Goal: Task Accomplishment & Management: Use online tool/utility

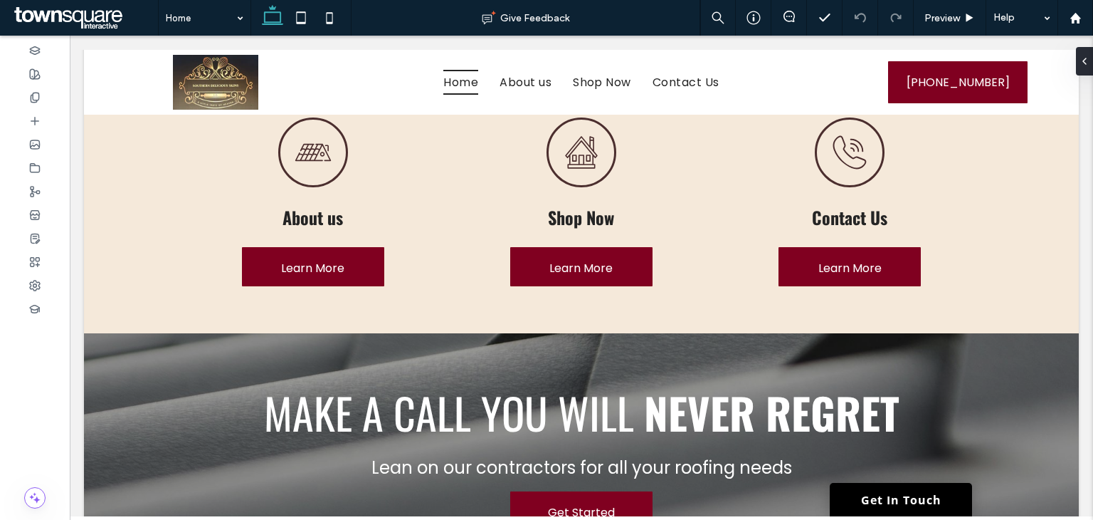
scroll to position [1139, 0]
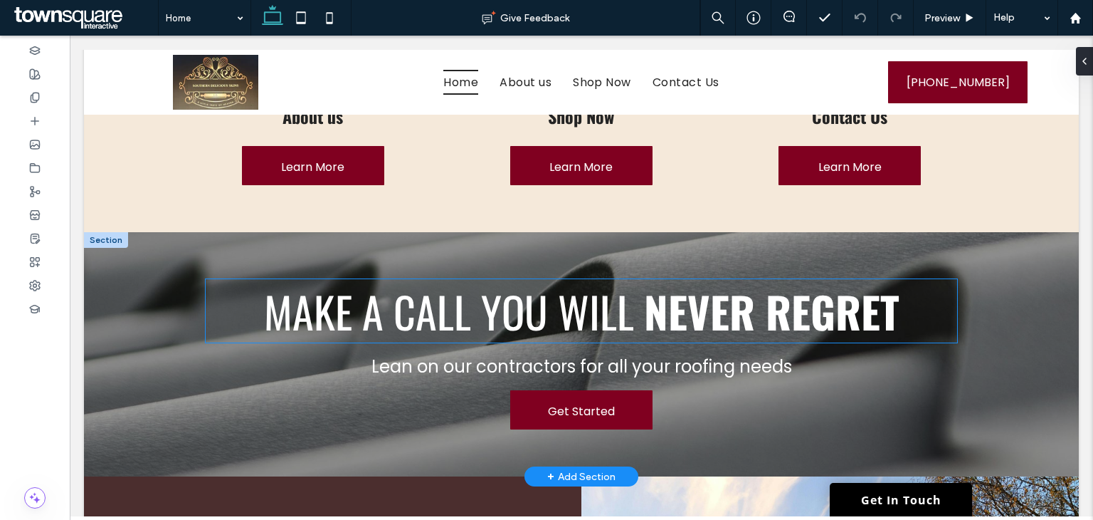
click at [500, 280] on span "Make a Call You Will" at bounding box center [449, 310] width 370 height 63
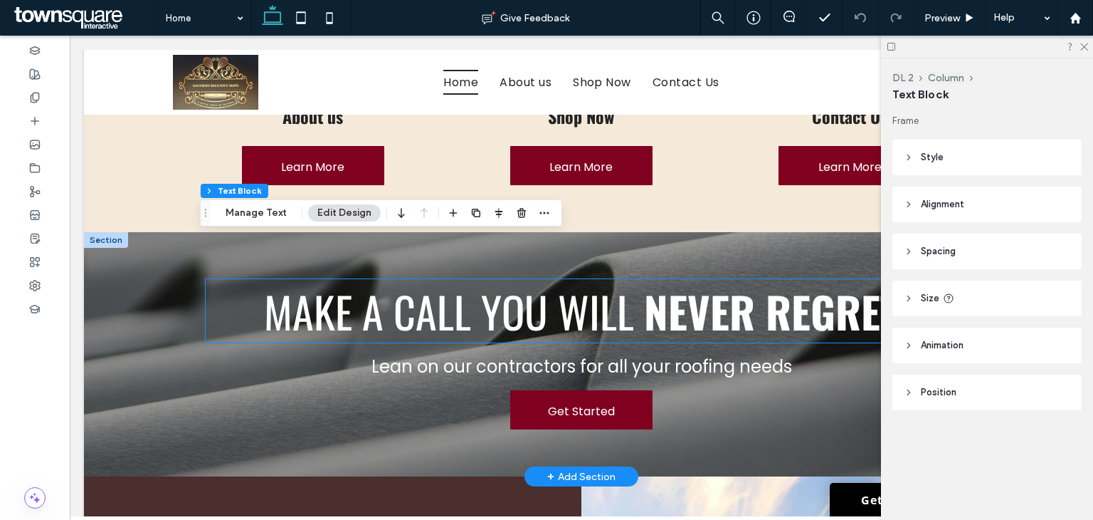
click at [500, 280] on div "Make a Call You Will Never Regret" at bounding box center [582, 310] width 752 height 63
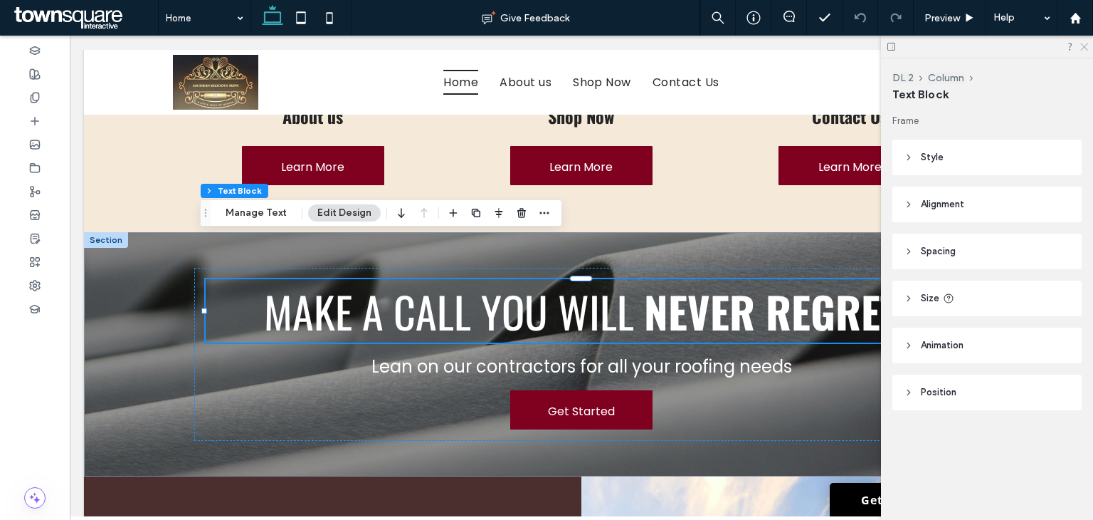
click at [1082, 46] on icon at bounding box center [1083, 45] width 9 height 9
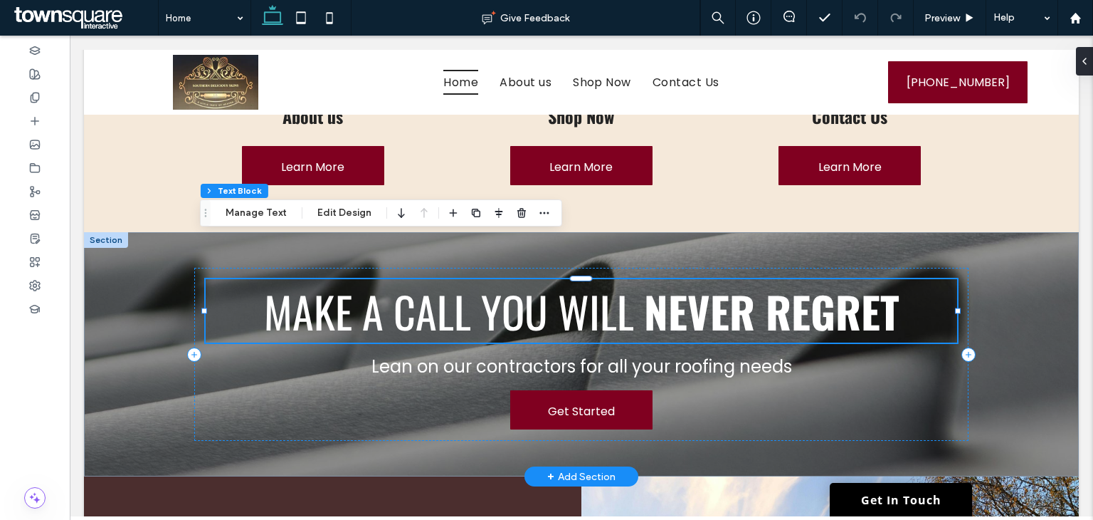
click at [613, 280] on span "Make a Call You Will" at bounding box center [449, 310] width 370 height 63
click at [168, 344] on div "Make a Call You Will Never Regret Lean on our contractors for all your roofing …" at bounding box center [581, 354] width 854 height 244
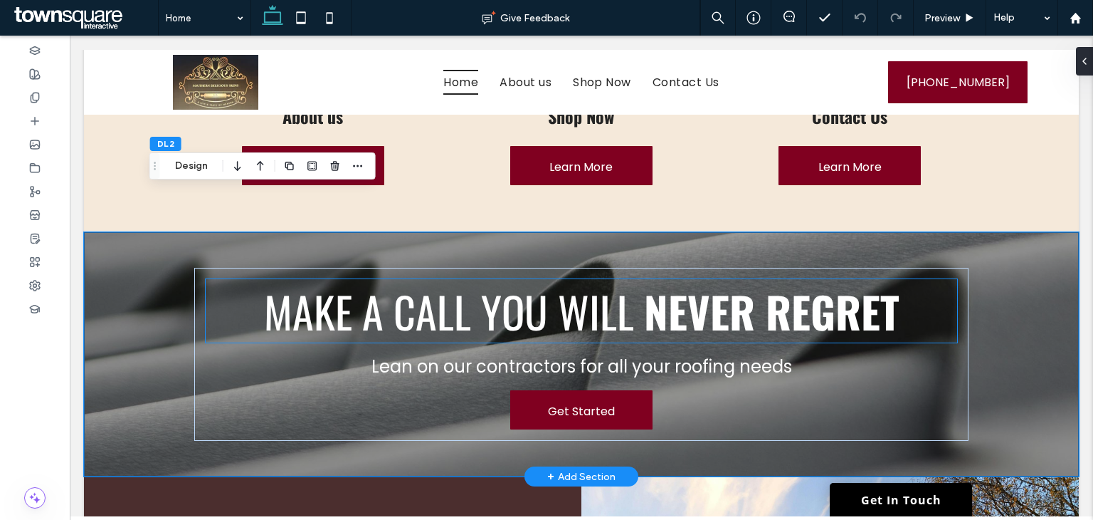
click at [379, 285] on span "Make a Call You Will" at bounding box center [449, 310] width 370 height 63
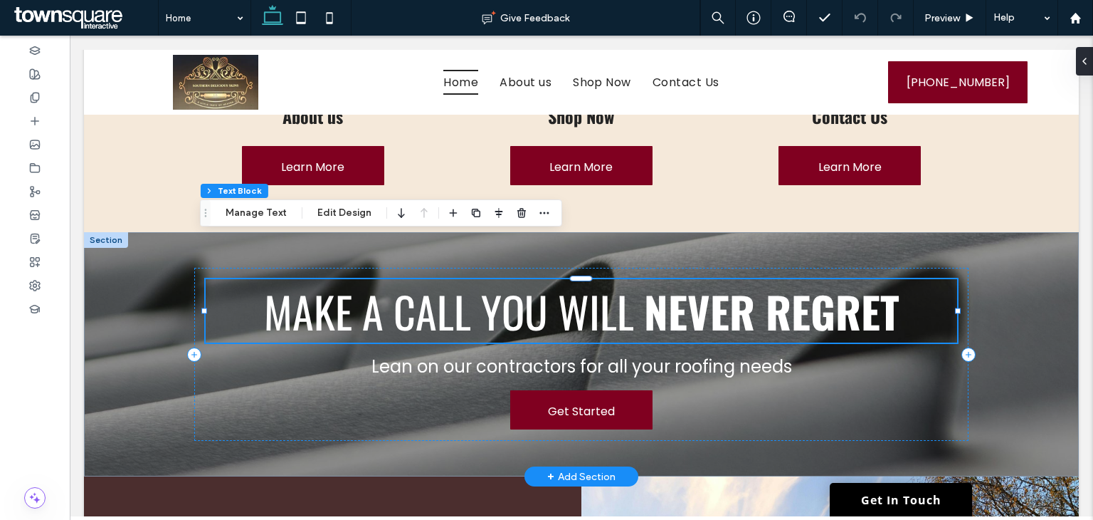
click at [379, 285] on span "Make a Call You Will" at bounding box center [449, 310] width 370 height 63
click at [378, 281] on span "Make a Call You Will" at bounding box center [449, 310] width 370 height 63
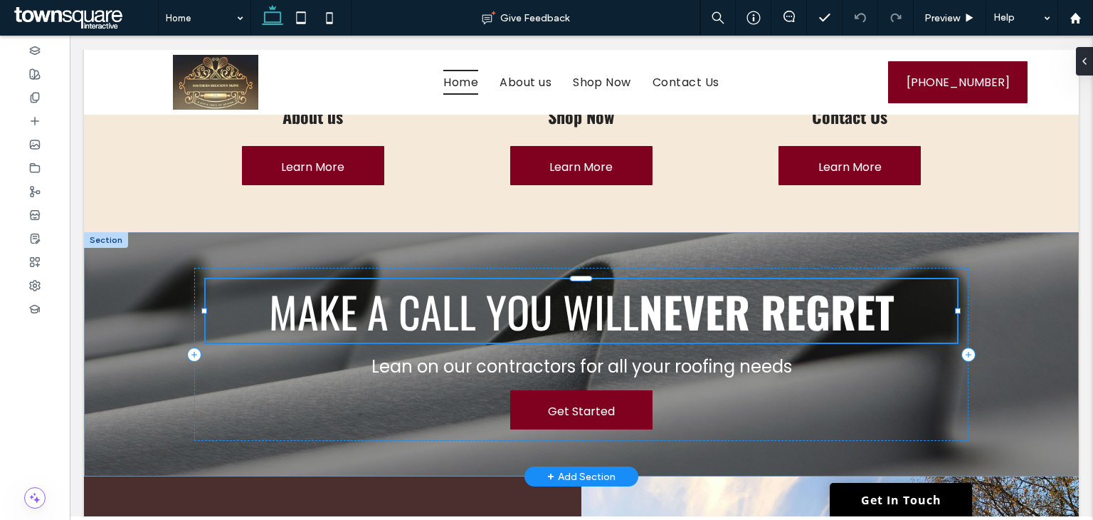
click at [501, 279] on span "Make a Call You Will" at bounding box center [454, 310] width 370 height 63
click at [500, 279] on span "Make a Call You Will" at bounding box center [454, 310] width 370 height 63
click at [501, 279] on span "Make a Call You Will" at bounding box center [454, 310] width 370 height 63
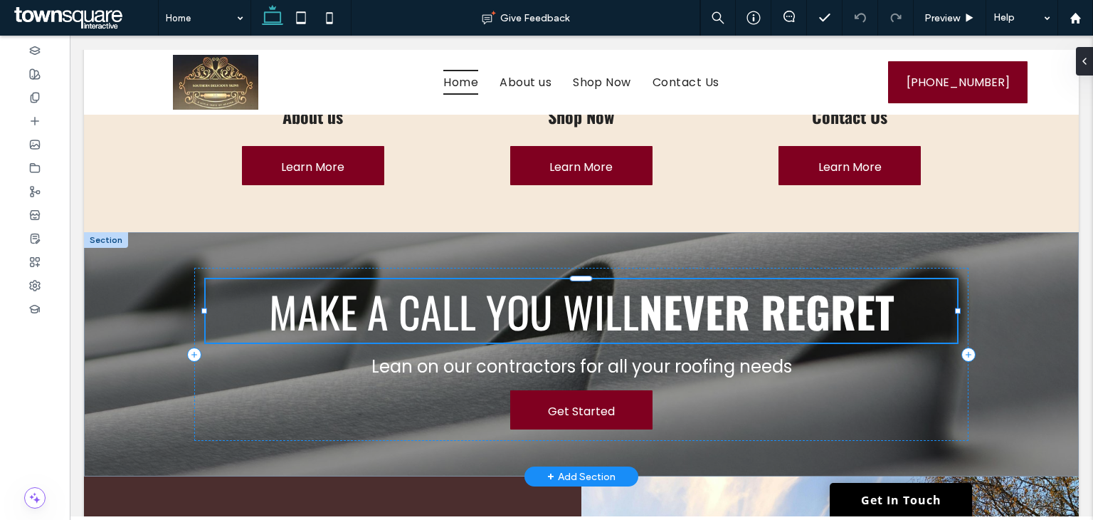
click at [501, 279] on span "Make a Call You Will" at bounding box center [454, 310] width 370 height 63
click at [502, 279] on span "Make a Call You Will" at bounding box center [454, 310] width 370 height 63
click at [725, 289] on strong "Never Regret" at bounding box center [766, 310] width 255 height 63
click at [975, 298] on div "Make a Call You Will Never Regret Lean on our contractors for all your roofing …" at bounding box center [581, 354] width 854 height 244
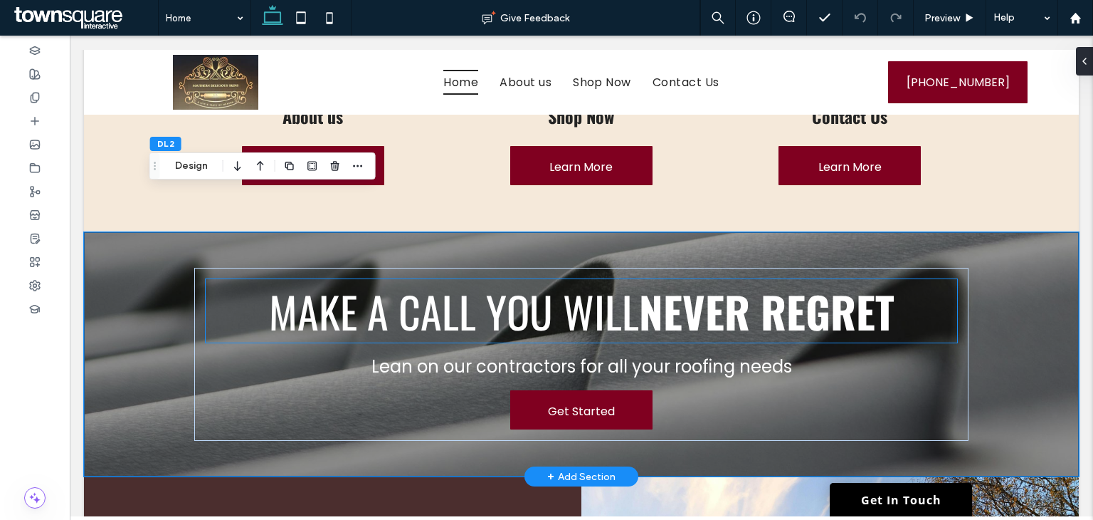
click at [726, 279] on strong "Never Regret" at bounding box center [766, 310] width 255 height 63
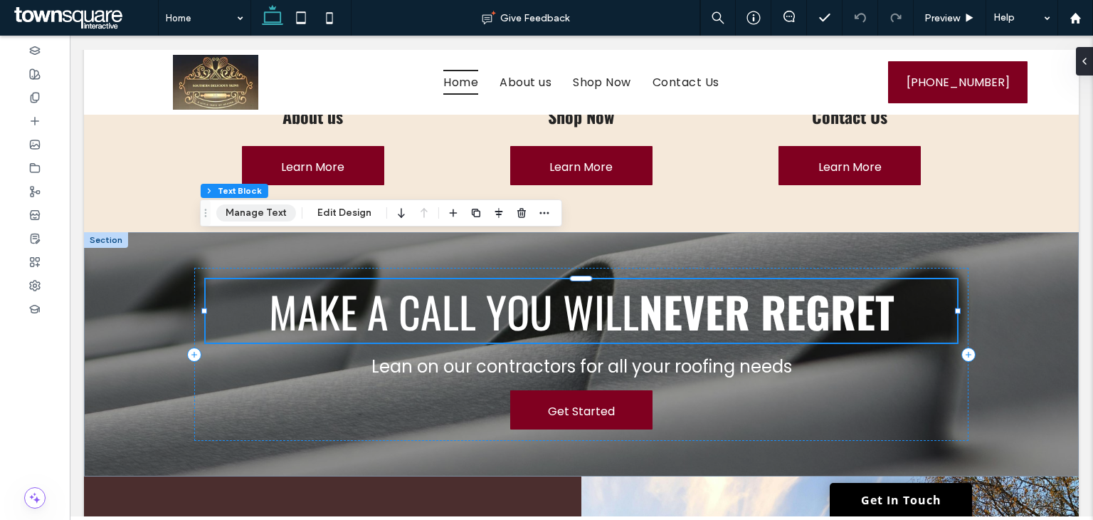
click at [256, 213] on button "Manage Text" at bounding box center [256, 212] width 80 height 17
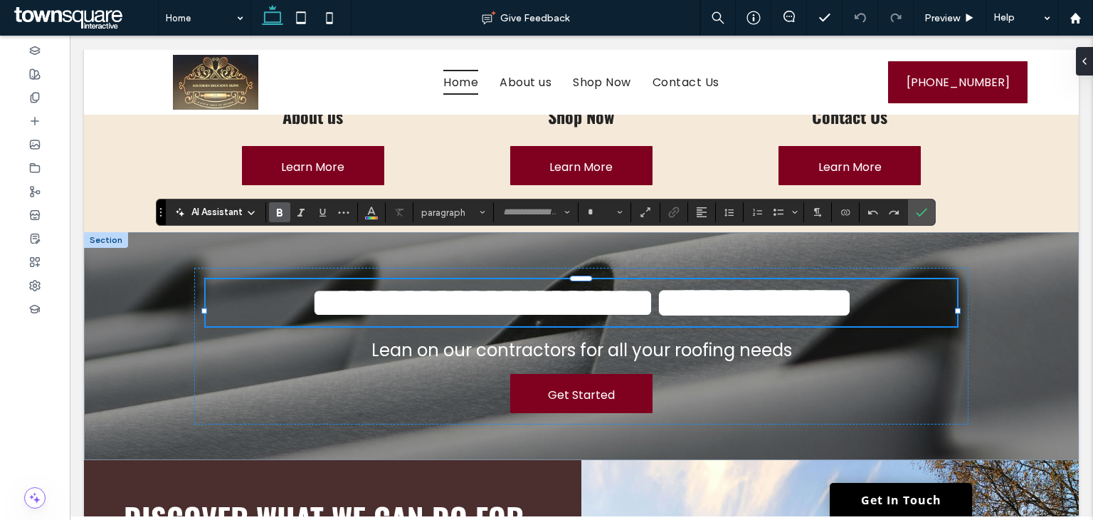
type input "******"
type input "**"
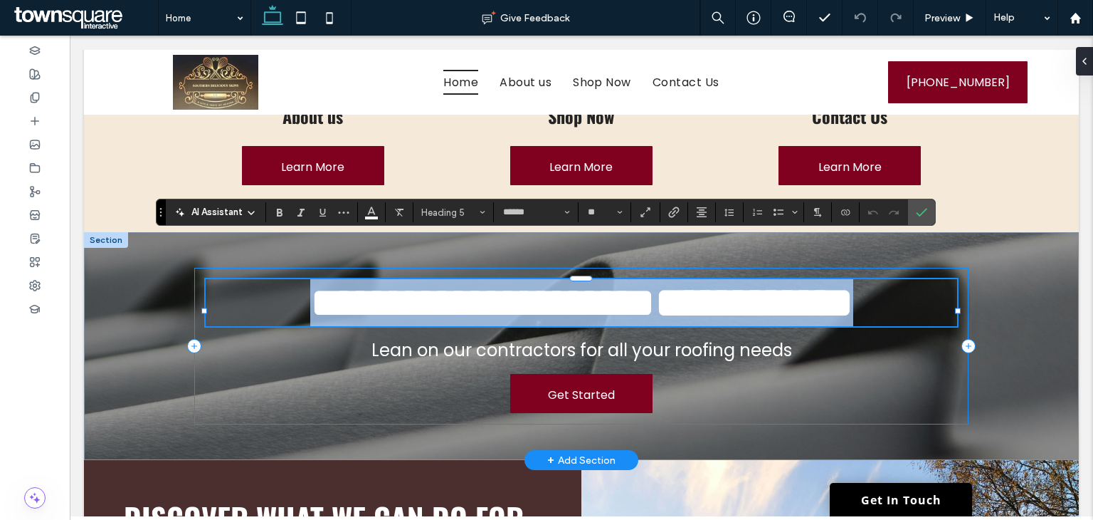
paste div
type input "*******"
type input "**"
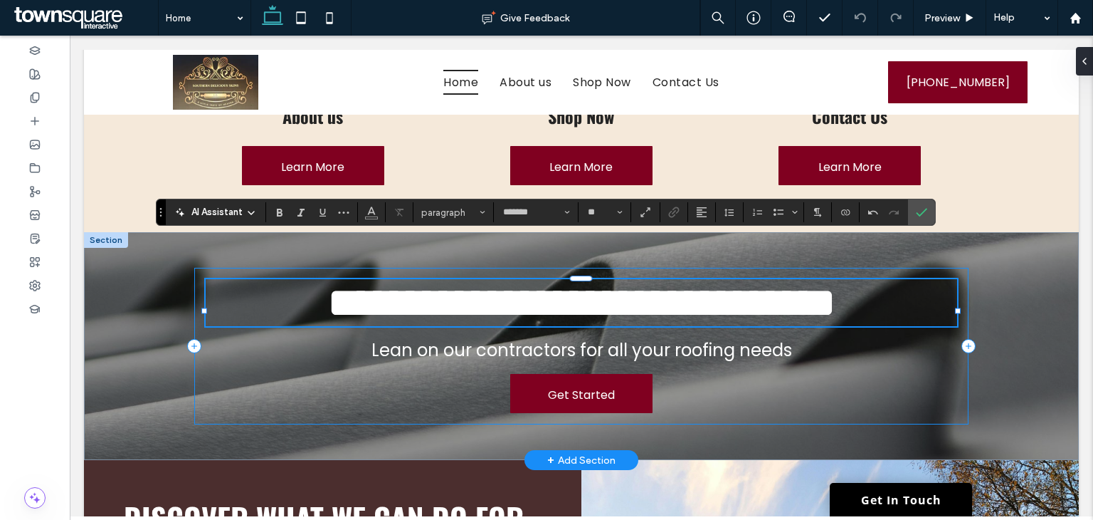
scroll to position [0, 0]
click at [422, 338] on span "Lean on our contractors for all your roofing needs" at bounding box center [582, 349] width 421 height 23
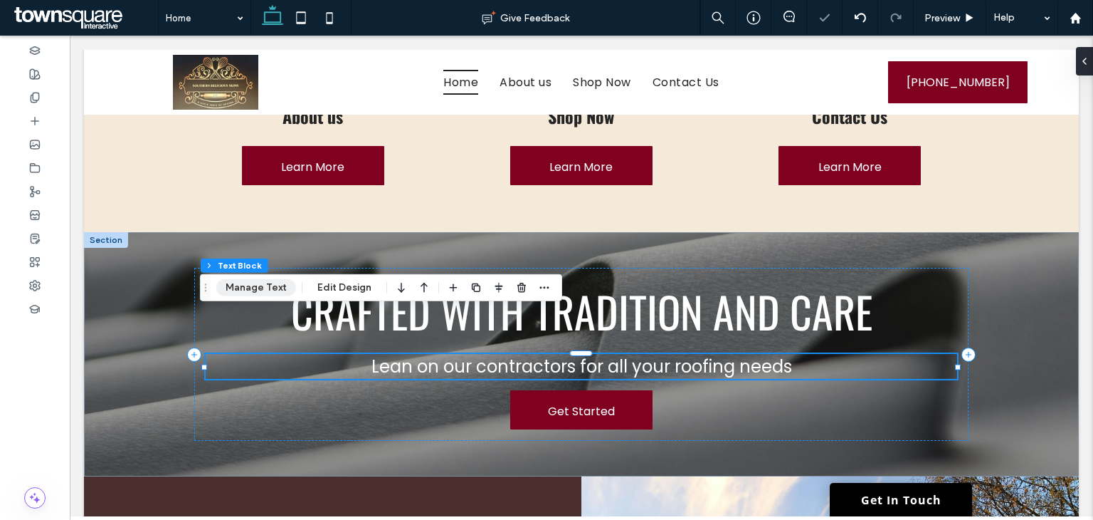
click at [236, 285] on button "Manage Text" at bounding box center [256, 287] width 80 height 17
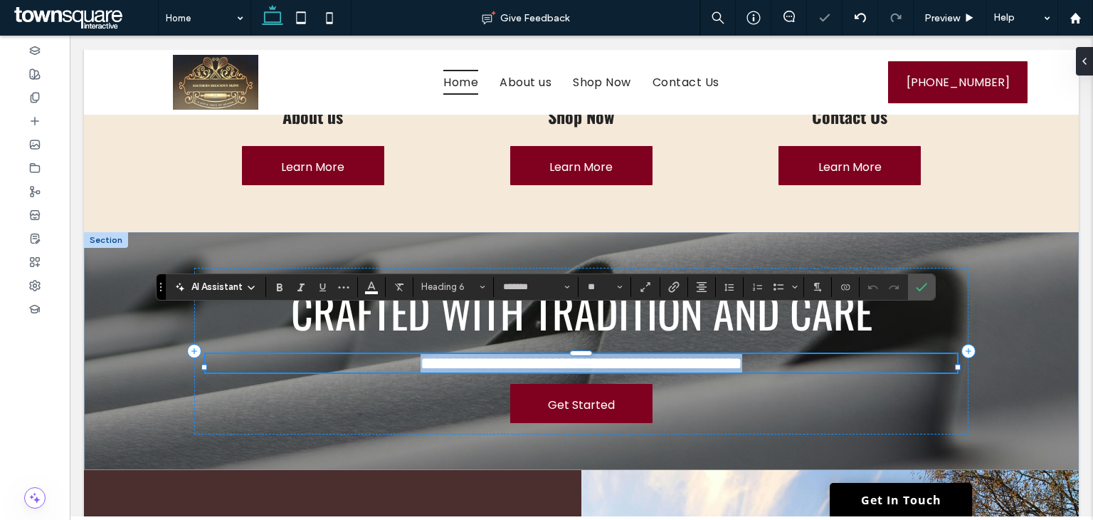
paste div
type input "**"
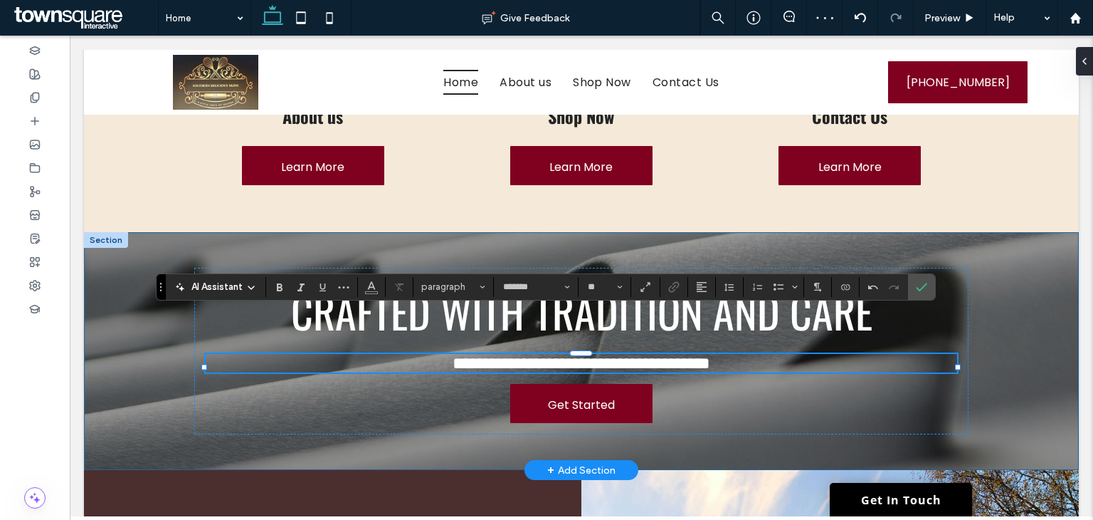
click at [128, 340] on div "**********" at bounding box center [581, 351] width 995 height 238
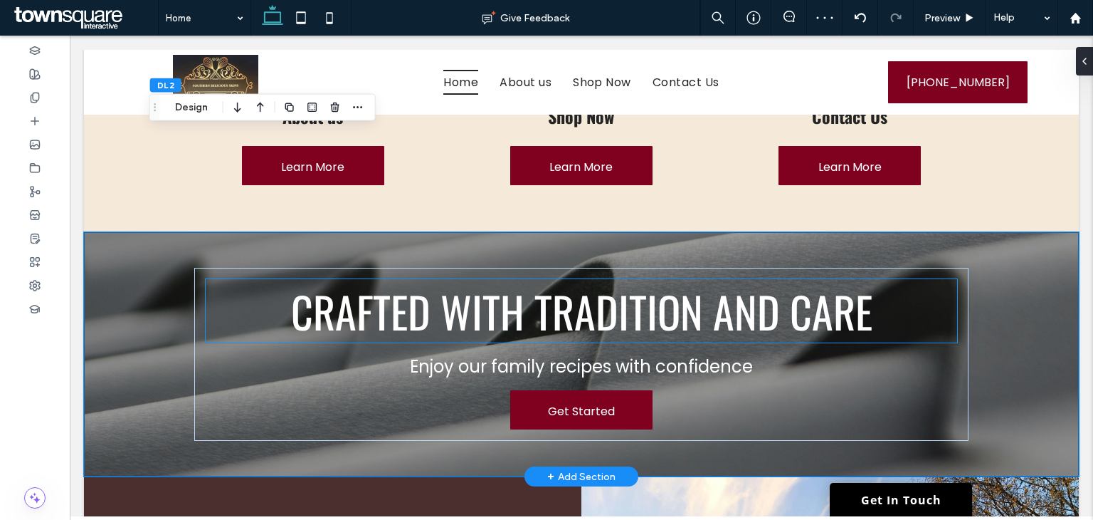
scroll to position [1423, 0]
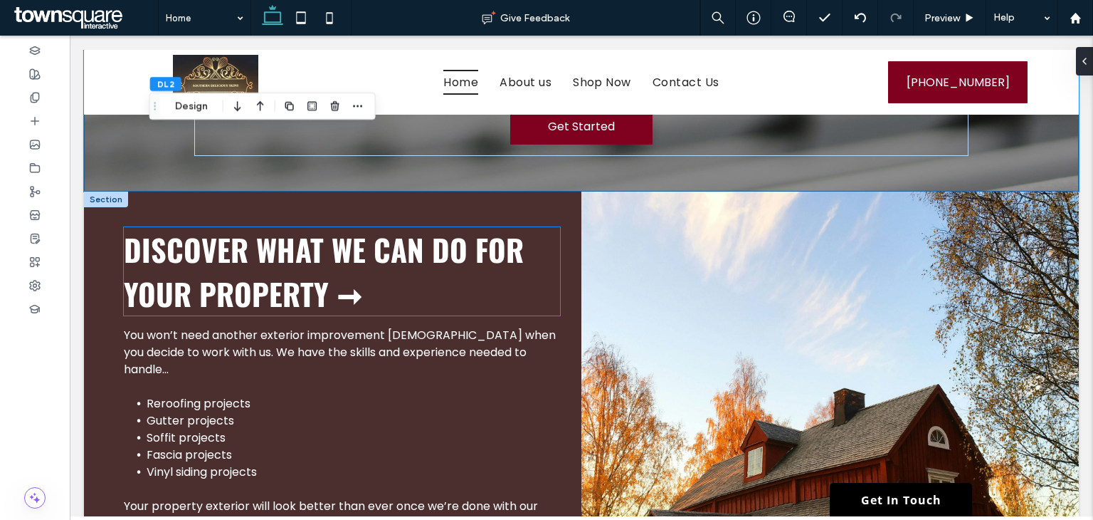
click at [250, 245] on div "Discover what we can do for your property ➞" at bounding box center [342, 271] width 436 height 88
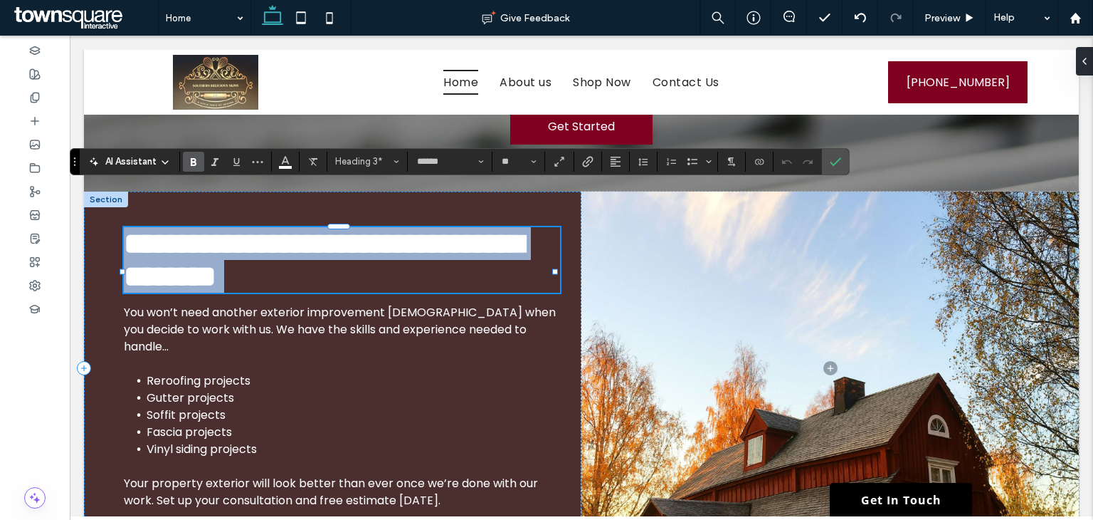
click at [330, 255] on span "**********" at bounding box center [323, 259] width 399 height 63
drag, startPoint x: 327, startPoint y: 248, endPoint x: 127, endPoint y: 218, distance: 201.4
click at [127, 228] on span "**********" at bounding box center [323, 259] width 399 height 63
type input "*******"
type input "**"
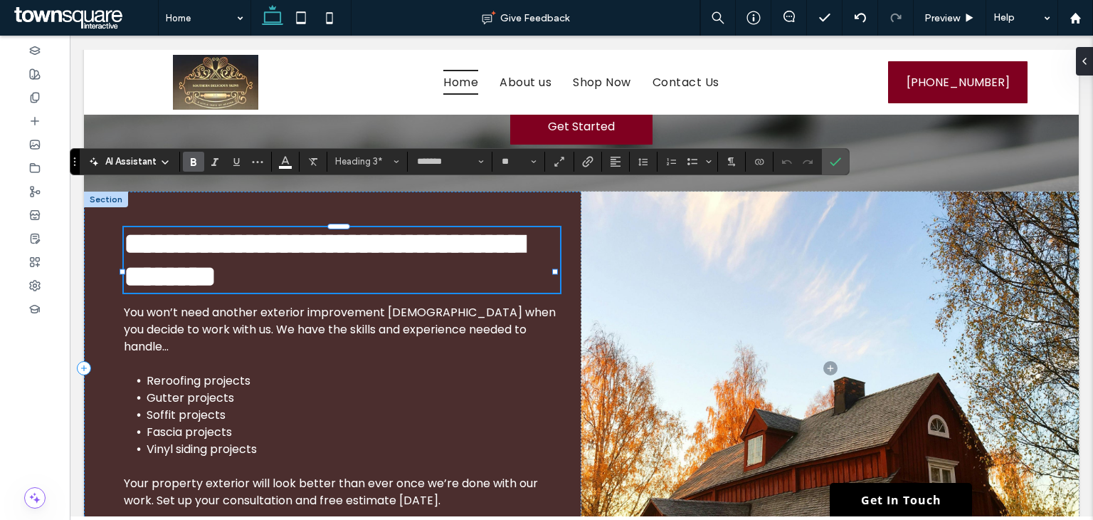
scroll to position [0, 0]
type input "******"
type input "**"
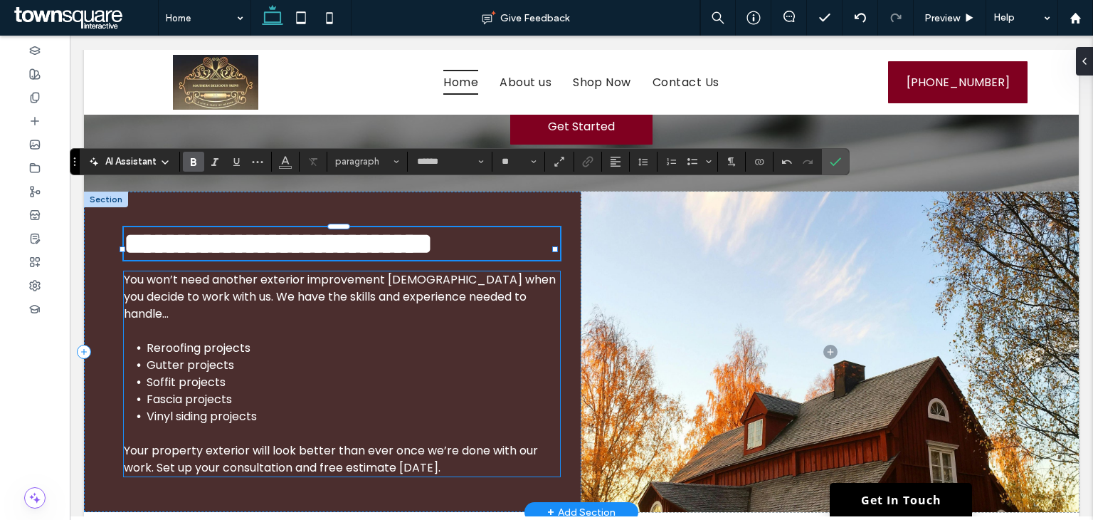
click at [332, 374] on li "Soffit projects" at bounding box center [353, 382] width 413 height 17
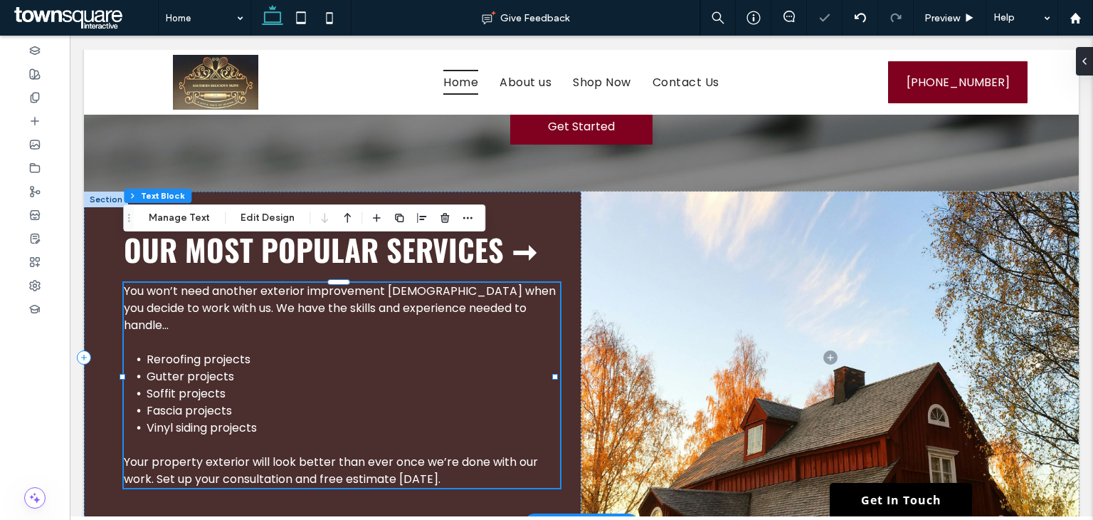
click at [332, 385] on li "Soffit projects" at bounding box center [353, 393] width 413 height 17
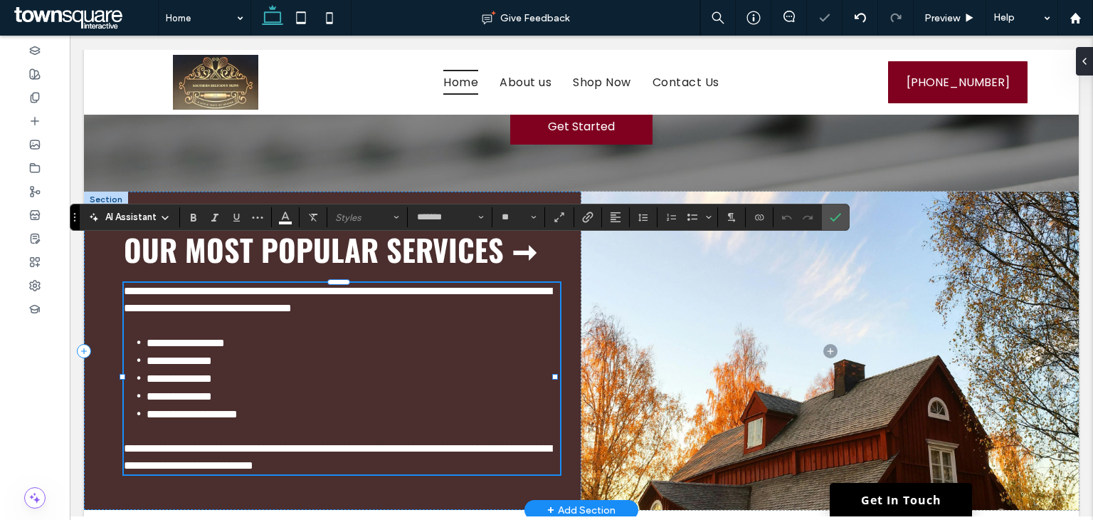
paste div
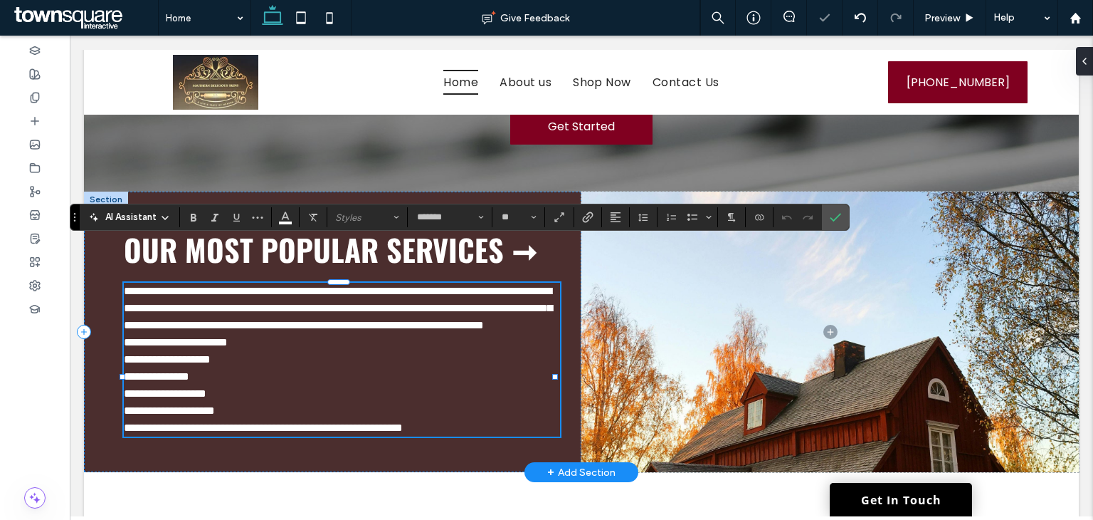
scroll to position [102, 0]
click at [309, 402] on p "**********" at bounding box center [342, 410] width 436 height 17
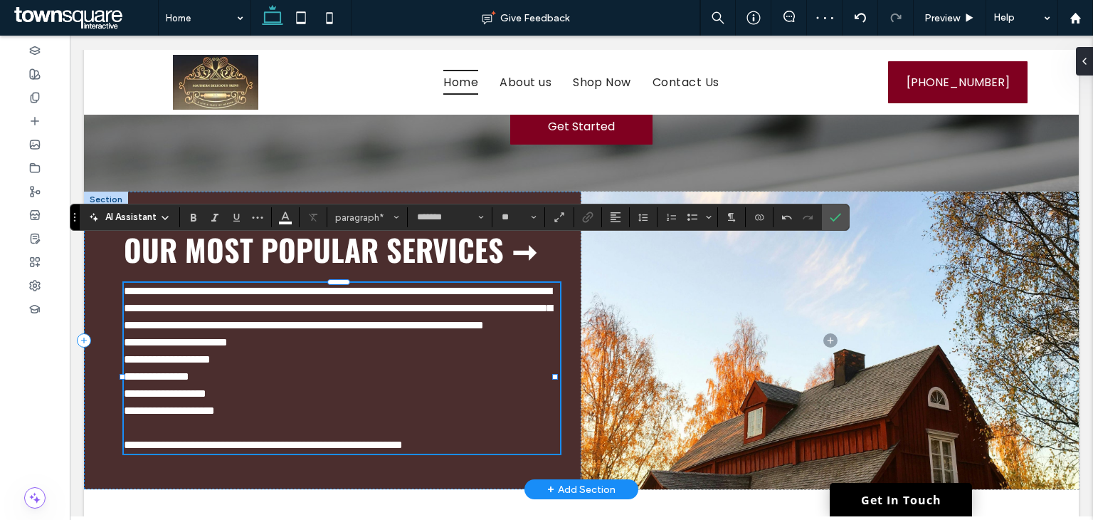
click at [497, 297] on p "**********" at bounding box center [342, 308] width 436 height 51
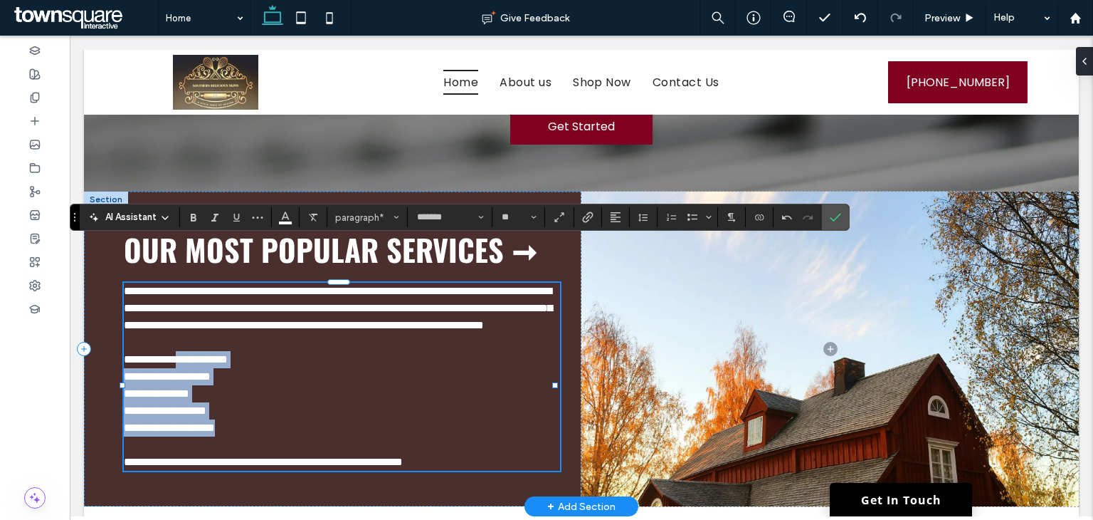
drag, startPoint x: 275, startPoint y: 401, endPoint x: 198, endPoint y: 334, distance: 102.4
click at [198, 334] on div "**********" at bounding box center [342, 377] width 436 height 188
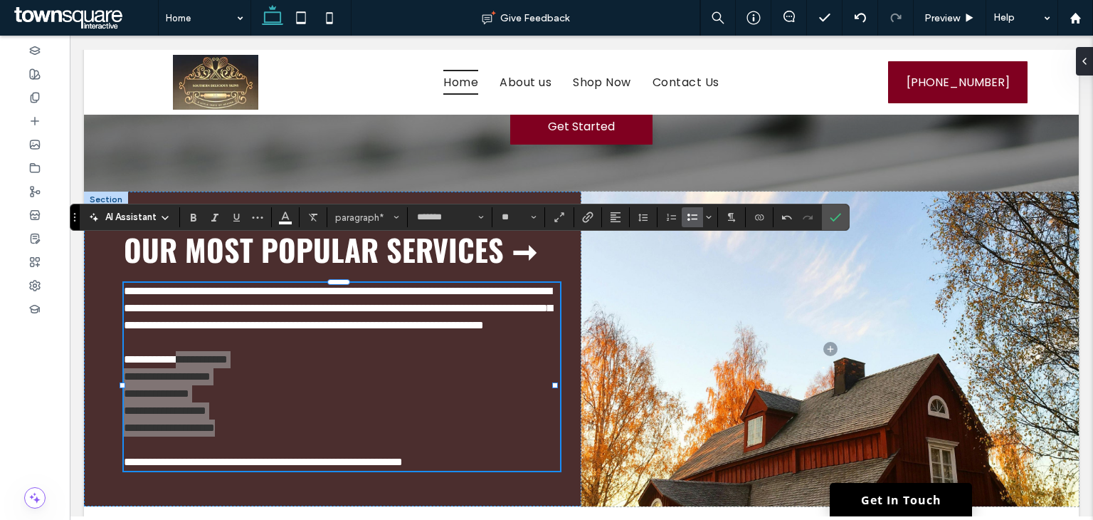
click at [692, 218] on use "Bulleted List" at bounding box center [692, 217] width 10 height 7
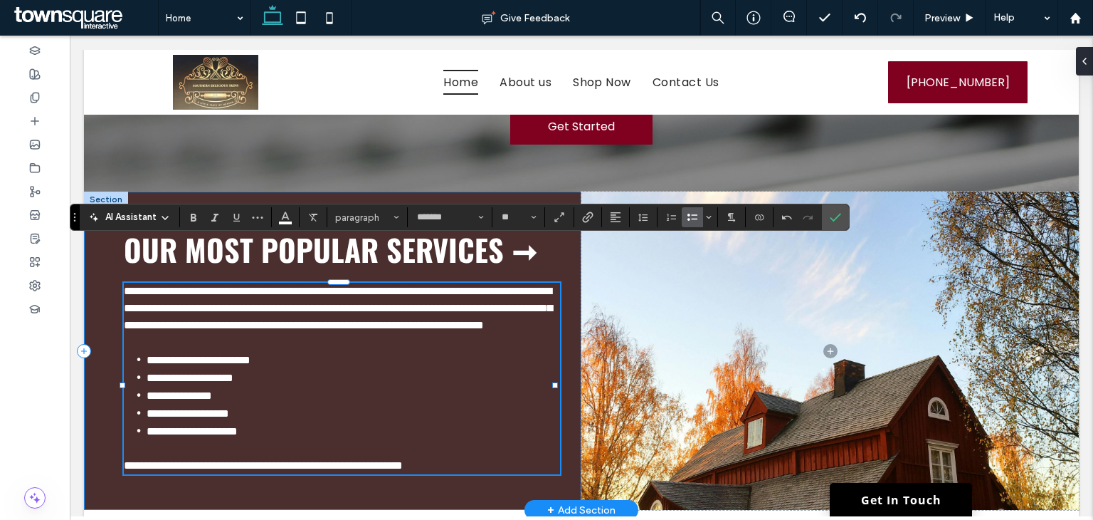
click at [499, 191] on div "**********" at bounding box center [332, 350] width 497 height 318
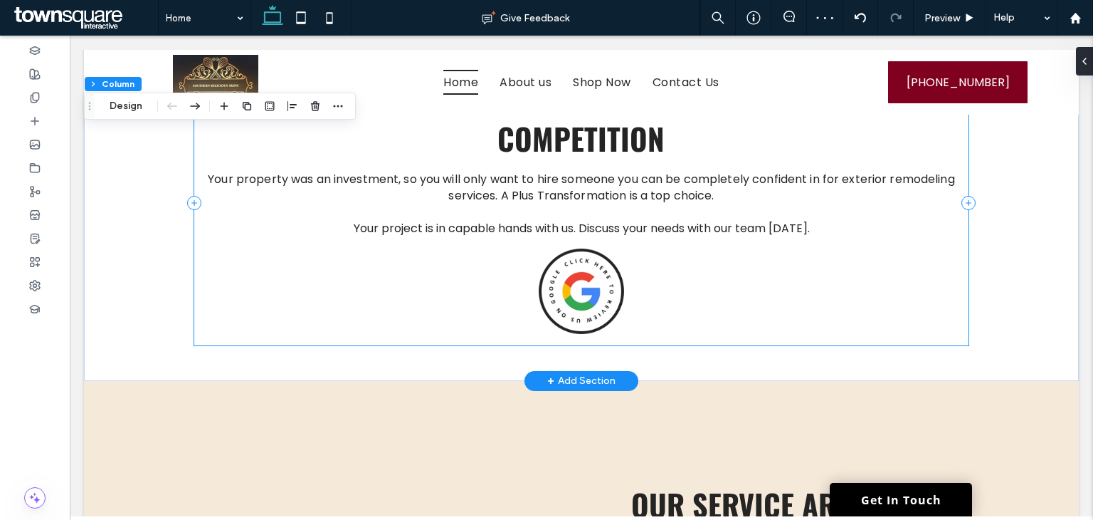
scroll to position [1779, 0]
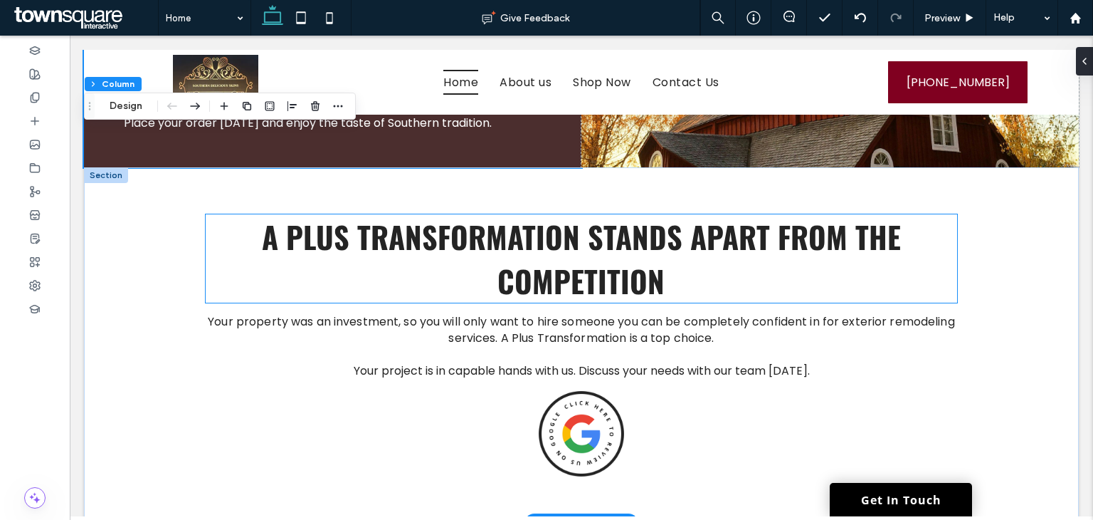
click at [618, 214] on div "A Plus Transformation stands apart from the competition" at bounding box center [582, 258] width 752 height 88
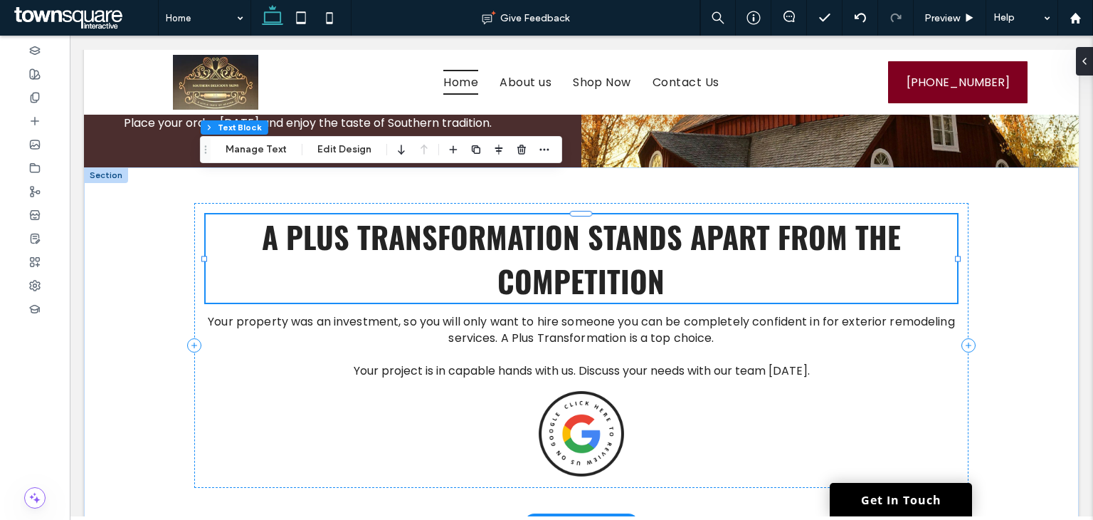
click at [618, 214] on span "A Plus Transformation stands apart from the competition" at bounding box center [581, 258] width 639 height 88
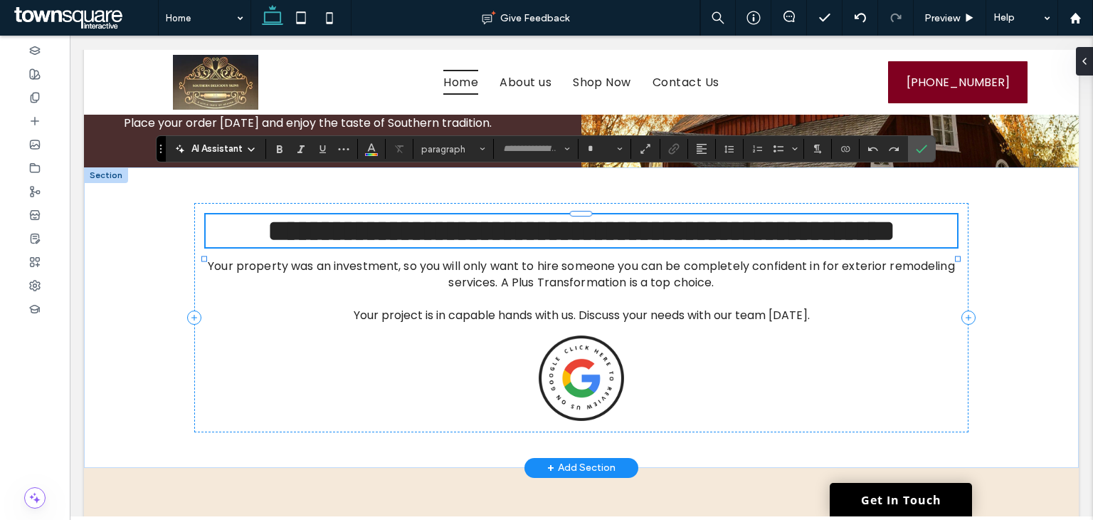
type input "******"
type input "**"
paste div
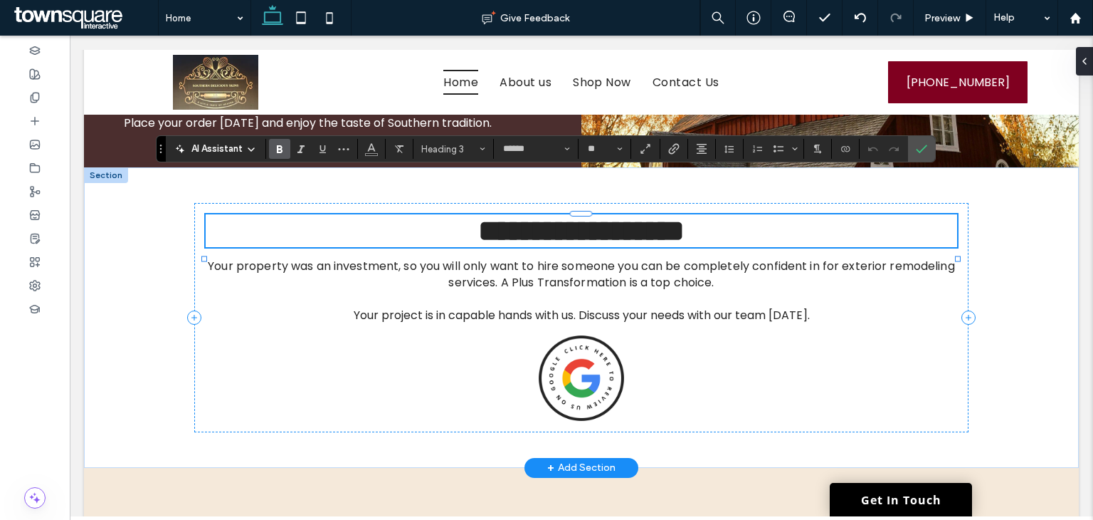
type input "*******"
type input "**"
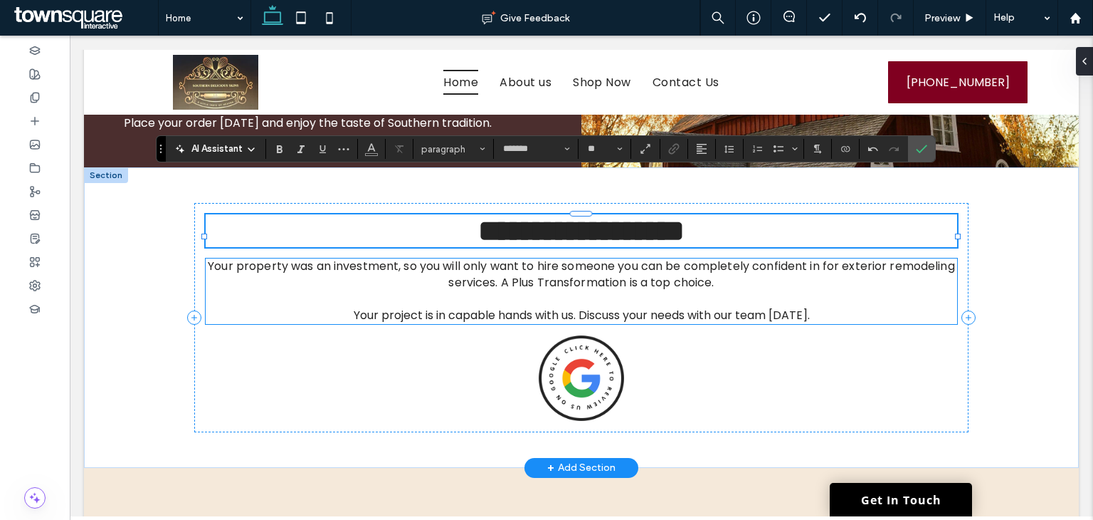
click at [650, 258] on span "Your property was an investment, so you will only want to hire someone you can …" at bounding box center [581, 274] width 747 height 33
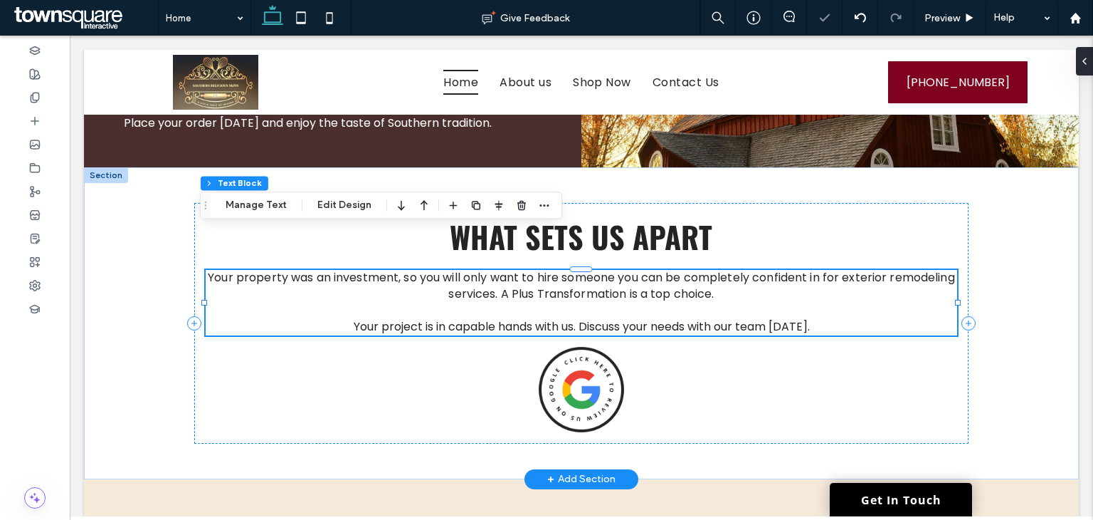
click at [650, 269] on span "Your property was an investment, so you will only want to hire someone you can …" at bounding box center [581, 285] width 747 height 33
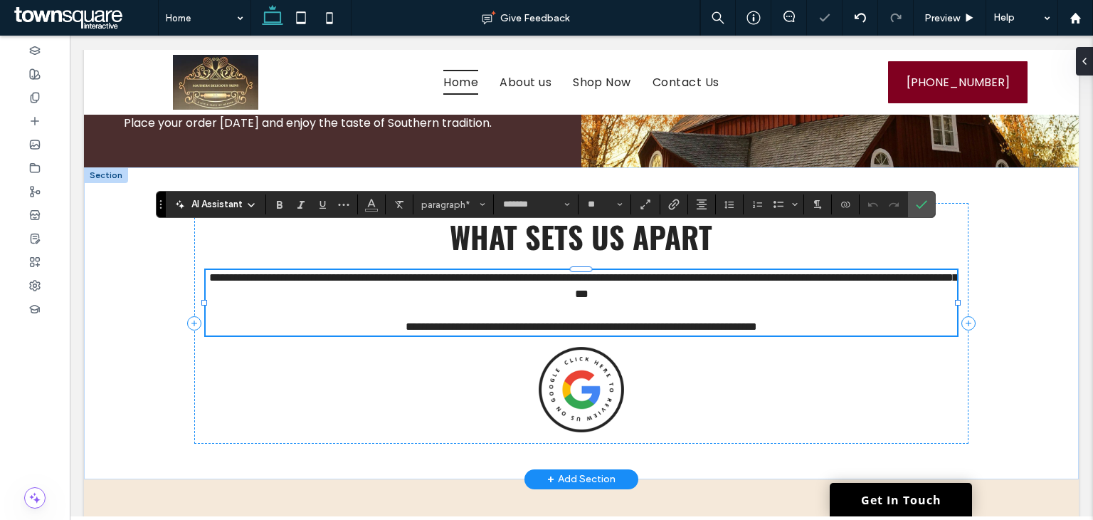
paste div
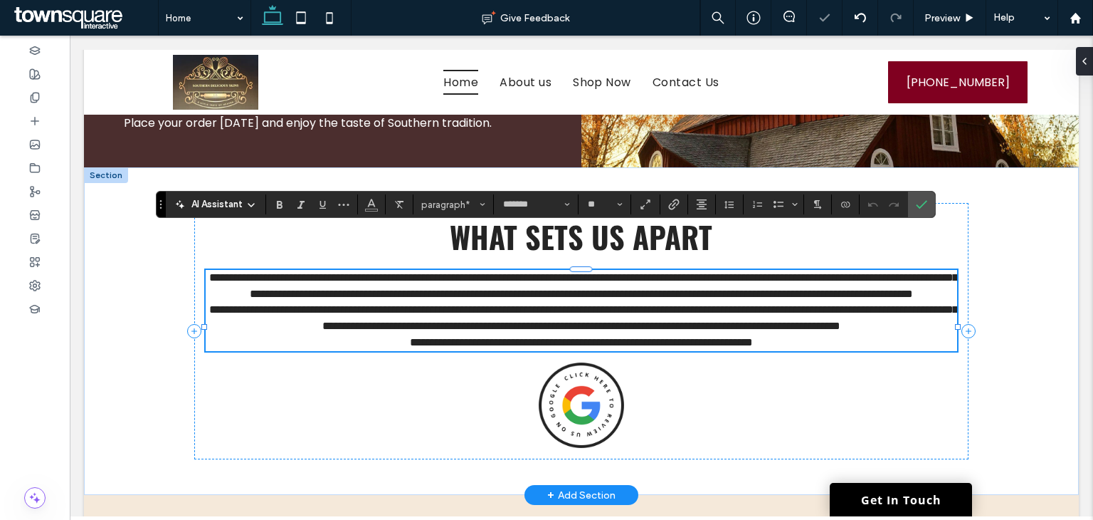
scroll to position [34, 0]
click at [748, 317] on p "**********" at bounding box center [582, 318] width 752 height 32
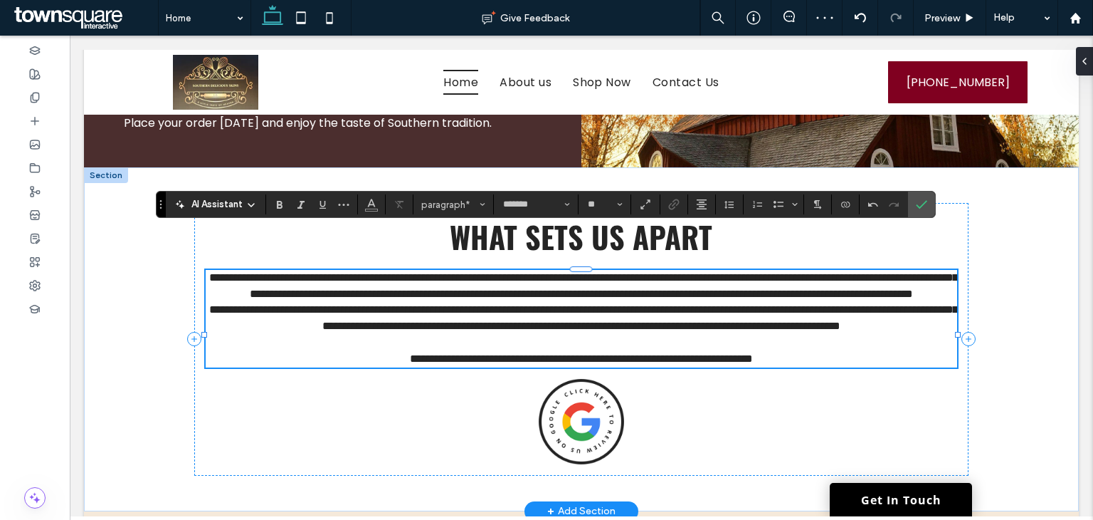
click at [831, 270] on p "**********" at bounding box center [582, 286] width 752 height 32
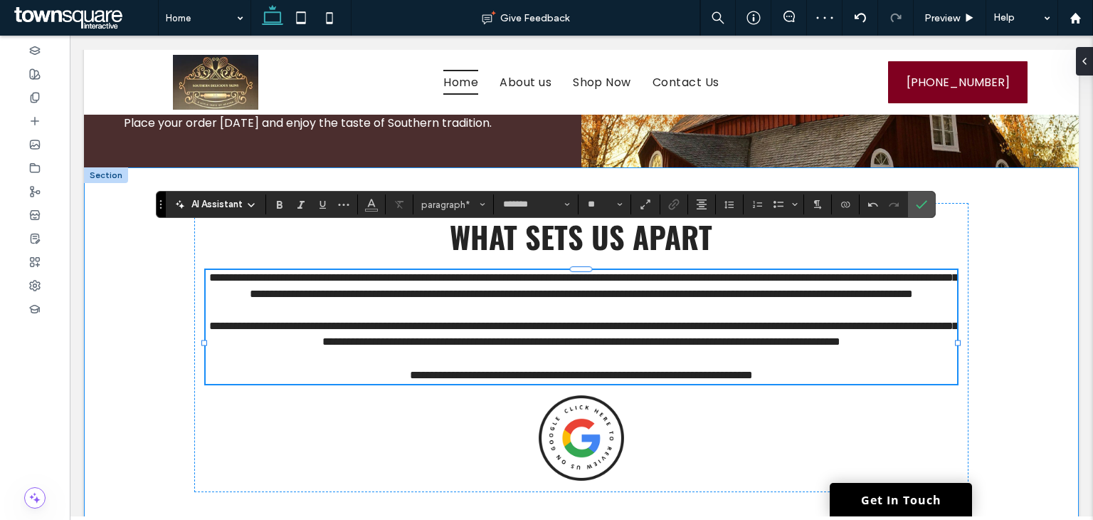
click at [1021, 279] on div "**********" at bounding box center [581, 347] width 995 height 360
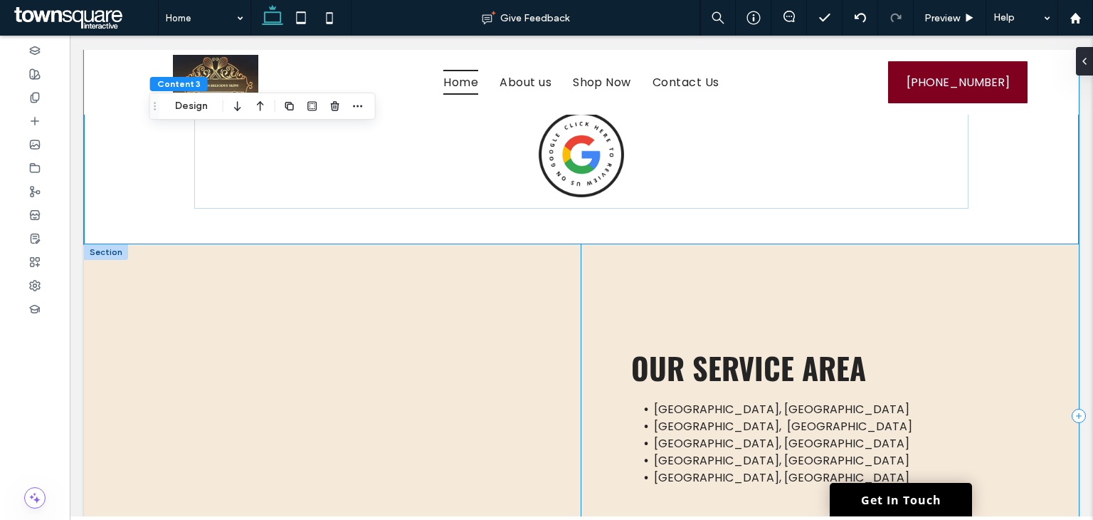
scroll to position [2025, 0]
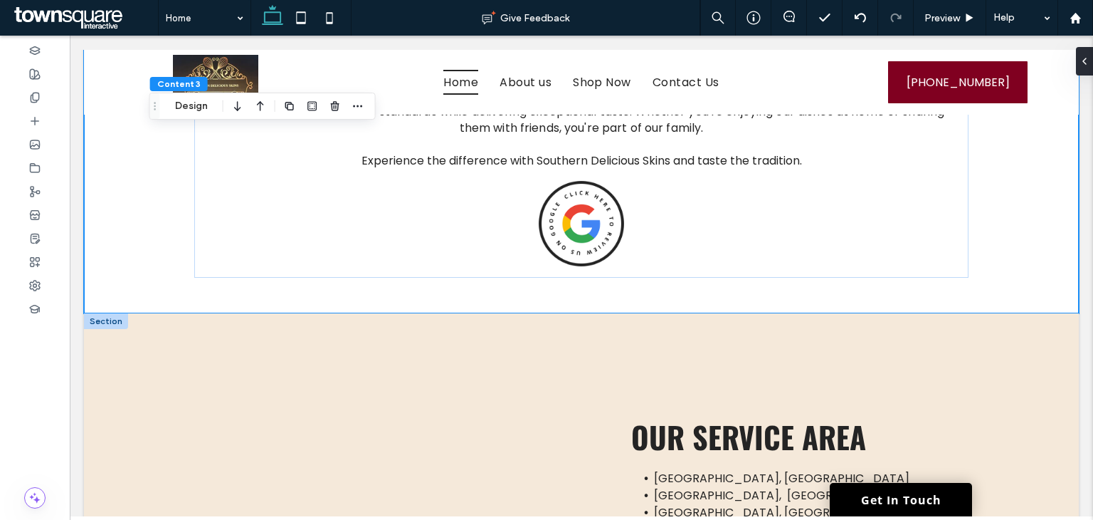
click at [106, 313] on div at bounding box center [106, 321] width 44 height 16
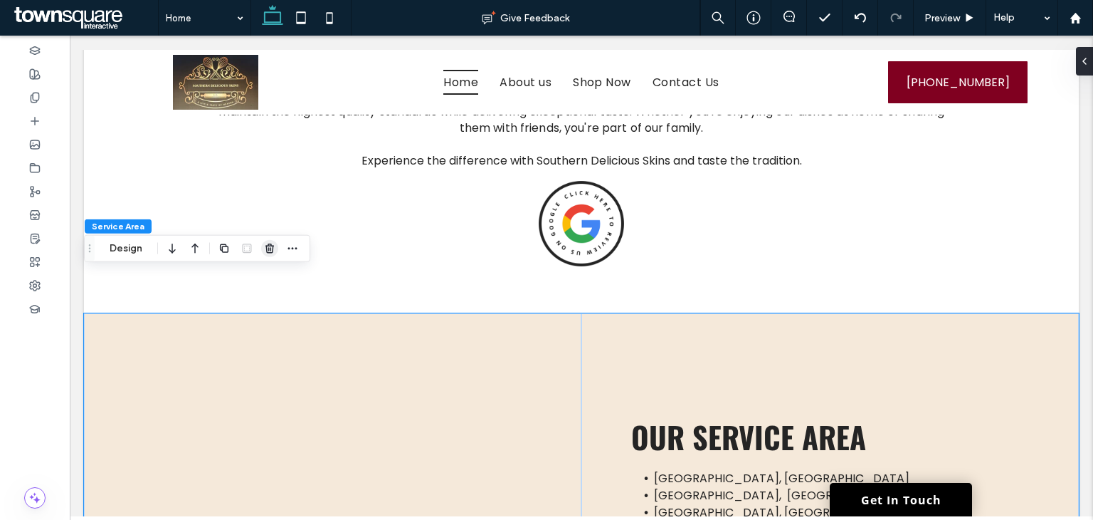
click at [273, 251] on icon "button" at bounding box center [269, 248] width 11 height 11
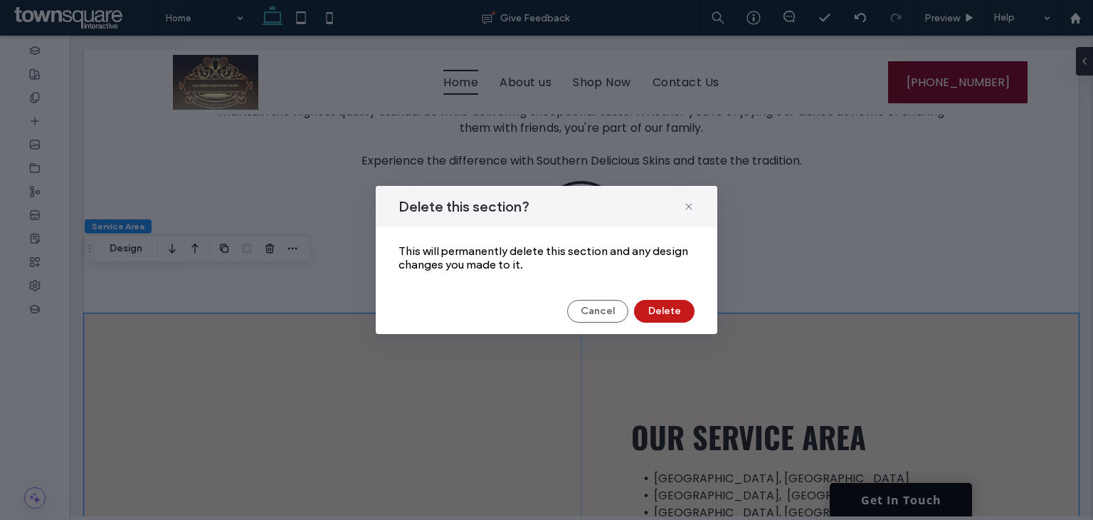
click at [656, 307] on button "Delete" at bounding box center [664, 311] width 60 height 23
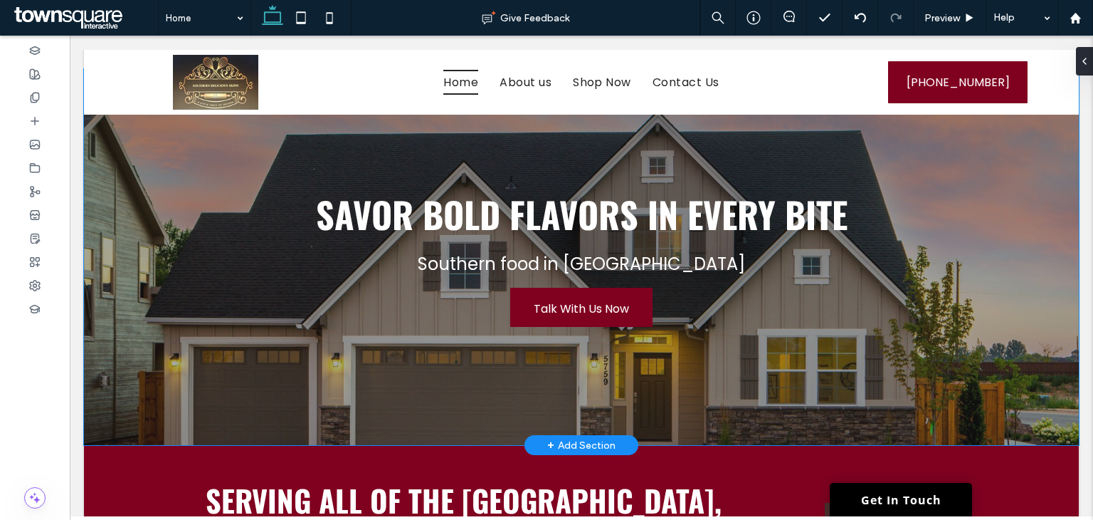
scroll to position [0, 0]
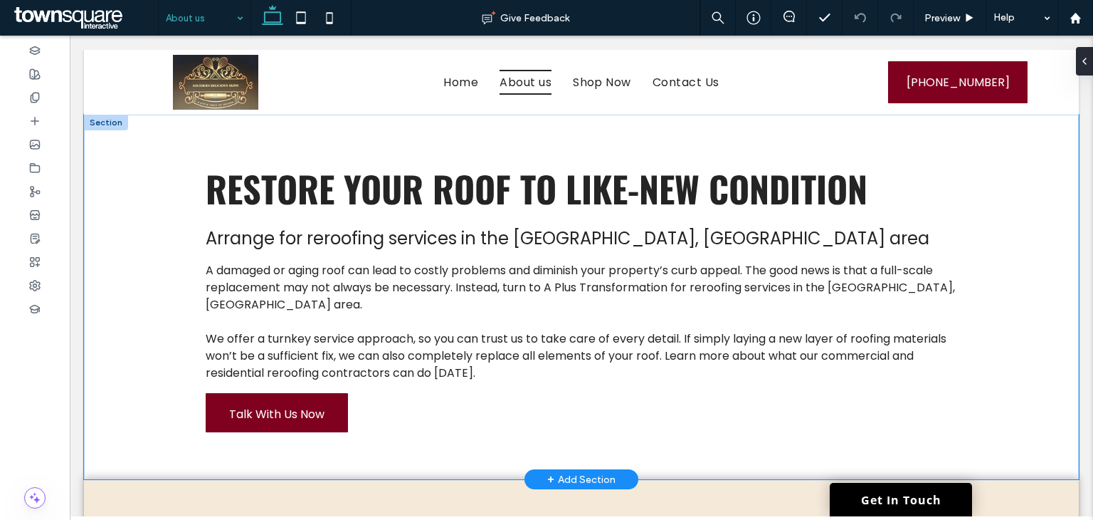
click at [135, 210] on div "Restore Your Roof to Like-New Condition Arrange for reroofing services in the C…" at bounding box center [581, 297] width 995 height 364
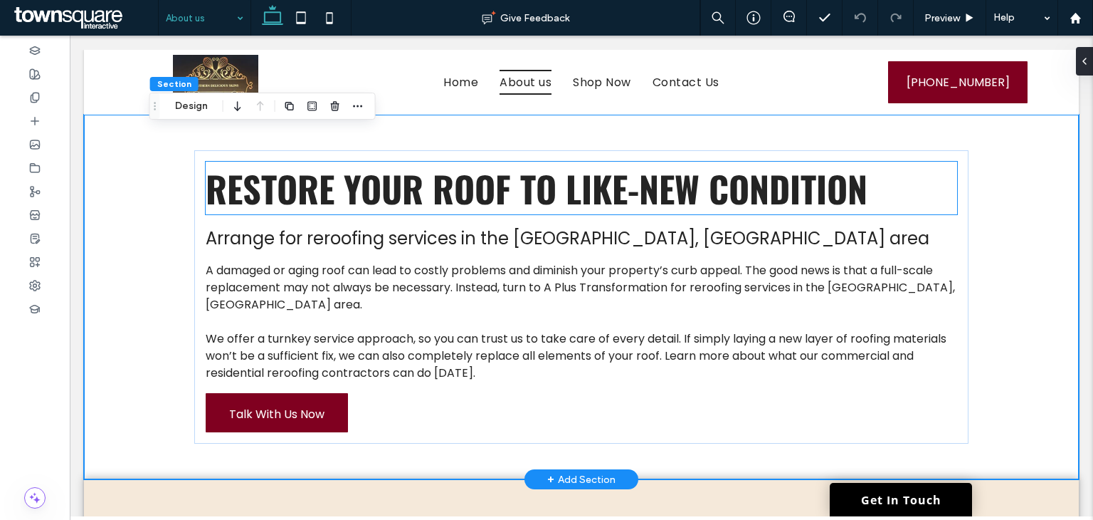
click at [467, 199] on span "Restore Your Roof to Like-New Condition" at bounding box center [537, 188] width 662 height 53
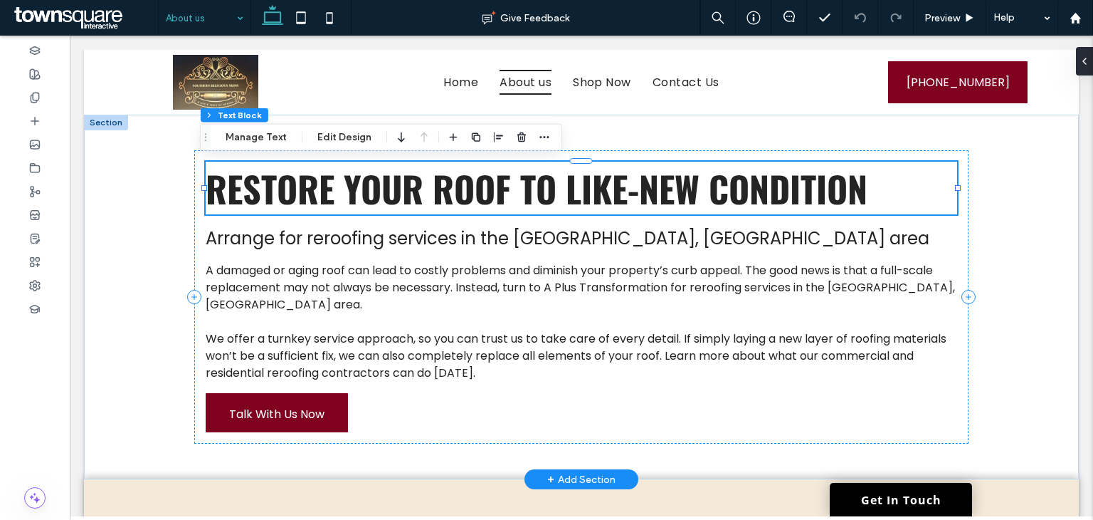
click at [467, 199] on span "Restore Your Roof to Like-New Condition" at bounding box center [537, 188] width 662 height 53
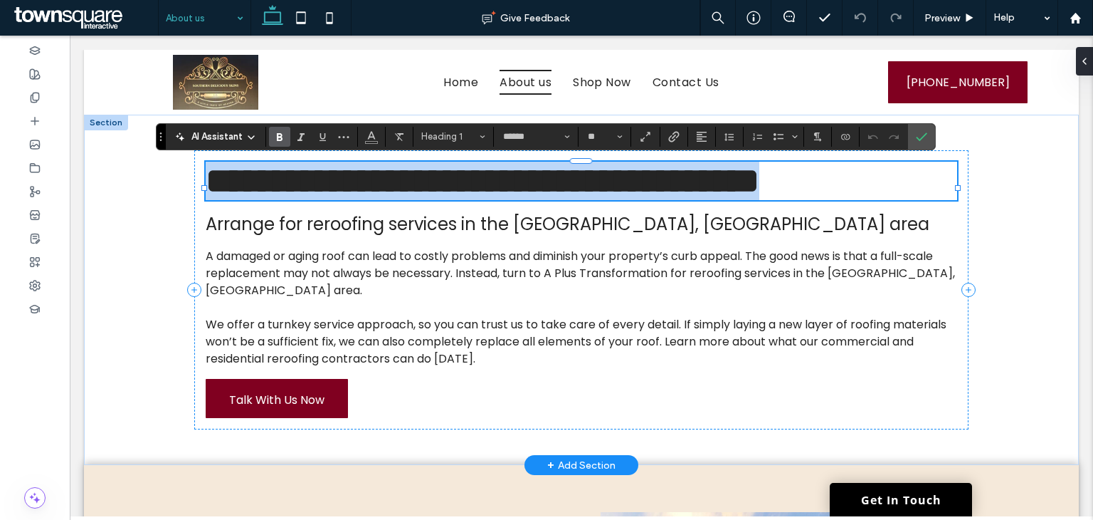
paste div
type input "*******"
type input "**"
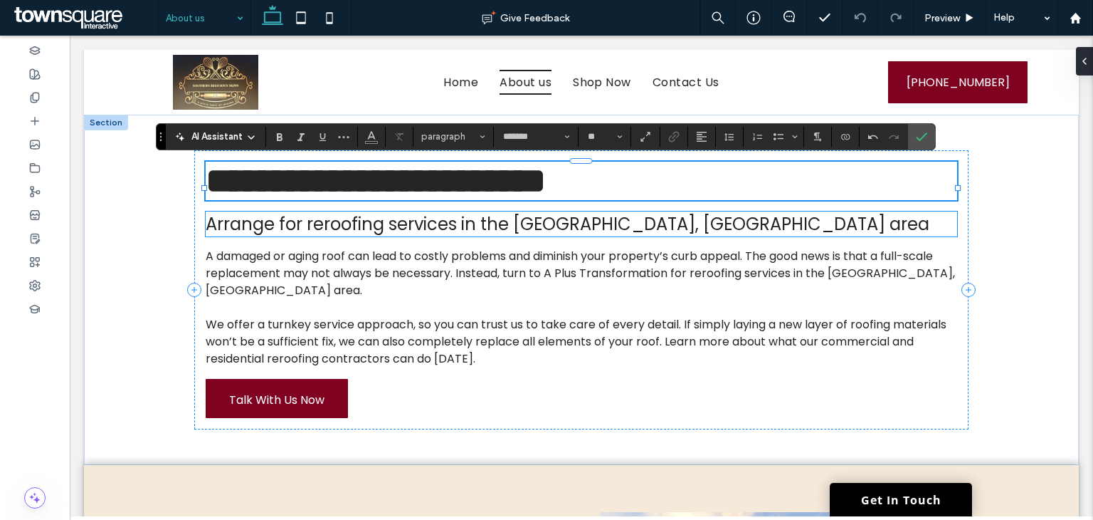
click at [455, 236] on span "Arrange for reroofing services in the Charlotte, NC area" at bounding box center [568, 223] width 724 height 23
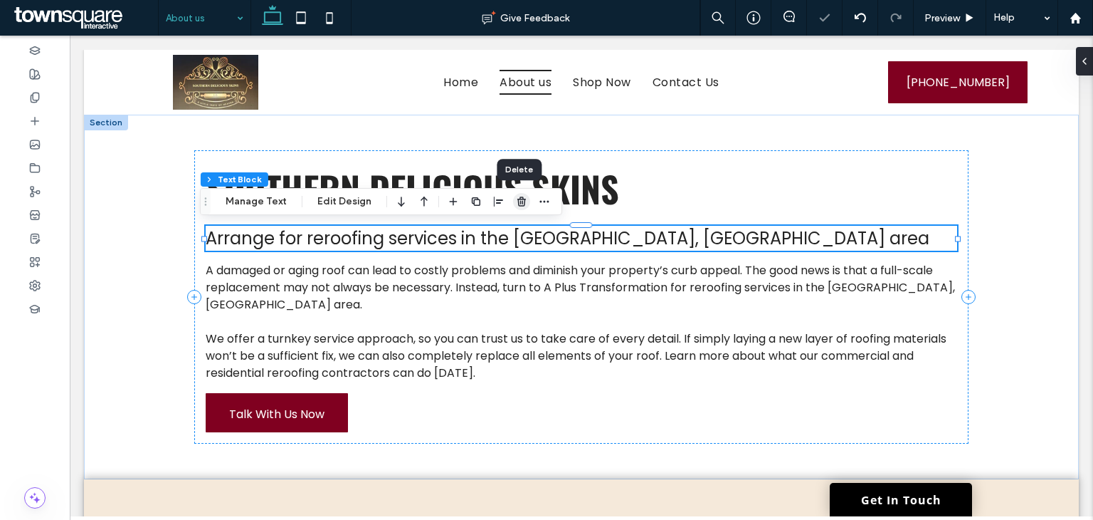
click at [518, 201] on use "button" at bounding box center [521, 200] width 9 height 9
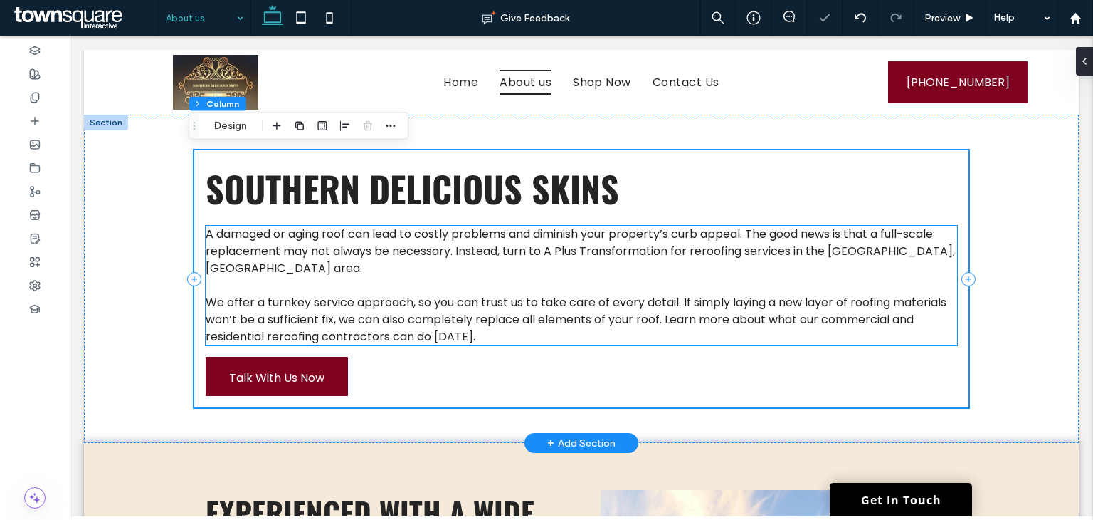
click at [486, 277] on p at bounding box center [582, 285] width 752 height 17
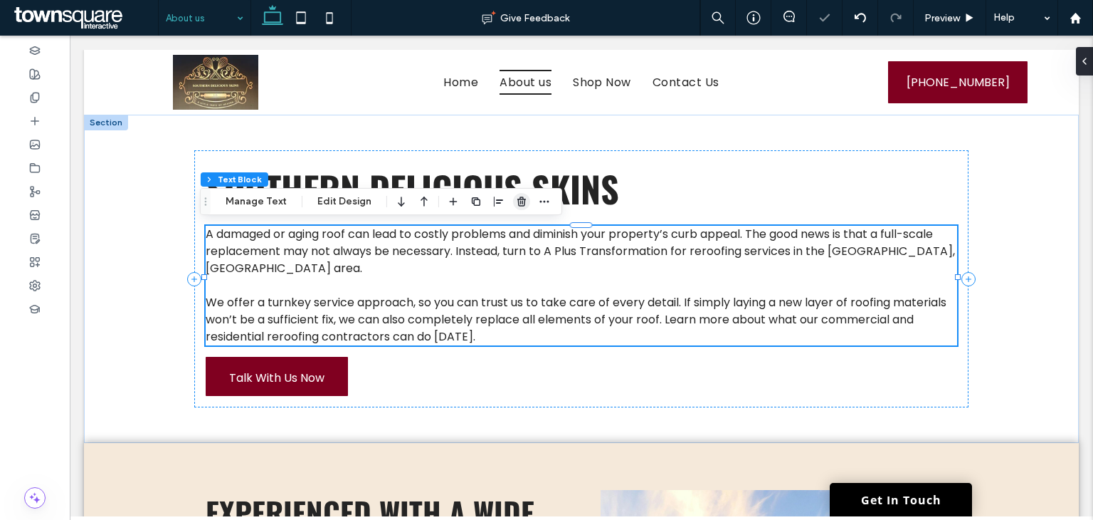
click at [521, 198] on icon "button" at bounding box center [521, 201] width 11 height 11
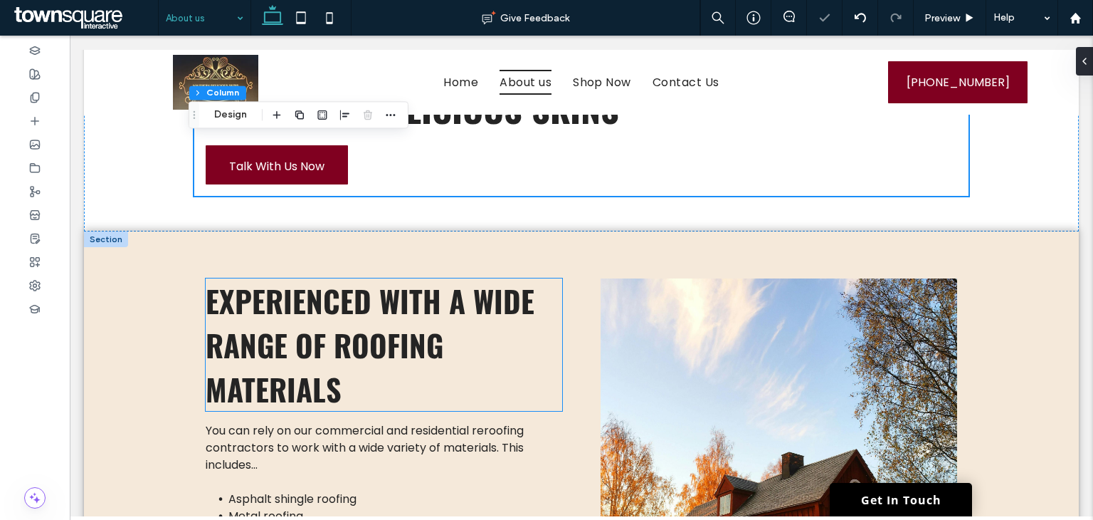
scroll to position [142, 0]
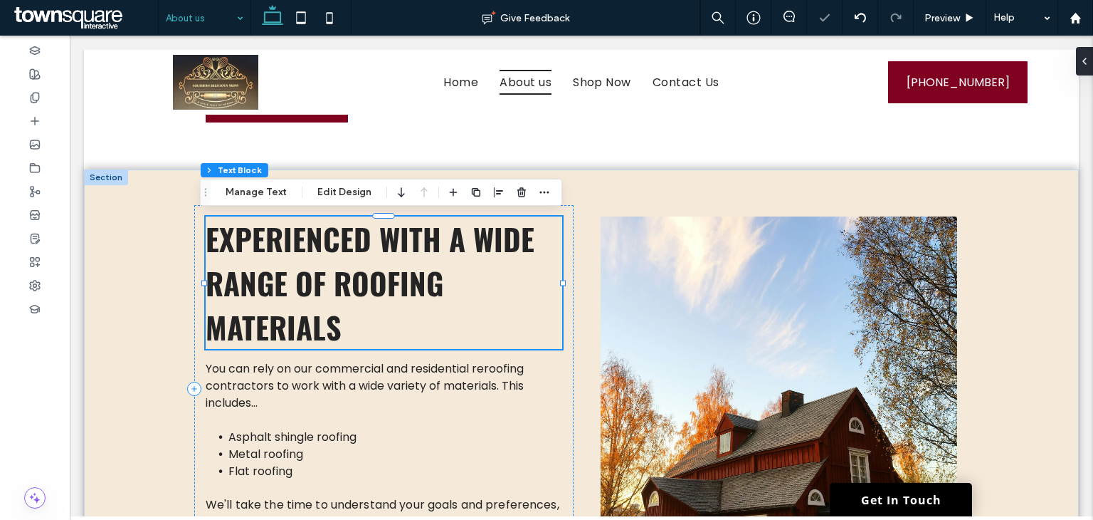
click at [305, 260] on span "Experienced with a wide range of roofing materials" at bounding box center [370, 282] width 329 height 132
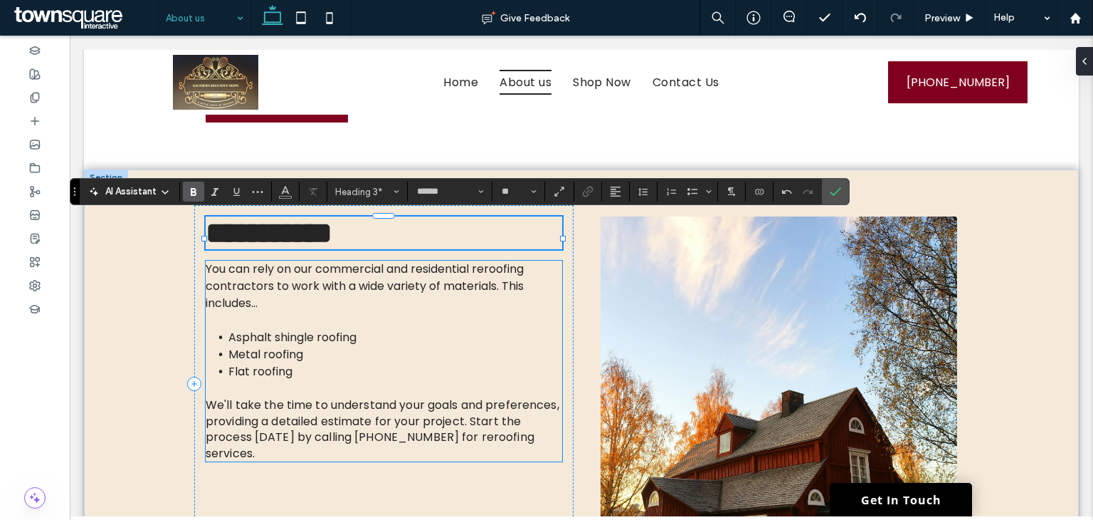
click at [318, 329] on p at bounding box center [384, 320] width 357 height 17
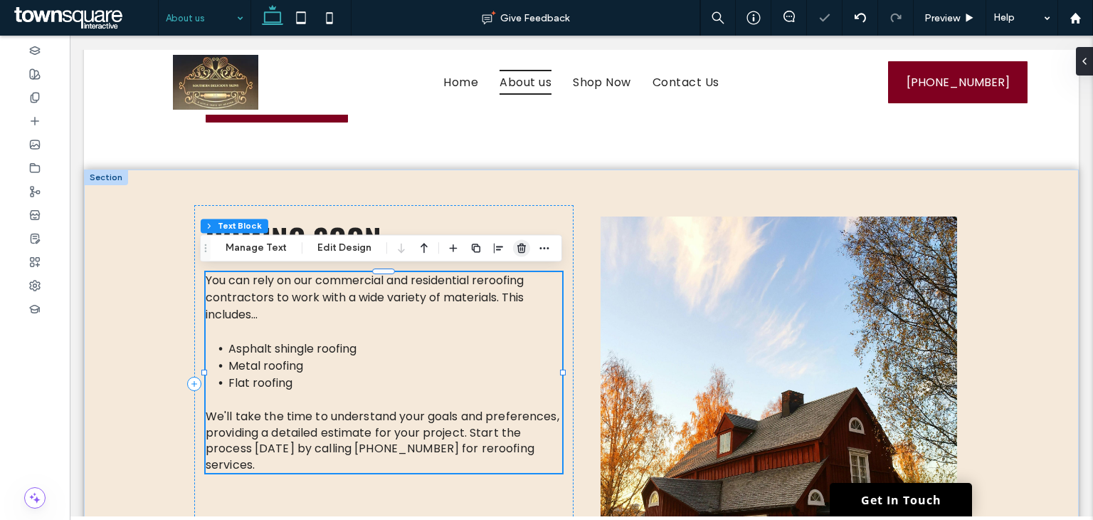
drag, startPoint x: 517, startPoint y: 246, endPoint x: 350, endPoint y: 276, distance: 169.9
click at [517, 246] on icon "button" at bounding box center [521, 247] width 11 height 11
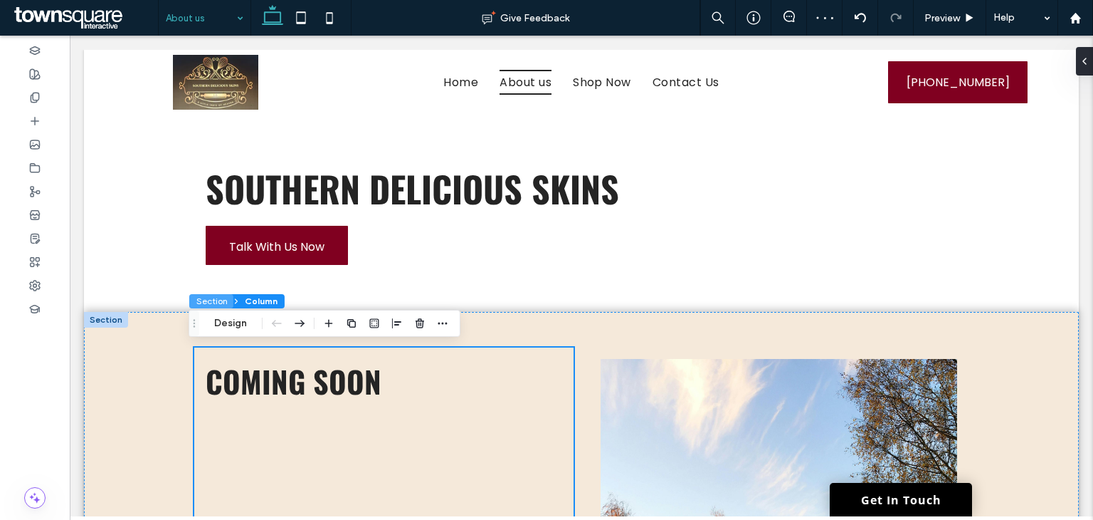
scroll to position [214, 0]
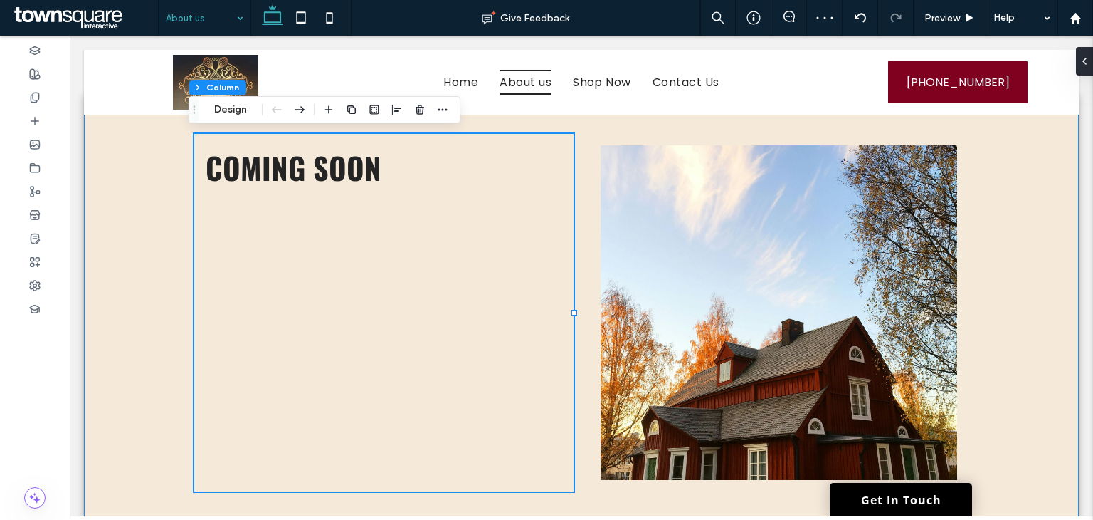
click at [125, 280] on div "coming soon" at bounding box center [581, 312] width 995 height 428
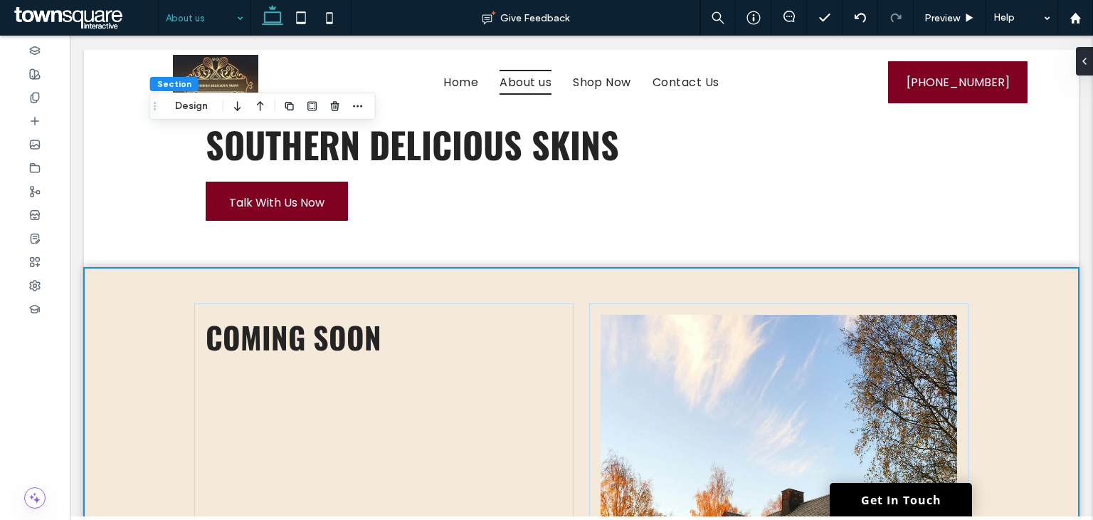
scroll to position [0, 0]
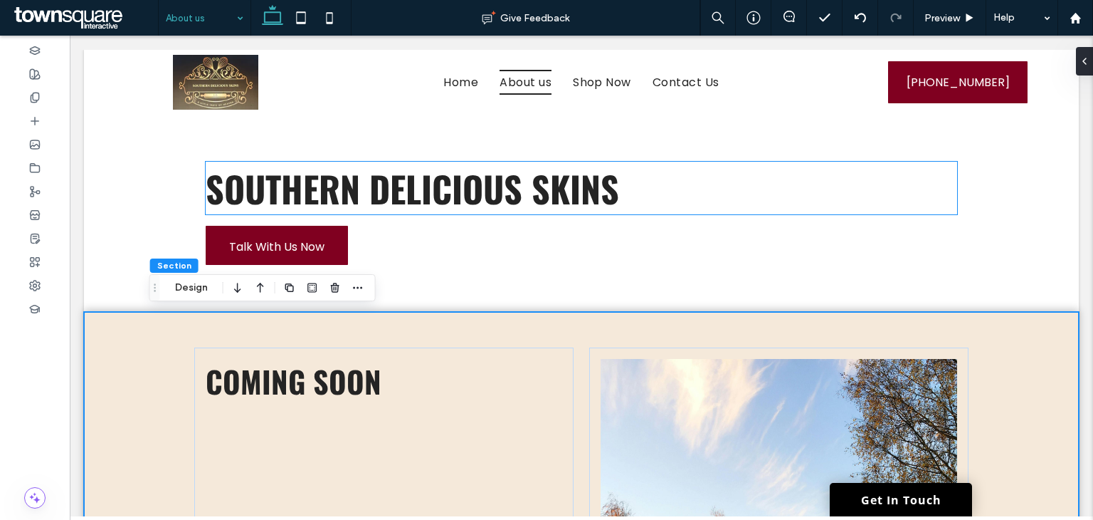
click at [508, 191] on span "Southern Delicious Skins" at bounding box center [412, 188] width 413 height 53
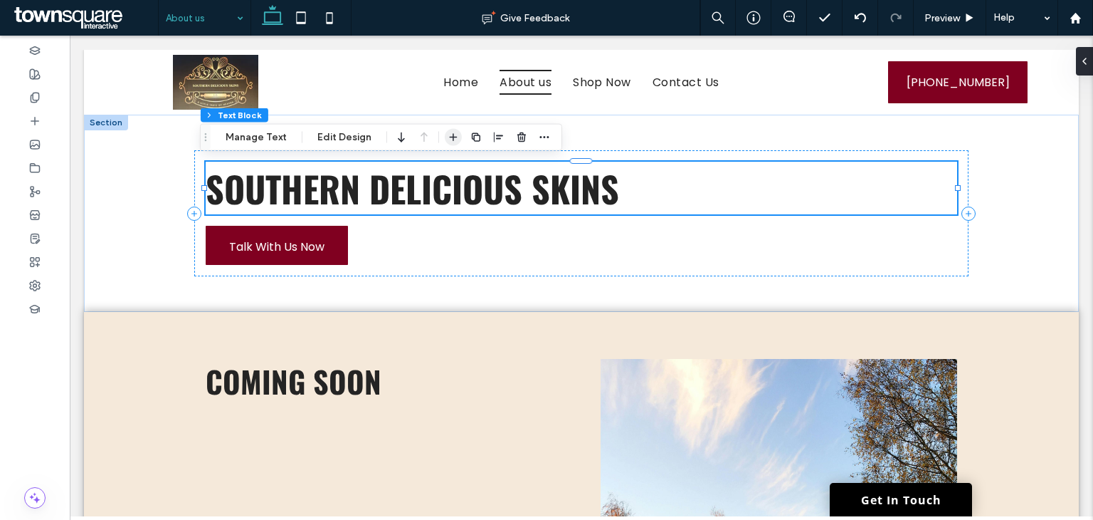
click at [451, 140] on icon "button" at bounding box center [453, 137] width 11 height 11
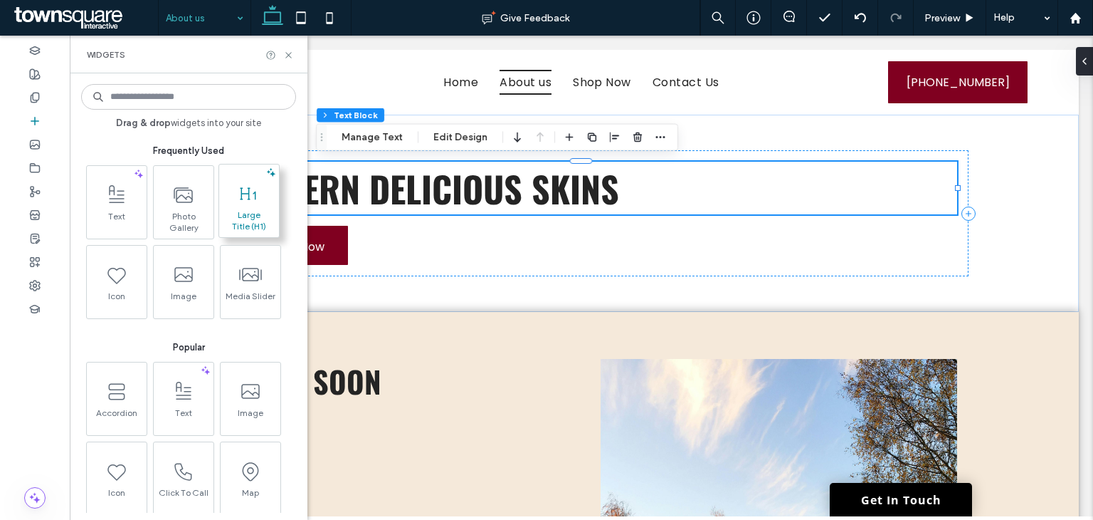
click at [246, 204] on icon at bounding box center [249, 193] width 23 height 23
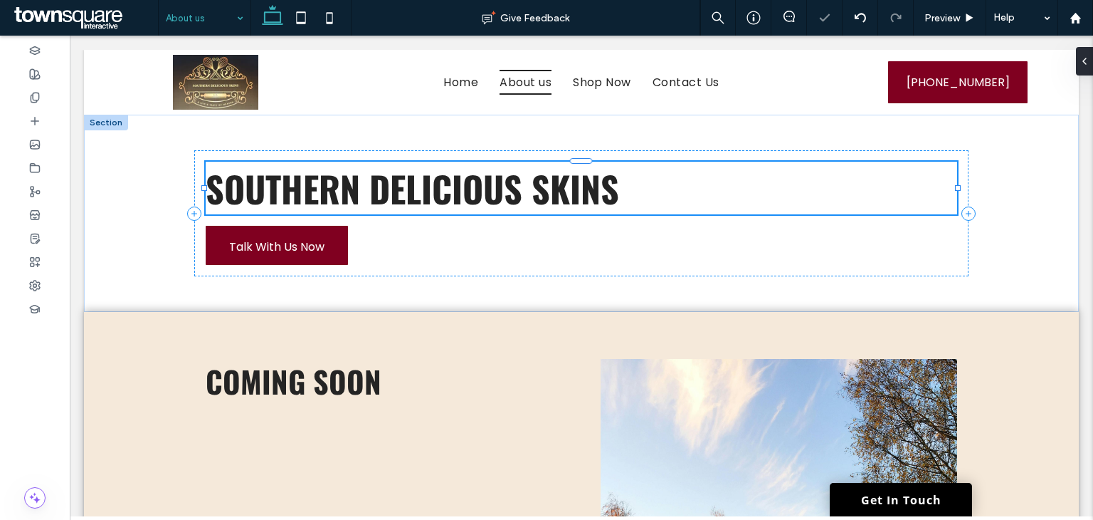
type input "******"
type input "**"
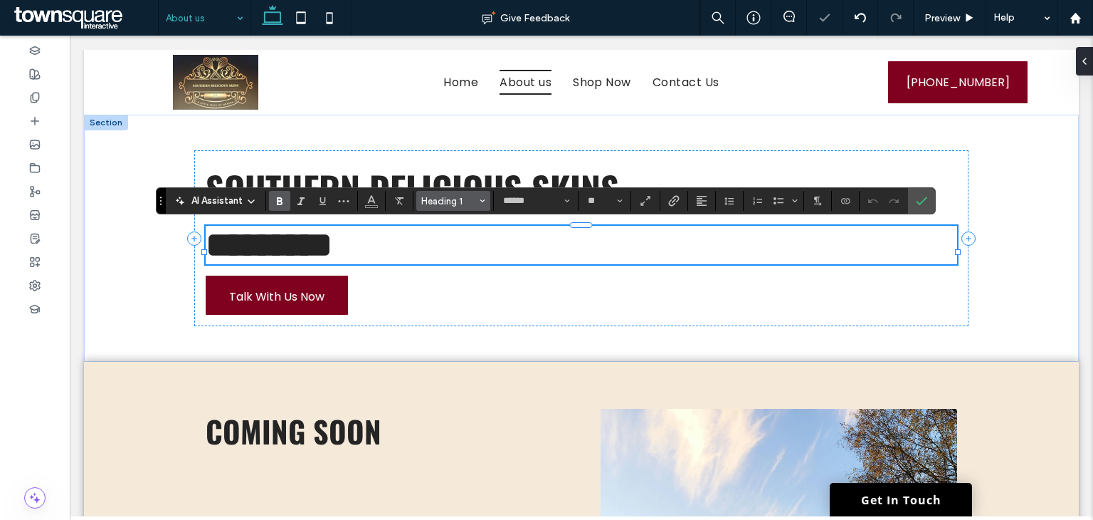
click at [466, 197] on span "Heading 1" at bounding box center [449, 201] width 56 height 11
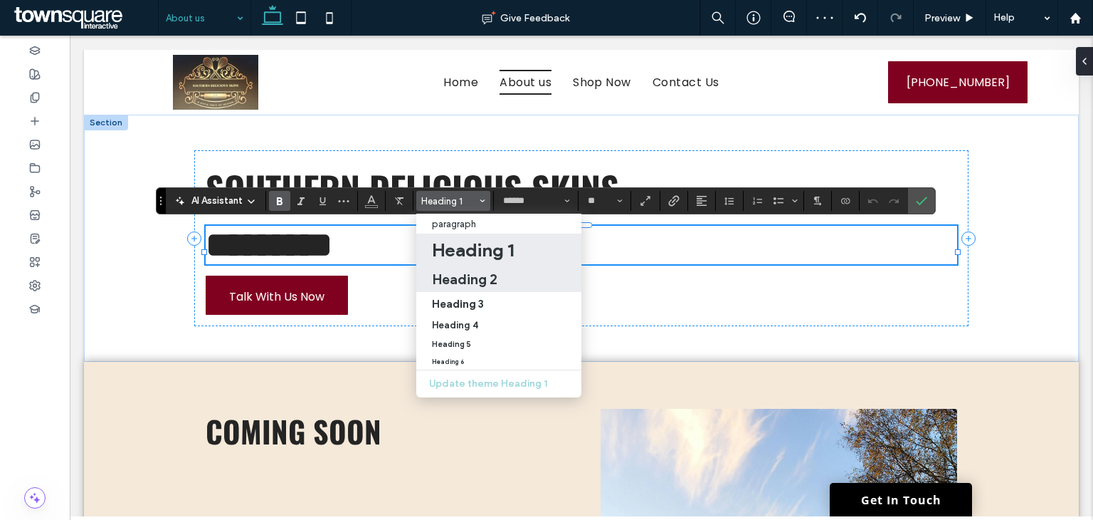
click at [482, 285] on h2 "Heading 2" at bounding box center [464, 278] width 65 height 17
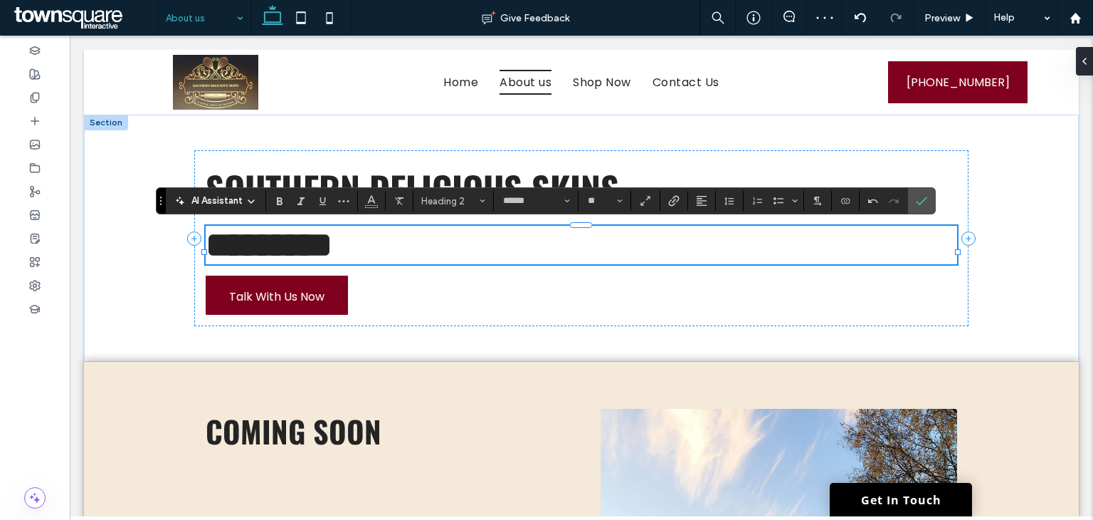
type input "*******"
type input "**"
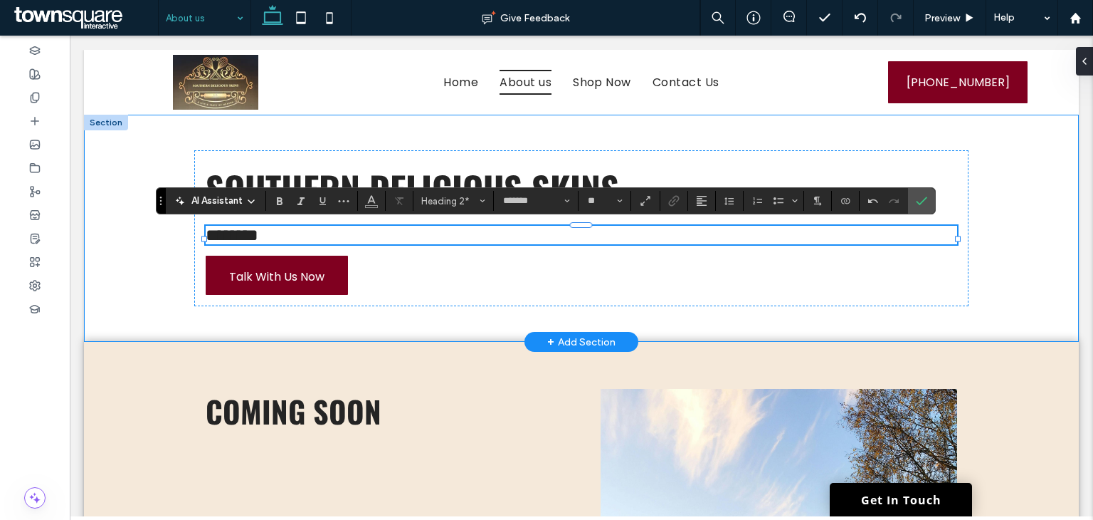
click at [171, 283] on div "Southern Delicious Skins ******** Talk With Us Now" at bounding box center [581, 228] width 854 height 227
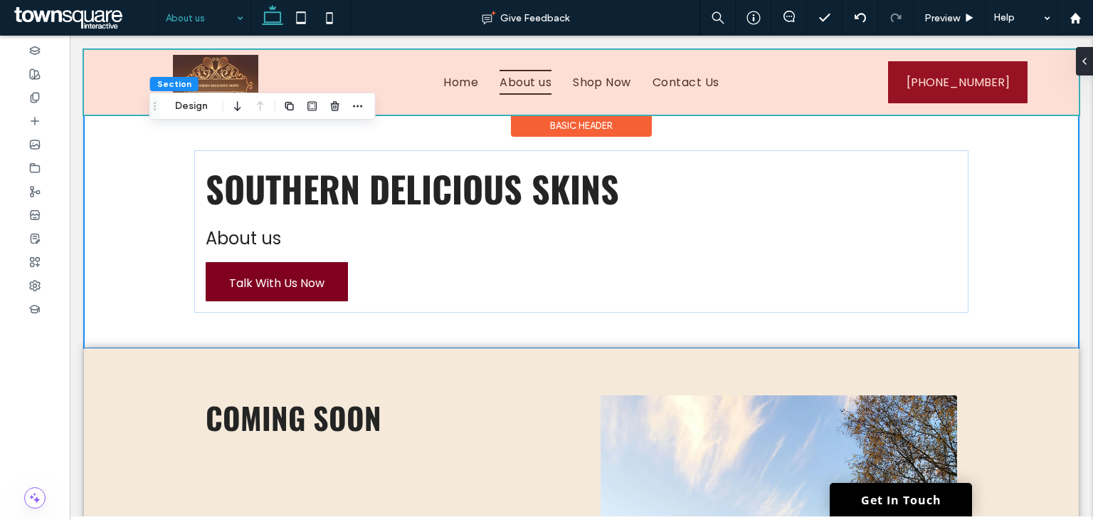
click at [125, 75] on div at bounding box center [581, 82] width 995 height 65
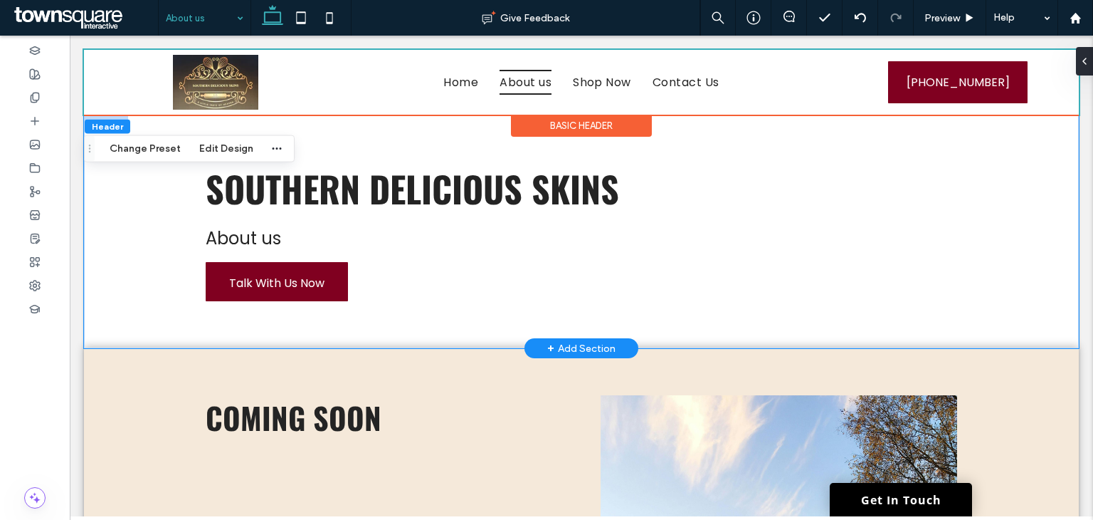
click at [145, 307] on div "Southern Delicious Skins About us Talk With Us Now" at bounding box center [581, 231] width 995 height 233
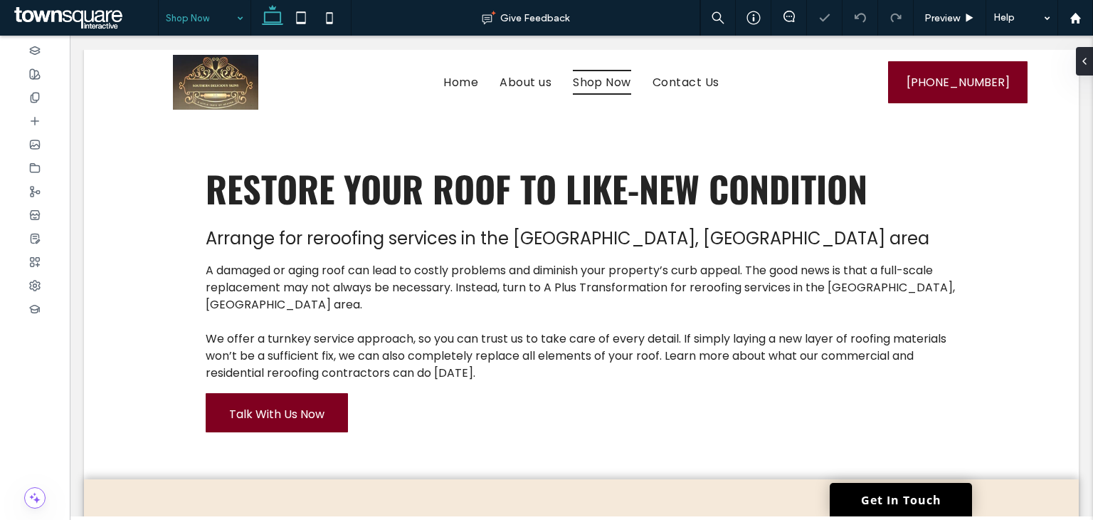
click at [219, 16] on input at bounding box center [201, 18] width 70 height 36
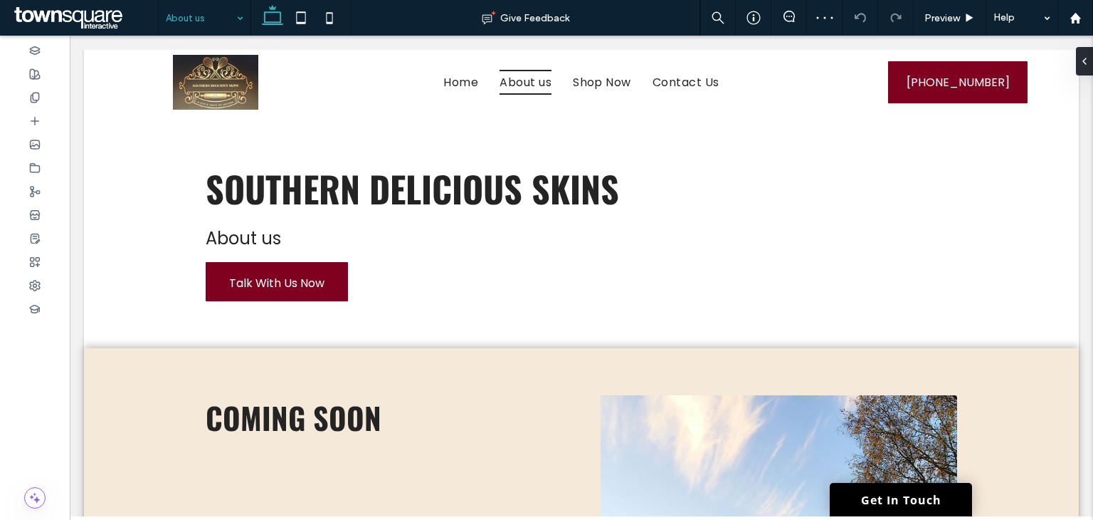
click at [372, 184] on span "Southern Delicious Skins" at bounding box center [412, 188] width 413 height 53
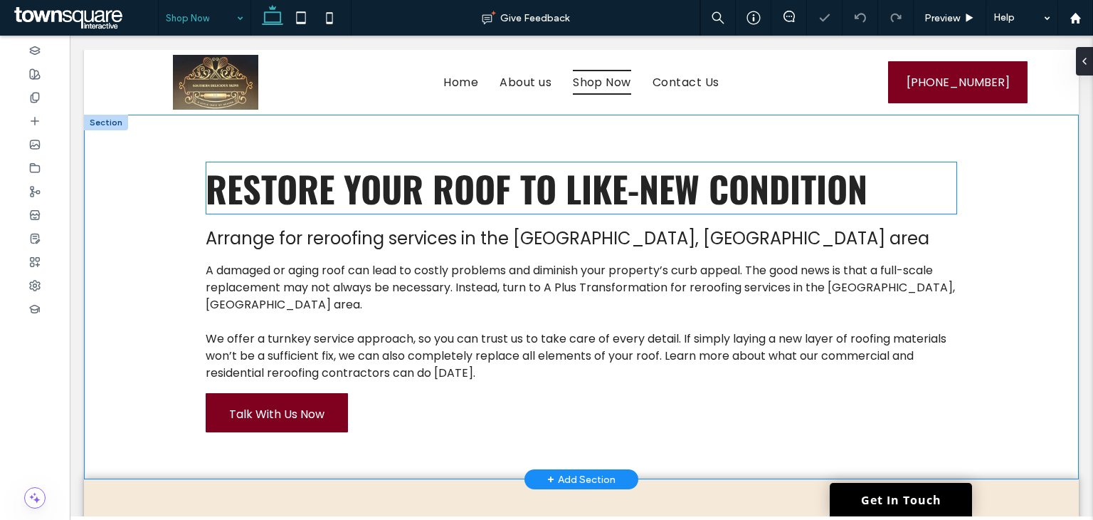
click at [327, 183] on span "Restore Your Roof to Like-New Condition" at bounding box center [537, 188] width 662 height 53
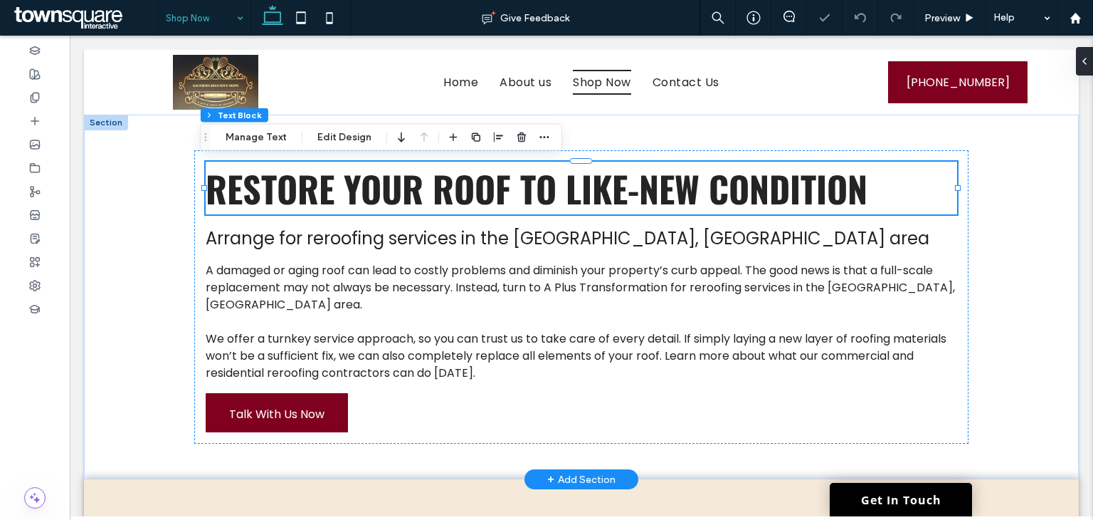
click at [327, 183] on div "Restore Your Roof to Like-New Condition" at bounding box center [582, 188] width 752 height 53
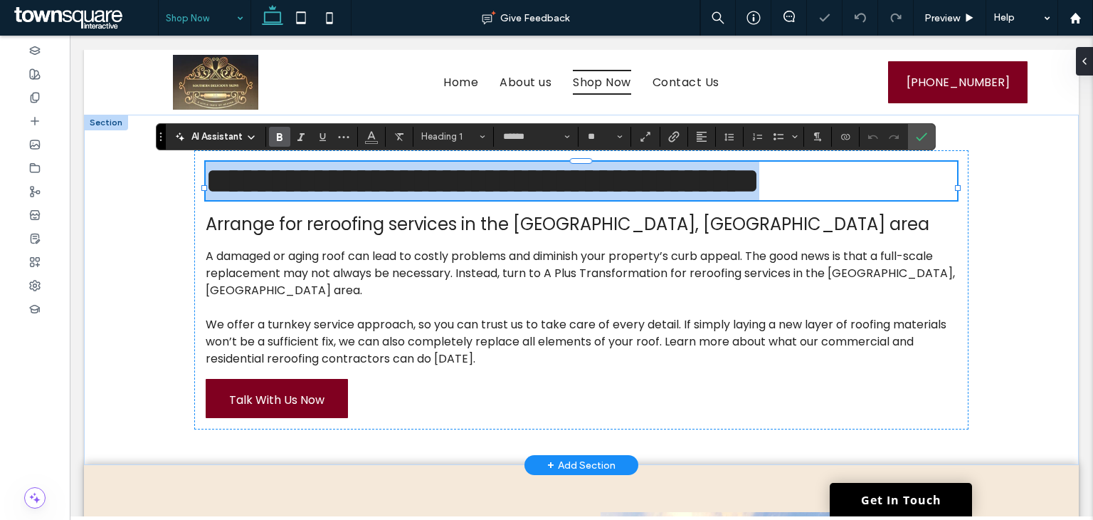
paste div
type input "*******"
type input "**"
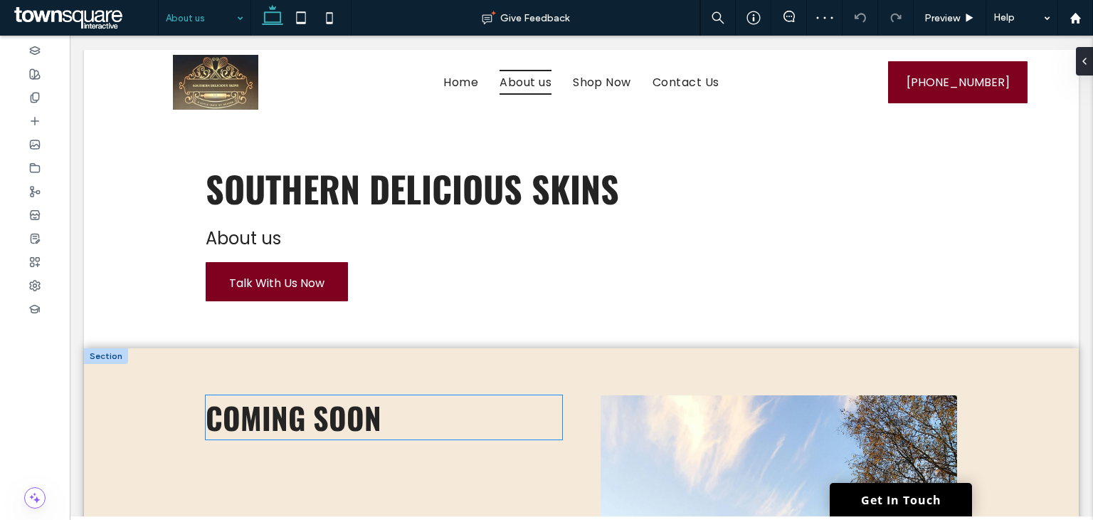
click at [290, 417] on span "coming soon" at bounding box center [294, 417] width 176 height 44
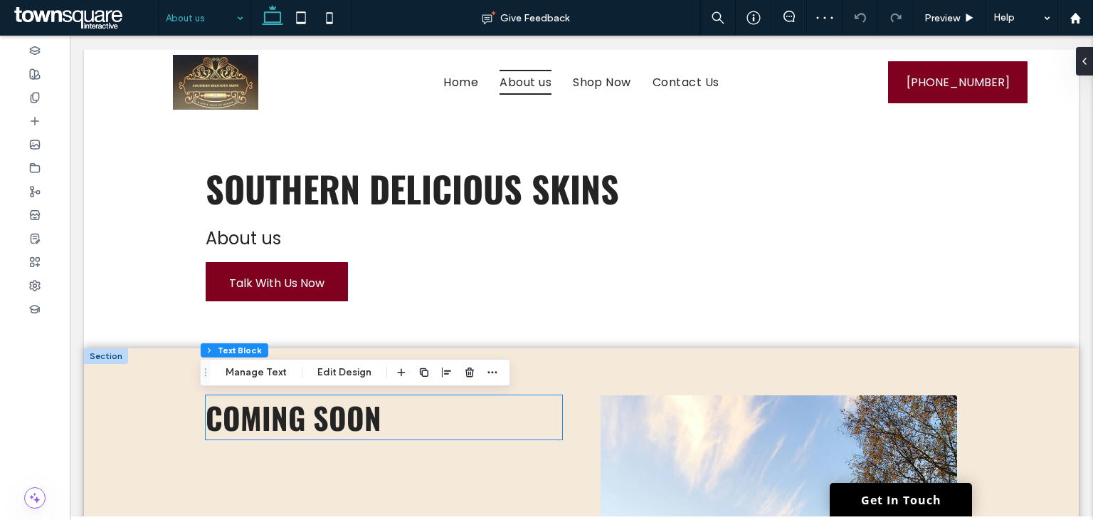
click at [290, 417] on span "coming soon" at bounding box center [294, 417] width 176 height 44
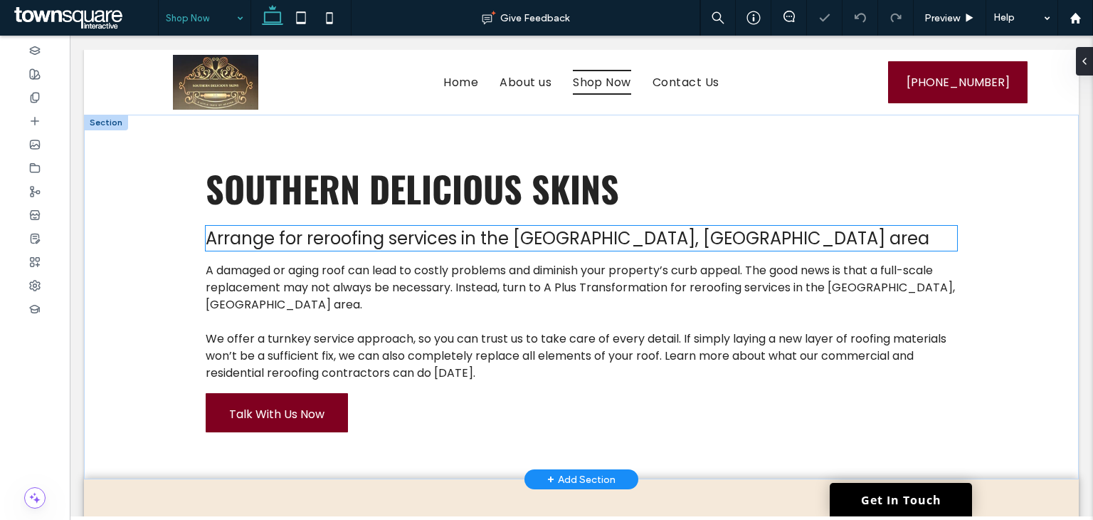
click at [361, 245] on span "Arrange for reroofing services in the Charlotte, NC area" at bounding box center [568, 237] width 724 height 23
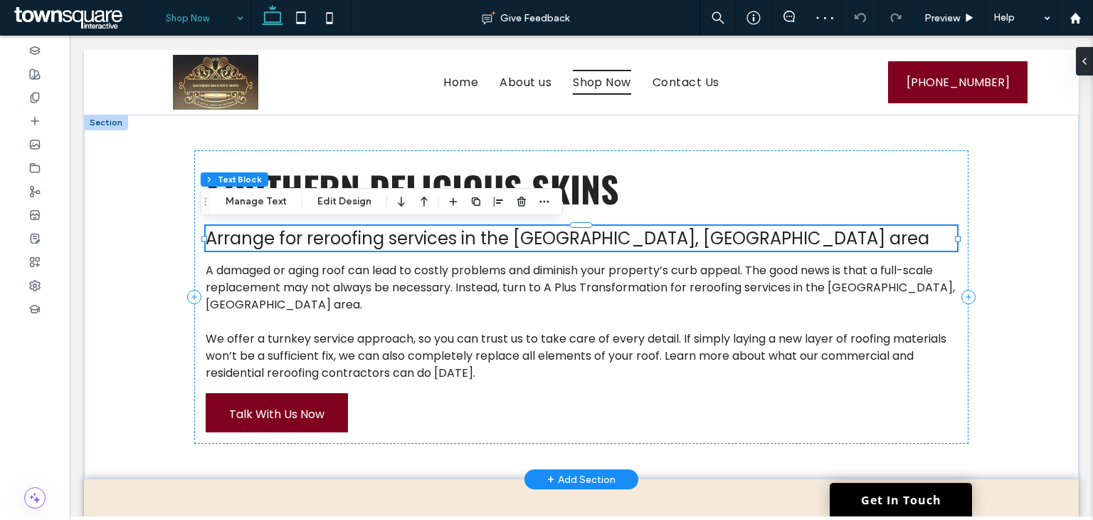
click at [372, 248] on span "Arrange for reroofing services in the Charlotte, NC area" at bounding box center [568, 237] width 724 height 23
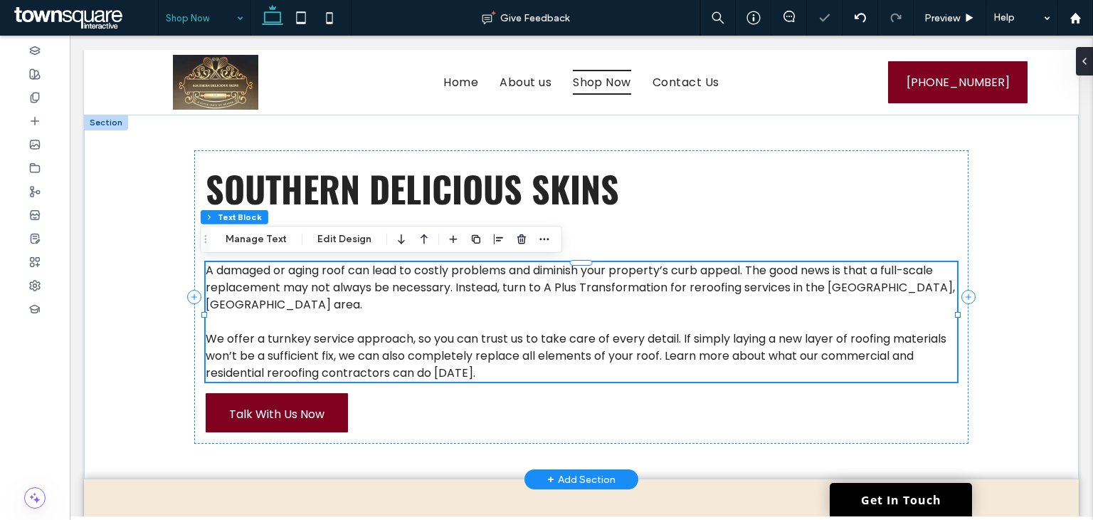
click at [507, 233] on div at bounding box center [499, 239] width 108 height 26
click at [516, 243] on icon "button" at bounding box center [521, 238] width 11 height 11
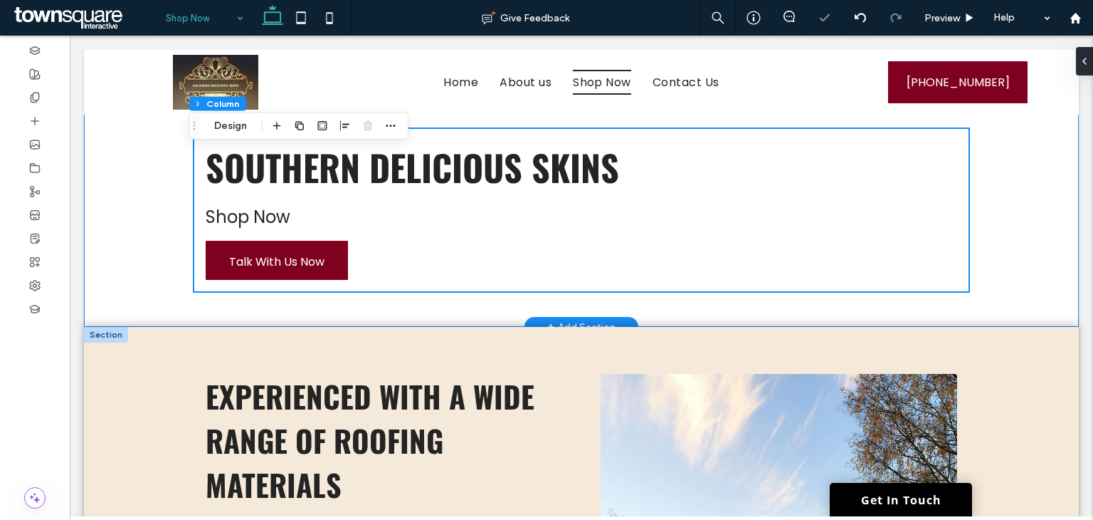
scroll to position [142, 0]
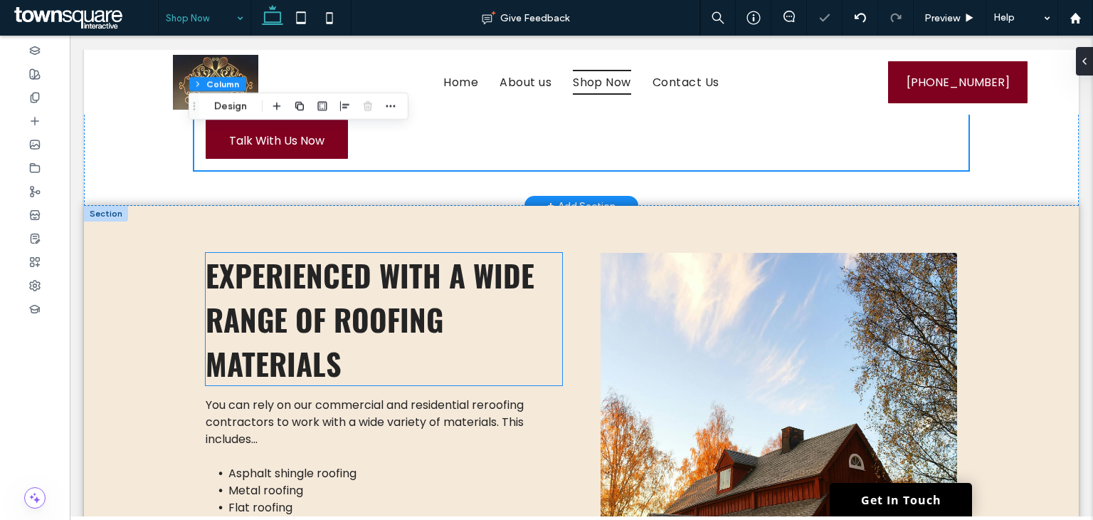
click at [383, 265] on span "Experienced with a wide range of roofing materials" at bounding box center [370, 319] width 329 height 132
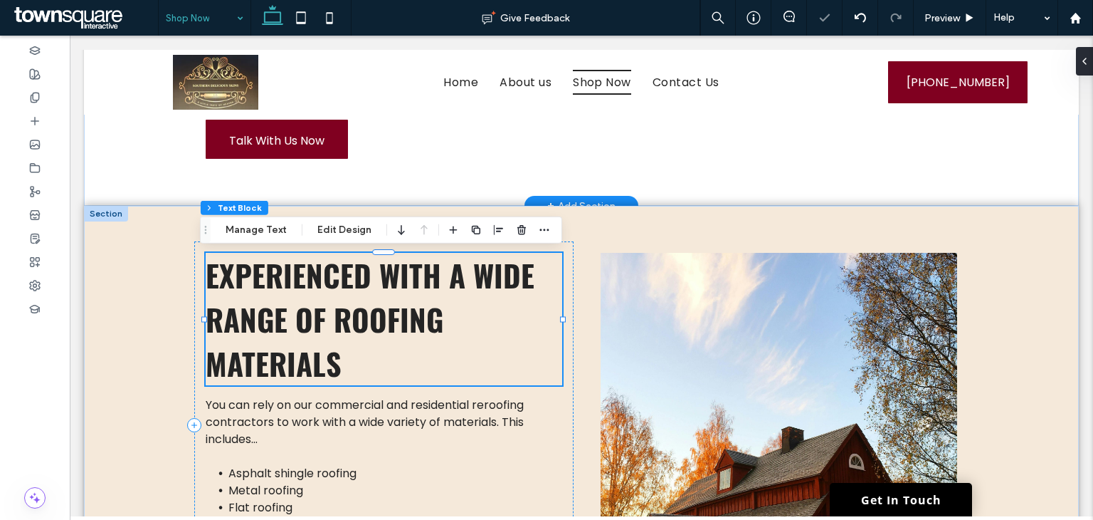
click at [383, 265] on span "Experienced with a wide range of roofing materials" at bounding box center [370, 319] width 329 height 132
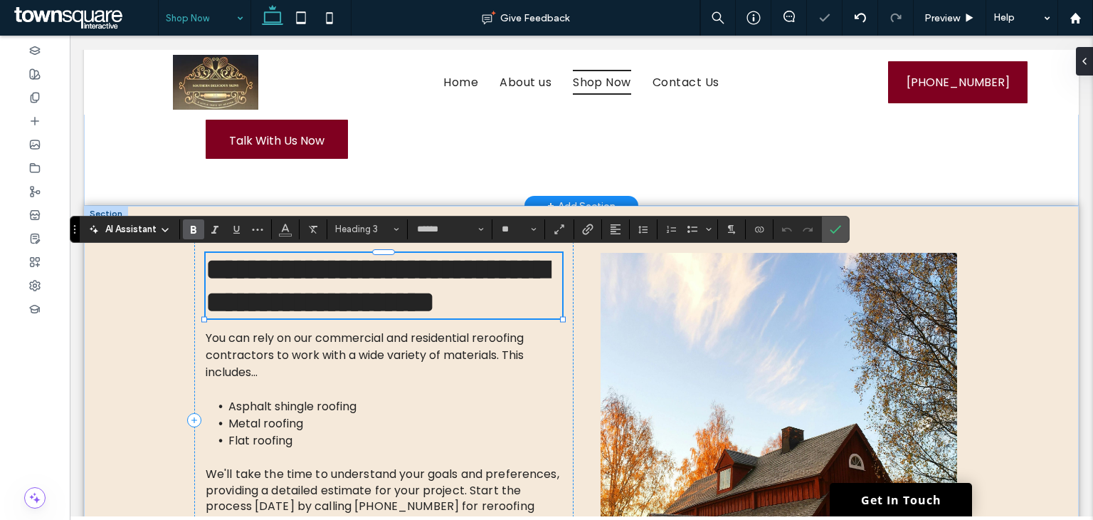
paste div
type input "*******"
type input "**"
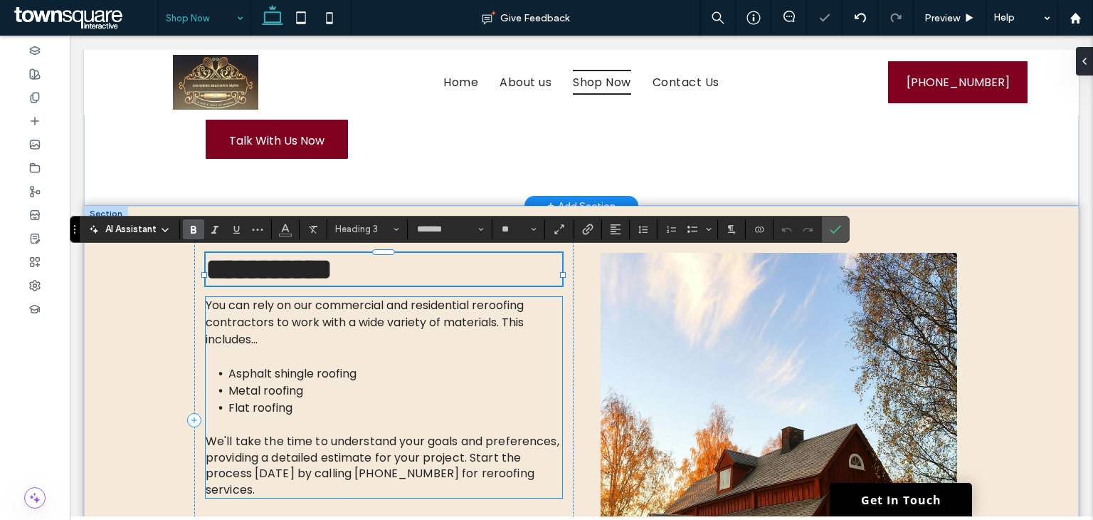
scroll to position [0, 0]
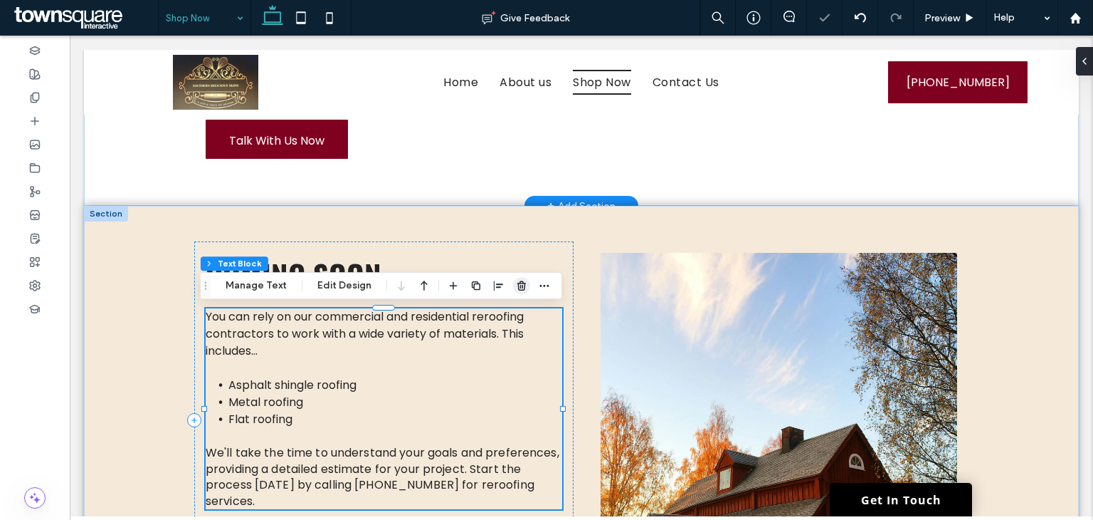
click at [520, 283] on use "button" at bounding box center [521, 284] width 9 height 9
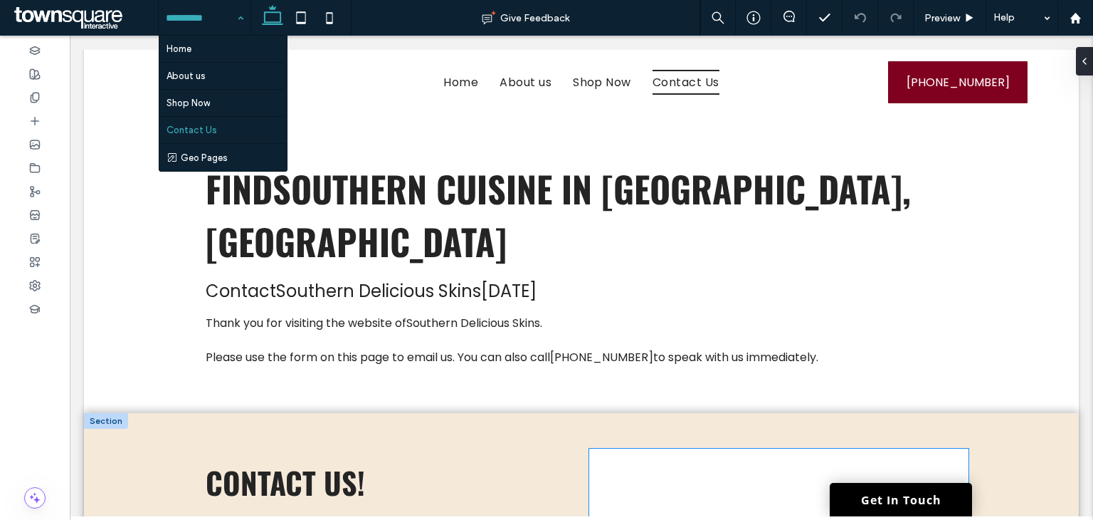
scroll to position [285, 0]
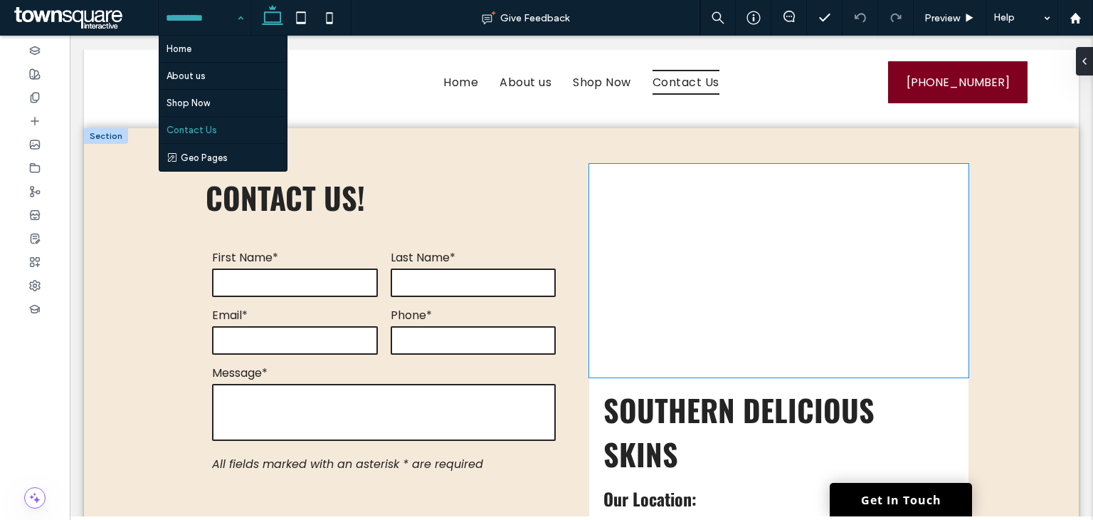
click at [825, 268] on div at bounding box center [778, 271] width 379 height 214
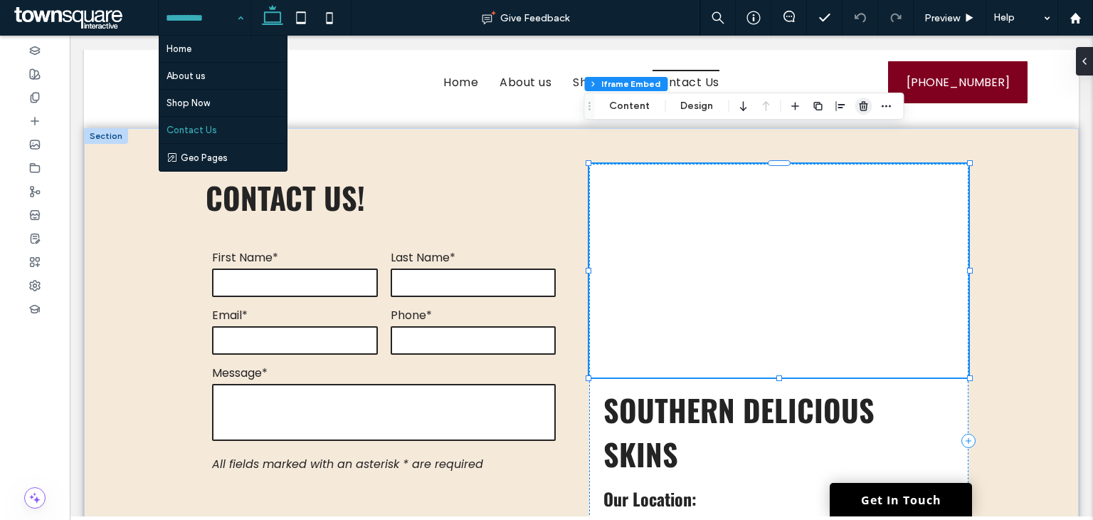
click at [862, 105] on icon "button" at bounding box center [863, 105] width 11 height 11
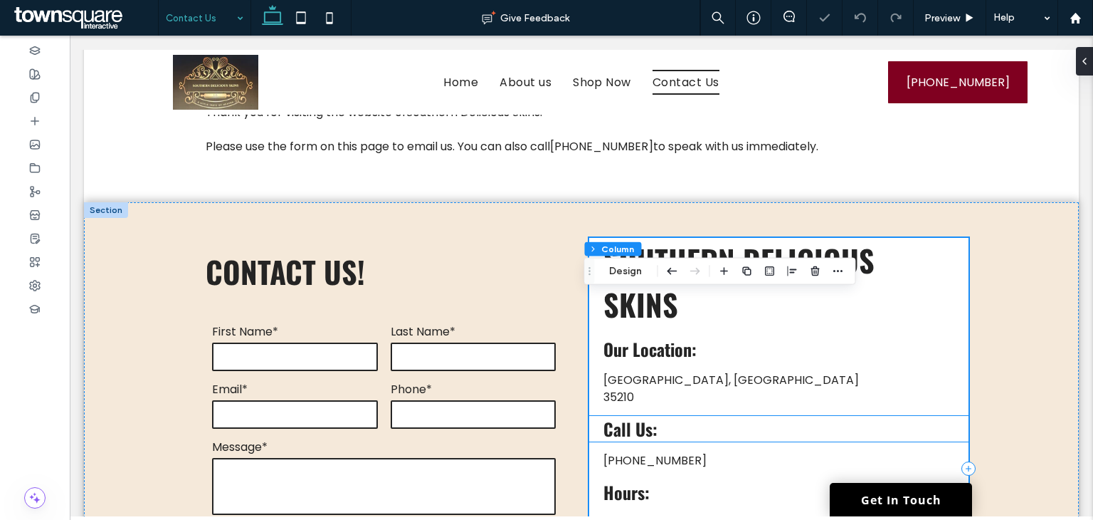
scroll to position [214, 0]
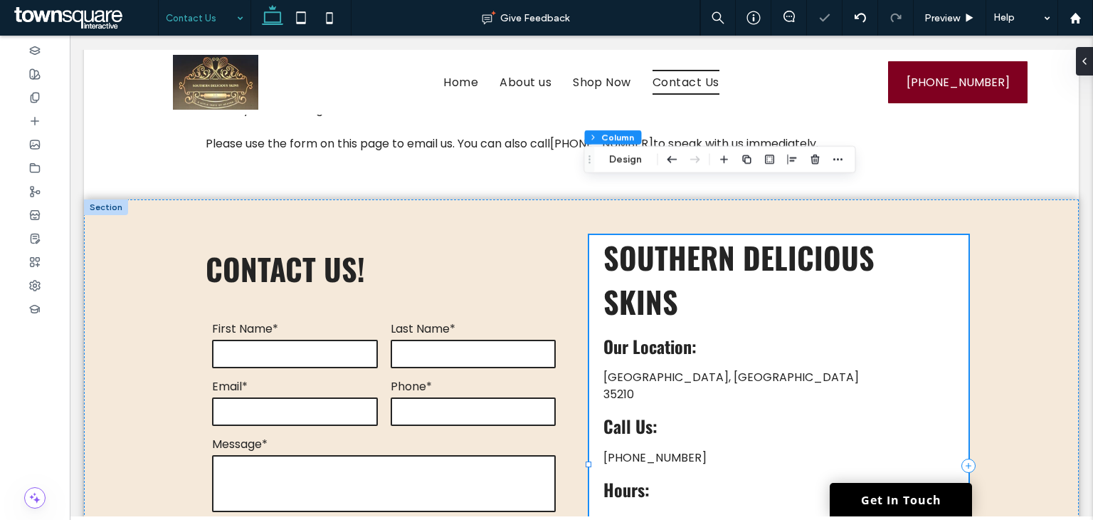
click at [704, 469] on div "Southern Delicious Skins Irondale, AL 35210 Our Location: Call Us: Hours: (205)…" at bounding box center [778, 465] width 379 height 461
click at [629, 163] on button "Design" at bounding box center [625, 159] width 51 height 17
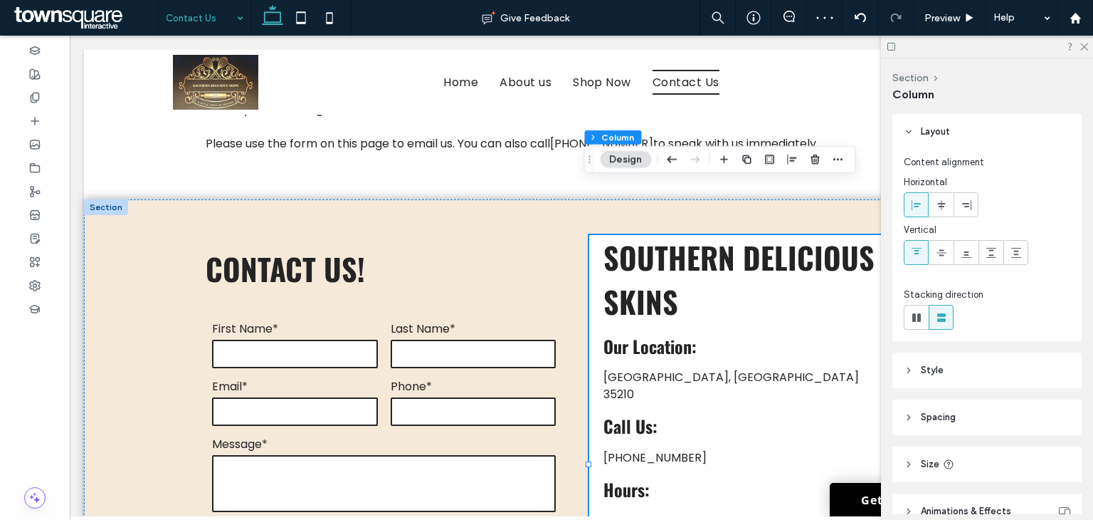
drag, startPoint x: 974, startPoint y: 412, endPoint x: 977, endPoint y: 402, distance: 10.6
click at [974, 413] on header "Spacing" at bounding box center [986, 417] width 189 height 36
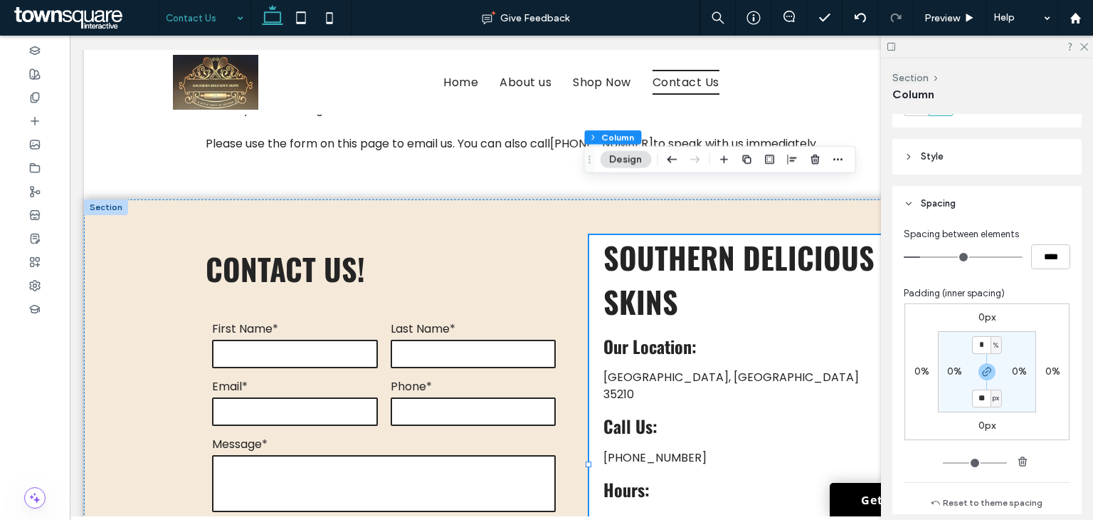
click at [994, 342] on span "%" at bounding box center [996, 345] width 5 height 14
click at [988, 367] on span "px" at bounding box center [988, 366] width 10 height 14
type input "*"
click at [983, 344] on input "*" at bounding box center [981, 345] width 19 height 18
drag, startPoint x: 981, startPoint y: 372, endPoint x: 981, endPoint y: 360, distance: 11.4
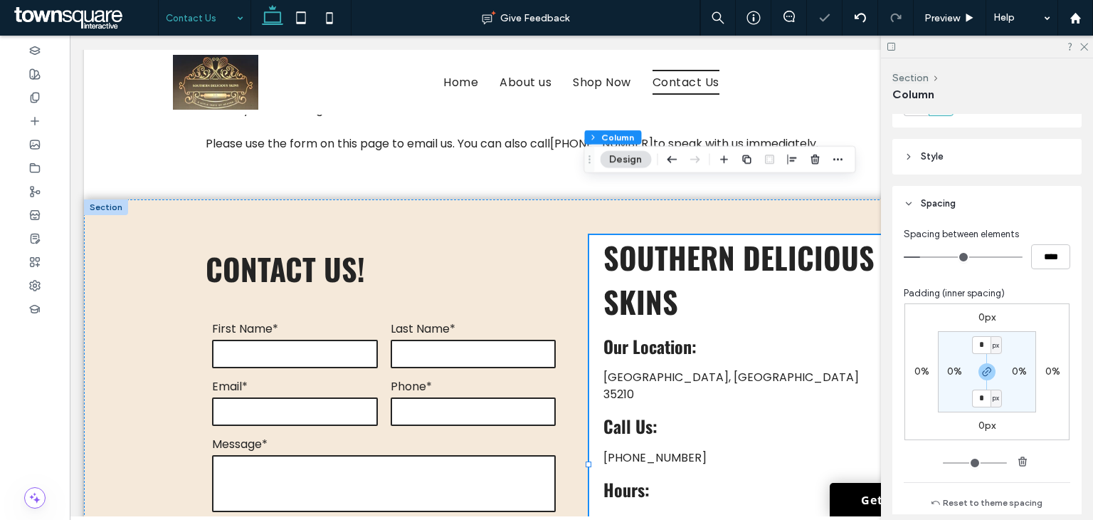
click at [981, 372] on icon "button" at bounding box center [986, 371] width 11 height 11
click at [981, 346] on input "*" at bounding box center [981, 345] width 19 height 18
type input "**"
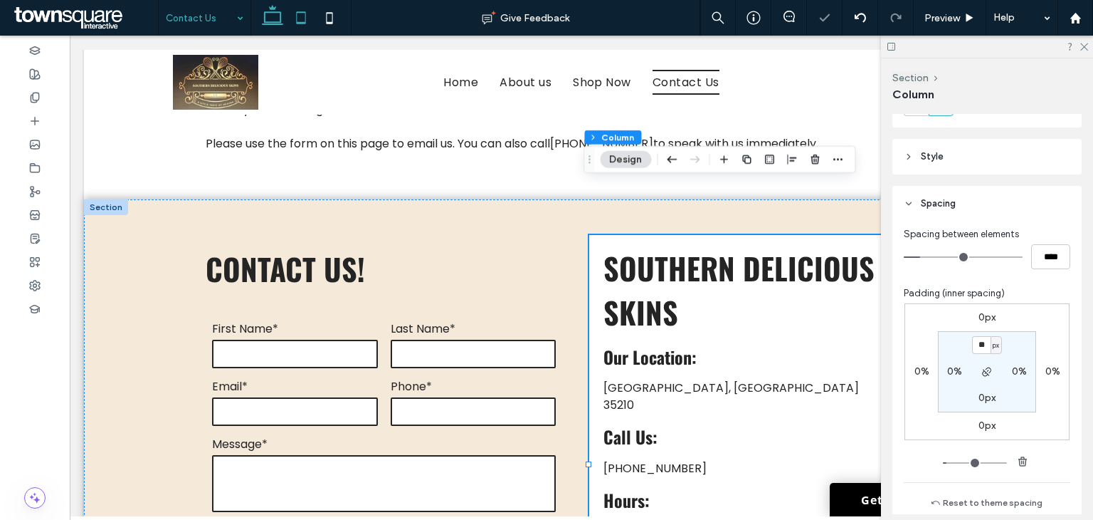
click at [299, 12] on icon at bounding box center [301, 18] width 28 height 28
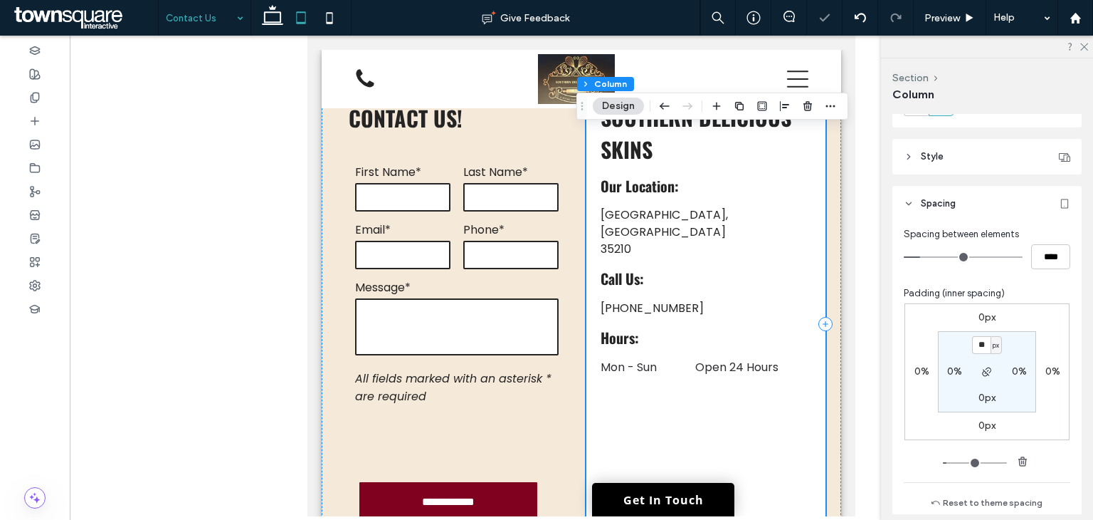
scroll to position [208, 0]
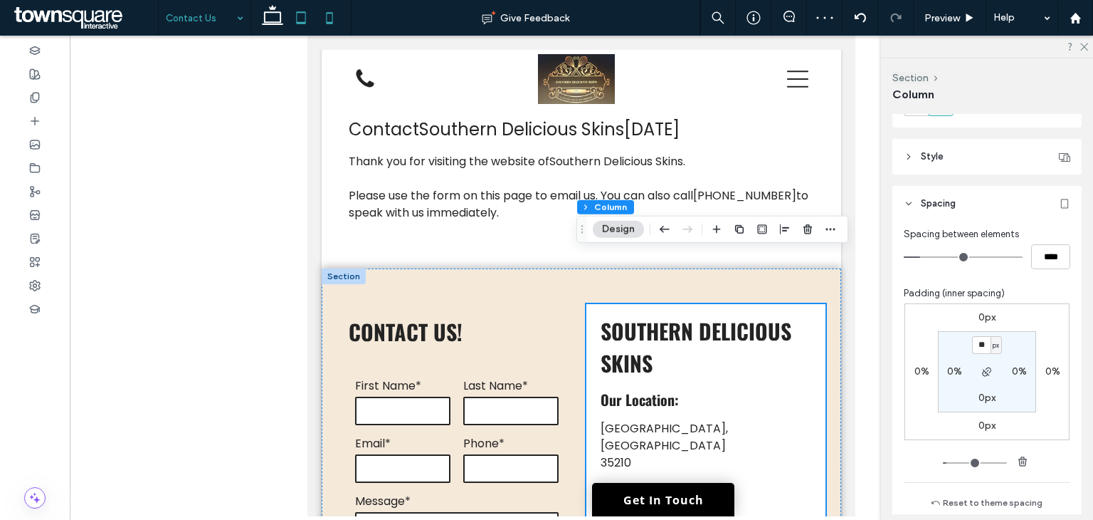
click at [322, 16] on icon at bounding box center [329, 18] width 28 height 28
type input "**"
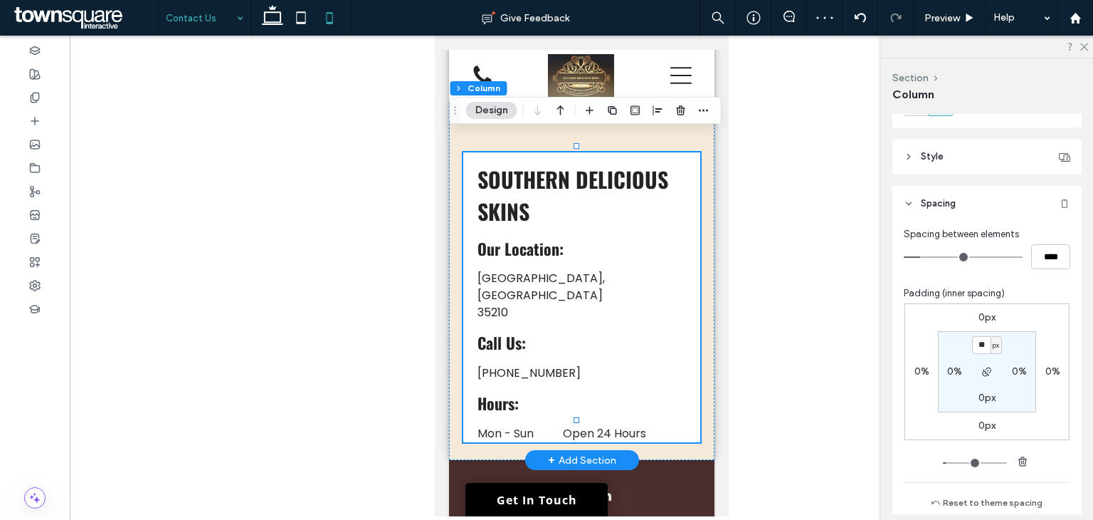
click at [683, 152] on div "Southern Delicious Skins Irondale, AL 35210 Our Location: Call Us: Hours: (205)…" at bounding box center [581, 297] width 237 height 290
click at [991, 367] on span "button" at bounding box center [987, 371] width 17 height 17
type input "**"
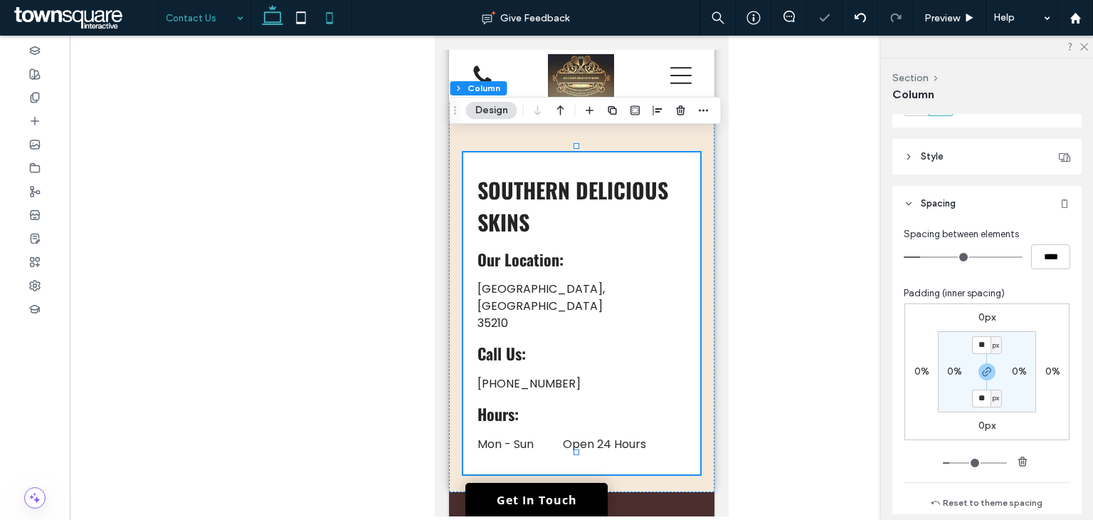
click at [280, 19] on use at bounding box center [272, 15] width 21 height 20
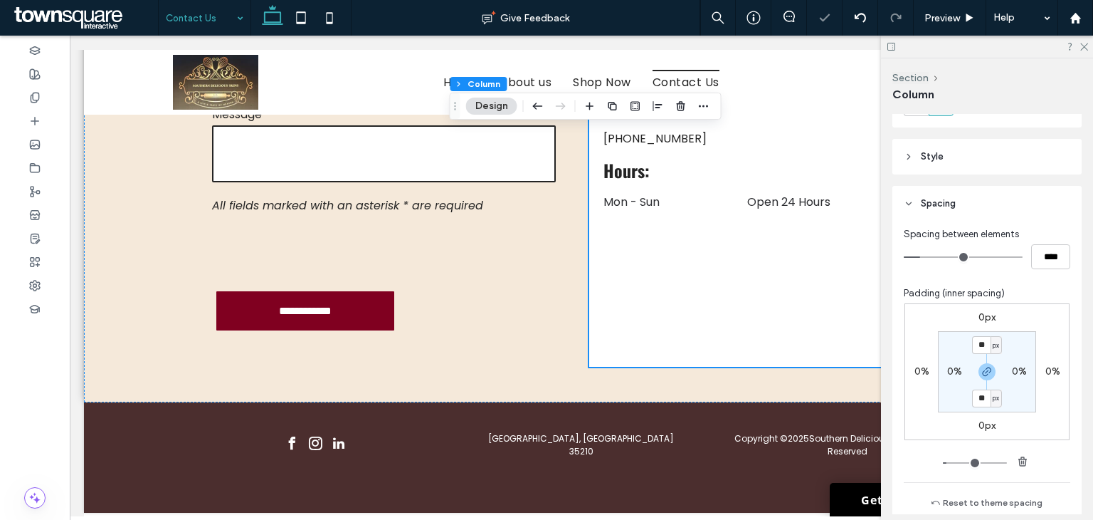
type input "**"
type input "***"
type input "*"
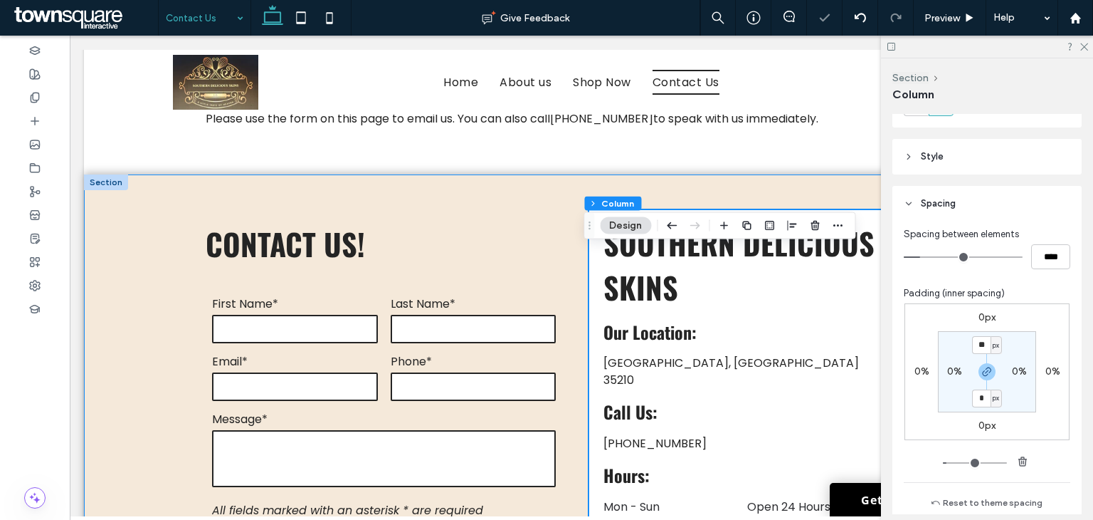
scroll to position [284, 0]
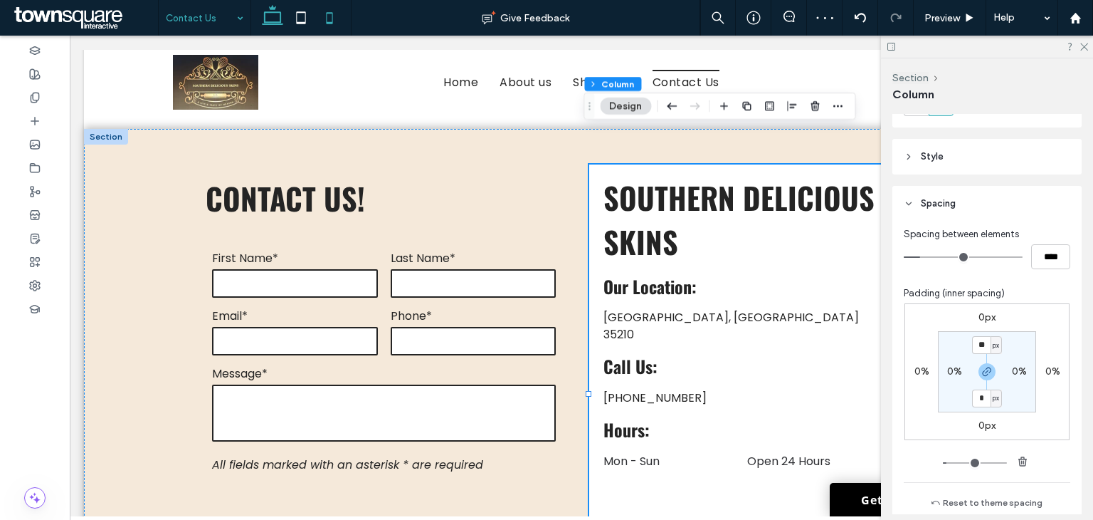
click at [324, 23] on icon at bounding box center [329, 18] width 28 height 28
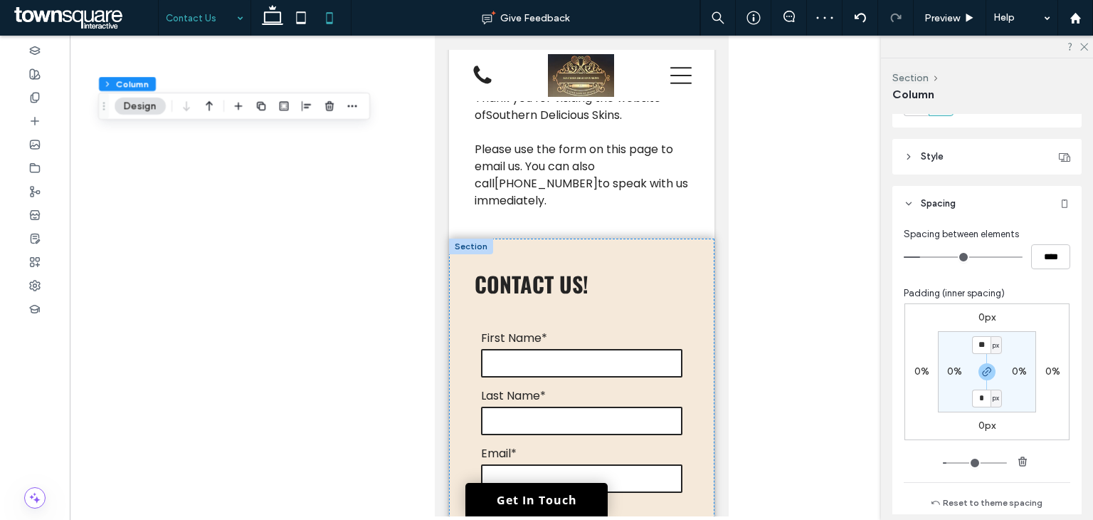
type input "**"
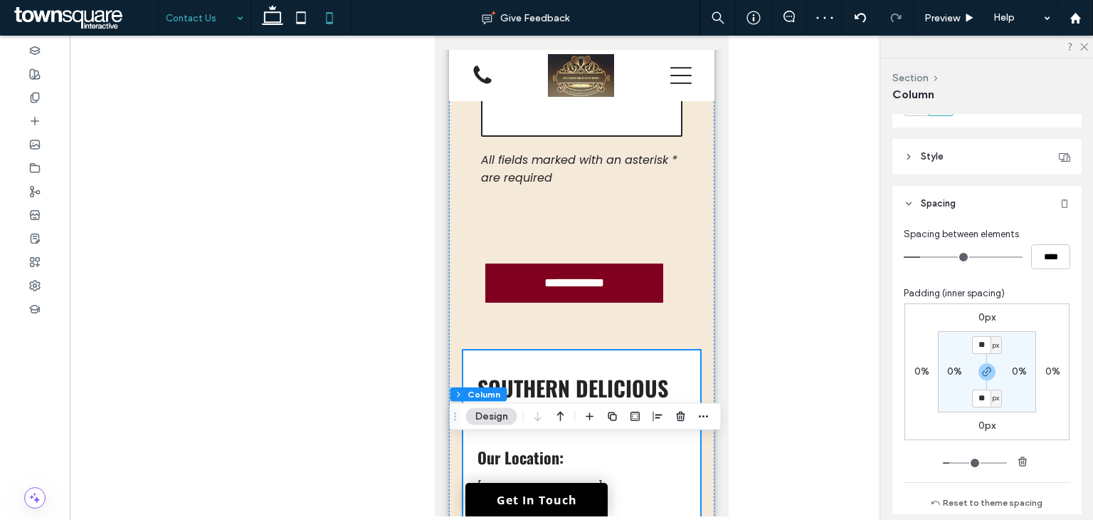
scroll to position [499, 0]
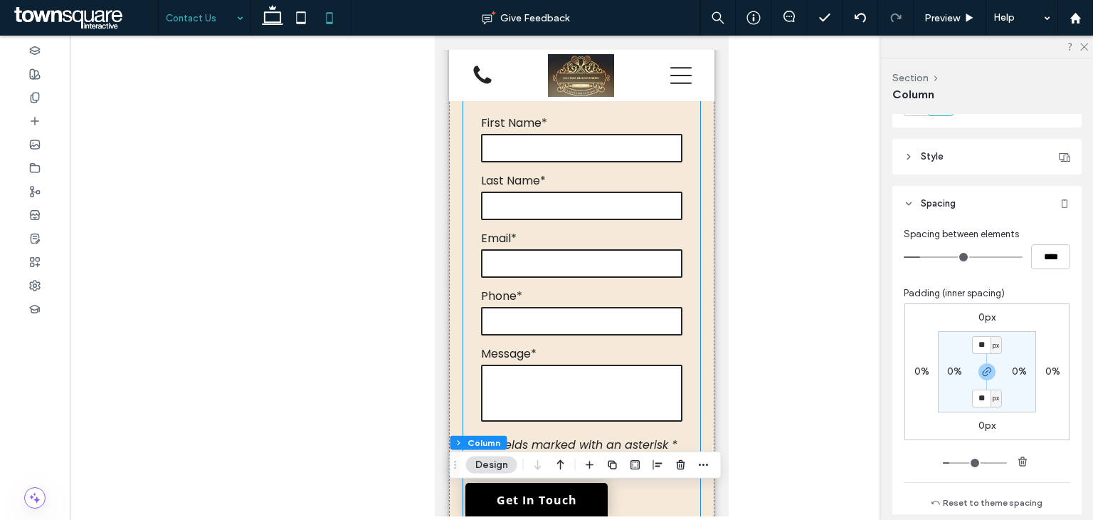
click at [681, 251] on div "**********" at bounding box center [581, 332] width 237 height 582
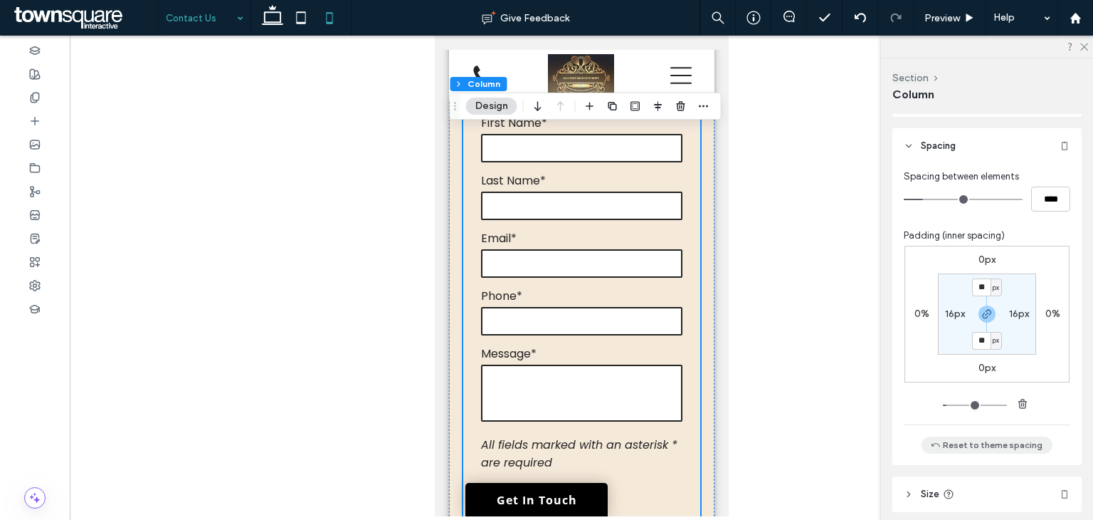
scroll to position [356, 0]
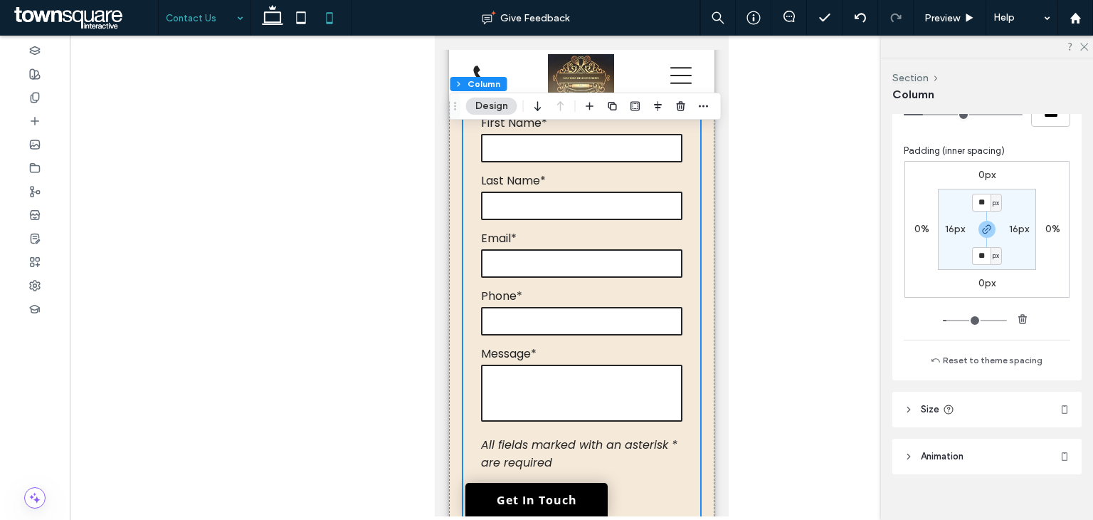
click at [951, 230] on label "16px" at bounding box center [955, 229] width 20 height 12
type input "*"
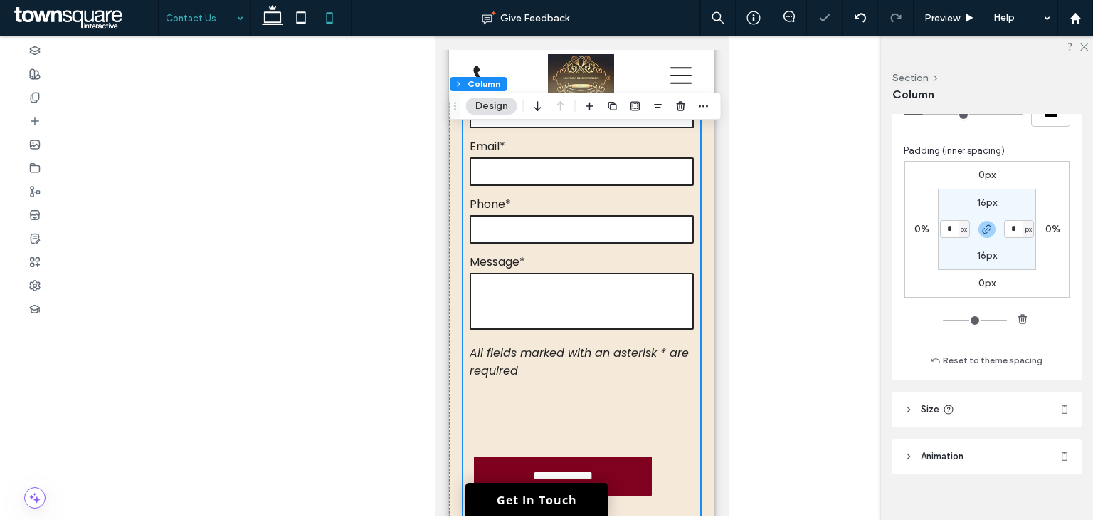
scroll to position [926, 0]
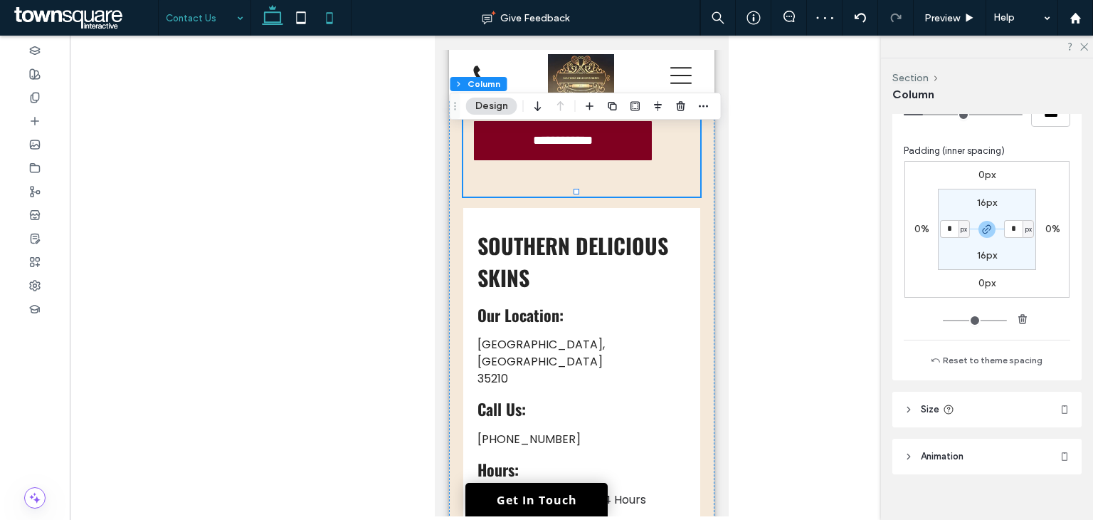
click at [276, 26] on icon at bounding box center [272, 18] width 28 height 28
type input "**"
type input "***"
type input "**"
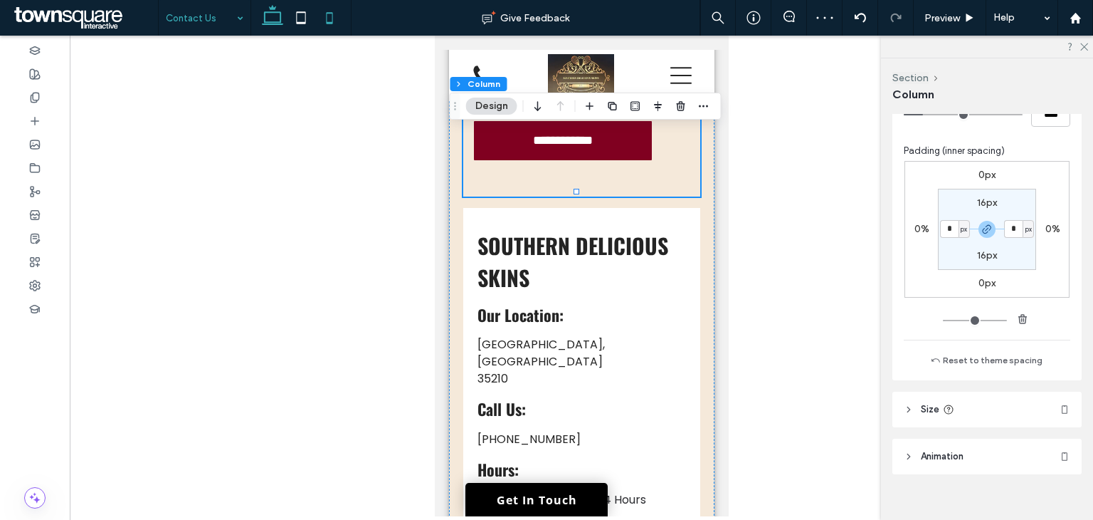
type input "**"
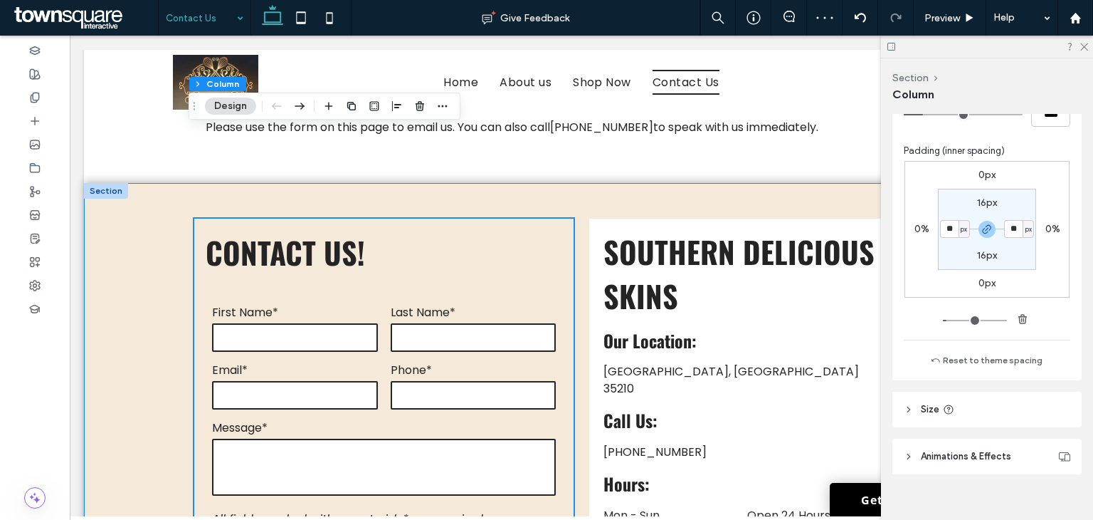
scroll to position [144, 0]
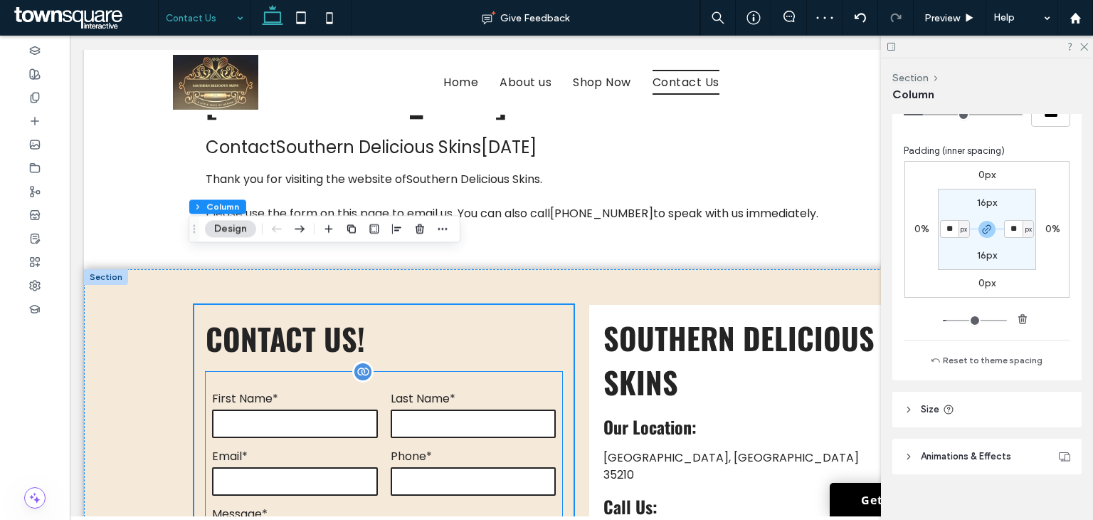
click at [429, 389] on div "Last Name*" at bounding box center [473, 414] width 179 height 51
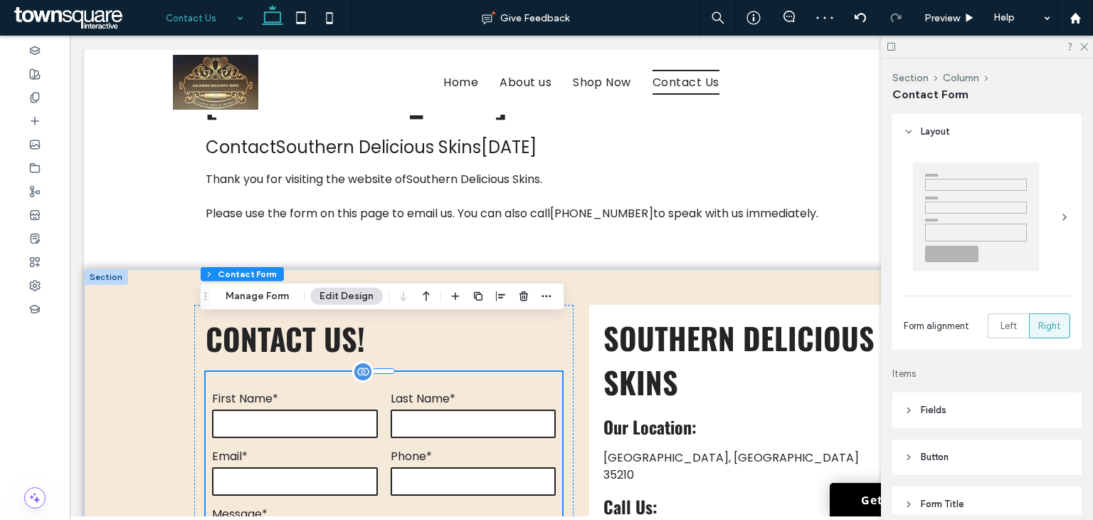
type input "*"
type input "***"
type input "*"
type input "***"
type input "*"
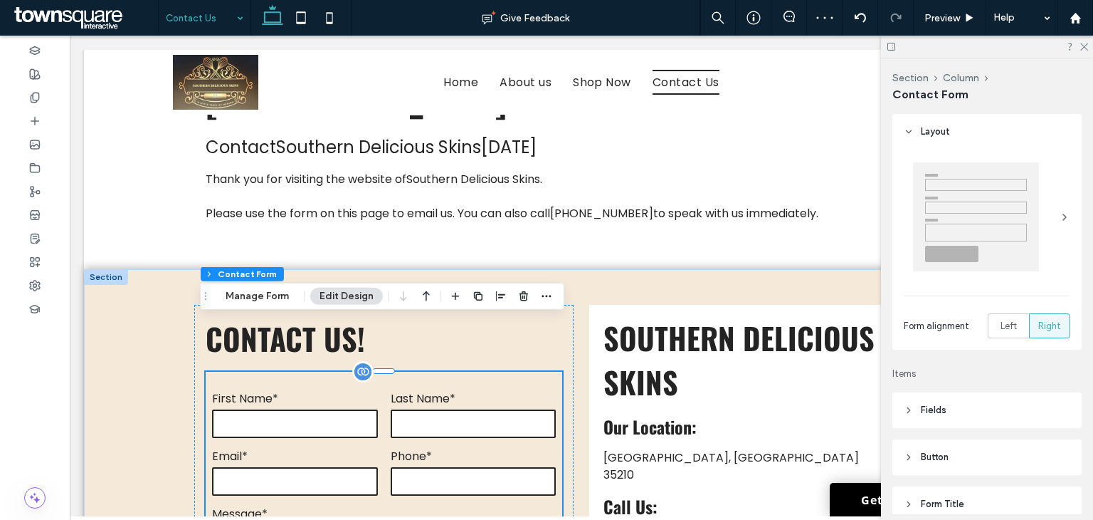
type input "*"
click at [259, 297] on button "Manage Form" at bounding box center [257, 296] width 82 height 17
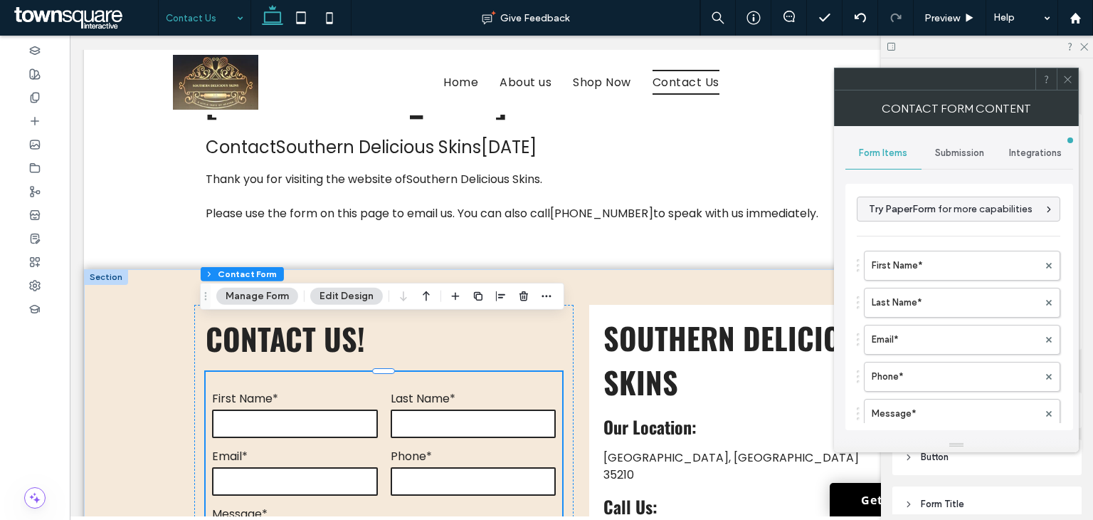
click at [971, 153] on span "Submission" at bounding box center [959, 152] width 49 height 11
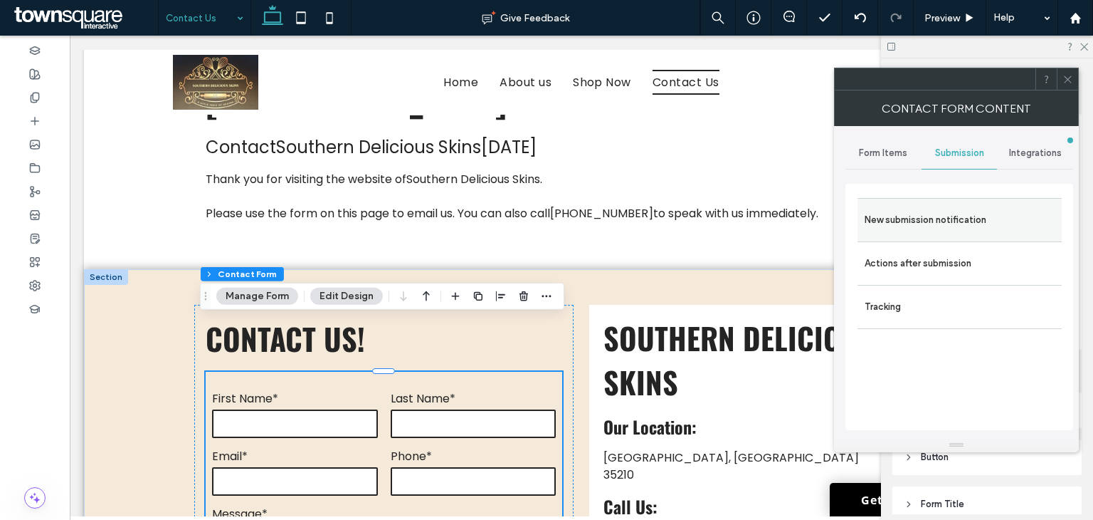
click at [962, 231] on label "New submission notification" at bounding box center [960, 220] width 190 height 28
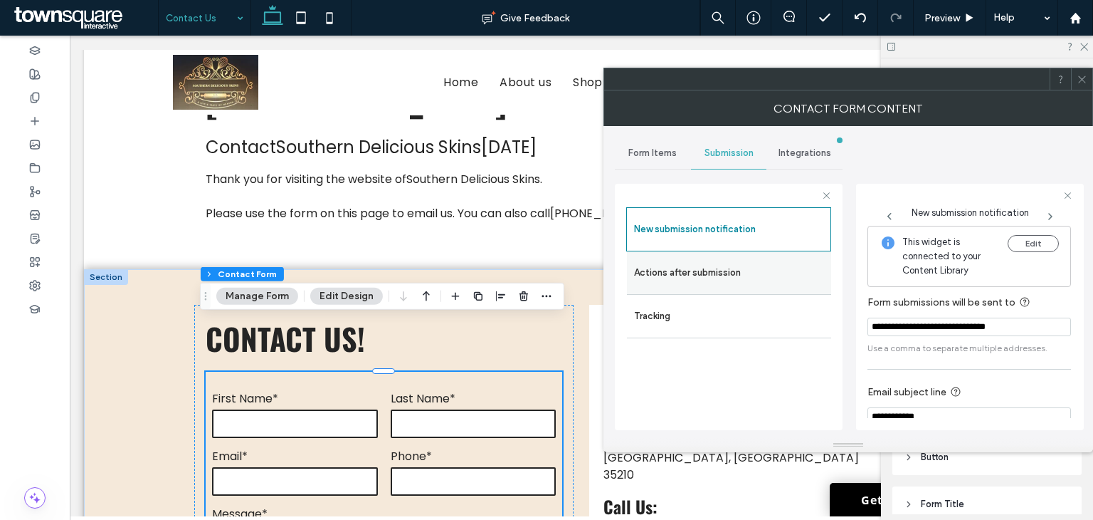
drag, startPoint x: 706, startPoint y: 270, endPoint x: 718, endPoint y: 273, distance: 12.6
click at [706, 270] on label "Actions after submission" at bounding box center [729, 272] width 190 height 28
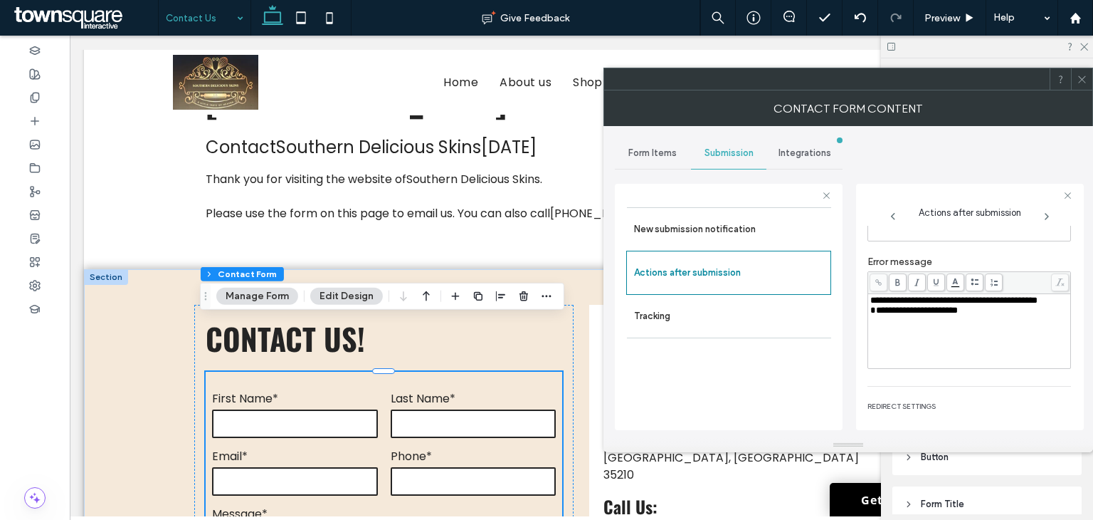
scroll to position [243, 0]
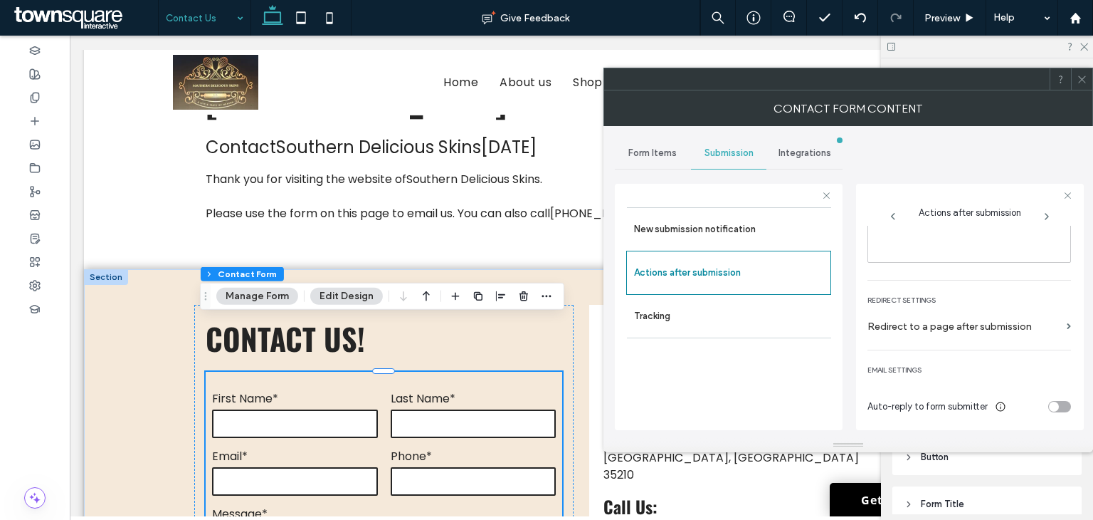
click at [1078, 80] on icon at bounding box center [1082, 79] width 11 height 11
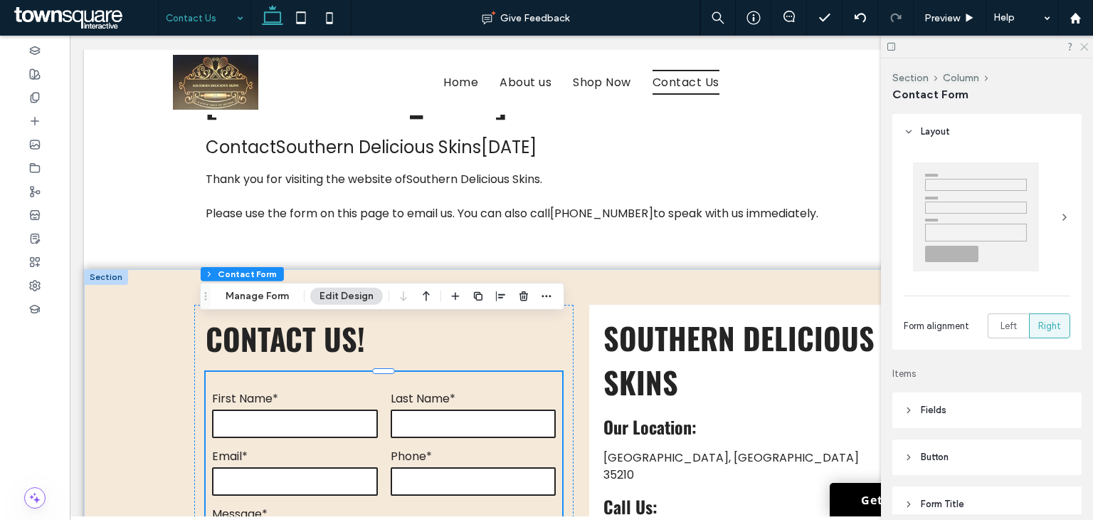
click at [1083, 45] on icon at bounding box center [1083, 45] width 9 height 9
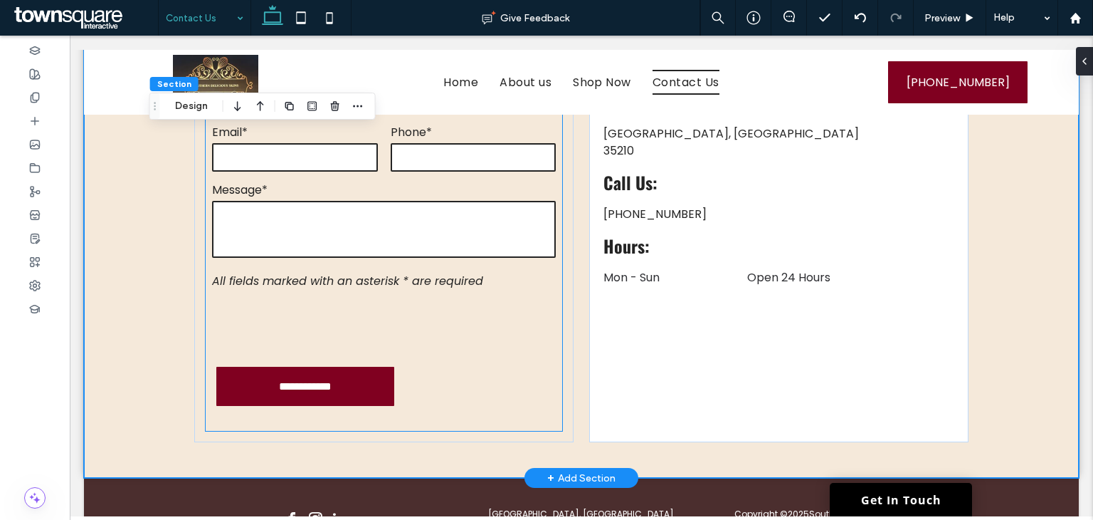
scroll to position [489, 0]
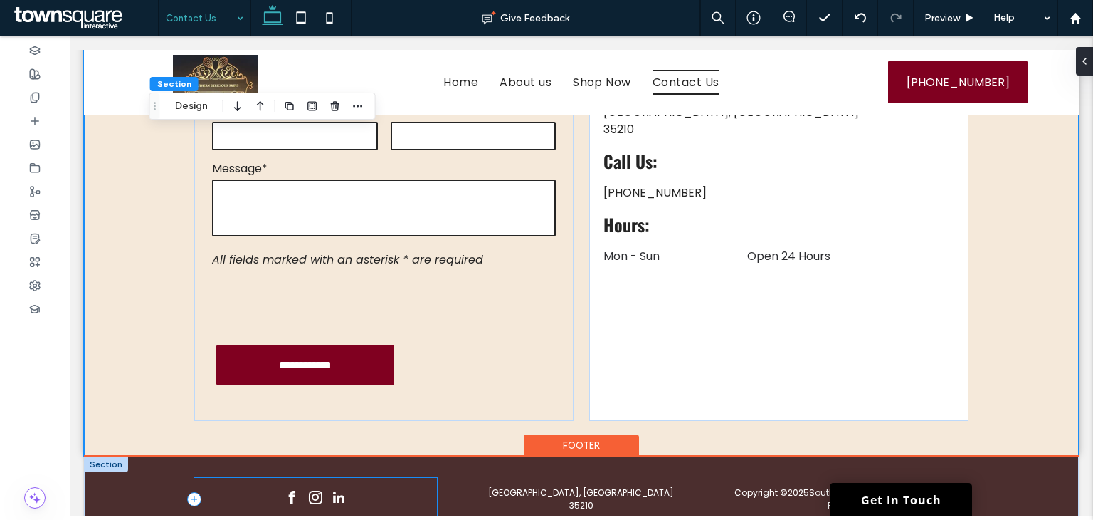
click at [372, 478] on div at bounding box center [315, 499] width 243 height 43
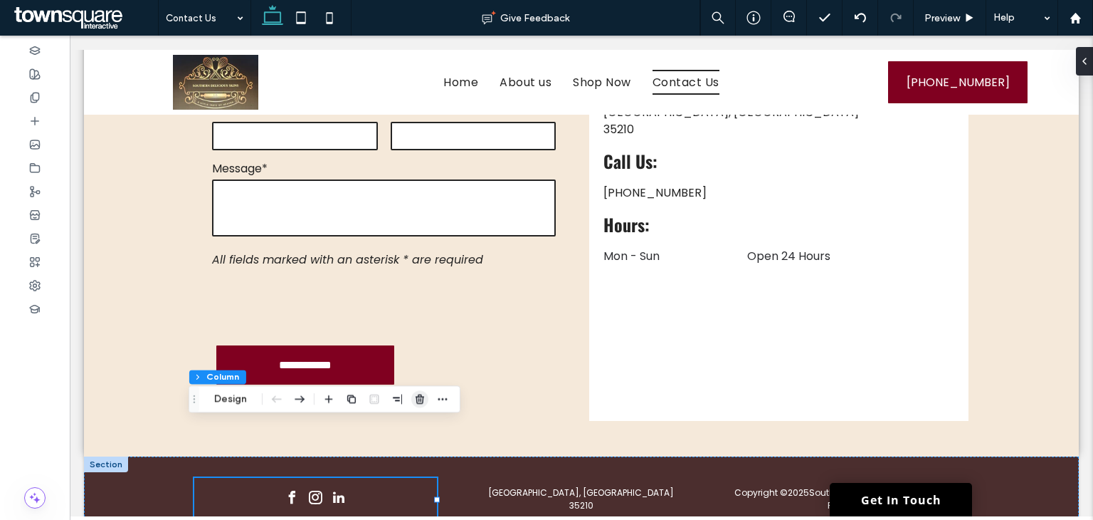
click at [423, 401] on icon "button" at bounding box center [419, 398] width 11 height 11
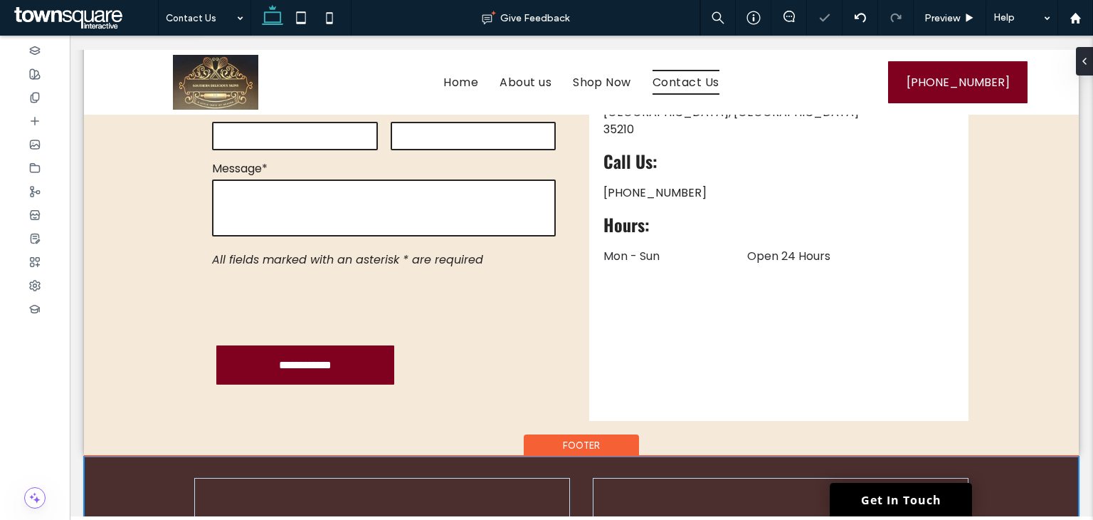
type input "***"
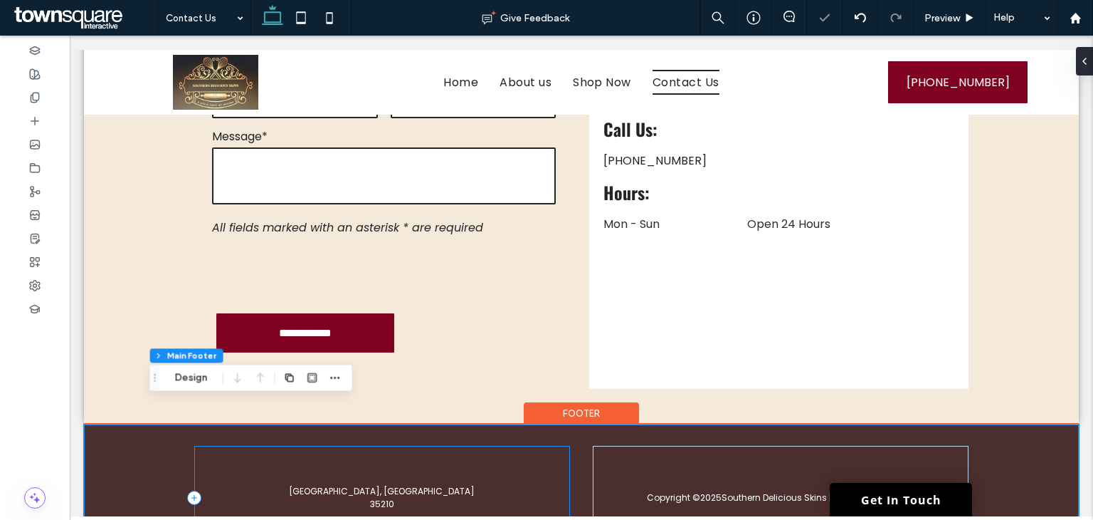
scroll to position [549, 0]
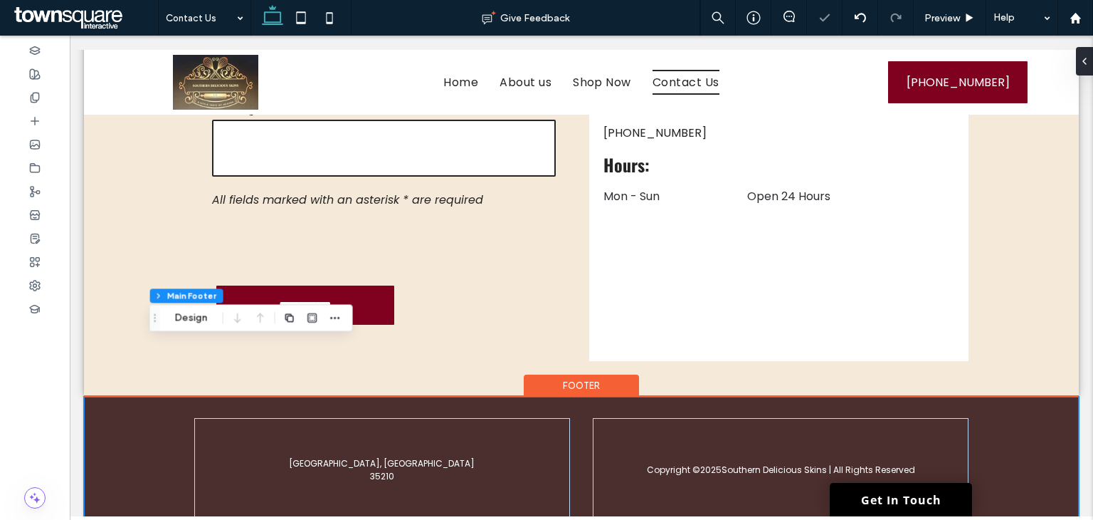
click at [154, 421] on div "Copyright © 2025 Southern Delicious Skins | All Rights Reserved Irondale, AL 35…" at bounding box center [581, 481] width 854 height 171
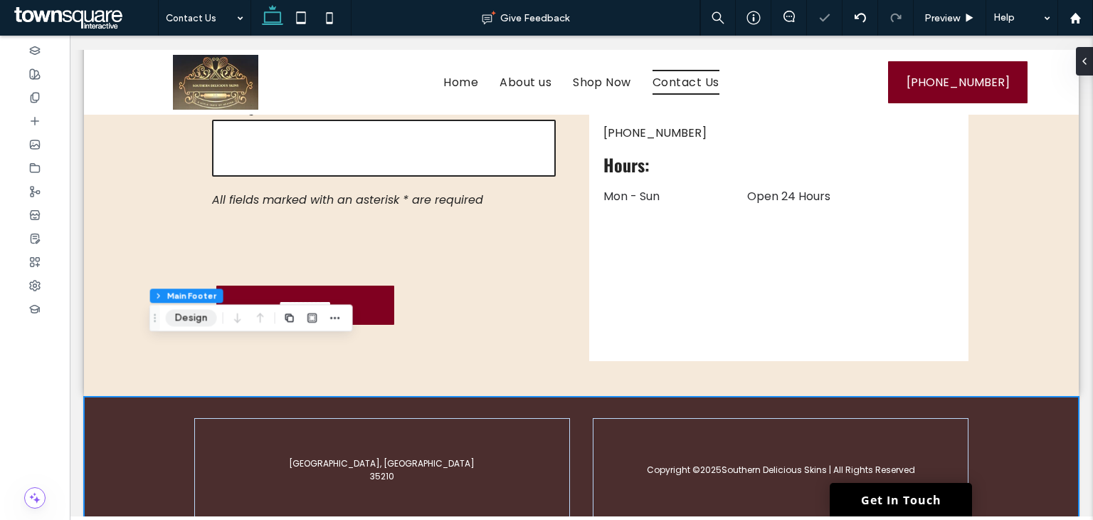
click at [199, 311] on button "Design" at bounding box center [191, 317] width 51 height 17
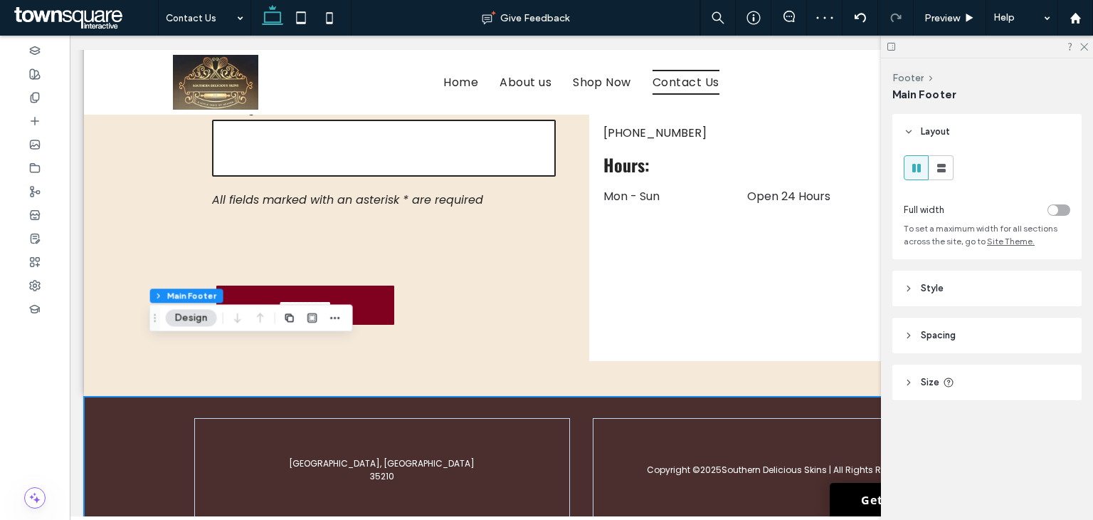
click at [984, 385] on header "Size" at bounding box center [986, 382] width 189 height 36
click at [1036, 418] on input "***" at bounding box center [1035, 418] width 28 height 25
type input "***"
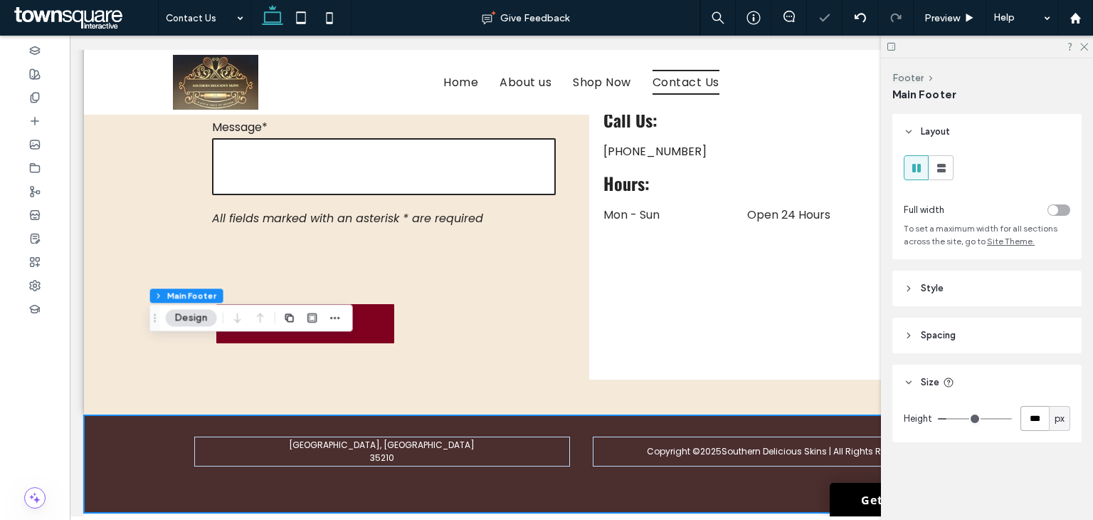
scroll to position [487, 0]
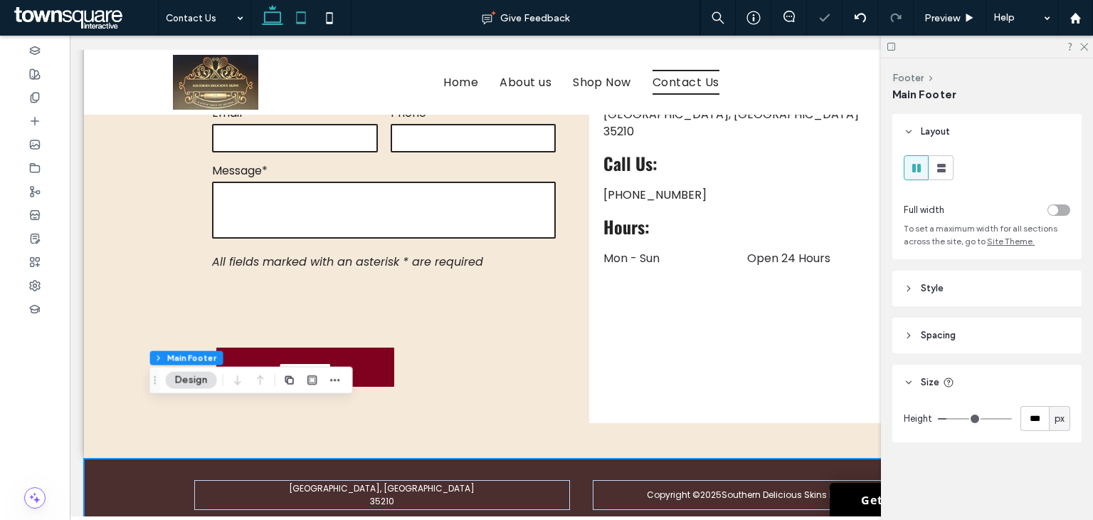
click at [296, 19] on use at bounding box center [300, 17] width 9 height 12
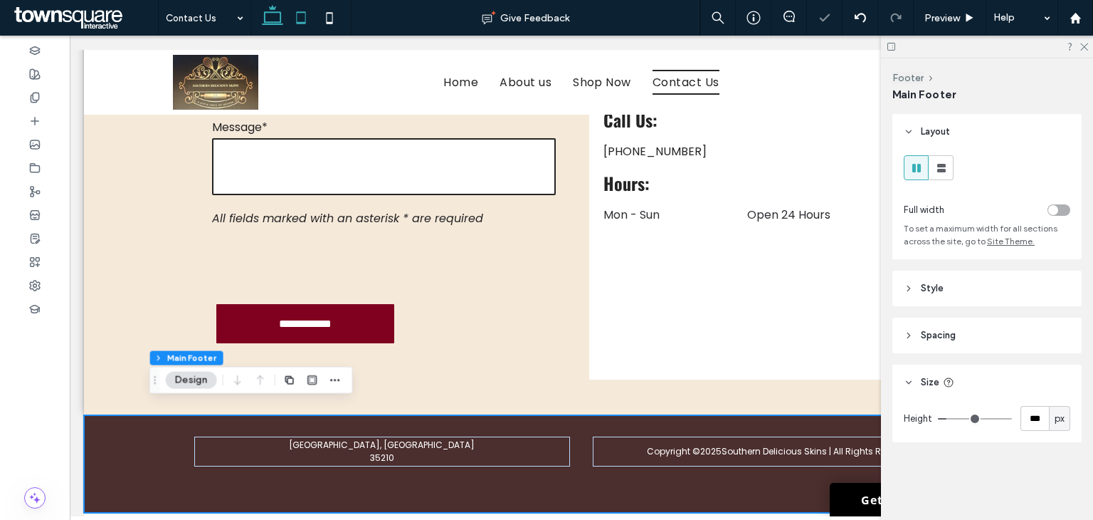
type input "***"
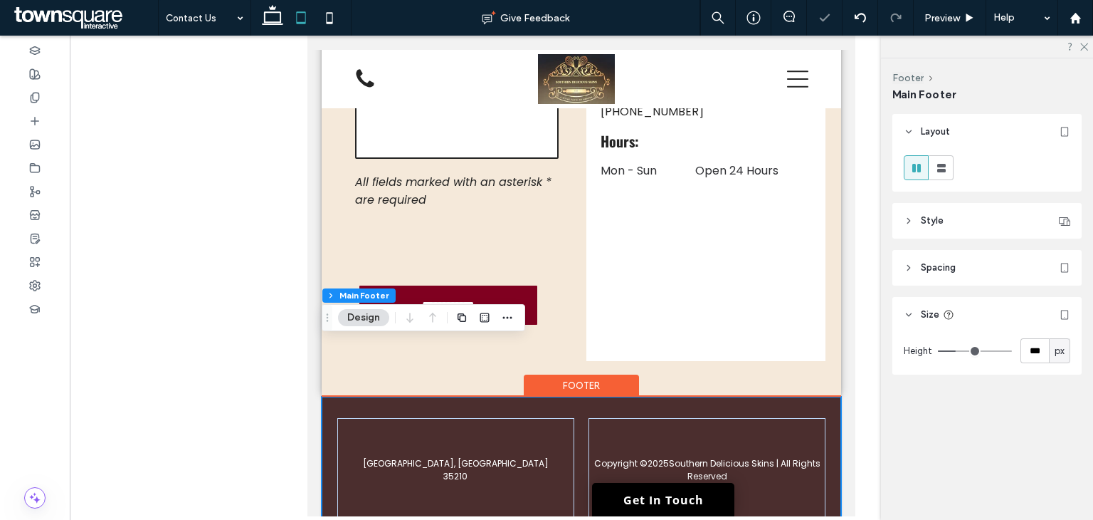
click at [512, 482] on div "Copyright © 2025 Southern Delicious Skins | All Rights Reserved Irondale, AL 35…" at bounding box center [582, 481] width 520 height 171
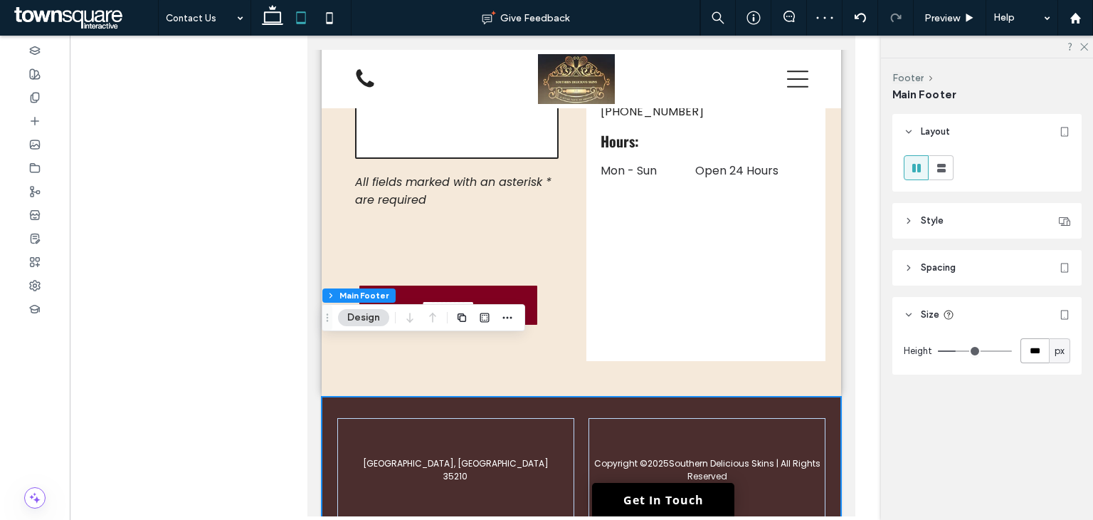
click at [1033, 355] on input "***" at bounding box center [1035, 350] width 28 height 25
type input "***"
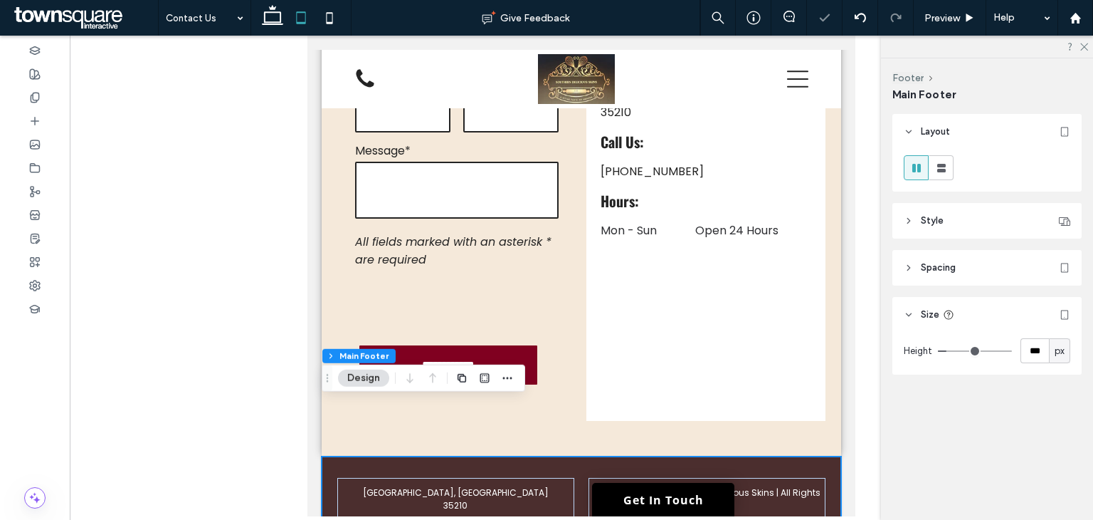
click at [988, 273] on header "Spacing" at bounding box center [986, 268] width 189 height 36
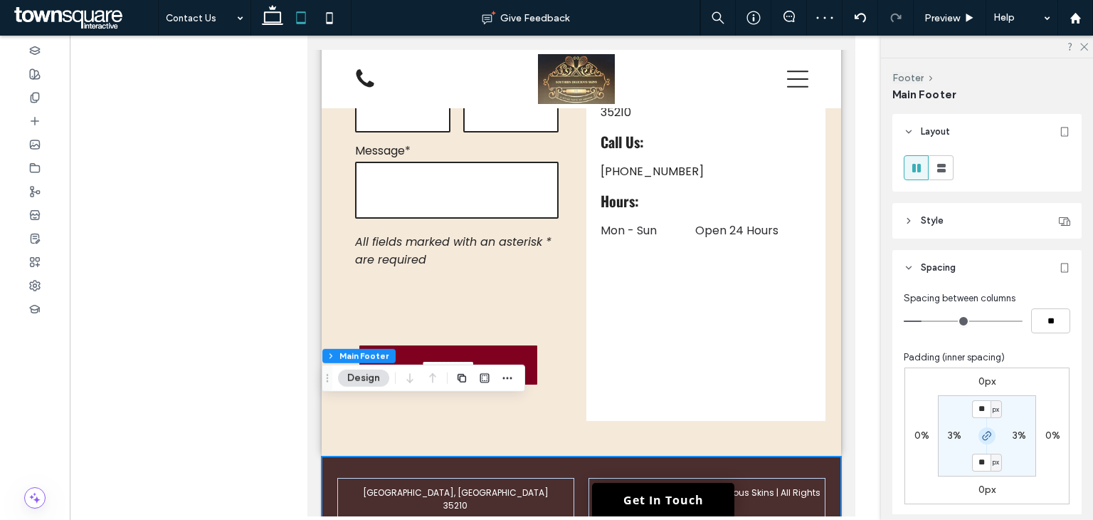
click at [984, 433] on icon "button" at bounding box center [986, 435] width 11 height 11
click at [978, 468] on section "** px 3% 65px 3%" at bounding box center [987, 435] width 98 height 81
click at [985, 464] on label "65px" at bounding box center [987, 461] width 22 height 12
type input "**"
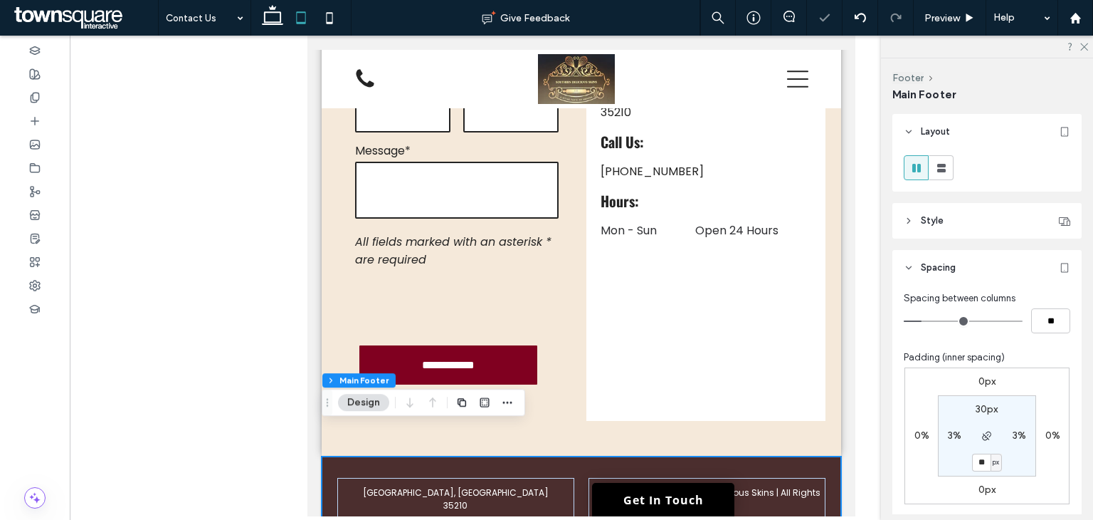
scroll to position [533, 0]
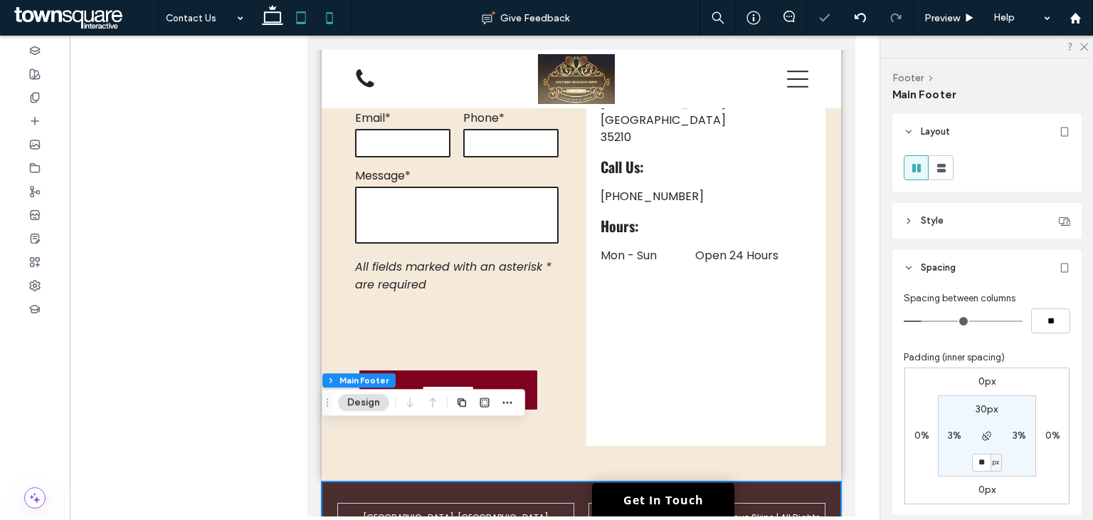
click at [327, 22] on use at bounding box center [329, 17] width 6 height 11
type input "**"
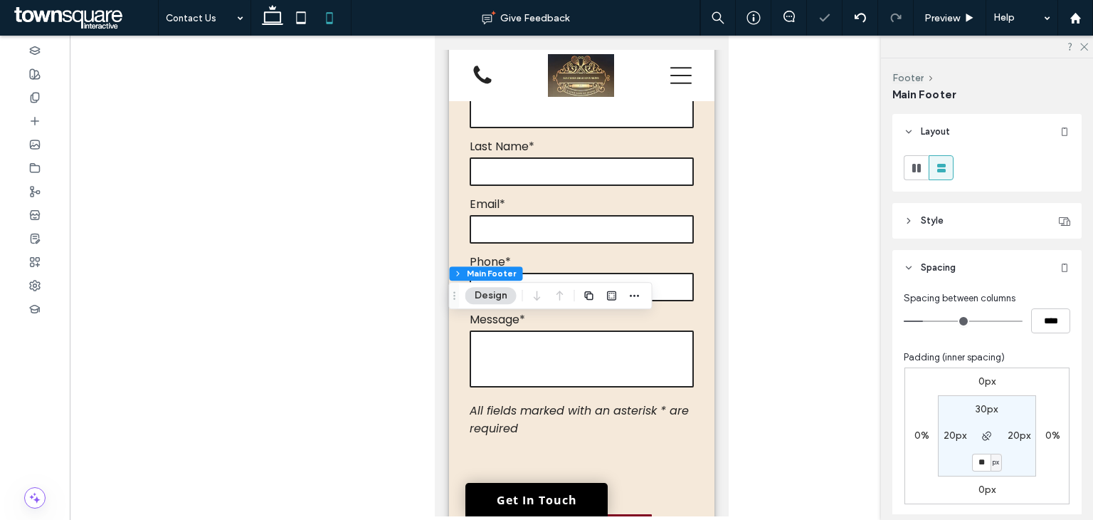
scroll to position [1119, 0]
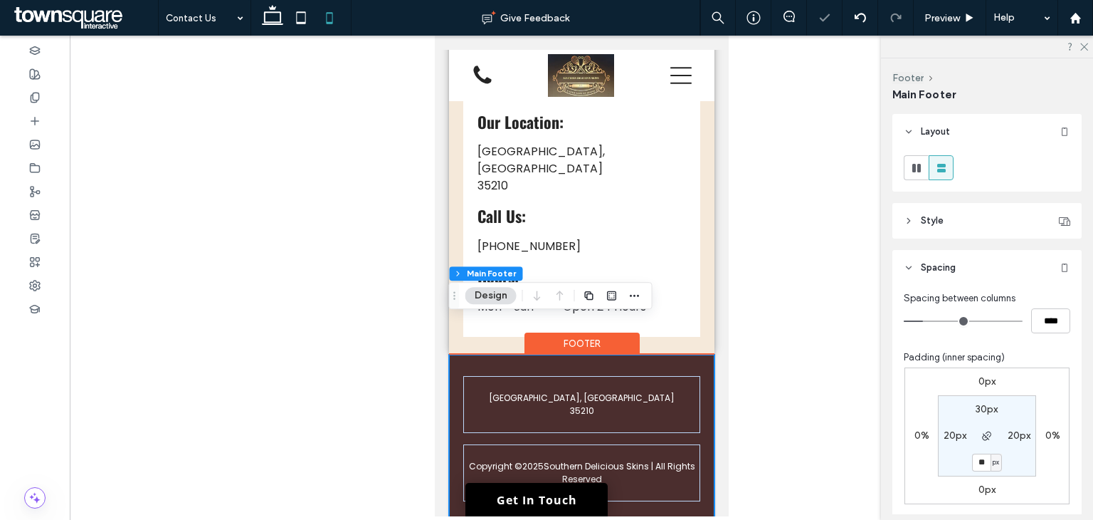
click at [647, 490] on div "Copyright © 2025 Southern Delicious Skins | All Rights Reserved Irondale, AL 35…" at bounding box center [580, 450] width 265 height 193
click at [979, 470] on input "**" at bounding box center [981, 462] width 19 height 18
type input "**"
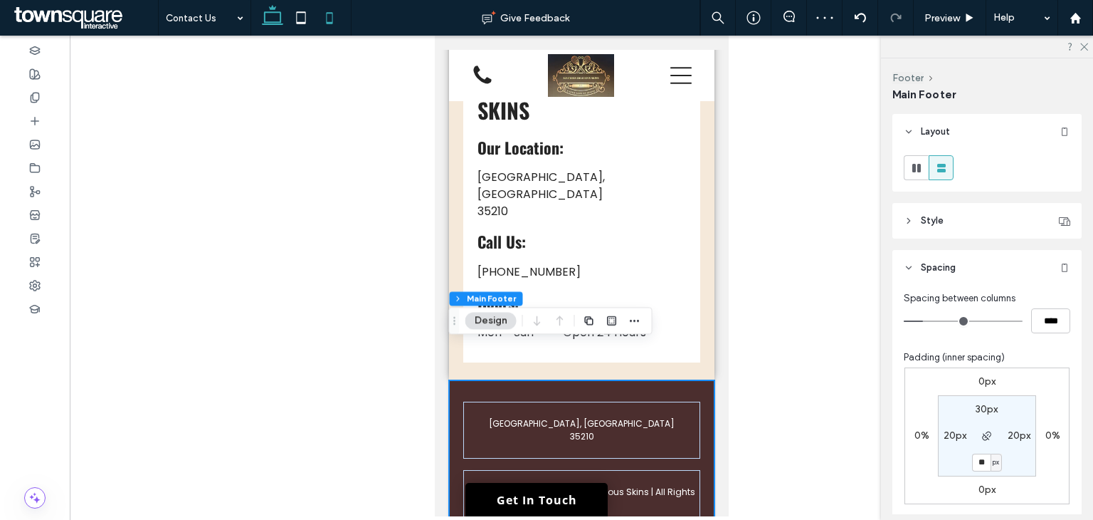
drag, startPoint x: 271, startPoint y: 15, endPoint x: 285, endPoint y: 33, distance: 22.9
click at [270, 18] on icon at bounding box center [272, 18] width 28 height 28
type input "**"
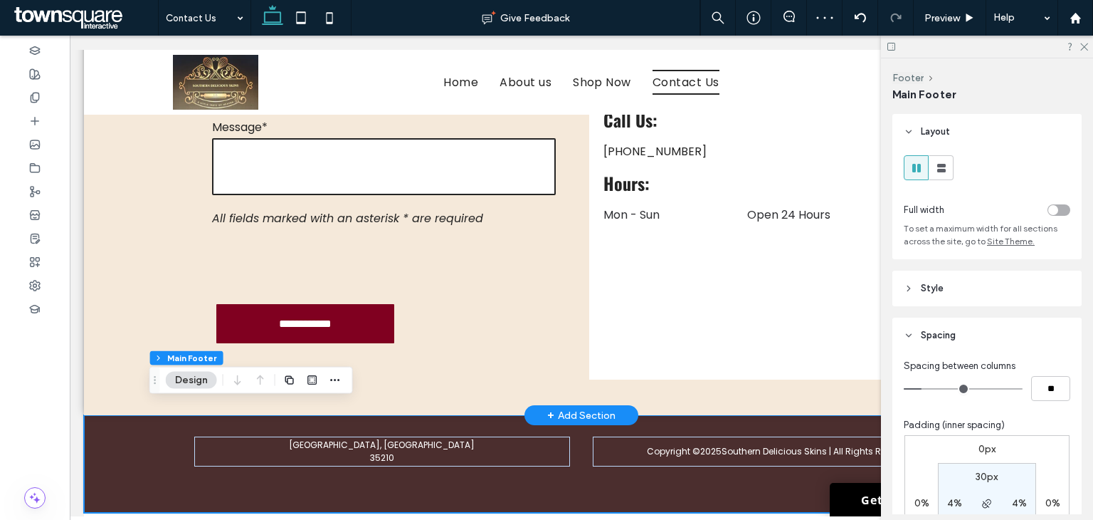
scroll to position [487, 0]
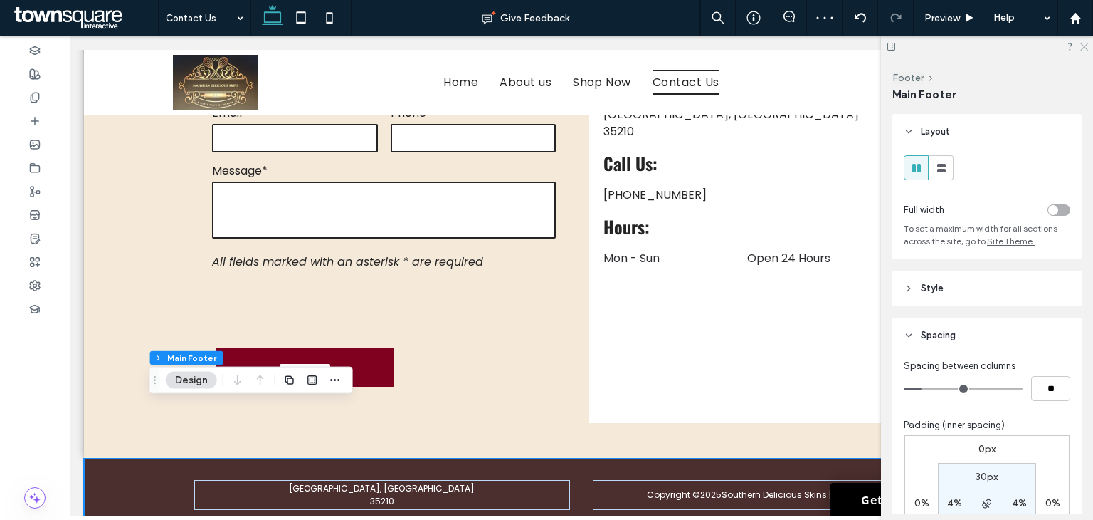
click at [1087, 46] on icon at bounding box center [1083, 45] width 9 height 9
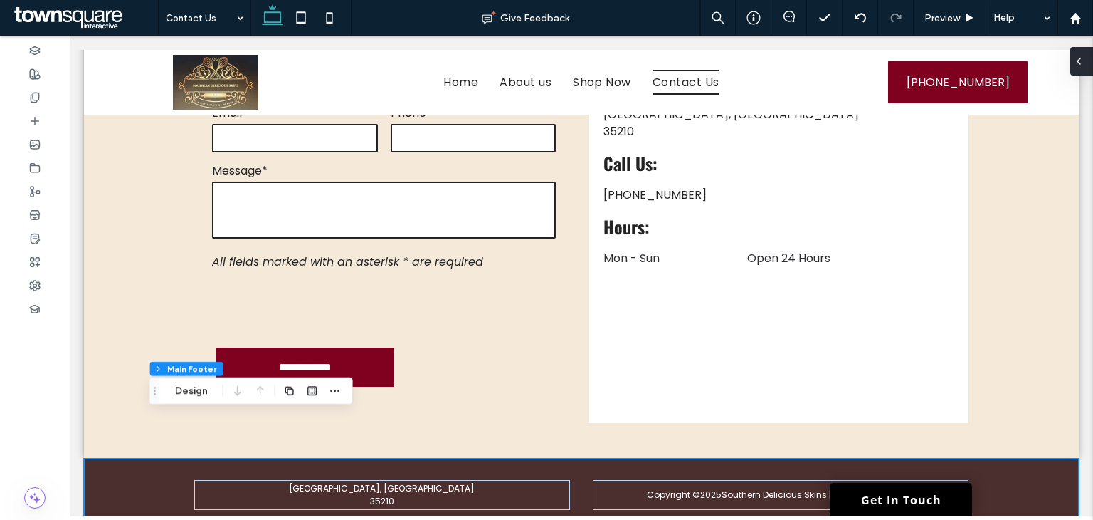
scroll to position [475, 0]
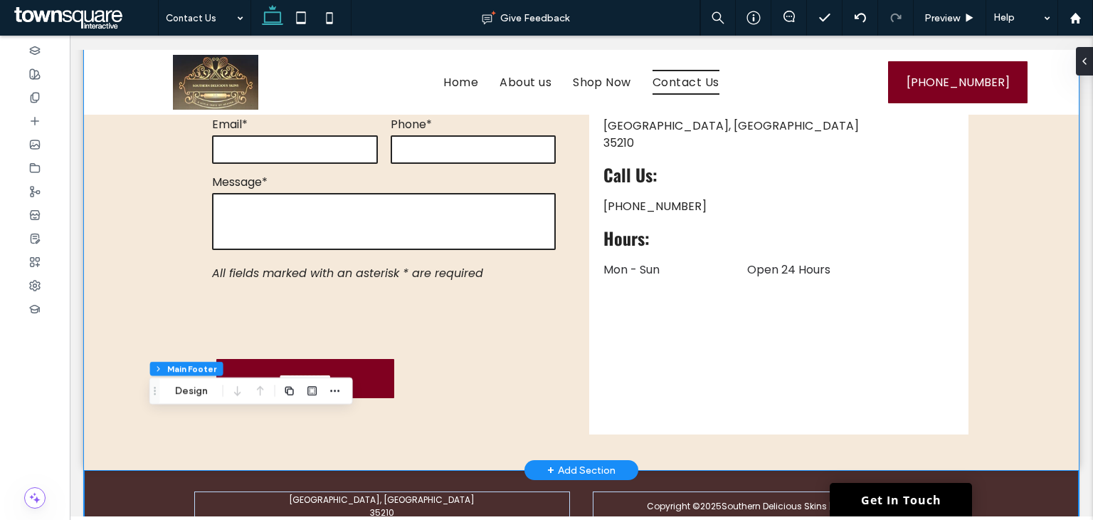
click at [1011, 354] on div "**********" at bounding box center [581, 203] width 995 height 532
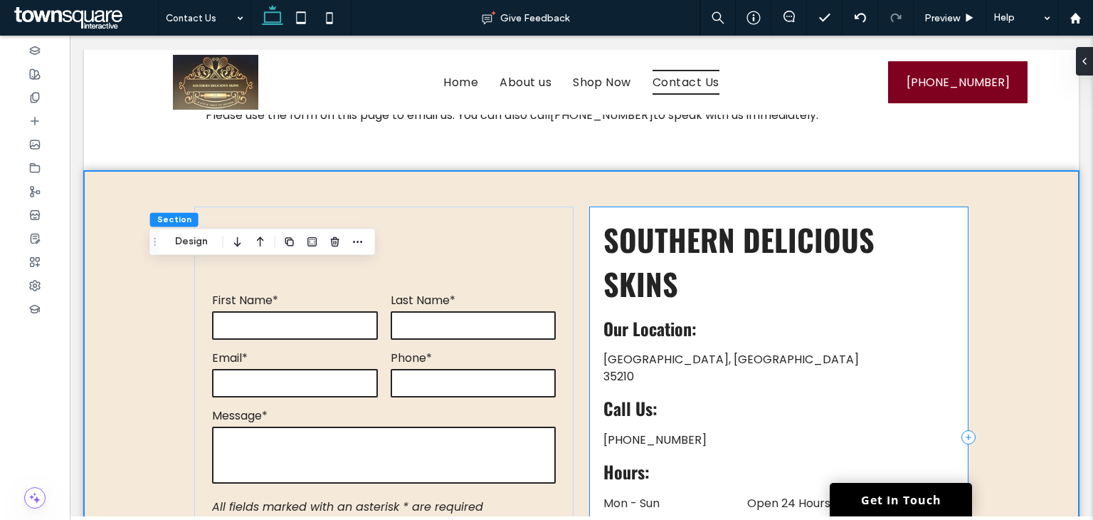
scroll to position [356, 0]
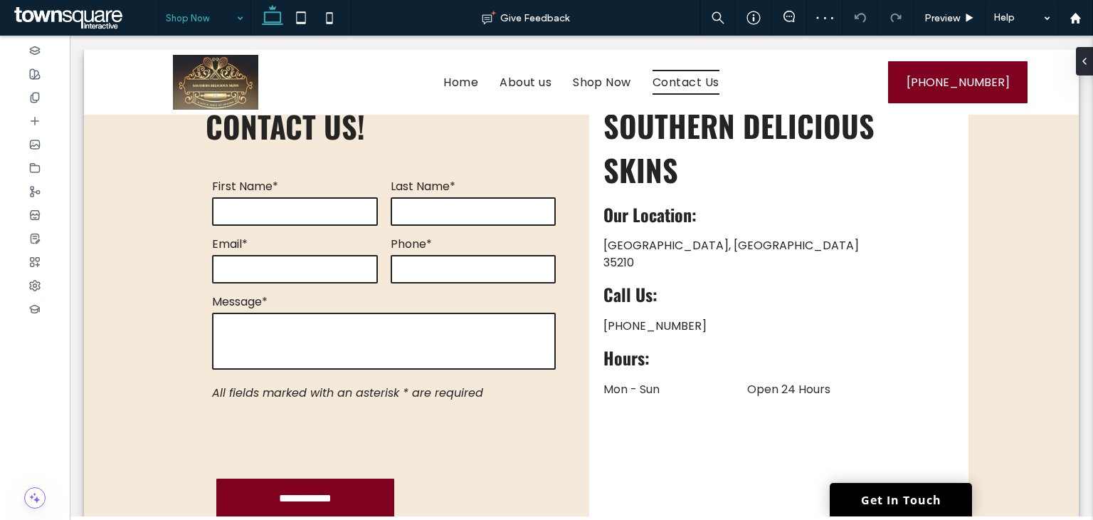
drag, startPoint x: 233, startPoint y: 13, endPoint x: 233, endPoint y: 23, distance: 10.0
click at [233, 13] on div "Shop Now" at bounding box center [205, 18] width 92 height 36
click at [194, 19] on input at bounding box center [201, 18] width 70 height 36
click at [201, 149] on button "Edit Design" at bounding box center [226, 148] width 73 height 17
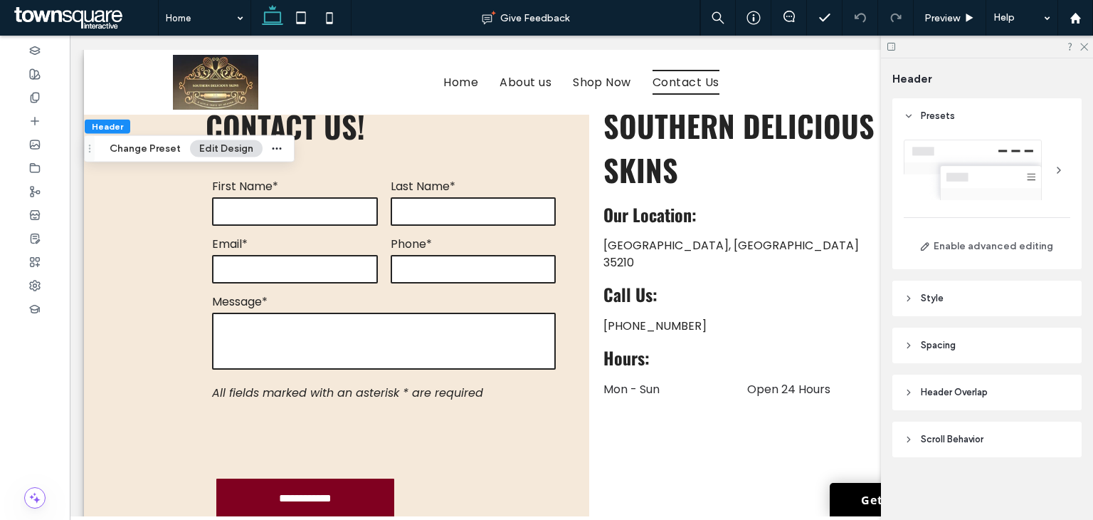
click at [994, 304] on header "Style" at bounding box center [986, 298] width 189 height 36
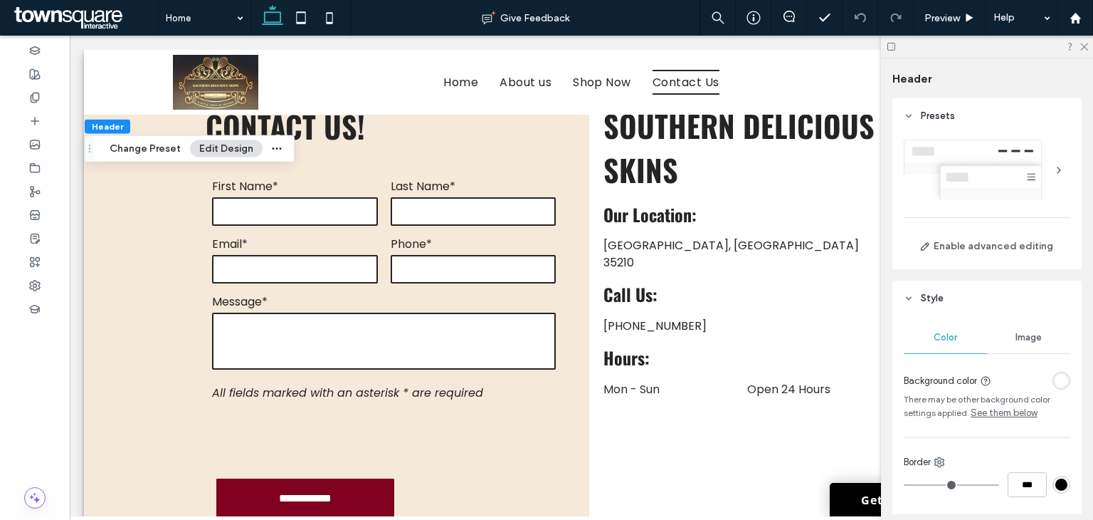
click at [1055, 376] on div "rgba(255, 255, 255, 1)" at bounding box center [1061, 380] width 12 height 12
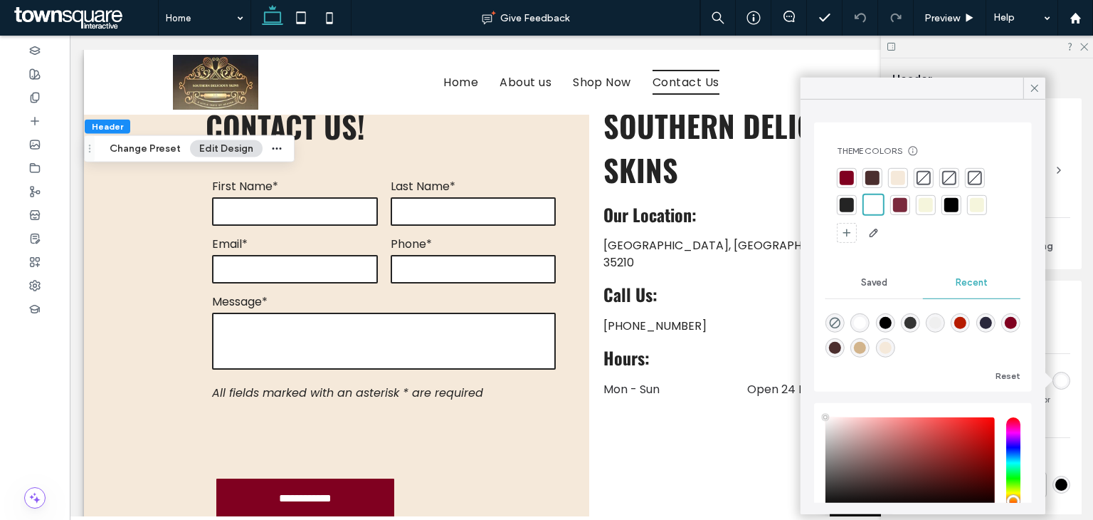
click at [874, 175] on div at bounding box center [872, 178] width 14 height 14
click at [873, 201] on div at bounding box center [872, 206] width 14 height 14
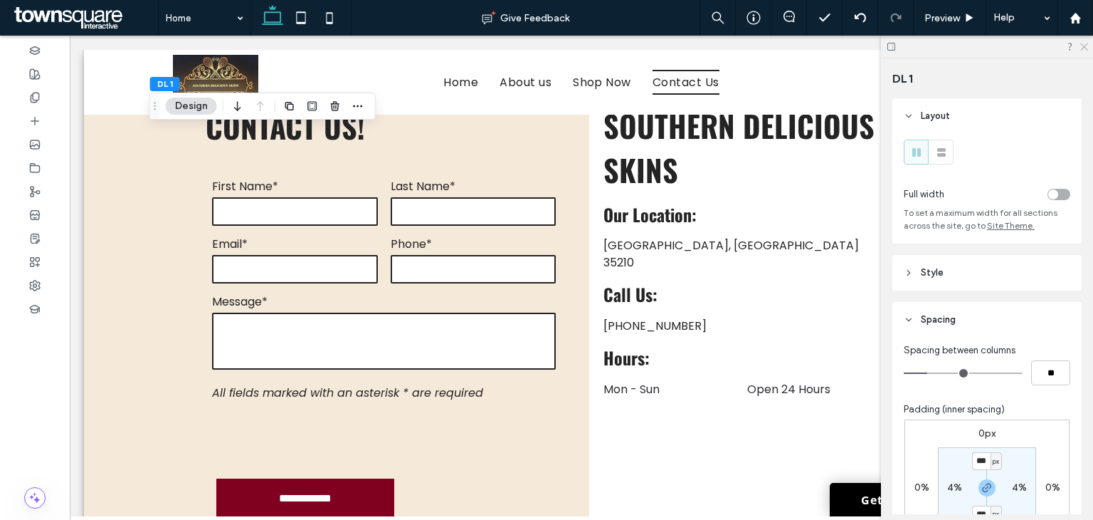
click at [1085, 48] on icon at bounding box center [1083, 45] width 9 height 9
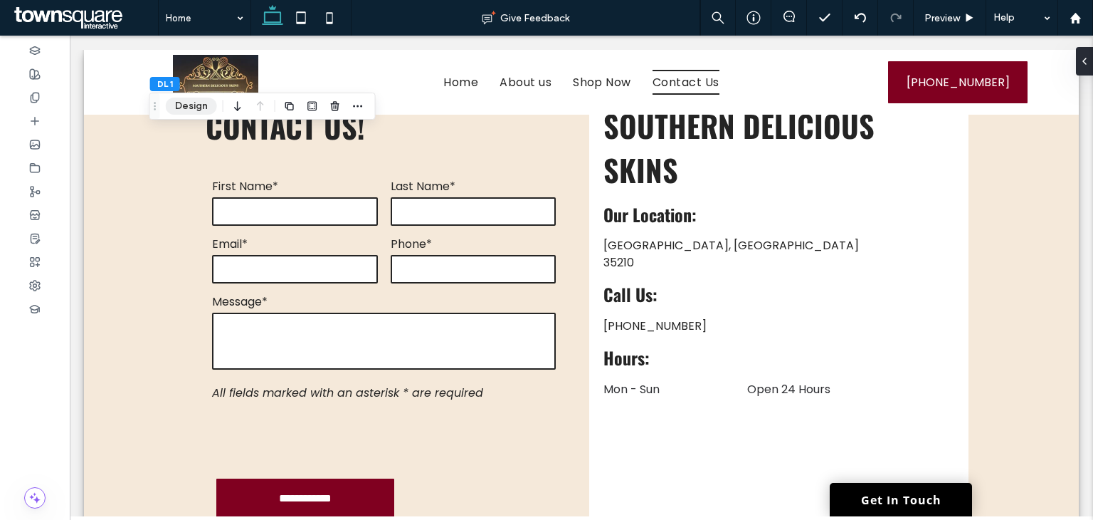
click at [193, 108] on button "Design" at bounding box center [191, 106] width 51 height 17
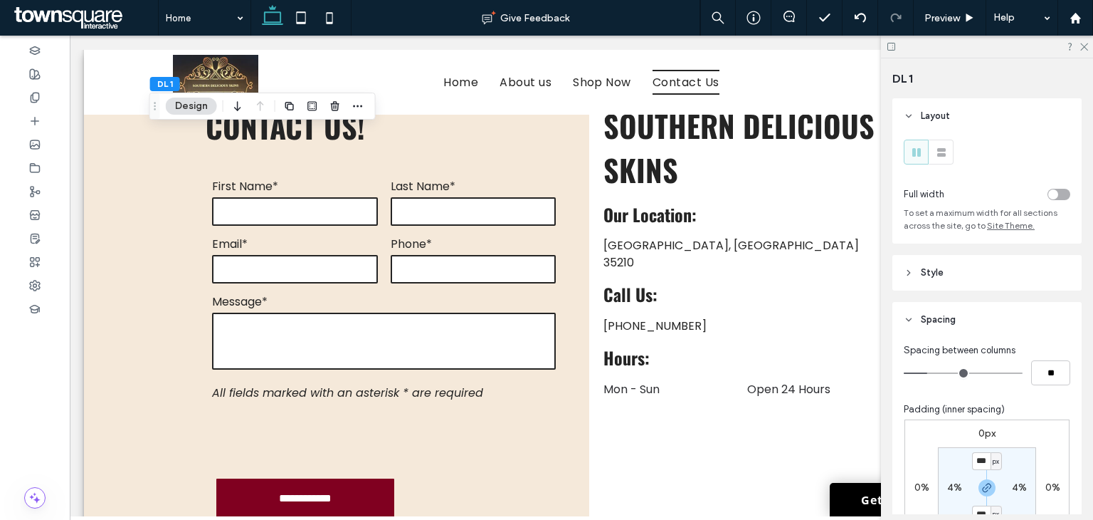
click at [962, 274] on header "Style" at bounding box center [986, 273] width 189 height 36
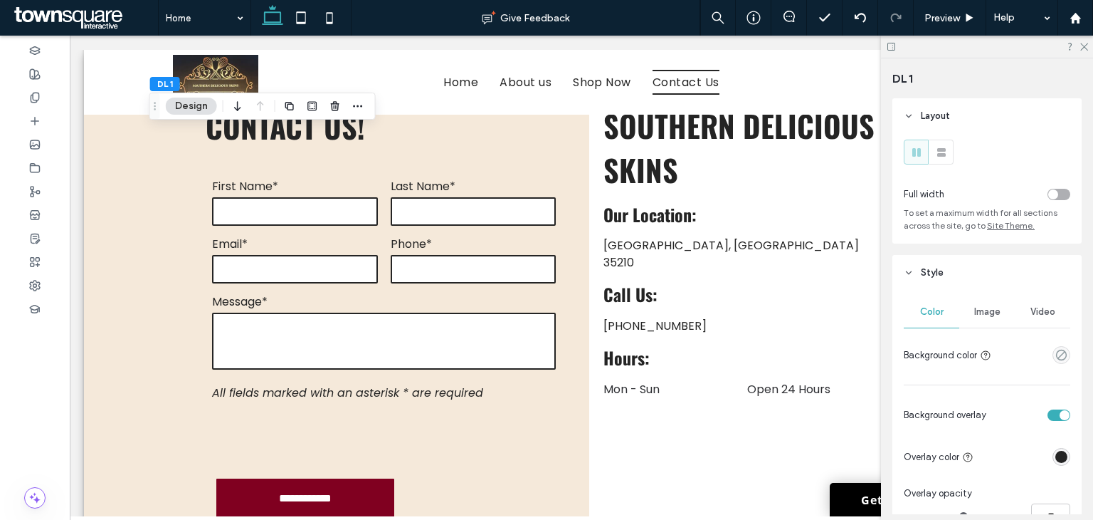
click at [989, 317] on span "Image" at bounding box center [987, 311] width 26 height 11
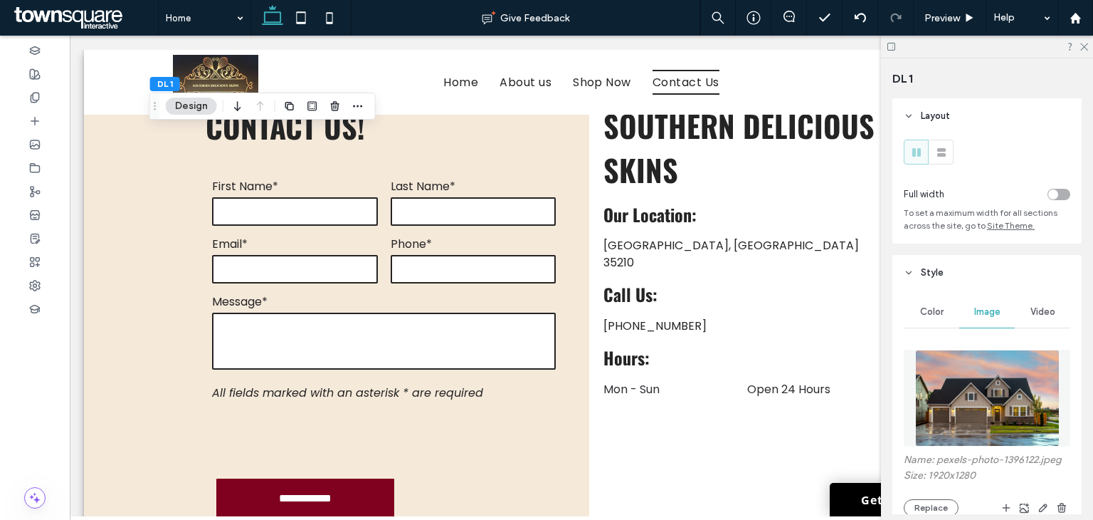
scroll to position [142, 0]
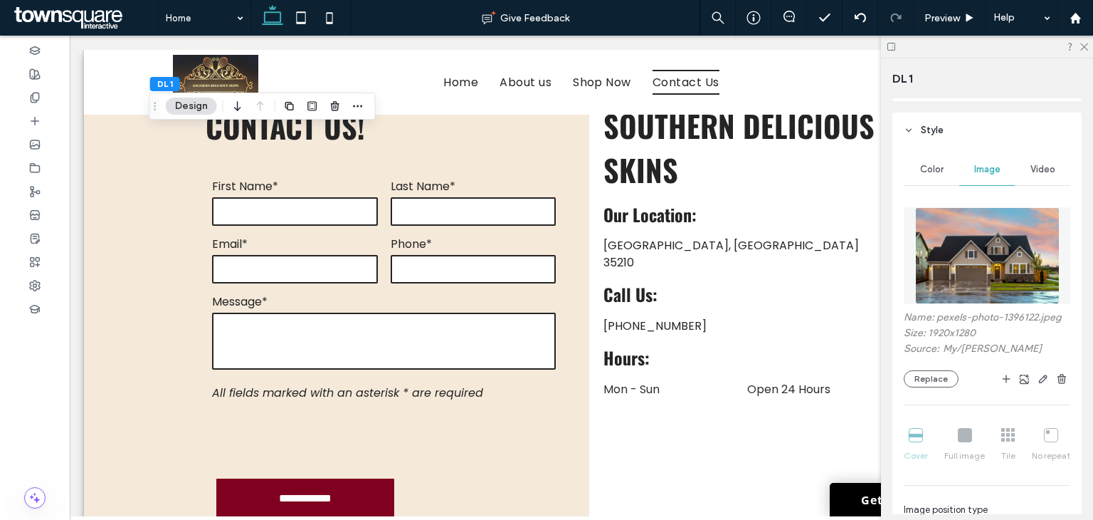
click at [929, 389] on div "Name: pexels-photo-1396122.jpeg Size: 1920x1280 Source: My / Binyamin Mellish R…" at bounding box center [987, 462] width 167 height 525
click at [934, 373] on button "Replace" at bounding box center [931, 378] width 55 height 17
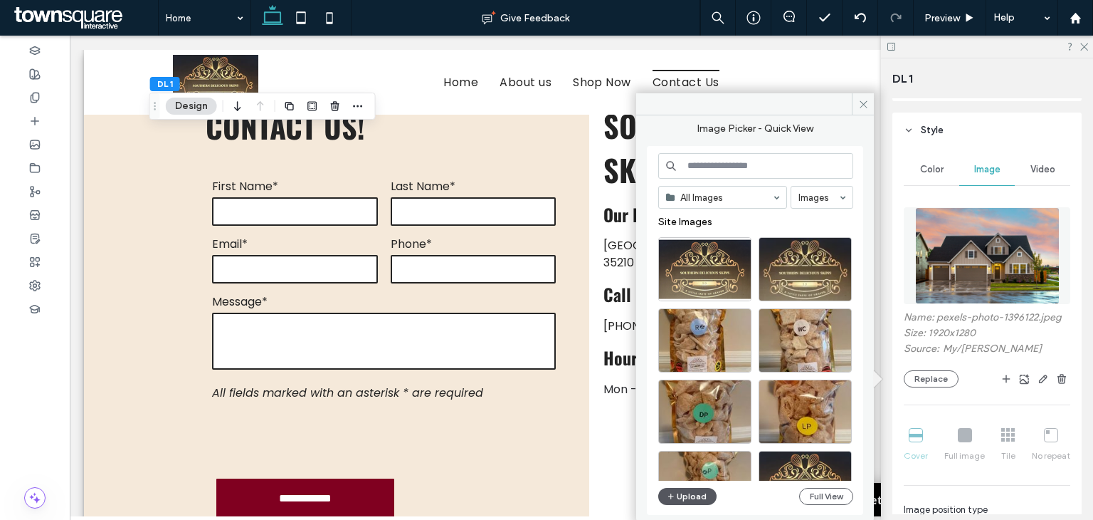
click at [685, 497] on button "Upload" at bounding box center [687, 496] width 58 height 17
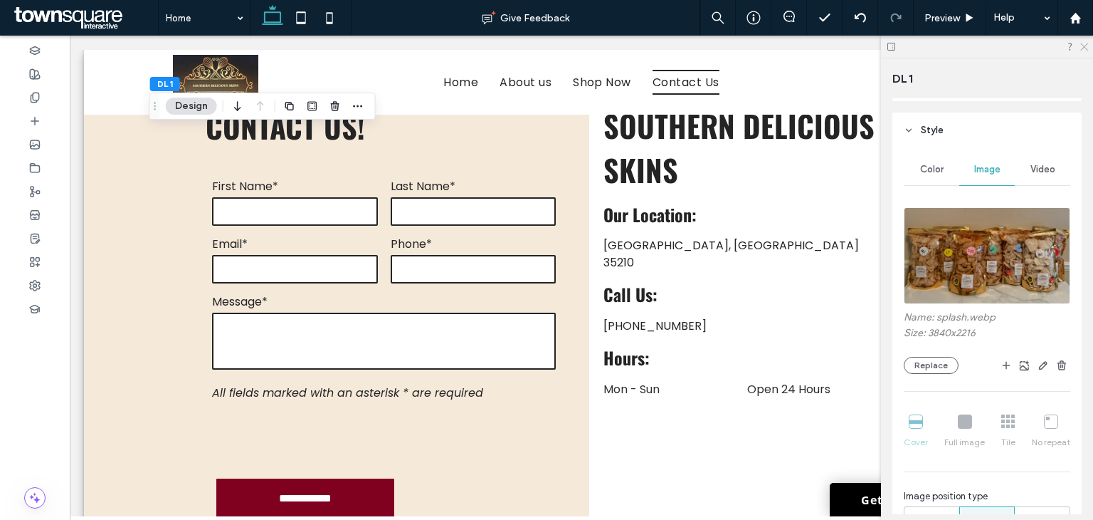
click at [1082, 46] on icon at bounding box center [1083, 45] width 9 height 9
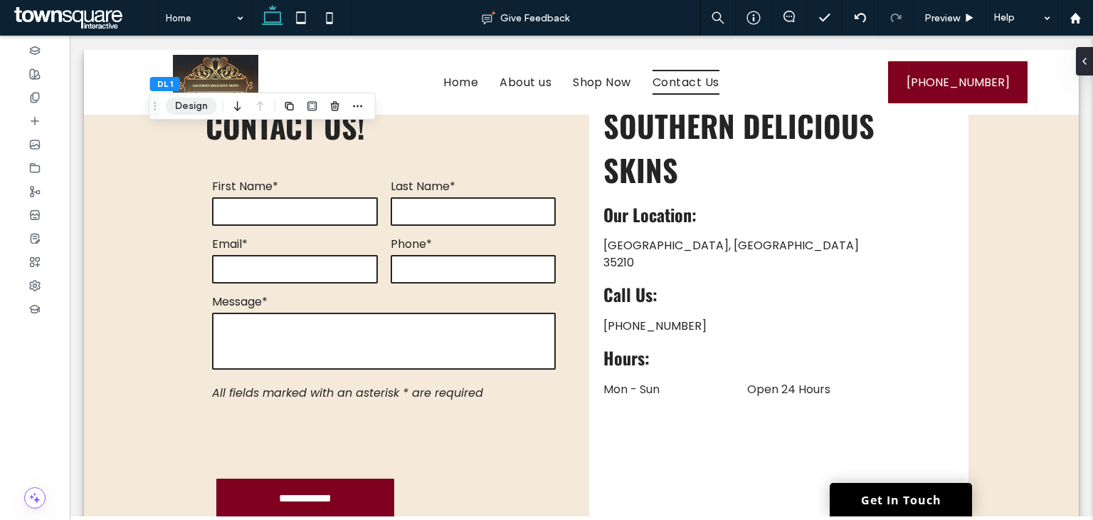
click at [191, 110] on button "Design" at bounding box center [191, 106] width 51 height 17
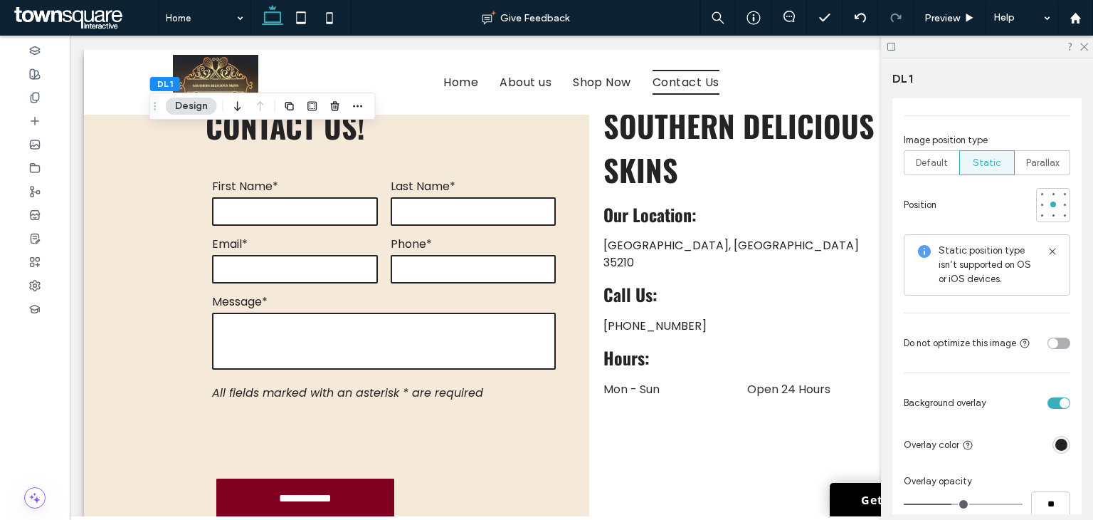
scroll to position [641, 0]
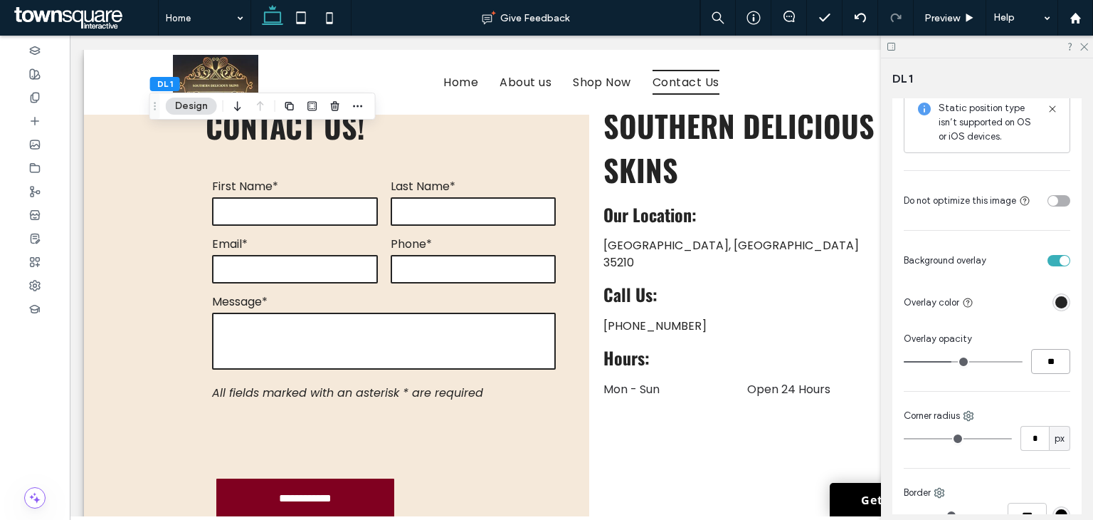
click at [1050, 352] on input "**" at bounding box center [1050, 361] width 39 height 25
type input "*"
type input "**"
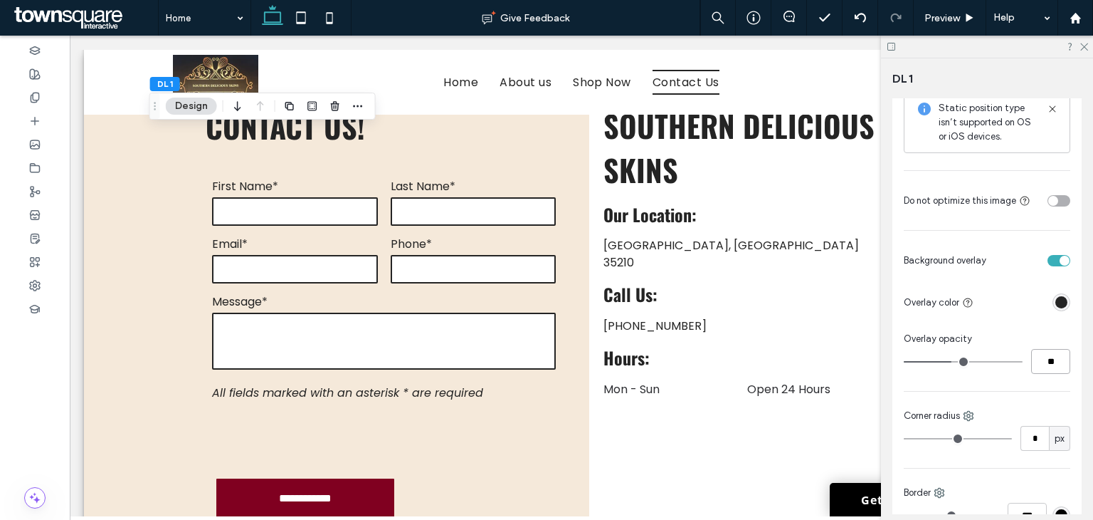
type input "**"
click at [1084, 48] on icon at bounding box center [1083, 45] width 9 height 9
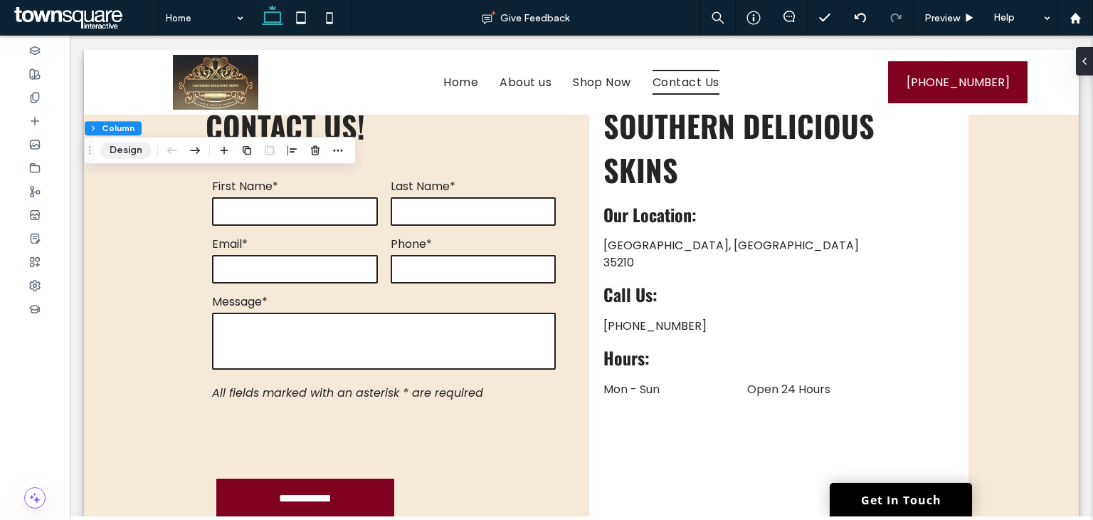
click at [122, 154] on button "Design" at bounding box center [125, 150] width 51 height 17
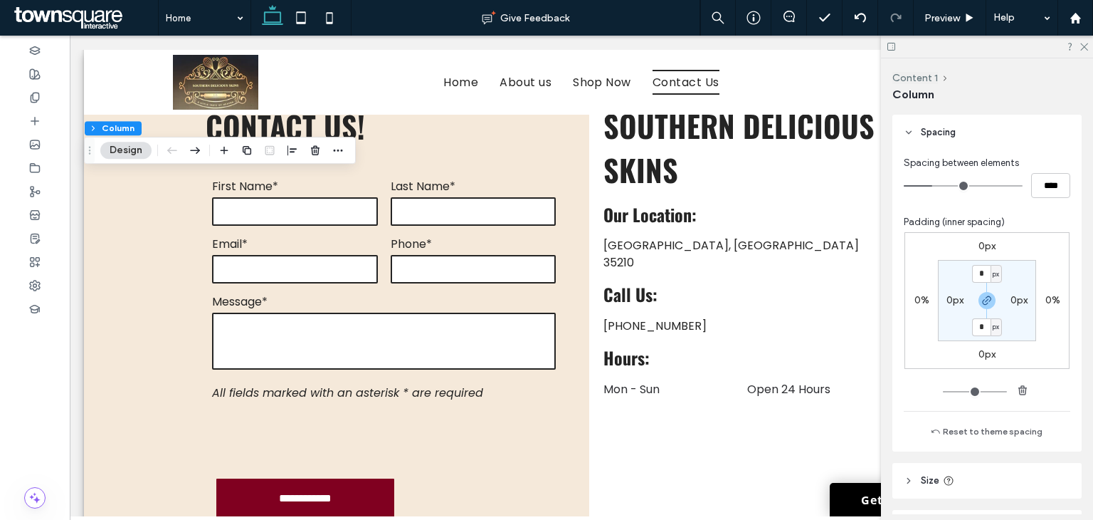
scroll to position [373, 0]
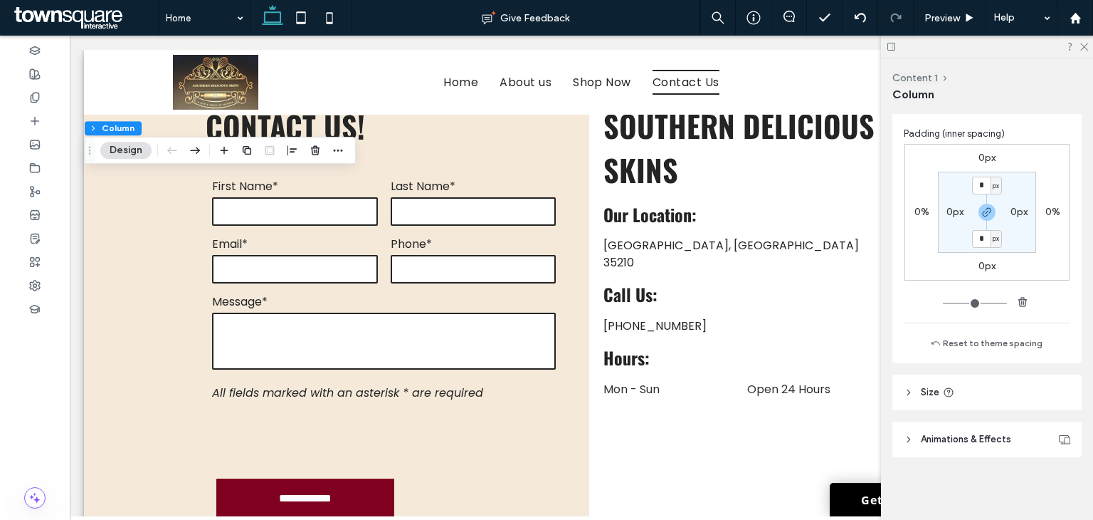
click at [982, 443] on span "Animations & Effects" at bounding box center [966, 439] width 90 height 14
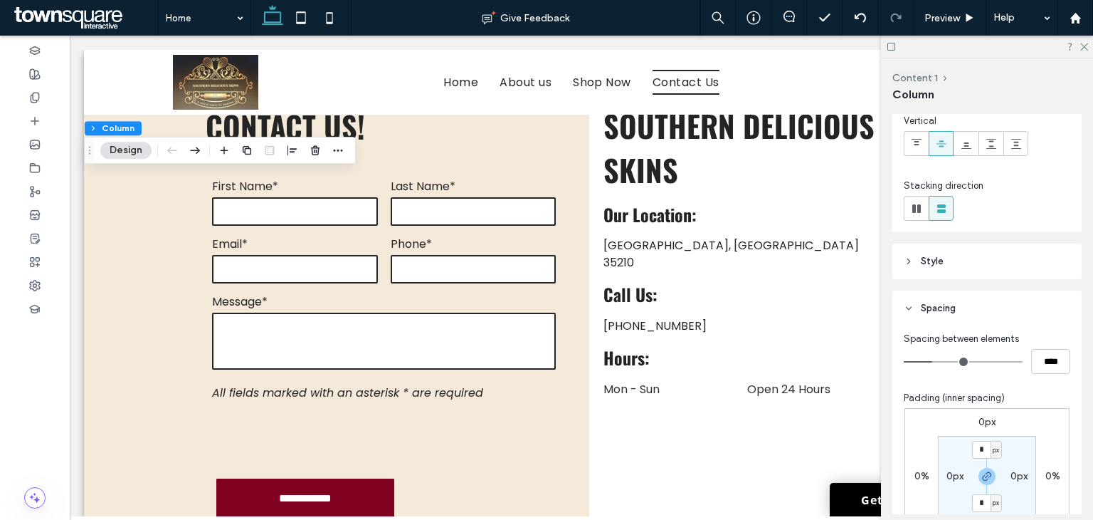
scroll to position [17, 0]
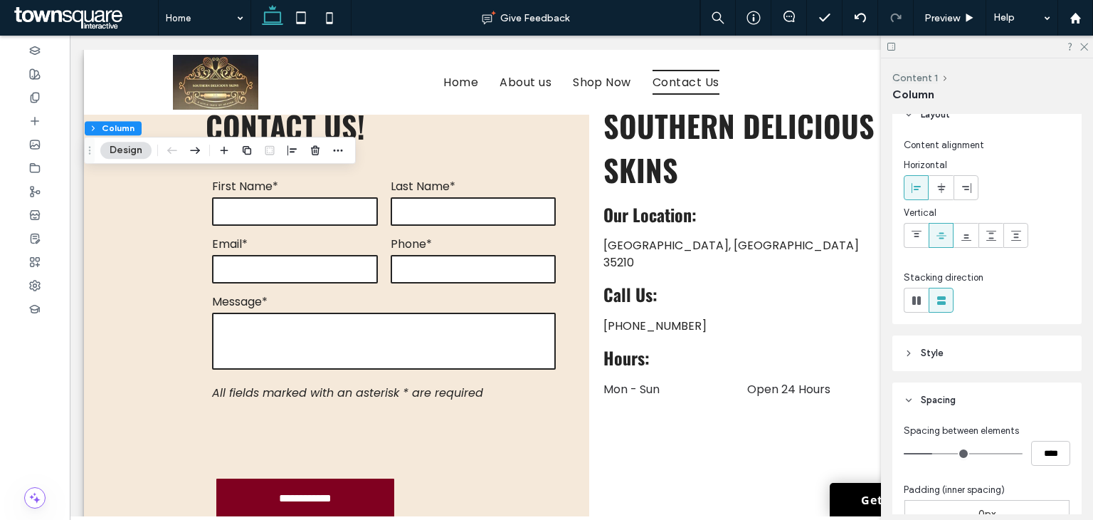
click at [983, 356] on header "Style" at bounding box center [986, 353] width 189 height 36
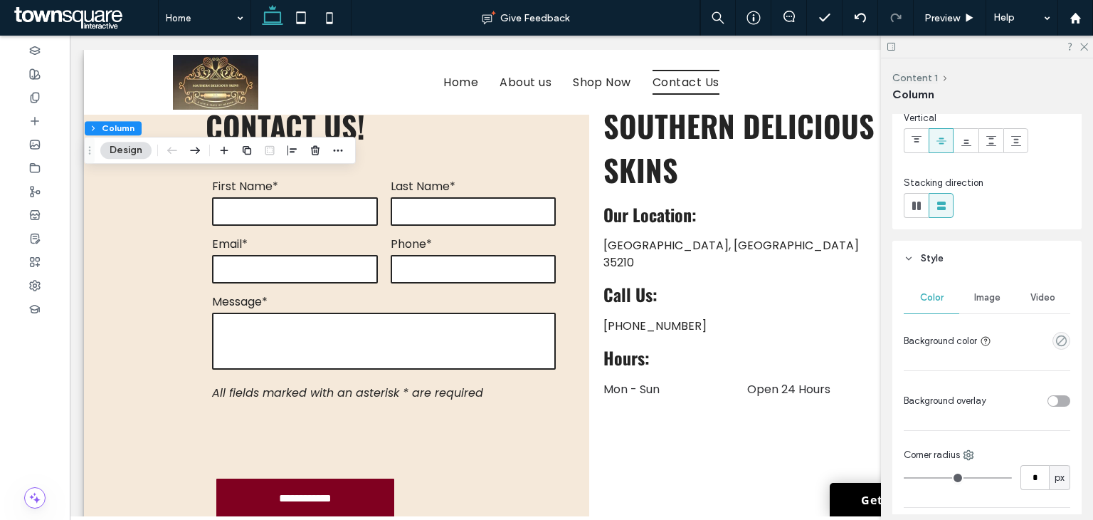
scroll to position [231, 0]
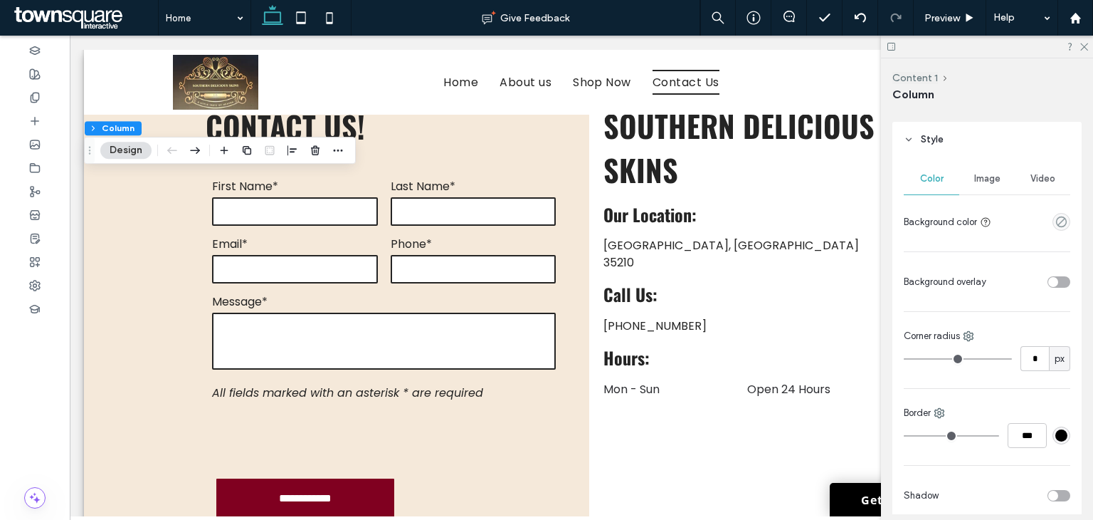
click at [979, 174] on span "Image" at bounding box center [987, 178] width 26 height 11
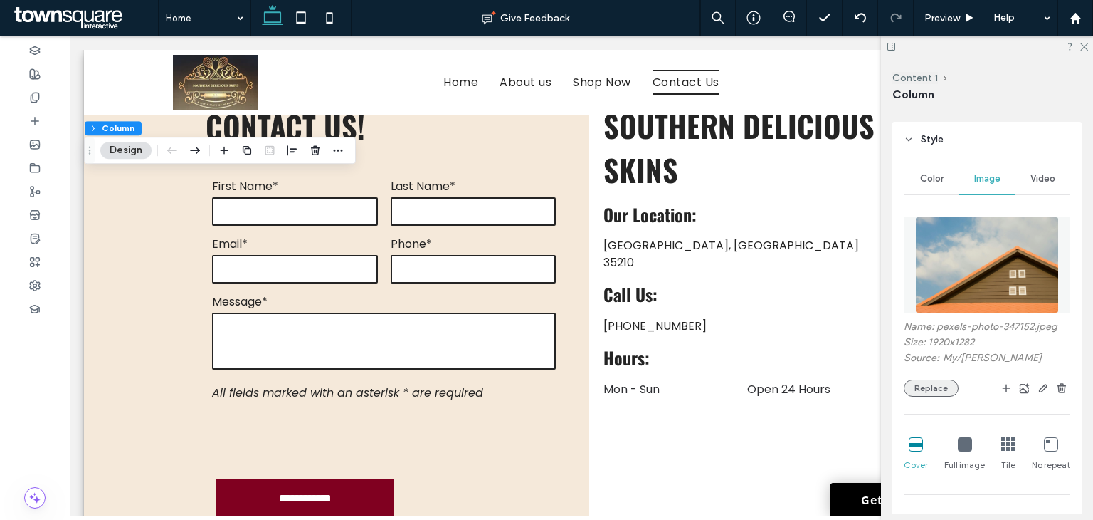
click at [935, 390] on button "Replace" at bounding box center [931, 387] width 55 height 17
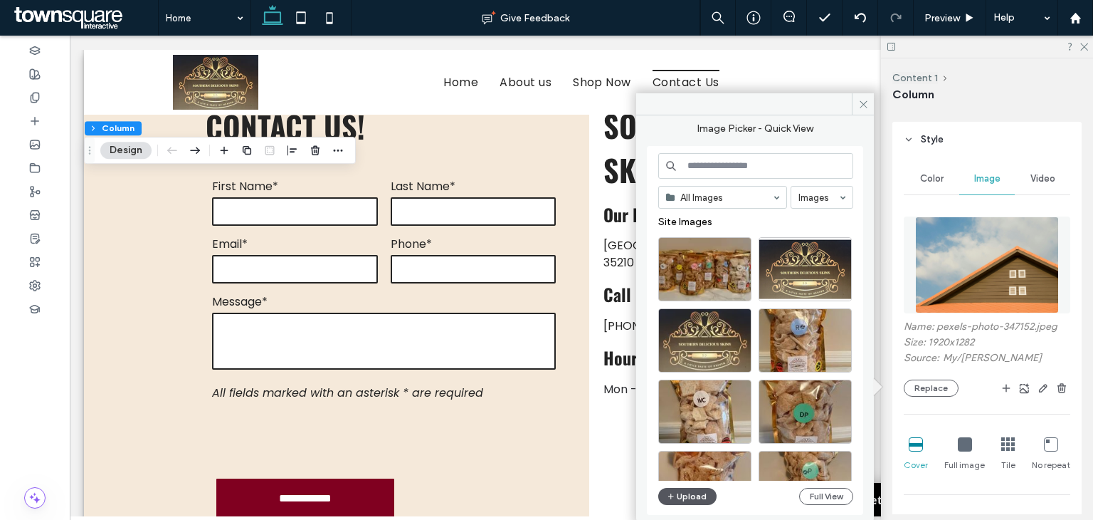
click at [695, 498] on button "Upload" at bounding box center [687, 496] width 58 height 17
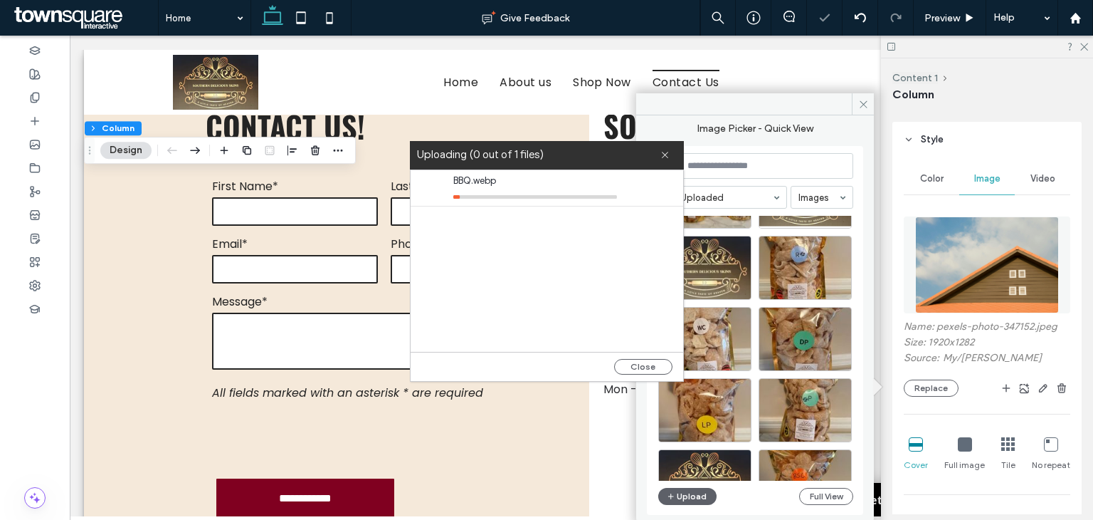
scroll to position [214, 0]
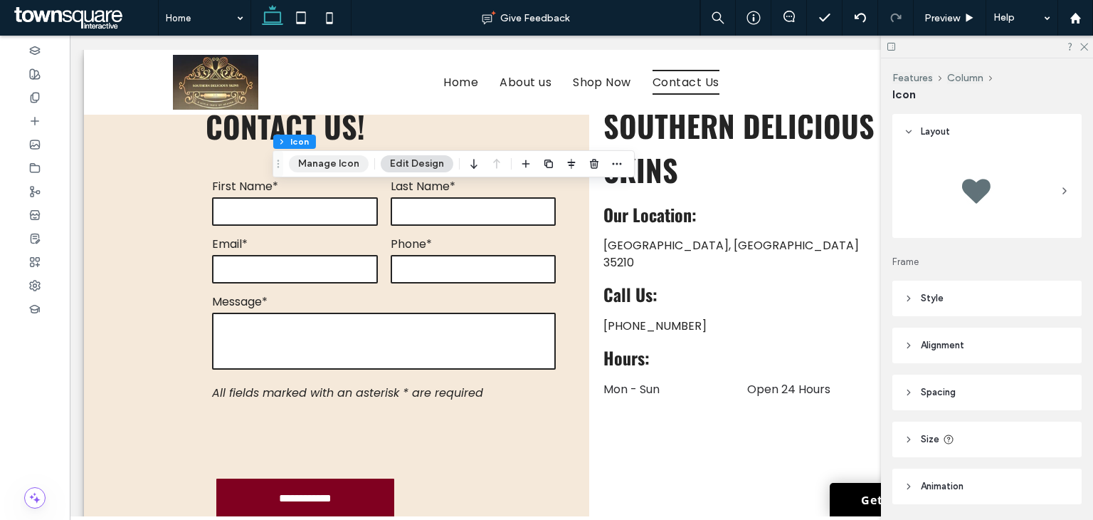
click at [330, 164] on button "Manage Icon" at bounding box center [329, 163] width 80 height 17
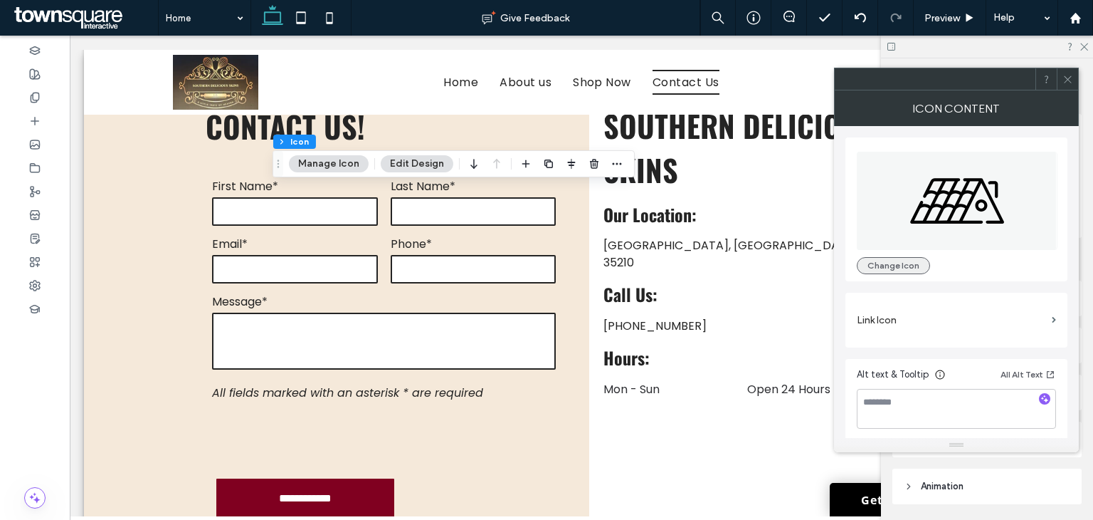
drag, startPoint x: 903, startPoint y: 268, endPoint x: 873, endPoint y: 263, distance: 30.3
click at [903, 268] on button "Change Icon" at bounding box center [893, 265] width 73 height 17
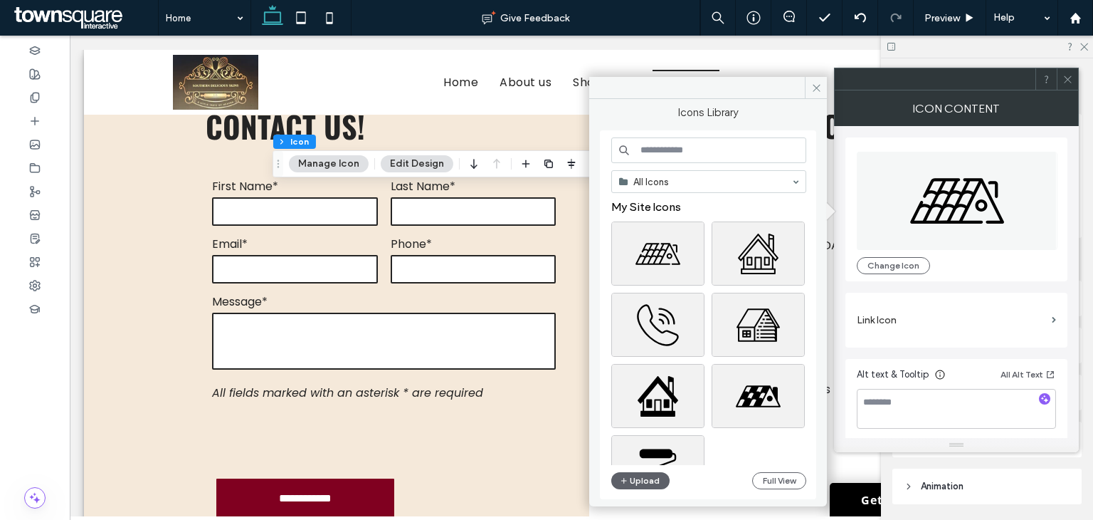
click at [680, 157] on input at bounding box center [708, 150] width 195 height 26
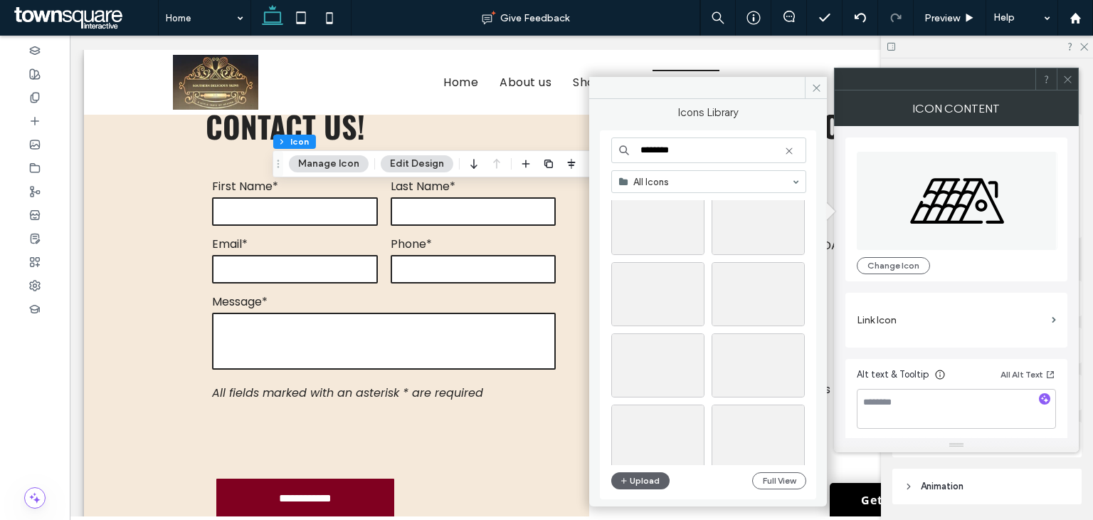
scroll to position [0, 0]
type input "********"
click at [656, 252] on div "Select" at bounding box center [657, 253] width 93 height 64
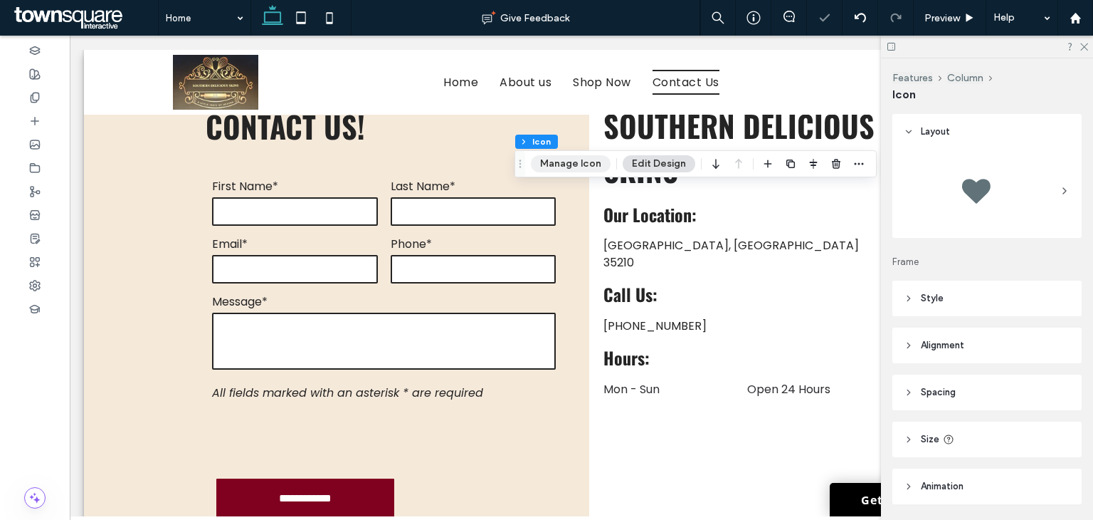
click at [567, 162] on button "Manage Icon" at bounding box center [571, 163] width 80 height 17
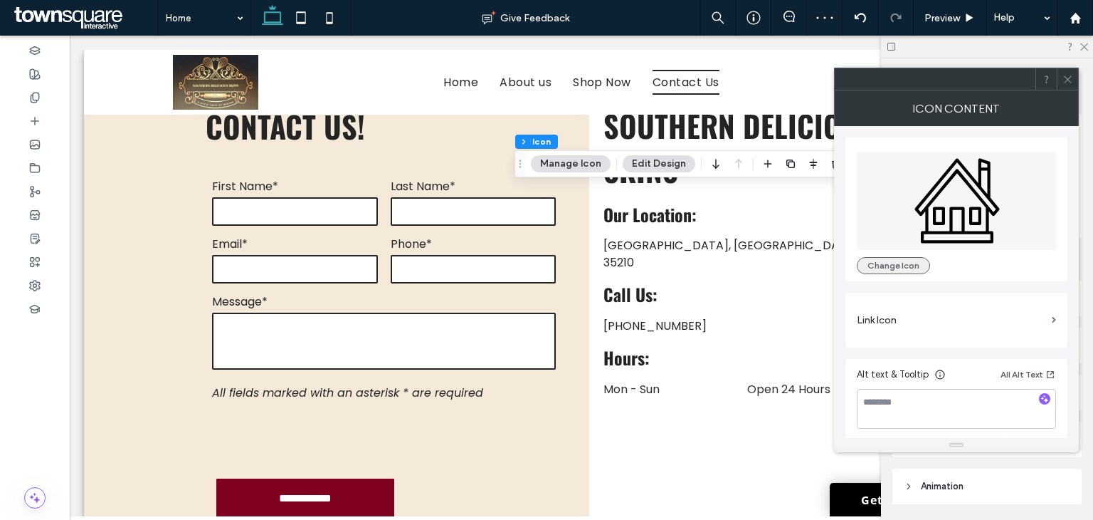
click at [899, 264] on button "Change Icon" at bounding box center [893, 265] width 73 height 17
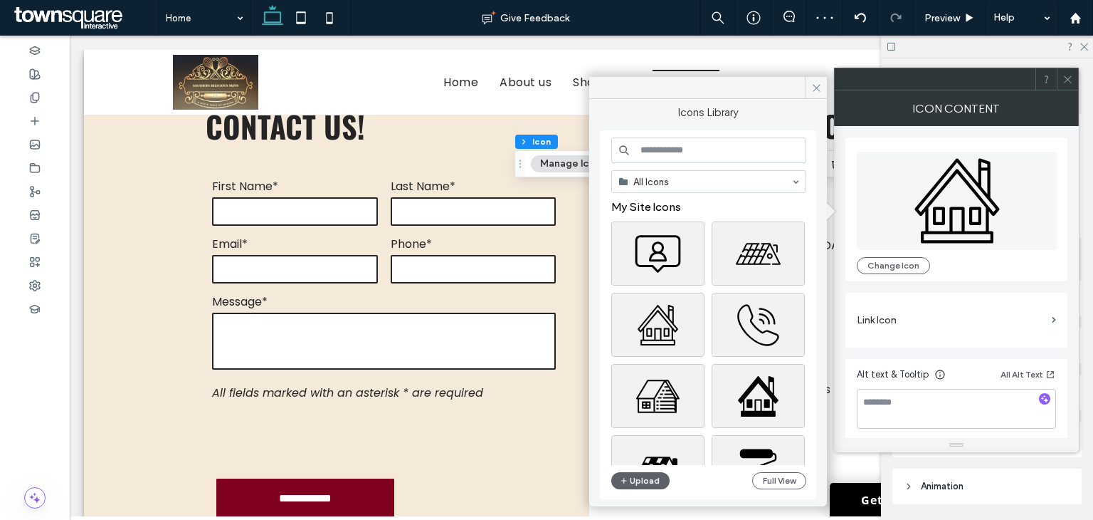
click at [722, 153] on input at bounding box center [708, 150] width 195 height 26
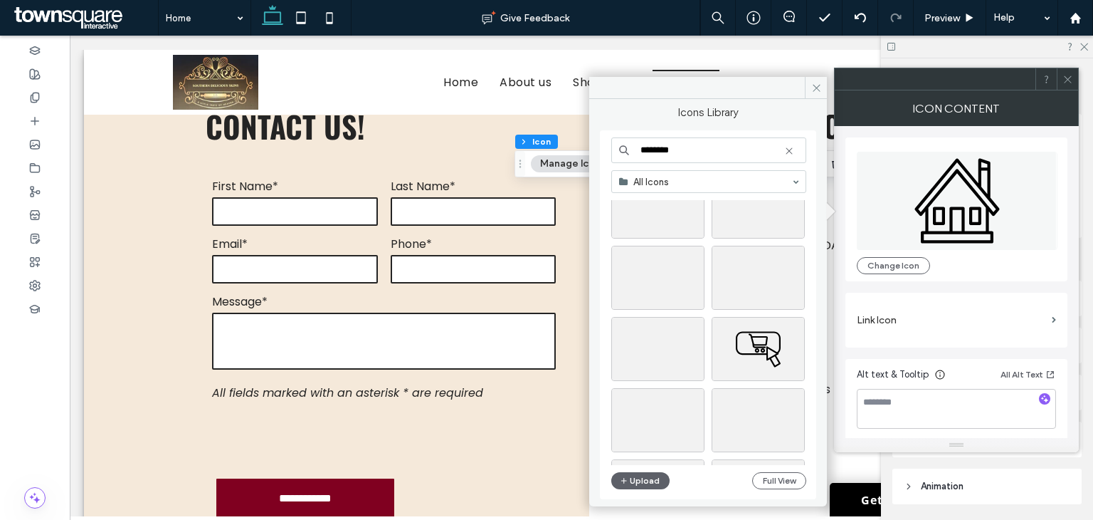
scroll to position [71, 0]
type input "********"
click at [663, 323] on div "Select" at bounding box center [657, 325] width 93 height 64
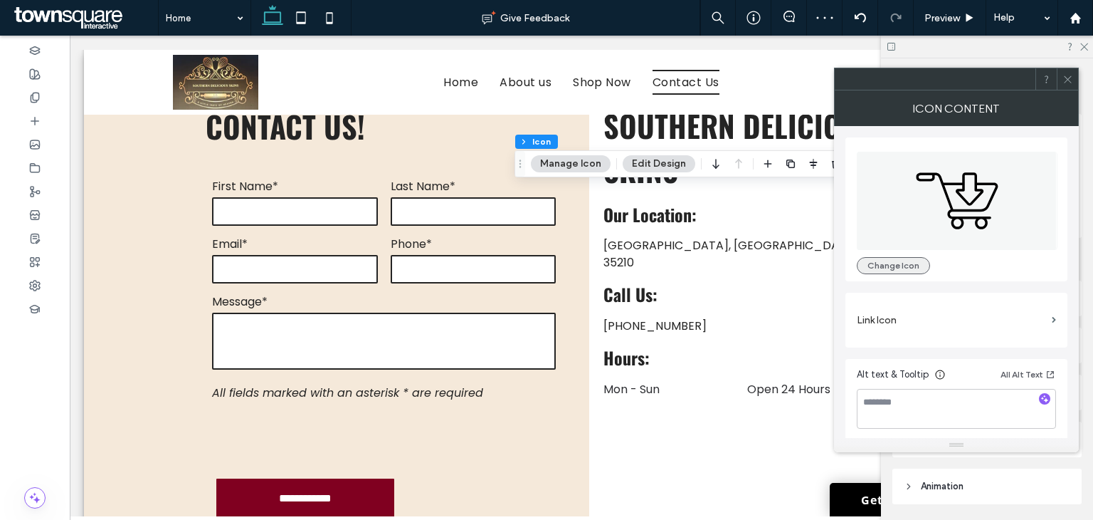
click at [874, 260] on button "Change Icon" at bounding box center [893, 265] width 73 height 17
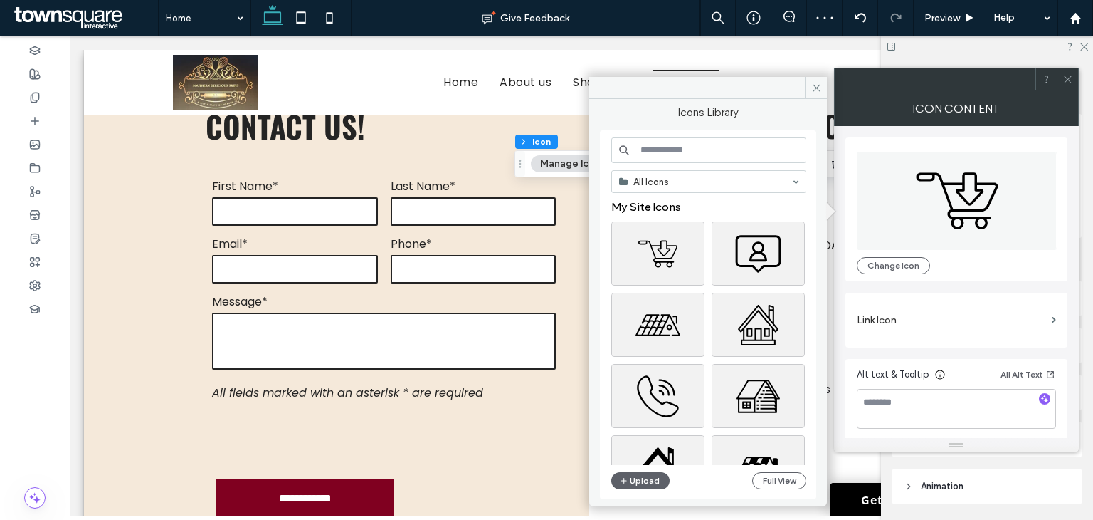
click at [706, 149] on input at bounding box center [708, 150] width 195 height 26
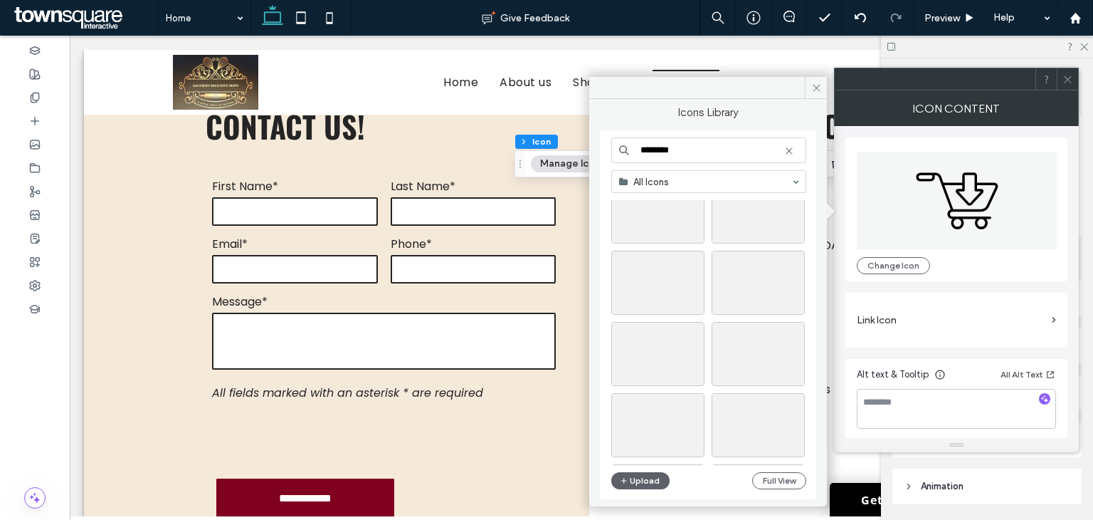
scroll to position [925, 0]
type input "********"
click at [756, 296] on div "Select" at bounding box center [758, 282] width 93 height 64
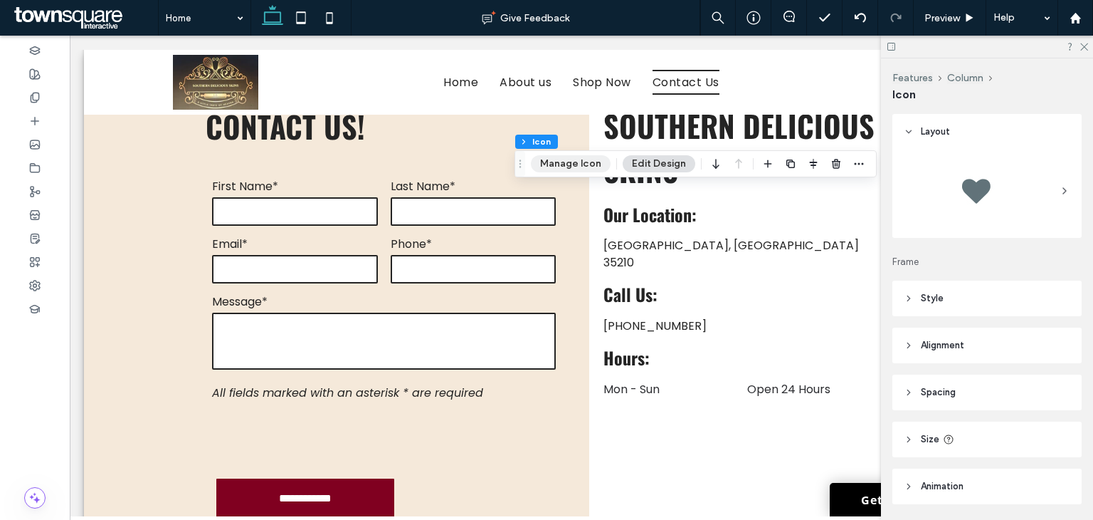
click at [584, 165] on button "Manage Icon" at bounding box center [571, 163] width 80 height 17
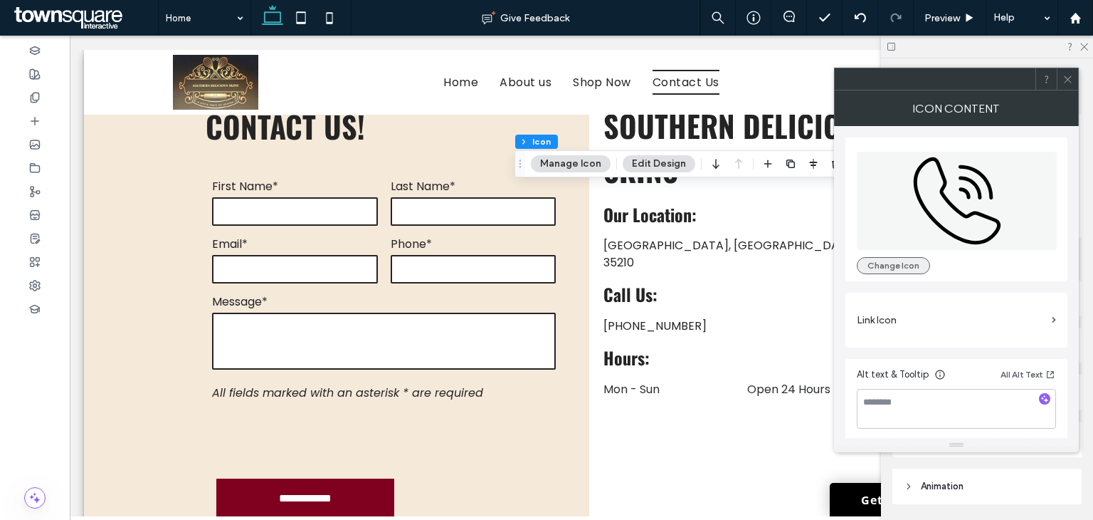
click at [888, 265] on button "Change Icon" at bounding box center [893, 265] width 73 height 17
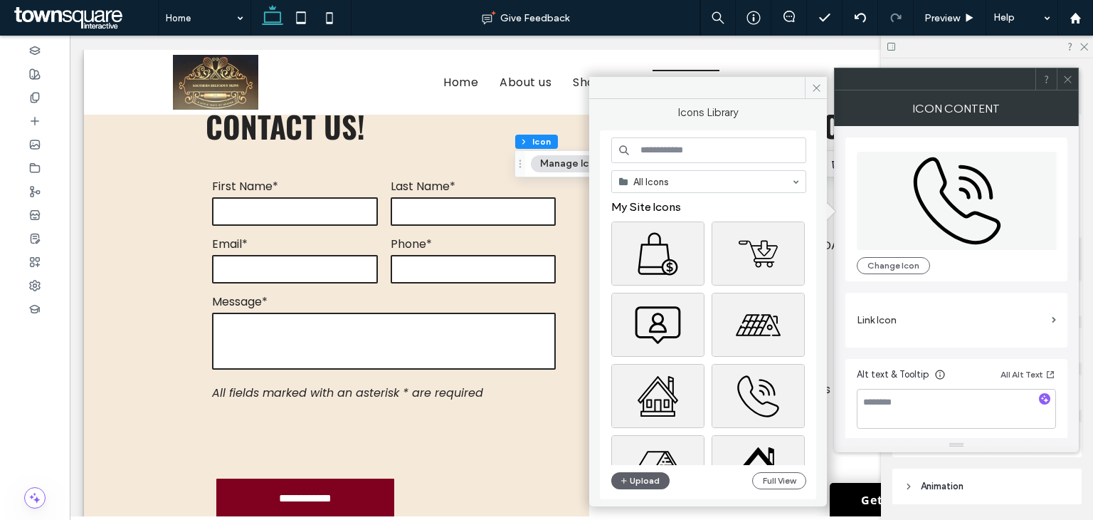
click at [717, 157] on input at bounding box center [708, 150] width 195 height 26
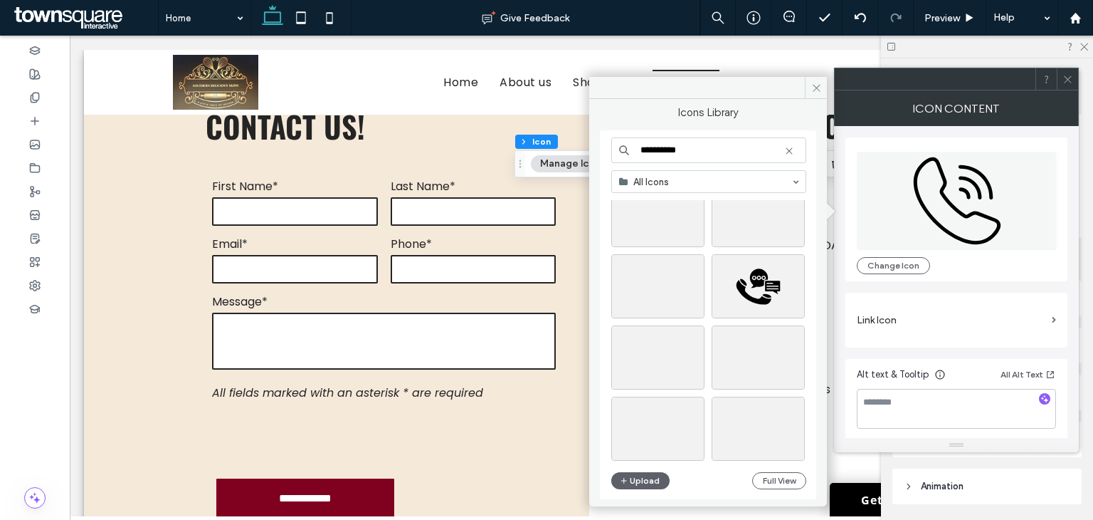
scroll to position [356, 0]
drag, startPoint x: 705, startPoint y: 150, endPoint x: 609, endPoint y: 152, distance: 95.4
click at [609, 152] on div "**********" at bounding box center [708, 314] width 216 height 369
type input "****"
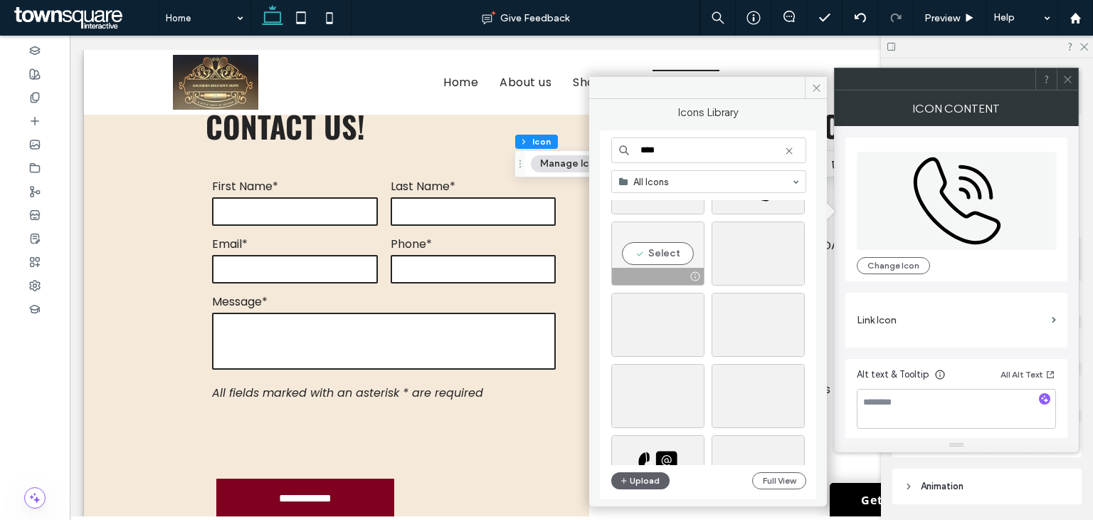
click at [659, 248] on div "Select" at bounding box center [657, 253] width 93 height 64
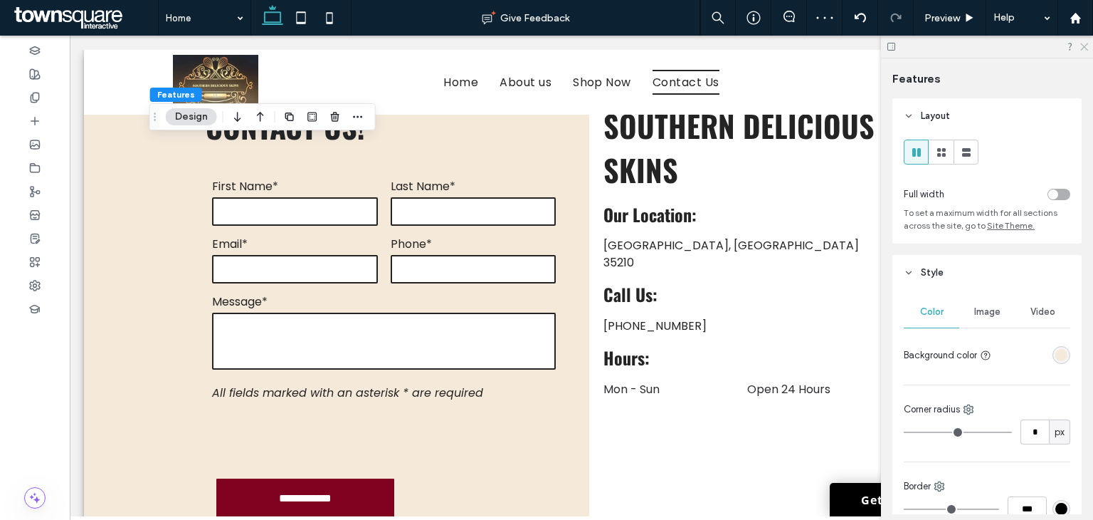
click at [1083, 48] on use at bounding box center [1084, 47] width 8 height 8
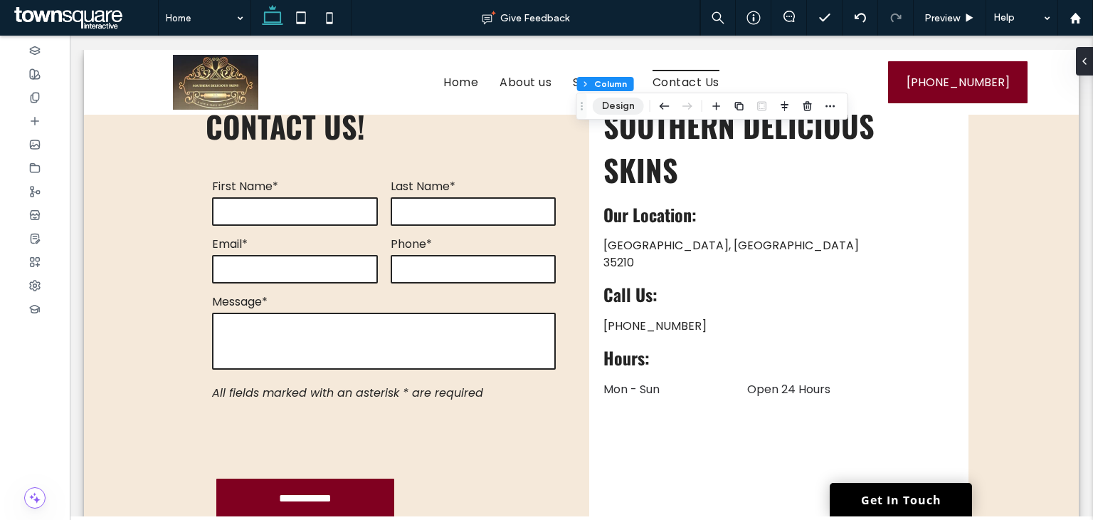
click at [618, 105] on button "Design" at bounding box center [618, 106] width 51 height 17
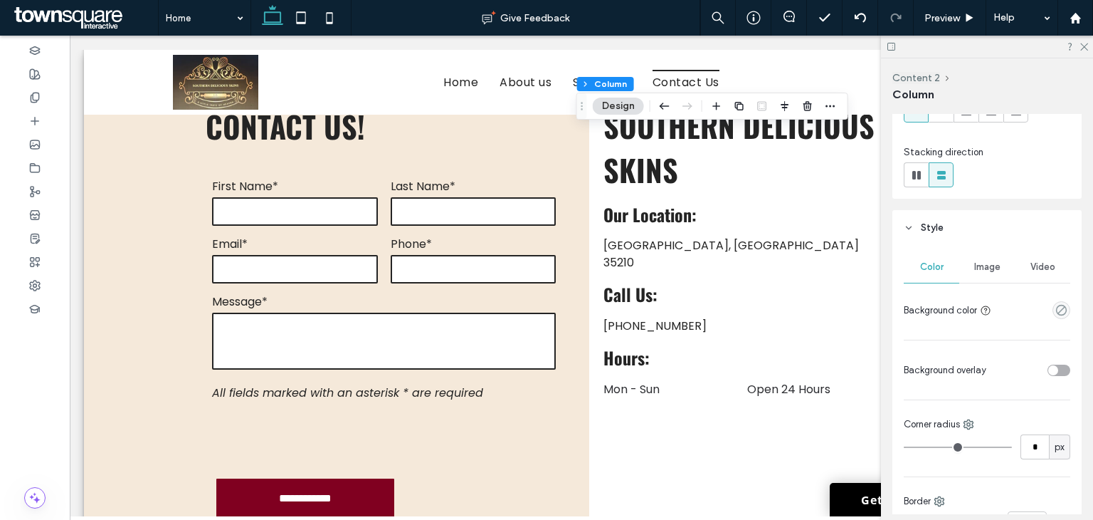
click at [985, 271] on span "Image" at bounding box center [987, 266] width 26 height 11
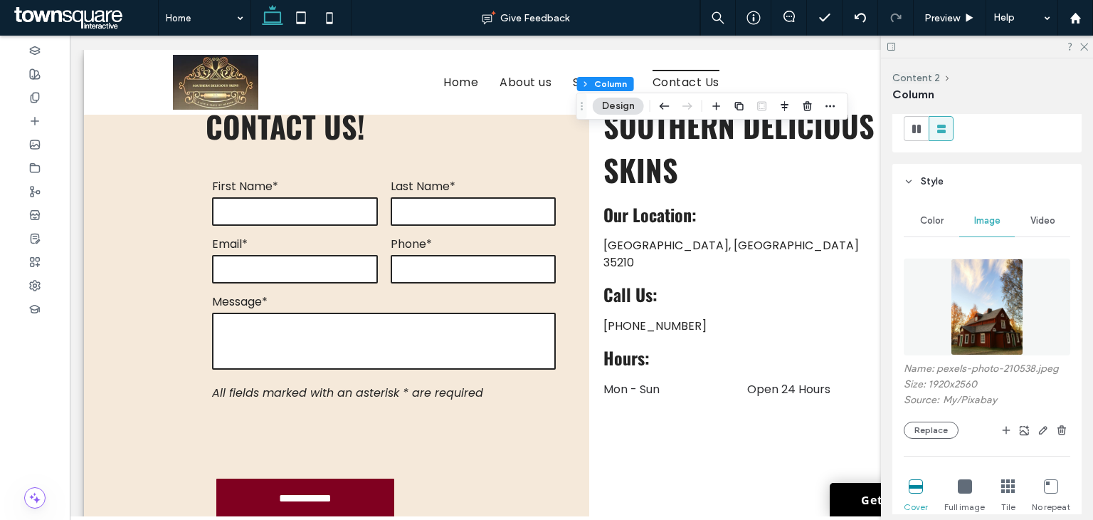
scroll to position [214, 0]
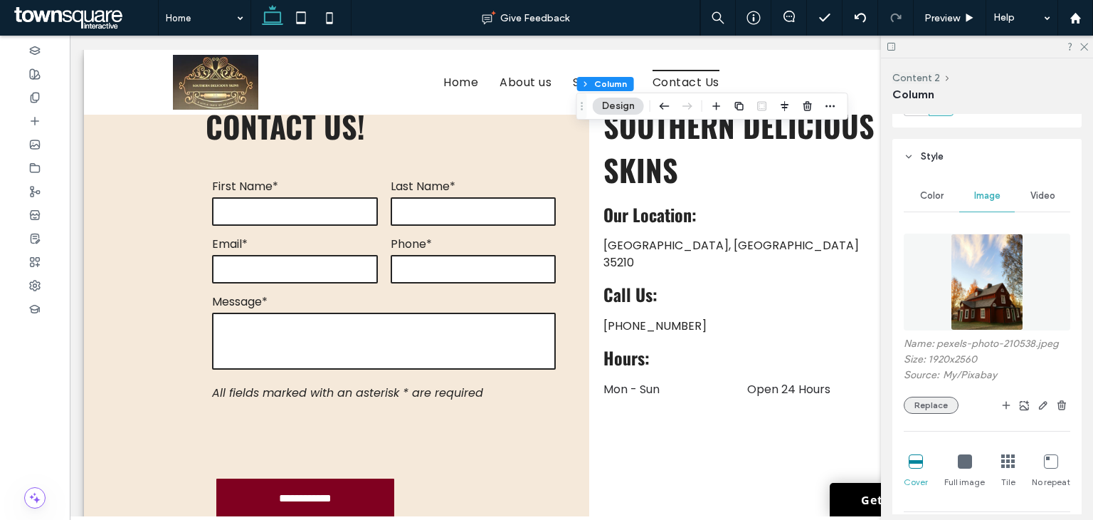
click at [929, 400] on button "Replace" at bounding box center [931, 404] width 55 height 17
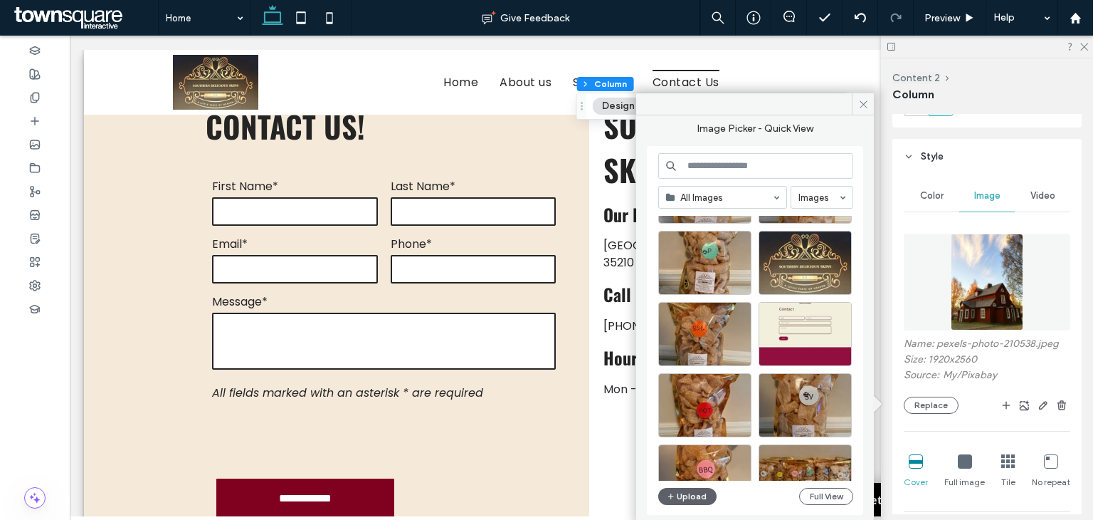
scroll to position [285, 0]
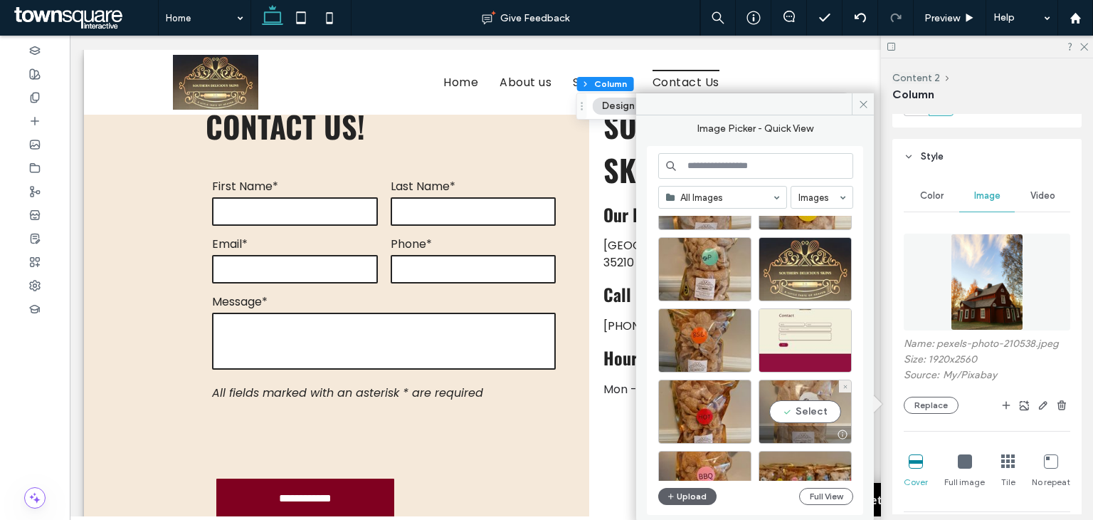
click at [797, 411] on div "Select" at bounding box center [805, 411] width 93 height 64
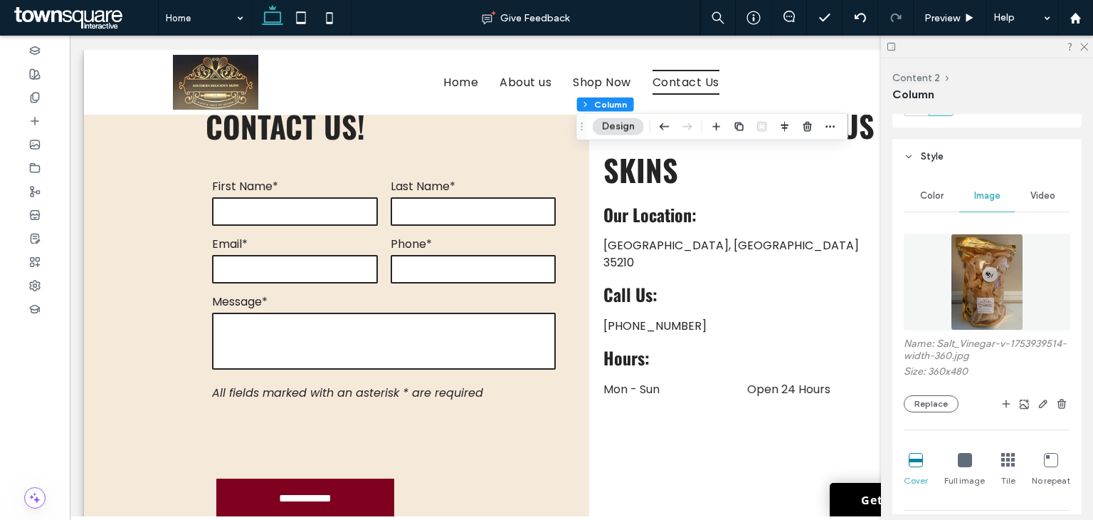
click at [931, 413] on div "Name: Salt_Vinegar-v-1753939514-width-360.jpg Size: 360x480 Replace Cover Full …" at bounding box center [987, 448] width 167 height 445
click at [931, 406] on button "Replace" at bounding box center [931, 403] width 55 height 17
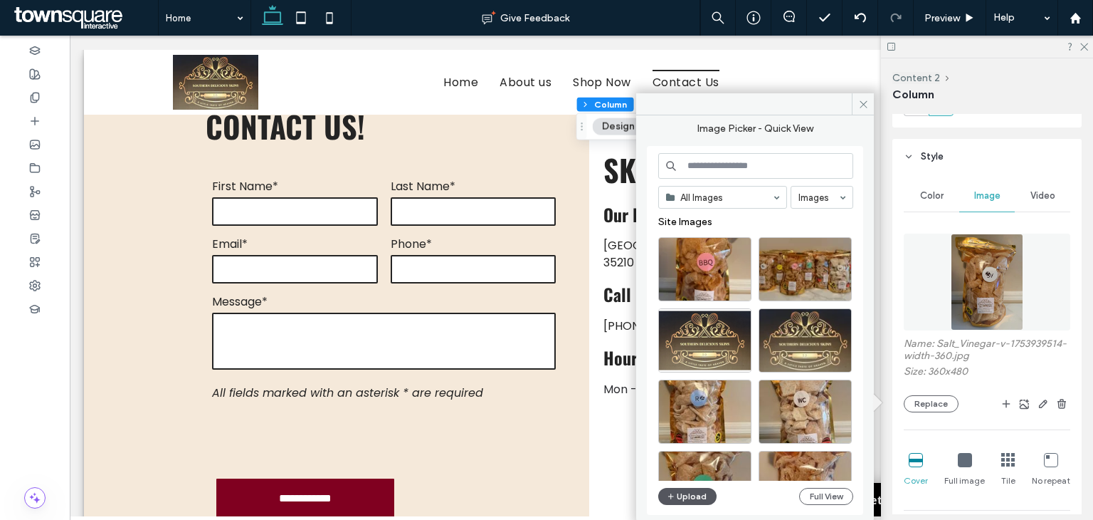
click at [694, 497] on button "Upload" at bounding box center [687, 496] width 58 height 17
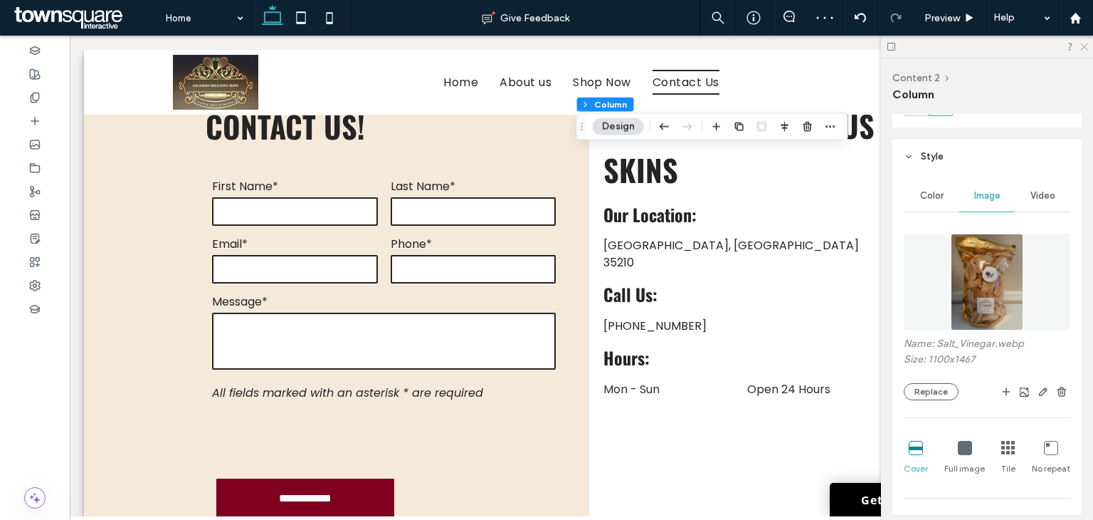
click at [1085, 46] on icon at bounding box center [1083, 45] width 9 height 9
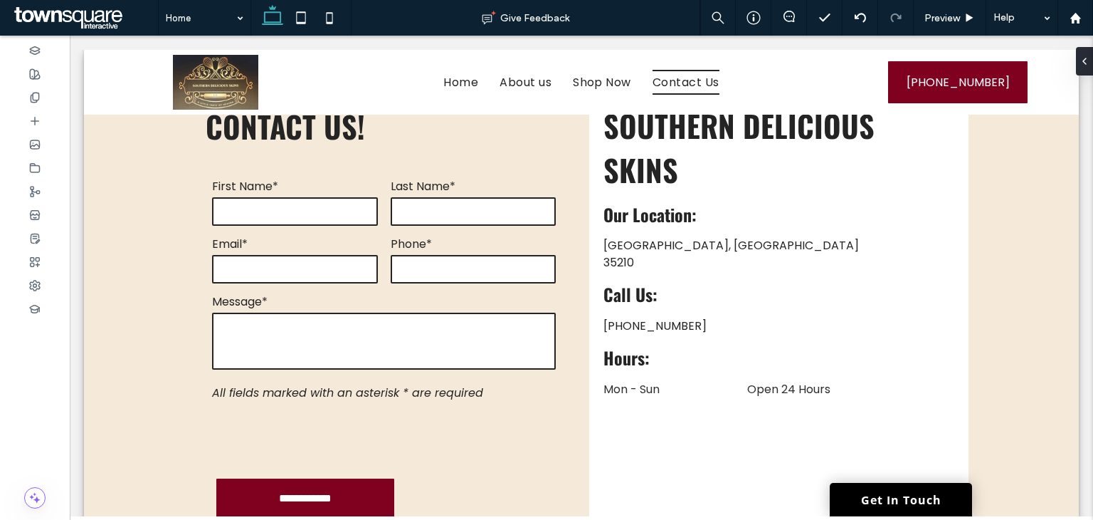
type input "***"
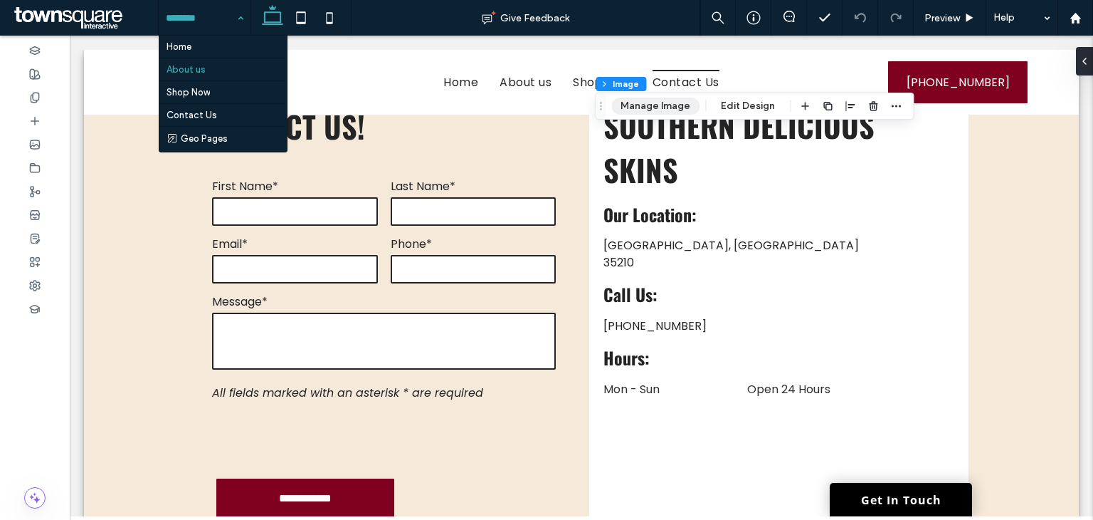
click at [643, 107] on button "Manage Image" at bounding box center [655, 106] width 88 height 17
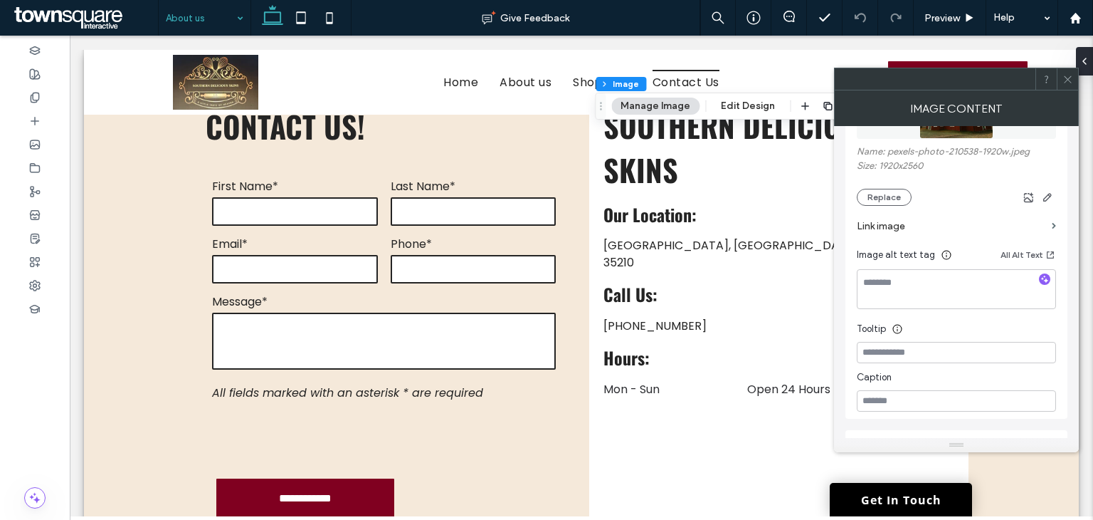
scroll to position [285, 0]
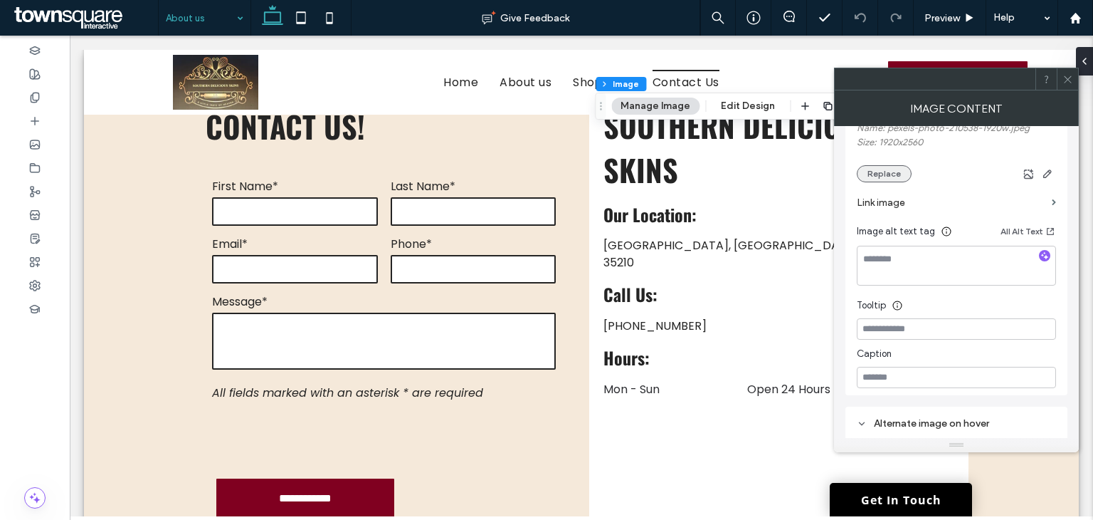
click at [880, 174] on button "Replace" at bounding box center [884, 173] width 55 height 17
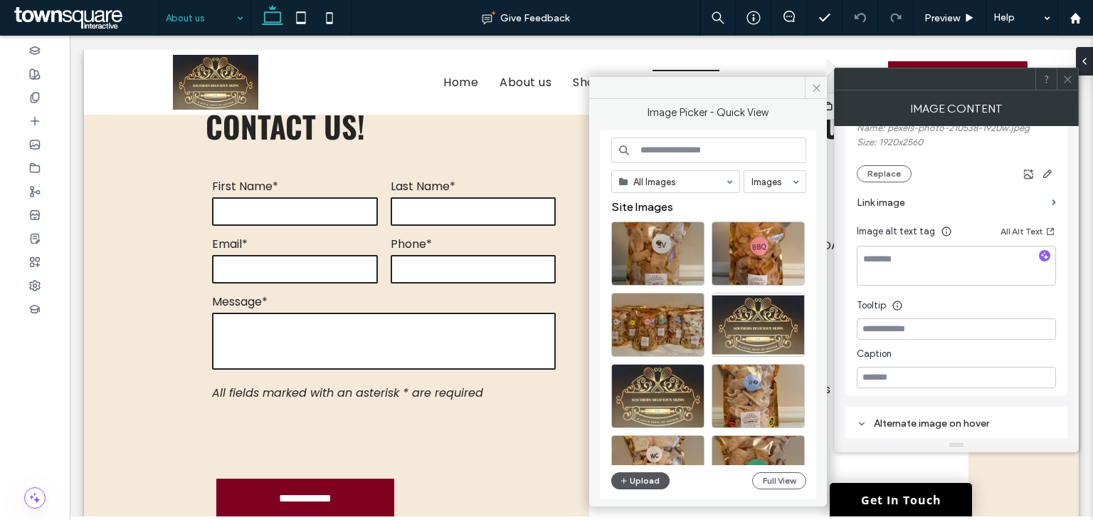
click at [642, 480] on button "Upload" at bounding box center [640, 480] width 58 height 17
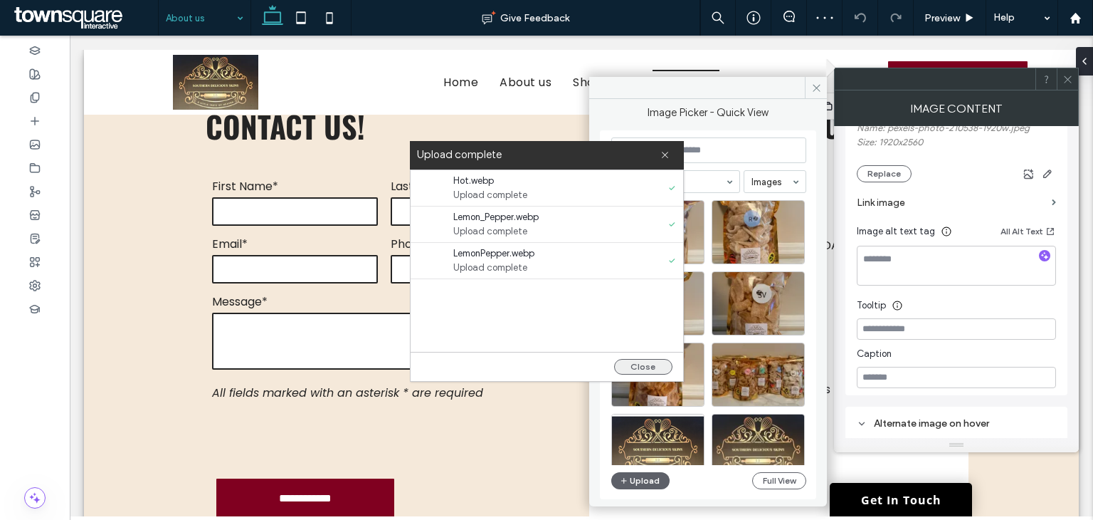
click at [649, 362] on button "Close" at bounding box center [643, 367] width 58 height 16
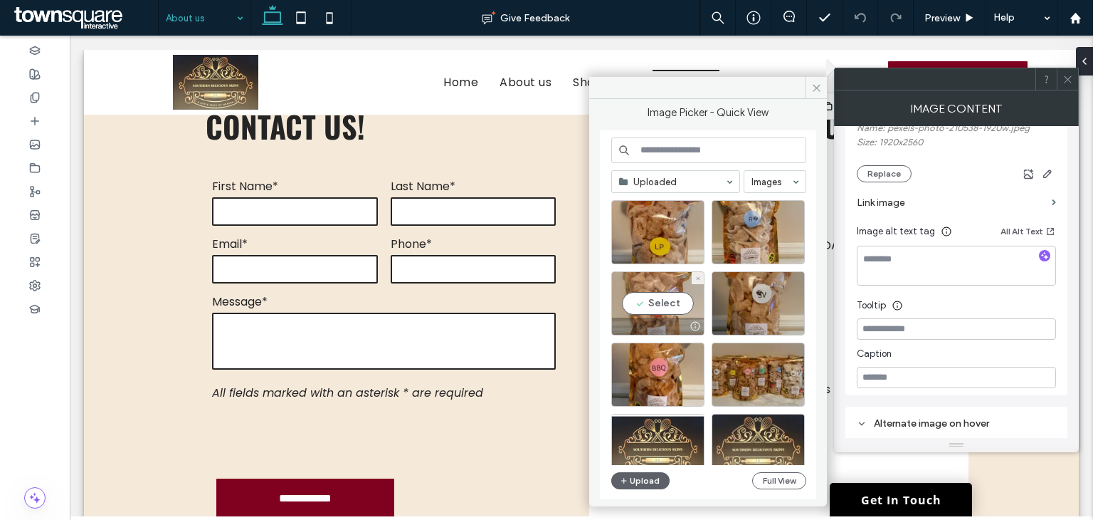
click at [665, 302] on div "Select" at bounding box center [657, 303] width 93 height 64
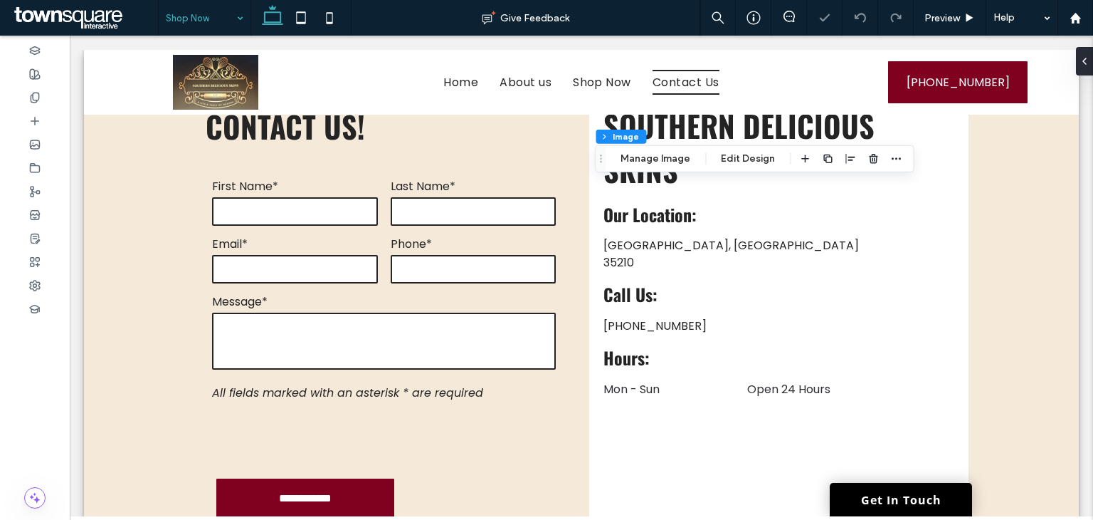
scroll to position [131, 0]
click at [638, 163] on button "Manage Image" at bounding box center [655, 158] width 88 height 17
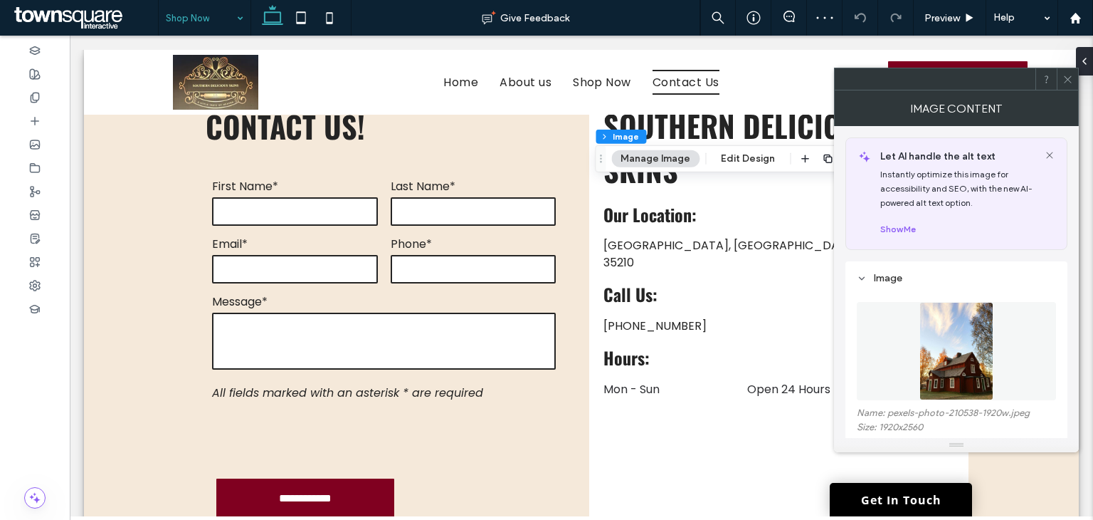
scroll to position [142, 0]
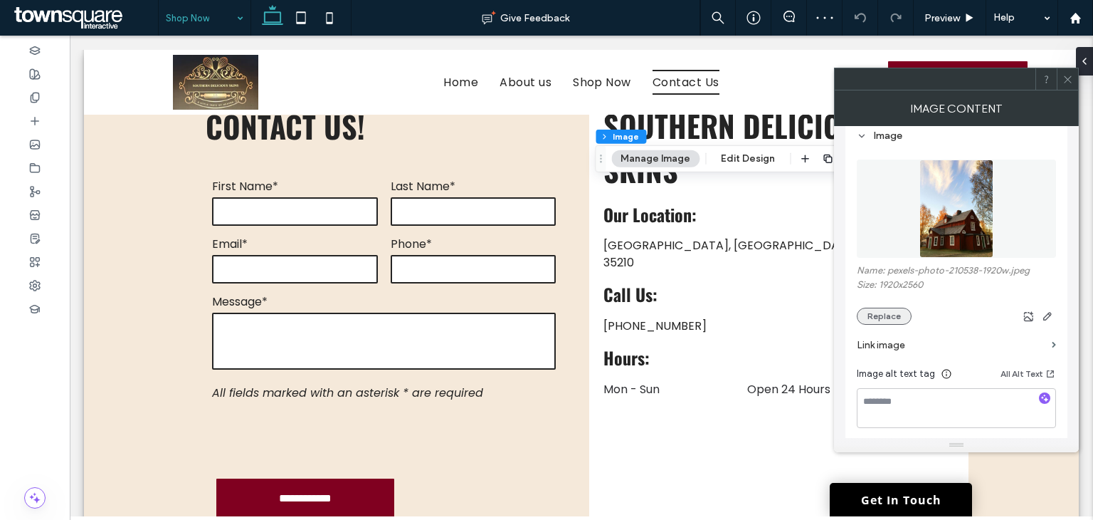
click at [883, 314] on button "Replace" at bounding box center [884, 315] width 55 height 17
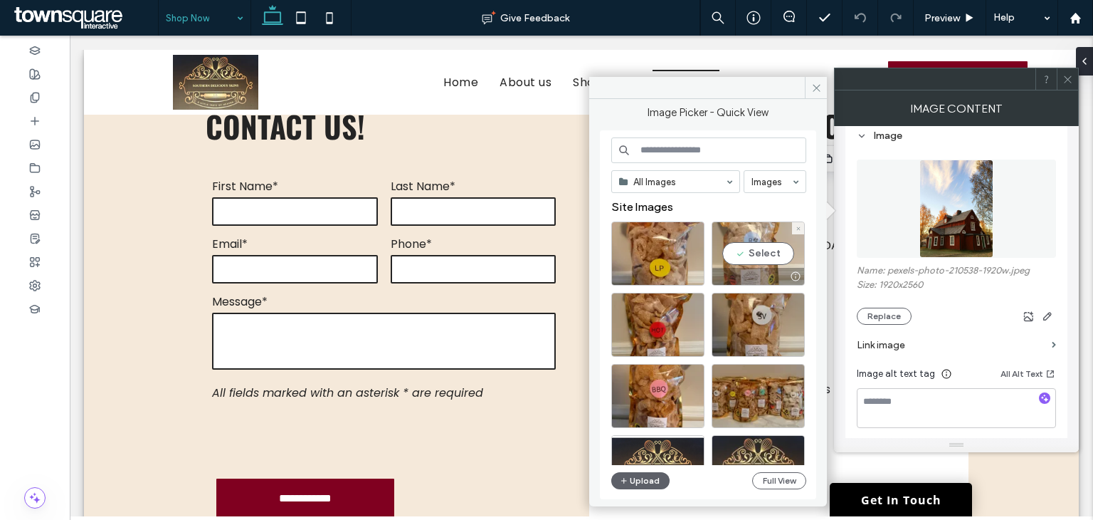
click at [771, 246] on div "Select" at bounding box center [758, 253] width 93 height 64
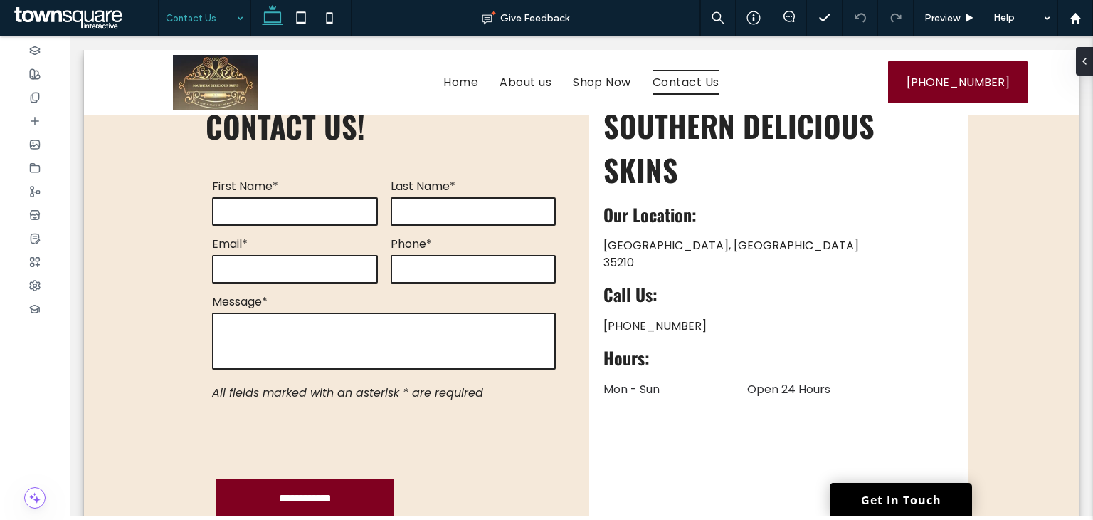
click at [219, 19] on input at bounding box center [201, 18] width 70 height 36
click at [194, 106] on button "Design" at bounding box center [191, 106] width 51 height 17
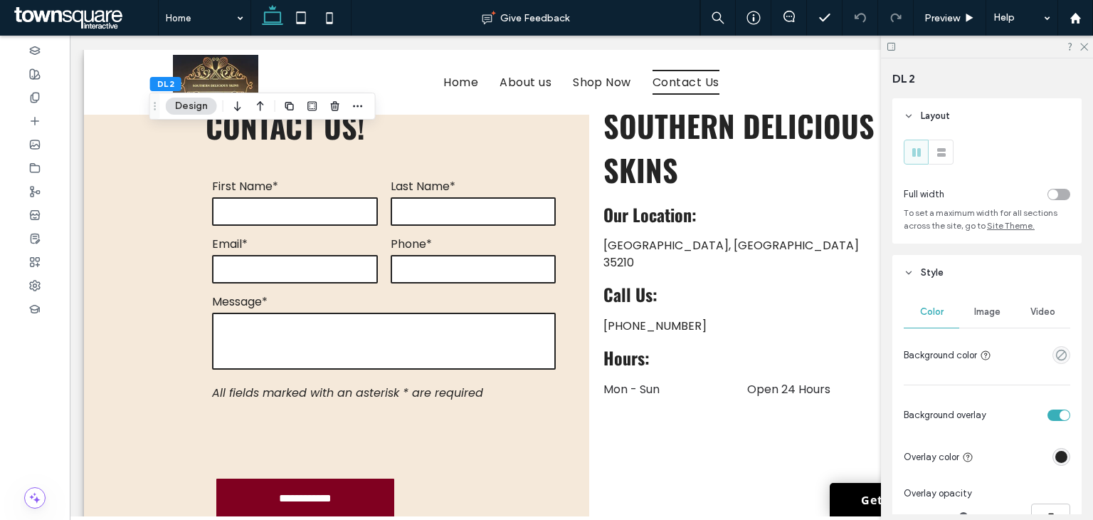
click at [990, 320] on div "Image" at bounding box center [987, 311] width 56 height 31
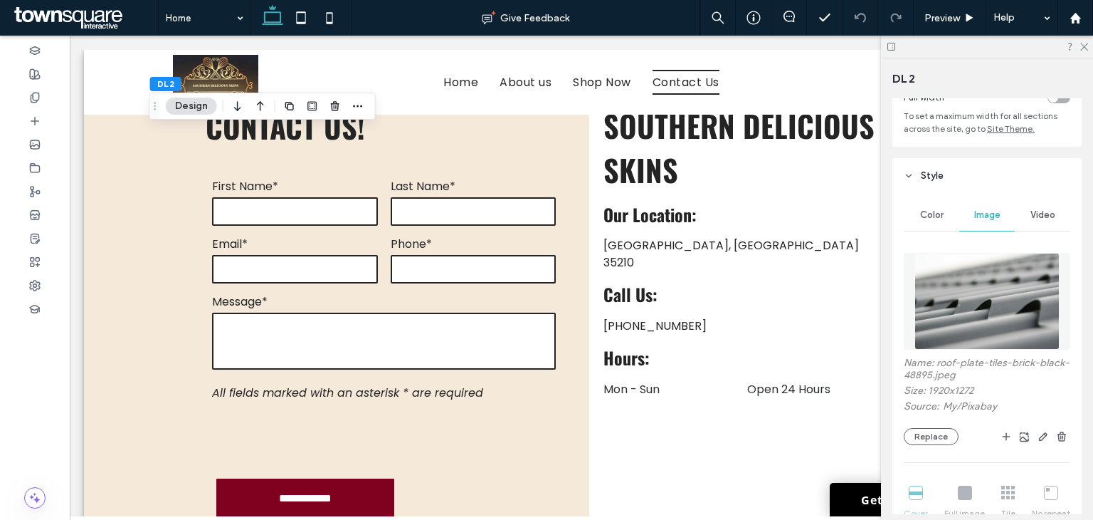
scroll to position [214, 0]
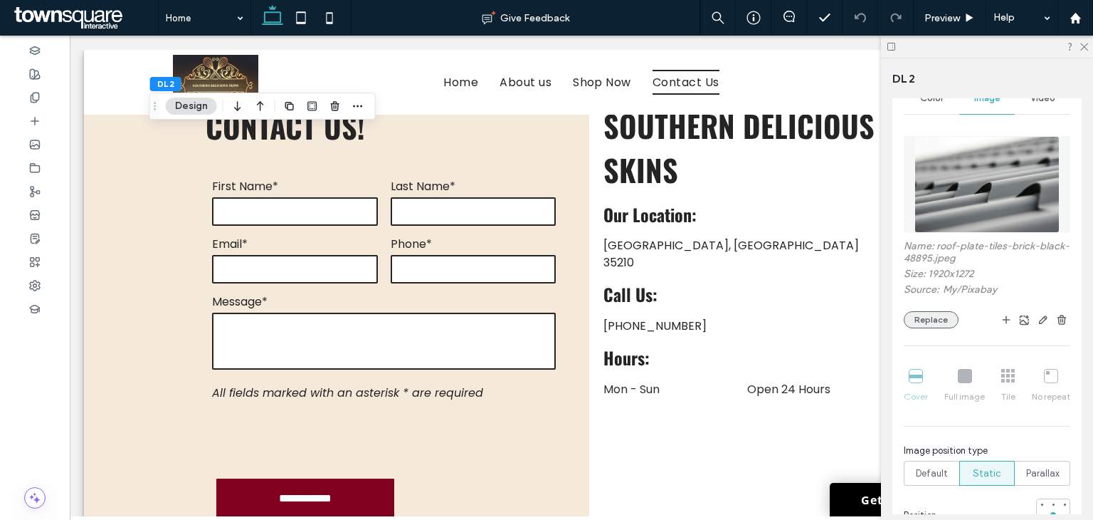
click at [934, 315] on button "Replace" at bounding box center [931, 319] width 55 height 17
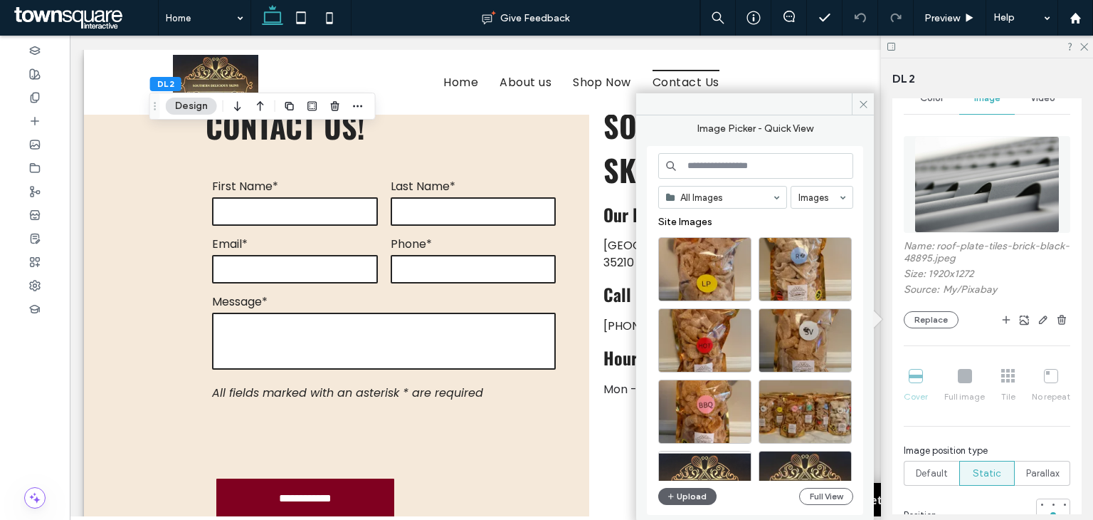
click at [734, 162] on input at bounding box center [755, 166] width 195 height 26
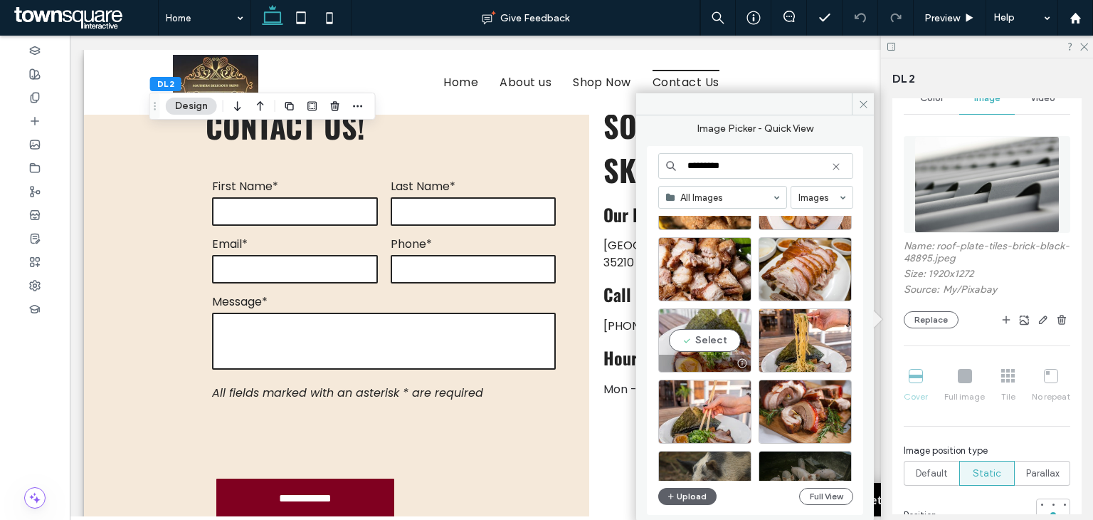
scroll to position [0, 0]
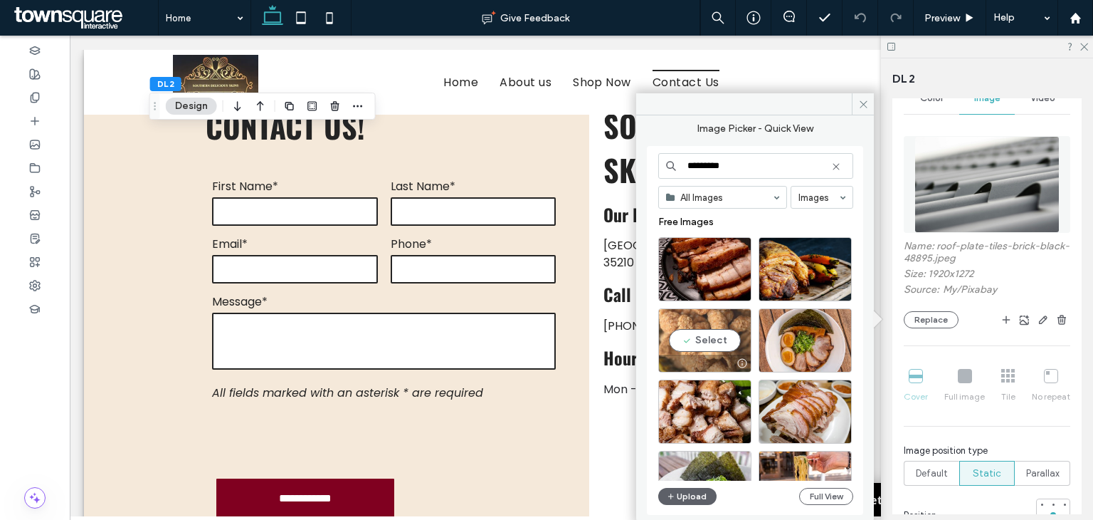
type input "*********"
click at [710, 333] on div "Select" at bounding box center [704, 340] width 93 height 64
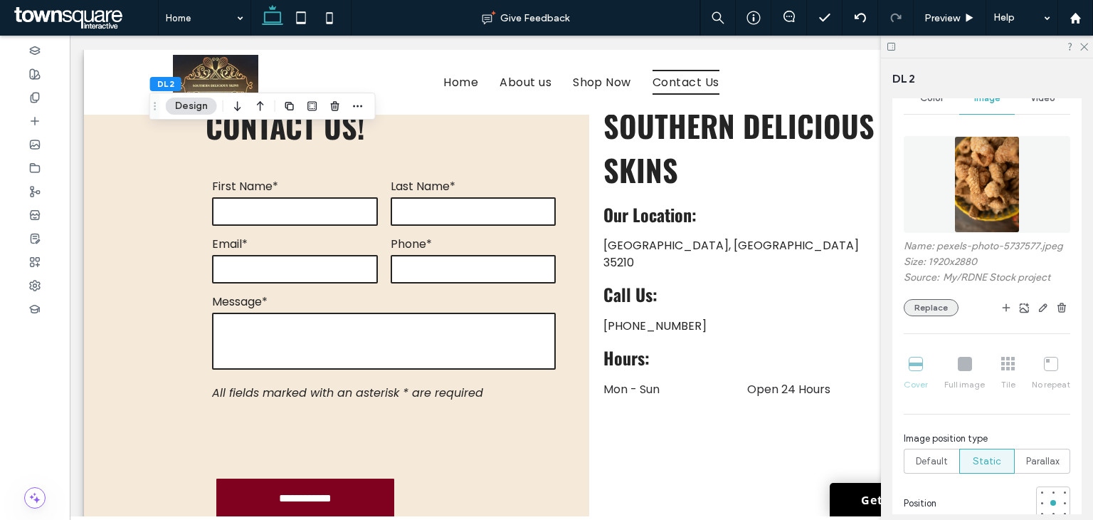
click at [927, 316] on button "Replace" at bounding box center [931, 307] width 55 height 17
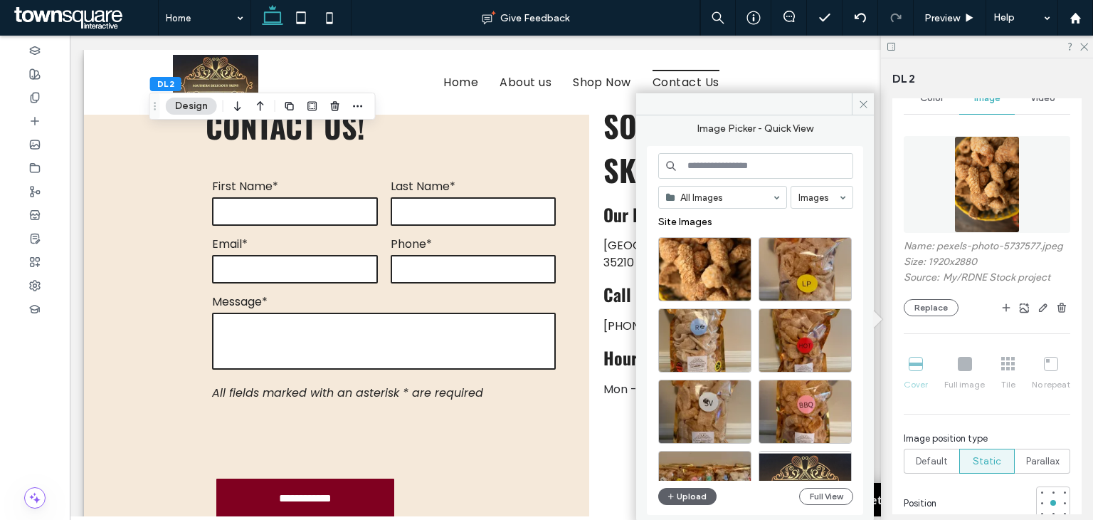
click at [748, 166] on input at bounding box center [755, 166] width 195 height 26
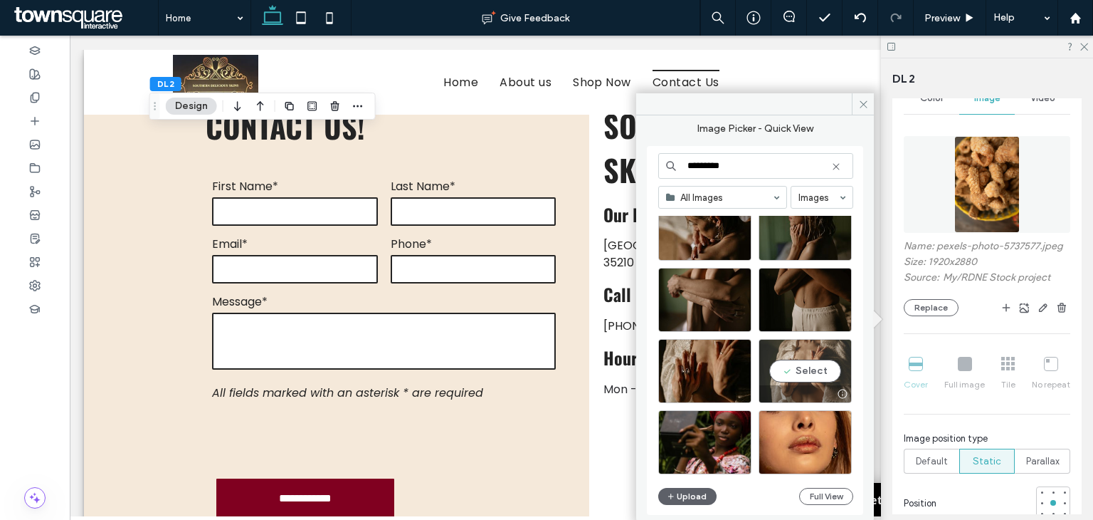
scroll to position [2318, 0]
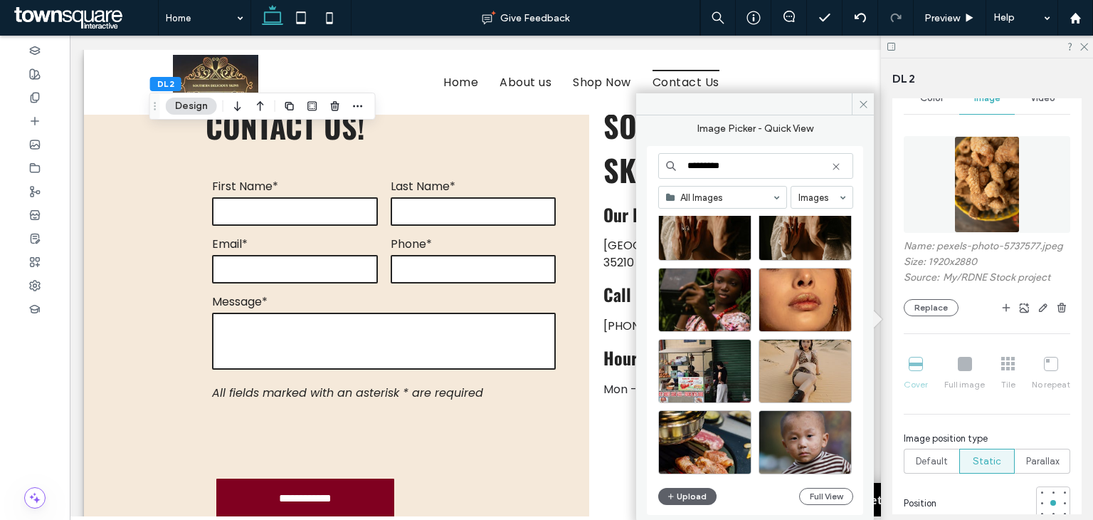
type input "*********"
click at [840, 163] on icon at bounding box center [836, 166] width 11 height 11
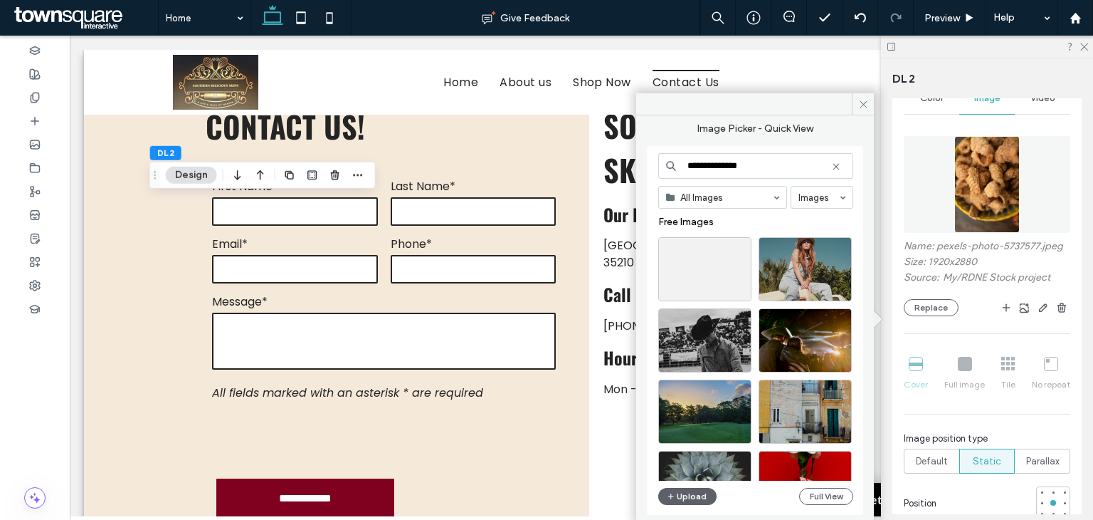
type input "**********"
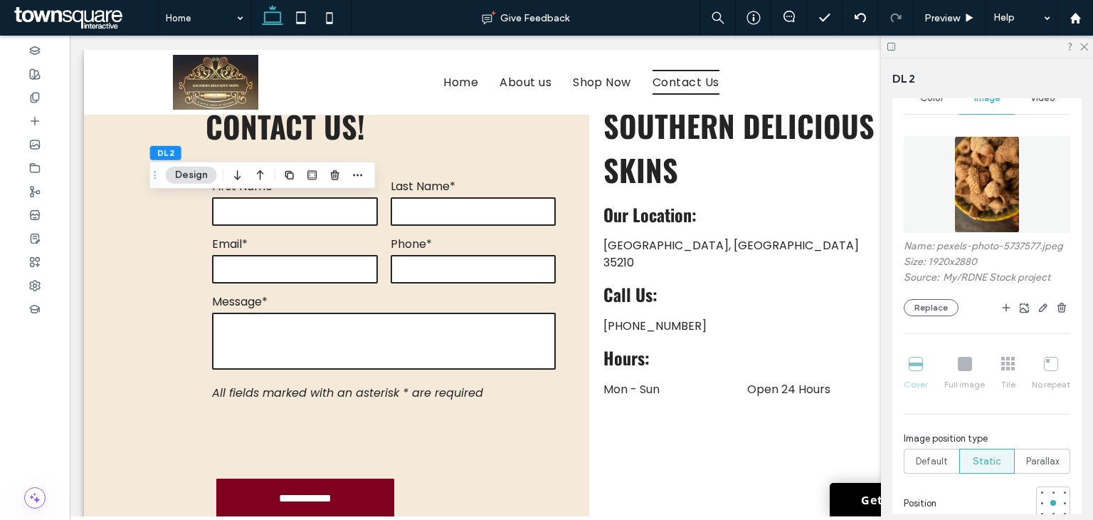
scroll to position [569, 0]
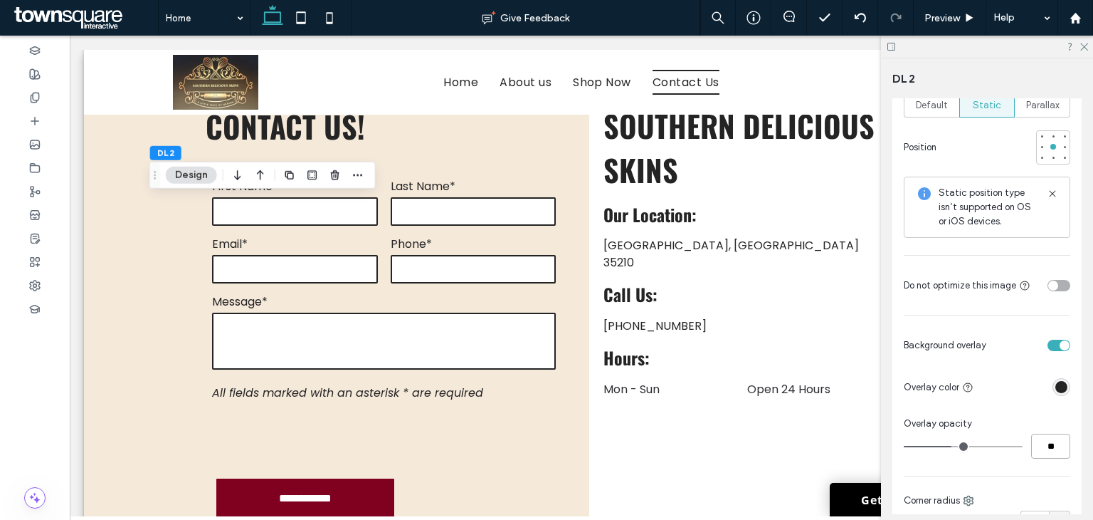
click at [1045, 458] on input "**" at bounding box center [1050, 445] width 39 height 25
type input "**"
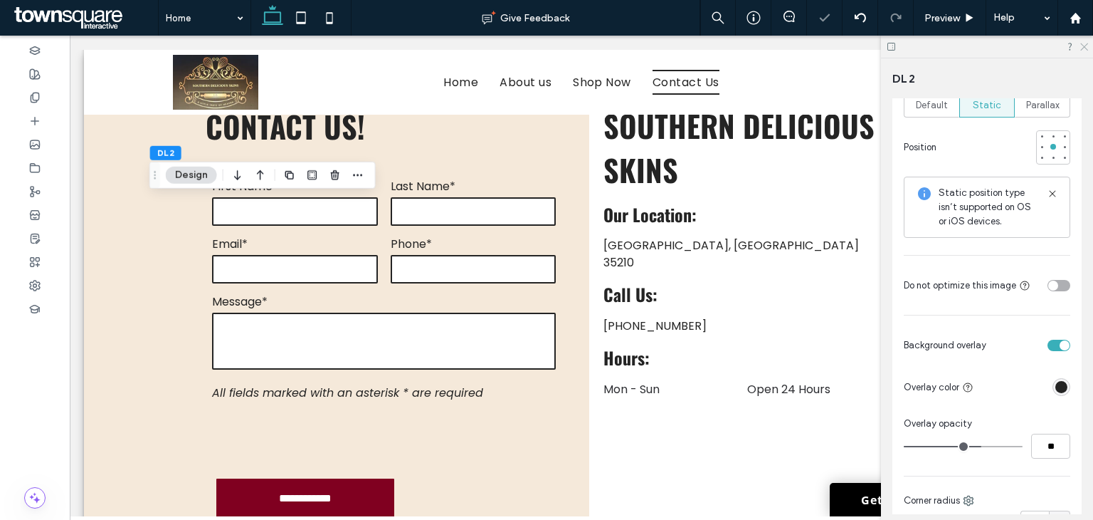
click at [1085, 47] on use at bounding box center [1084, 47] width 8 height 8
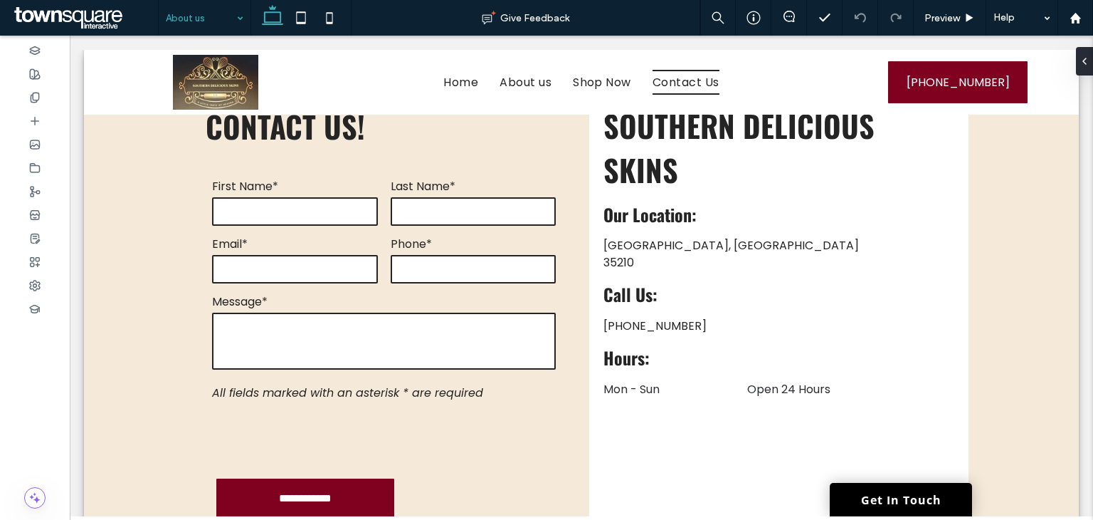
type input "***"
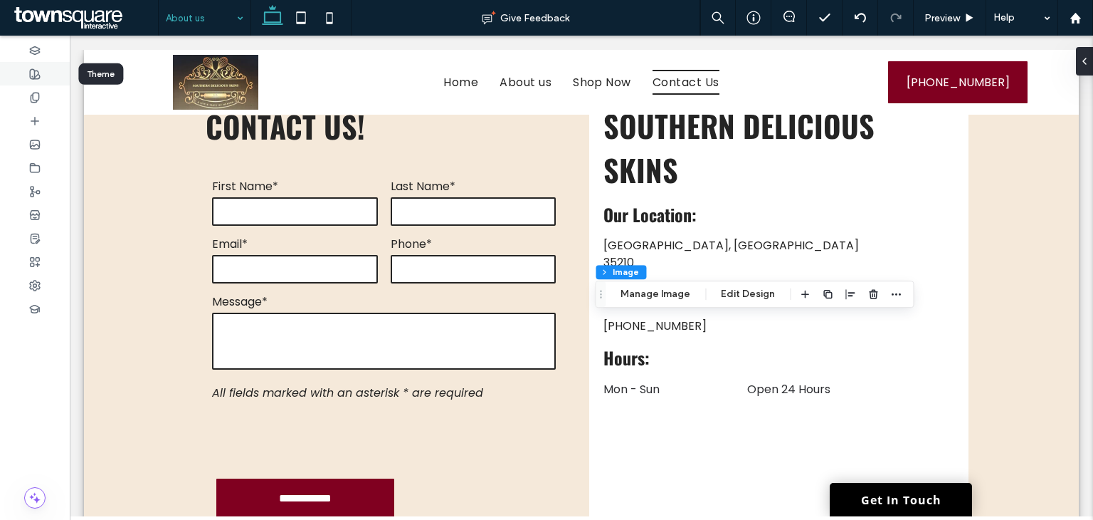
click at [33, 74] on icon at bounding box center [34, 73] width 11 height 11
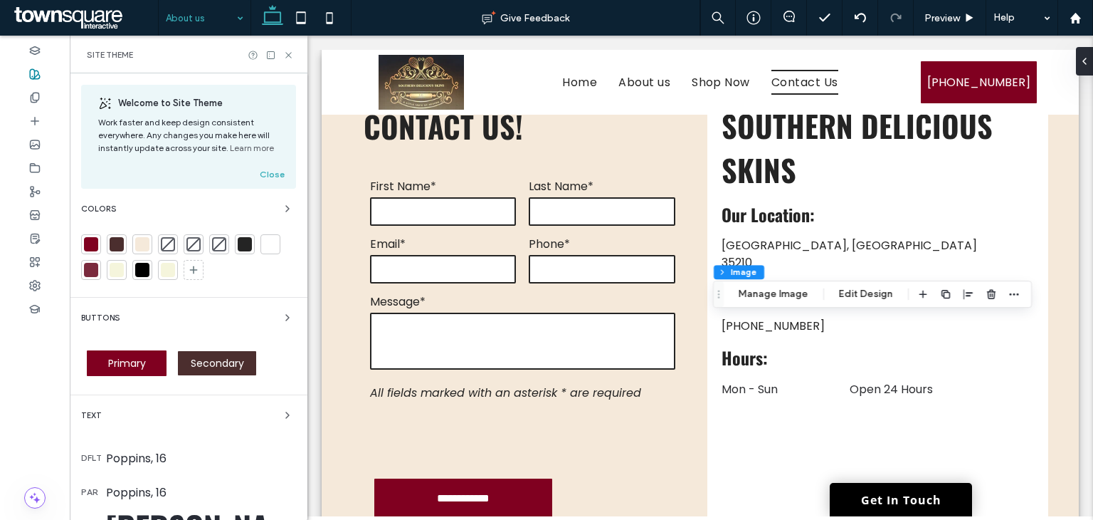
click at [91, 246] on div at bounding box center [91, 244] width 14 height 14
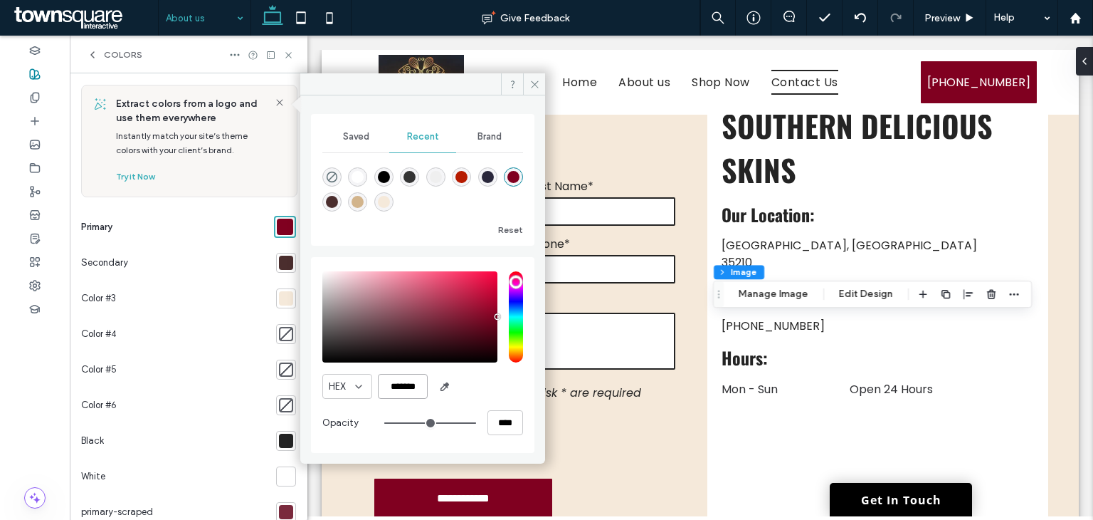
click at [401, 390] on input "*******" at bounding box center [403, 386] width 50 height 25
click at [337, 387] on span "HEX" at bounding box center [337, 386] width 17 height 14
click at [344, 428] on span "RGB" at bounding box center [338, 435] width 19 height 14
click at [532, 84] on icon at bounding box center [535, 84] width 11 height 11
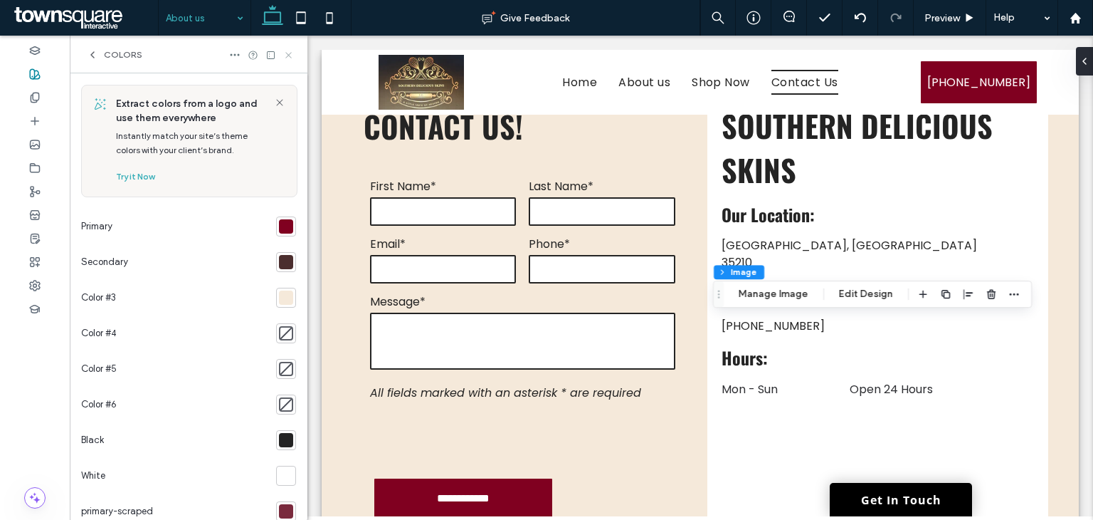
click at [288, 56] on icon at bounding box center [288, 55] width 11 height 11
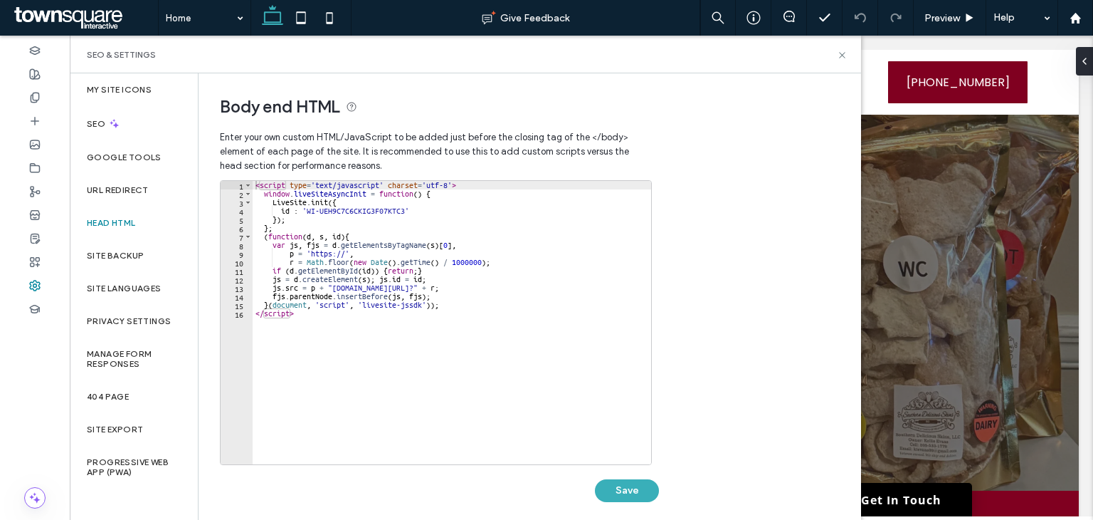
click at [297, 344] on div "< script type = 'text/javascript' charset = 'utf-8' > window . liveSiteAsyncIni…" at bounding box center [452, 331] width 399 height 300
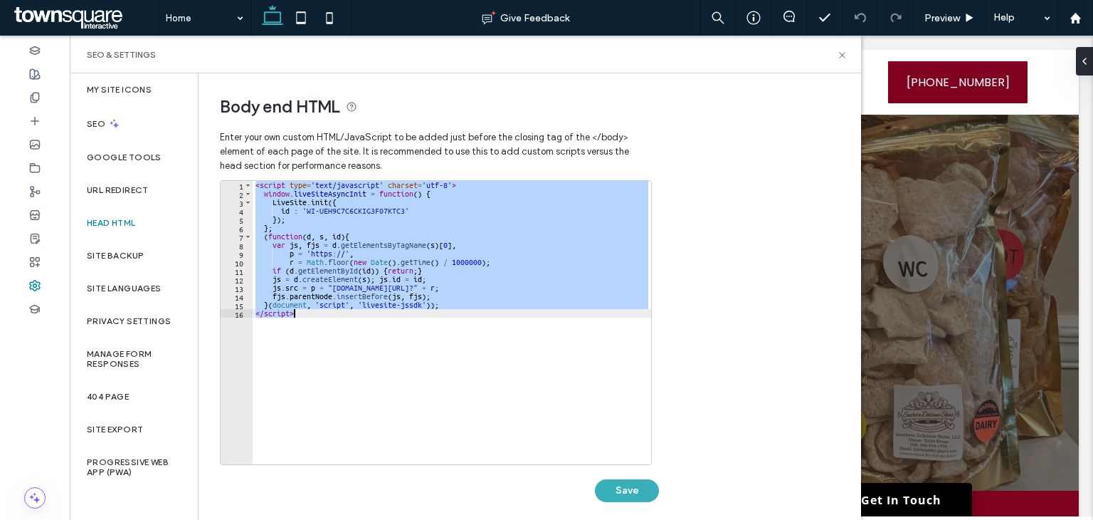
paste textarea "Cursor at row 16"
type textarea "*********"
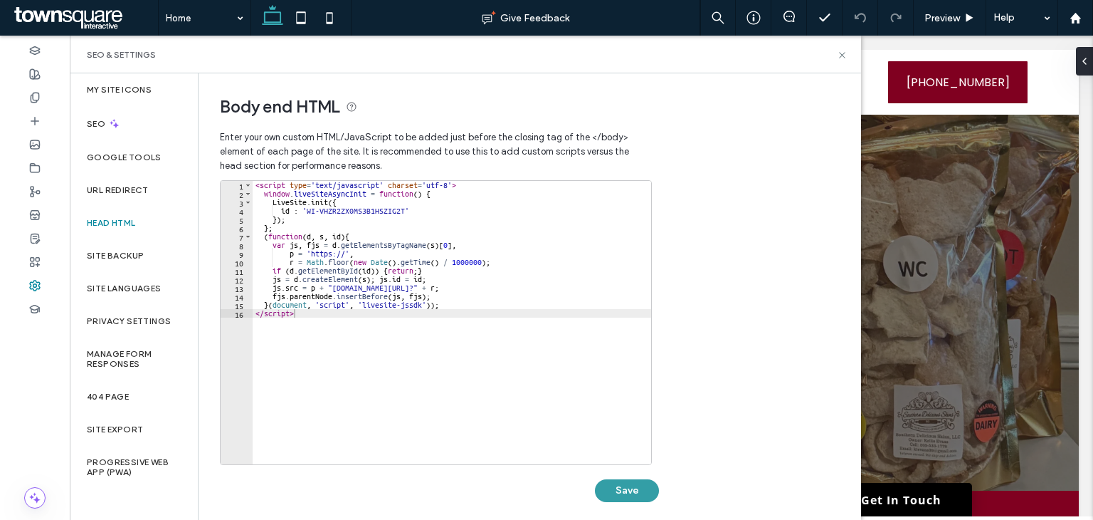
click at [619, 487] on button "Save" at bounding box center [627, 490] width 64 height 23
click at [840, 50] on icon at bounding box center [842, 55] width 11 height 11
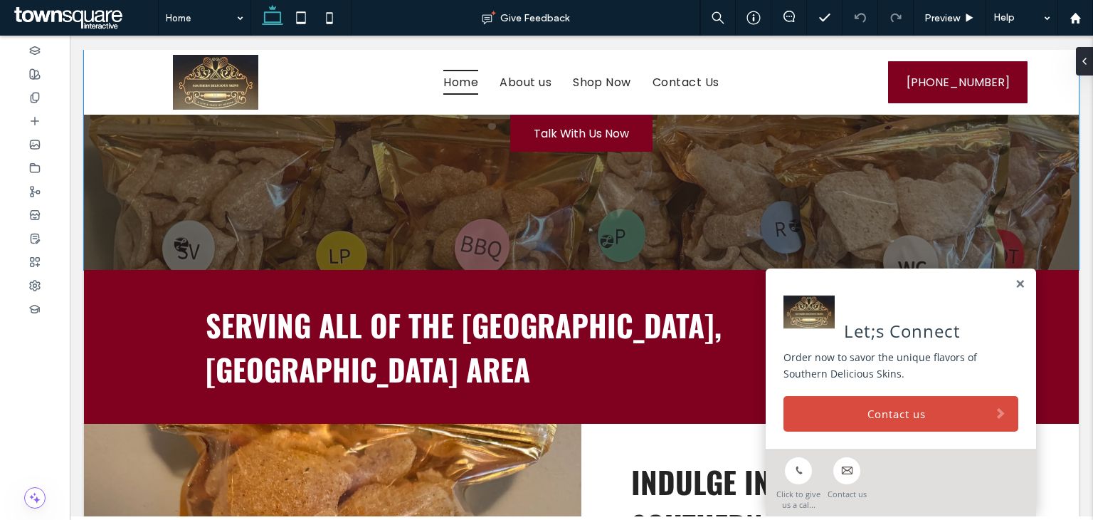
scroll to position [356, 0]
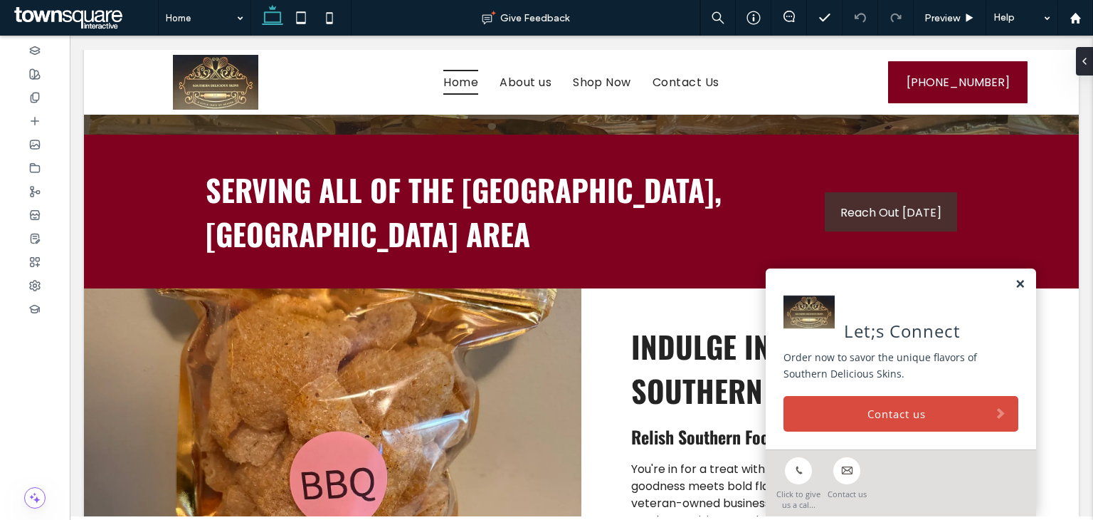
click at [1015, 285] on link at bounding box center [1020, 284] width 11 height 12
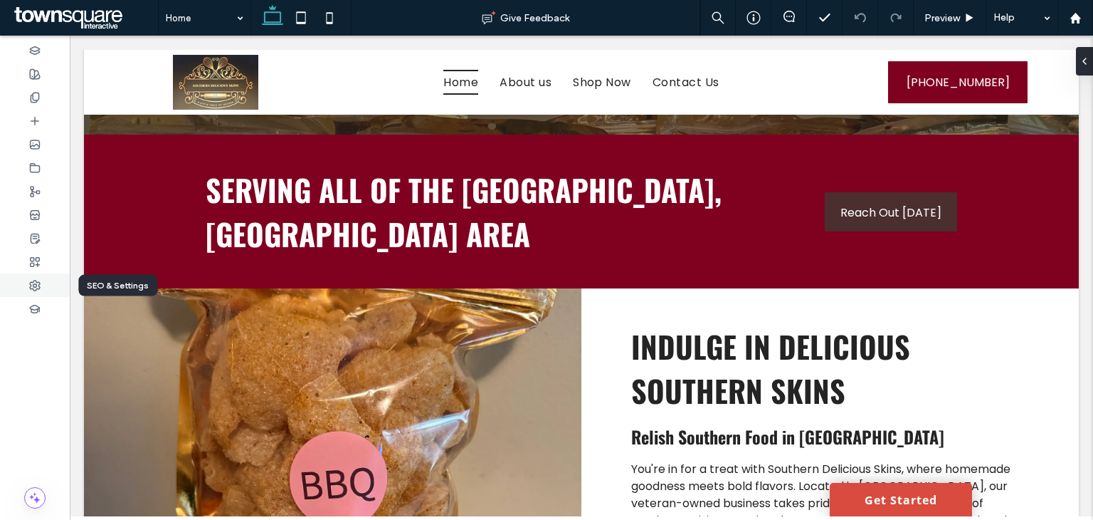
click at [46, 283] on div at bounding box center [35, 284] width 70 height 23
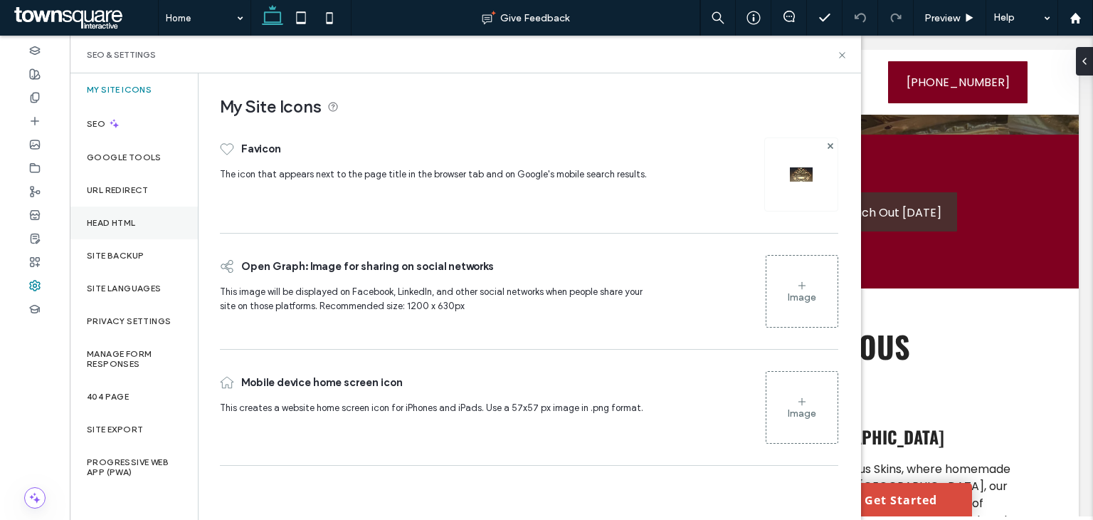
click at [100, 218] on label "Head HTML" at bounding box center [111, 223] width 49 height 10
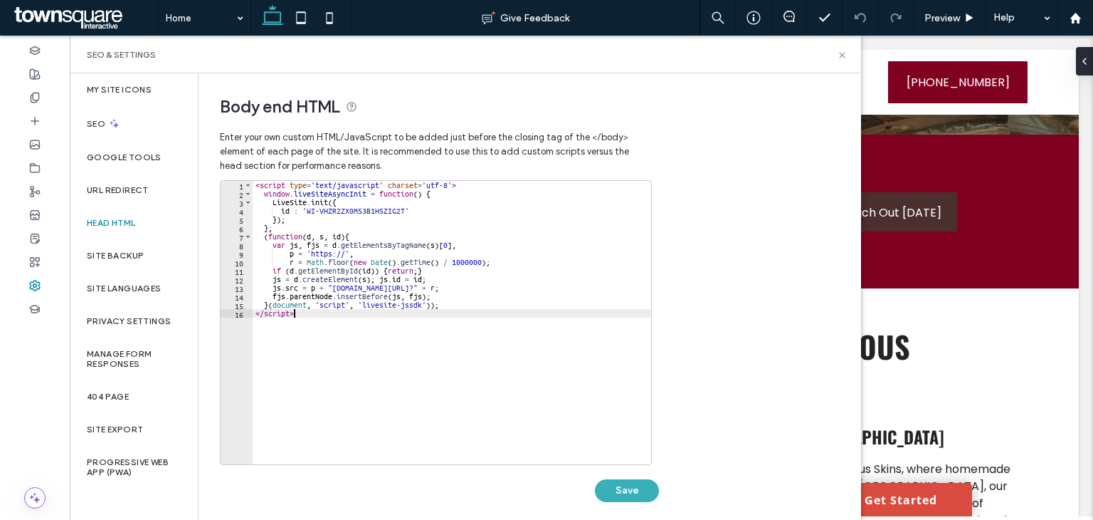
click at [367, 330] on div "< script type = 'text/javascript' charset = 'utf-8' > window . liveSiteAsyncIni…" at bounding box center [452, 331] width 399 height 300
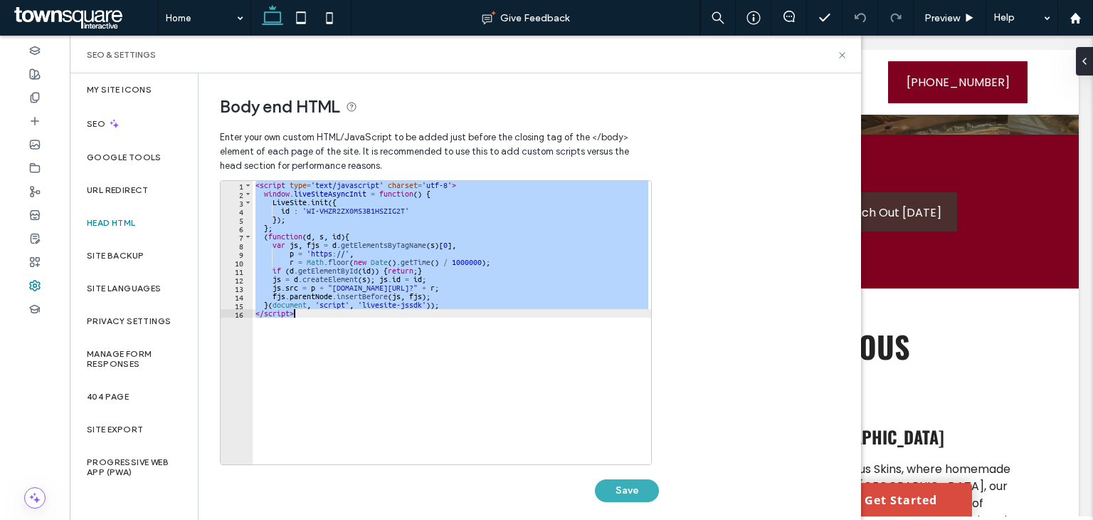
paste textarea "Cursor at row 16"
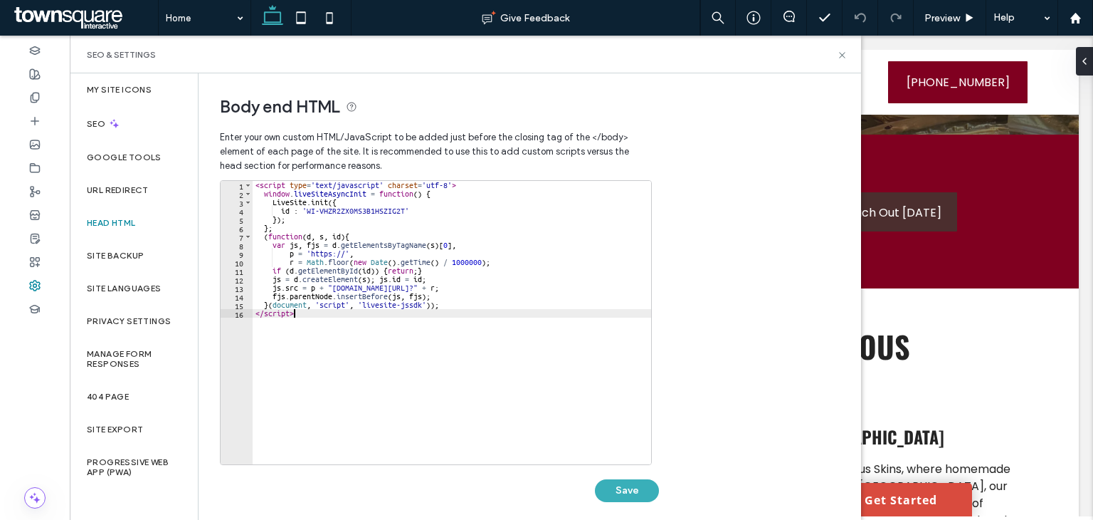
type textarea "*********"
click at [629, 485] on button "Save" at bounding box center [627, 490] width 64 height 23
click at [843, 55] on icon at bounding box center [842, 55] width 11 height 11
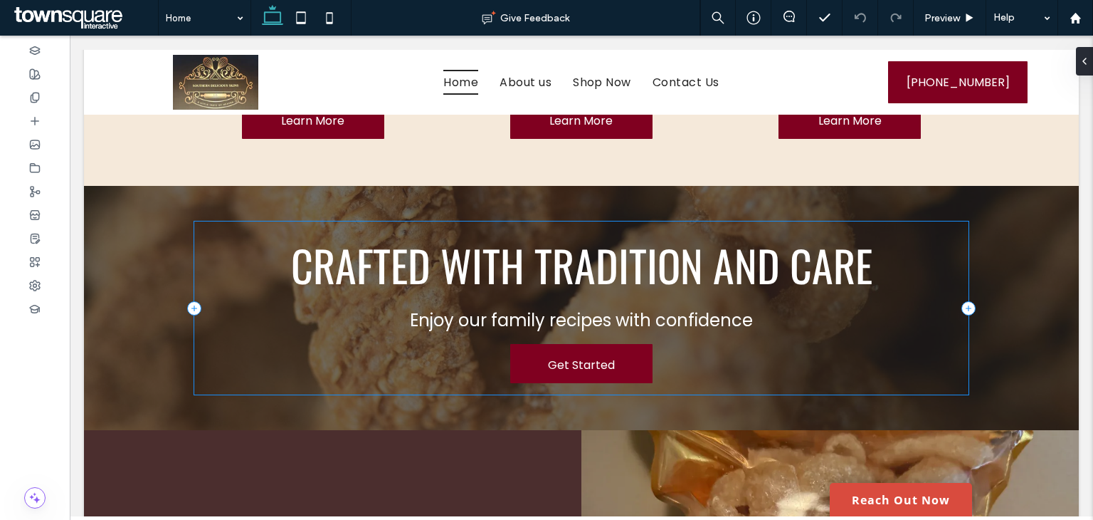
scroll to position [1210, 0]
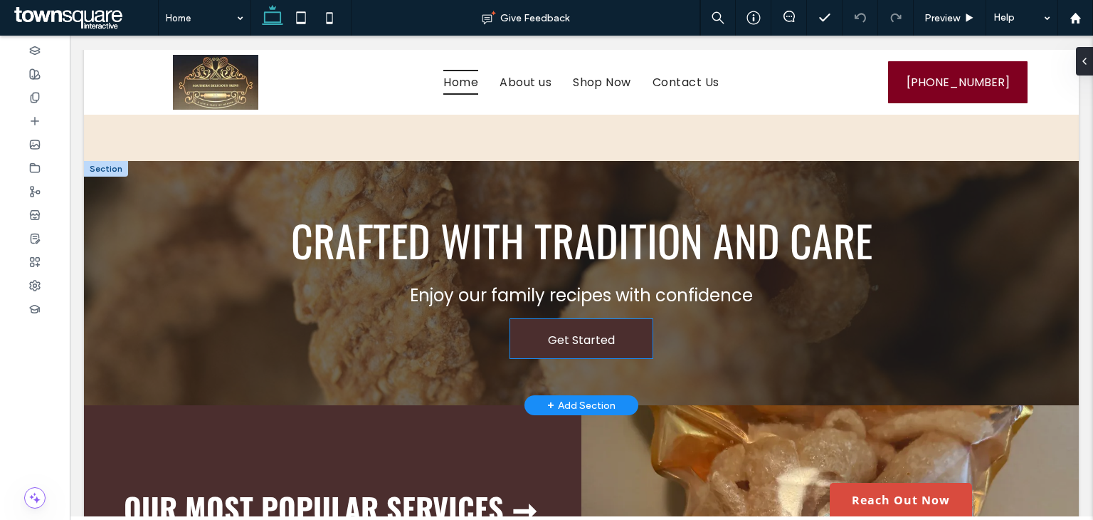
click at [569, 320] on span "Get Started" at bounding box center [581, 340] width 67 height 41
click at [569, 319] on div "Get Started" at bounding box center [581, 338] width 142 height 39
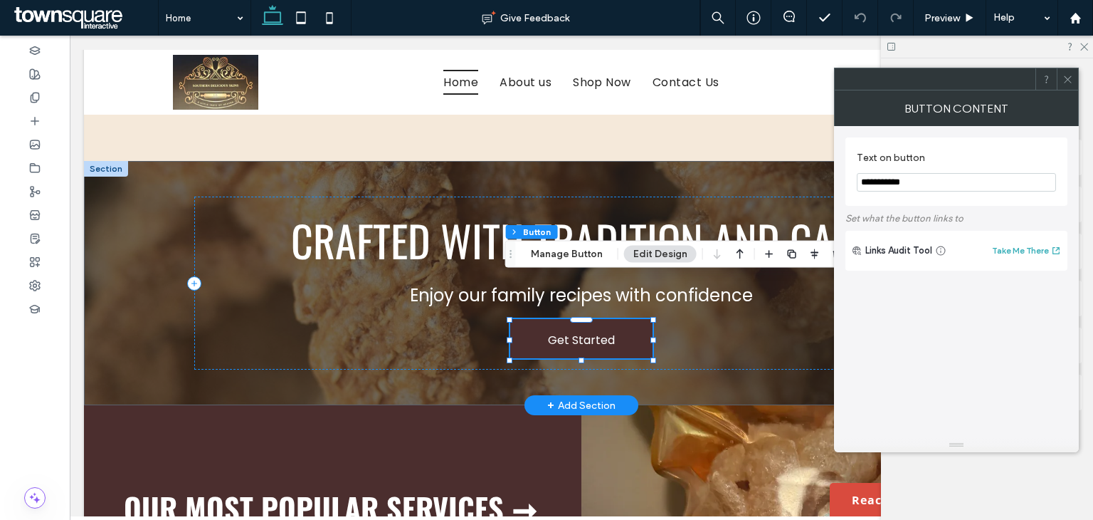
type input "*"
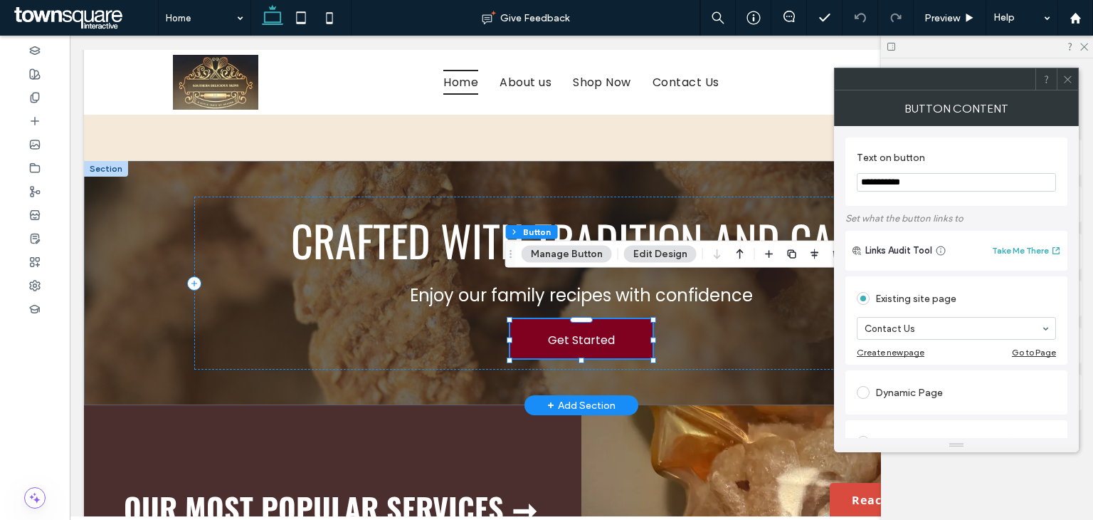
drag, startPoint x: 907, startPoint y: 222, endPoint x: 828, endPoint y: 191, distance: 84.1
type input "********"
click at [379, 307] on div "Crafted with Tradition and Care Enjoy our family recipes with confidence Shop N…" at bounding box center [581, 282] width 774 height 173
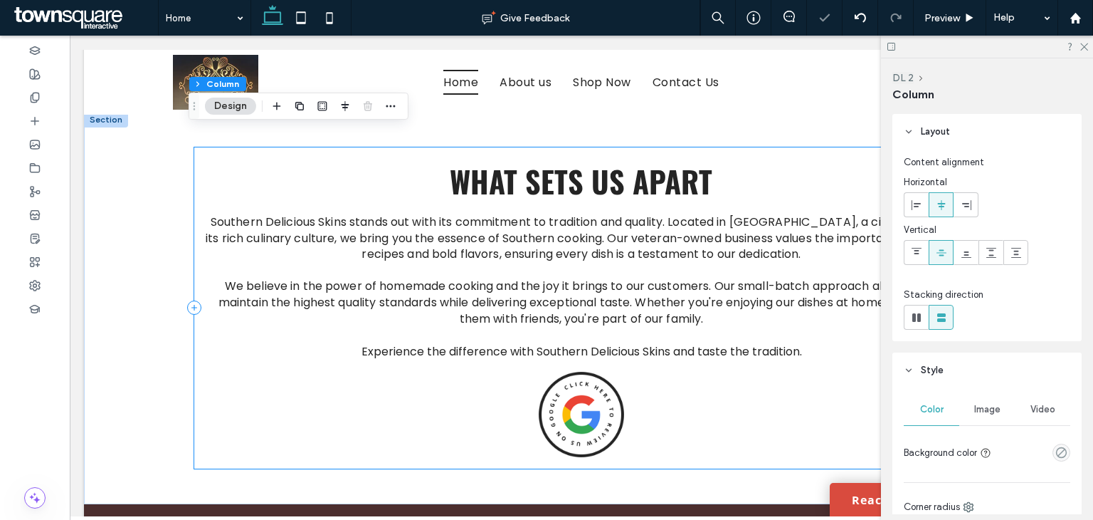
scroll to position [1983, 0]
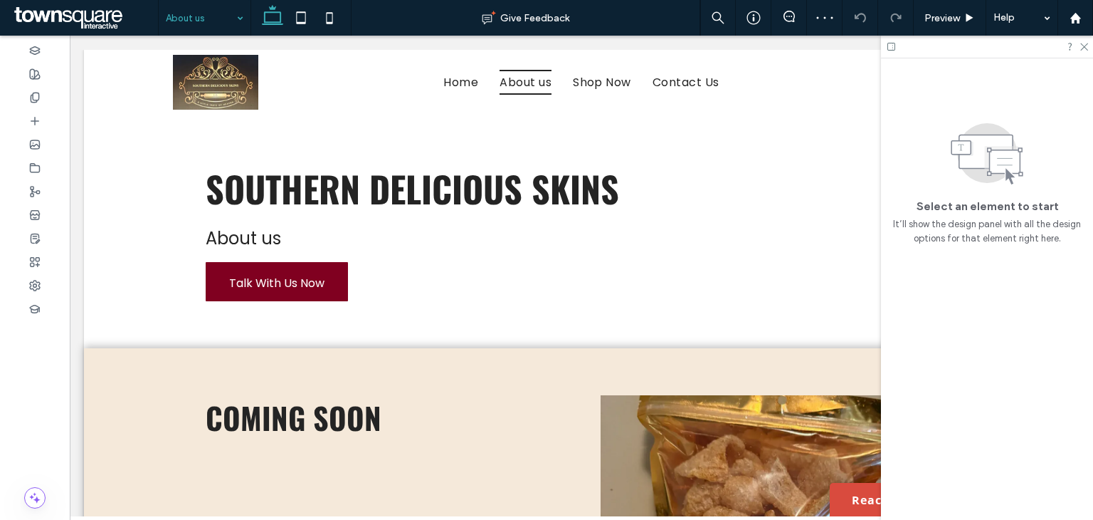
click at [205, 18] on input at bounding box center [201, 18] width 70 height 36
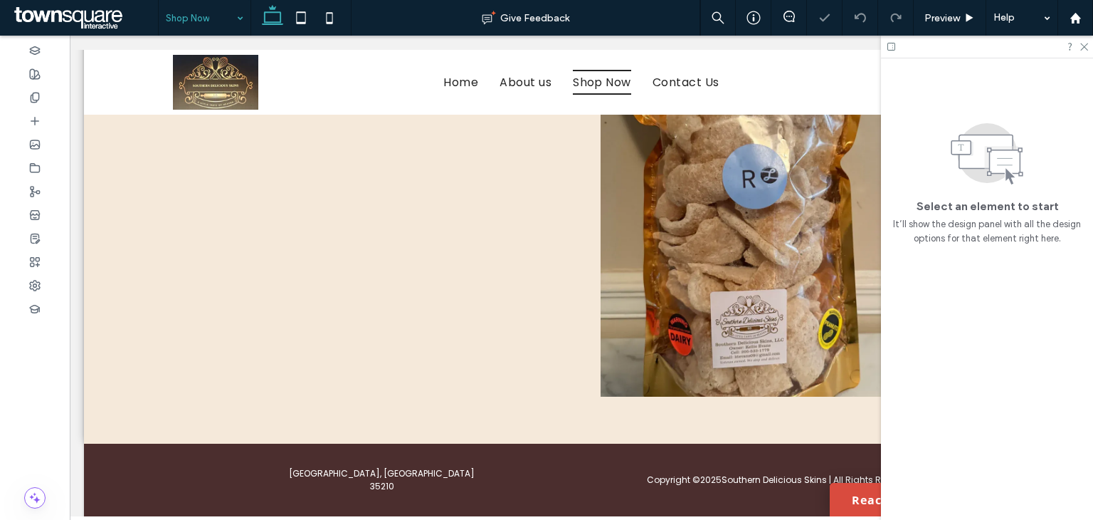
scroll to position [356, 0]
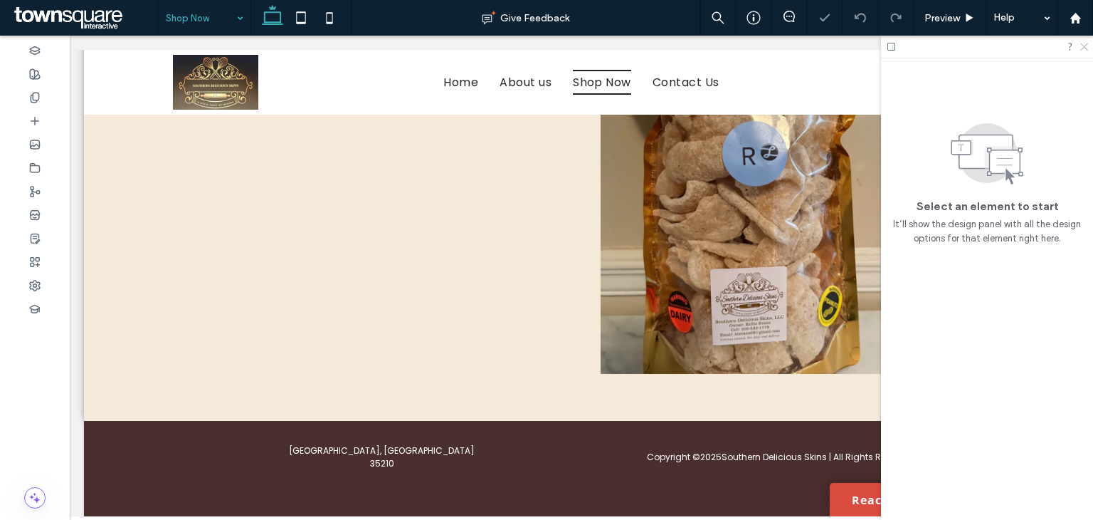
drag, startPoint x: 1084, startPoint y: 49, endPoint x: 779, endPoint y: 181, distance: 332.8
click at [1084, 49] on icon at bounding box center [1083, 45] width 9 height 9
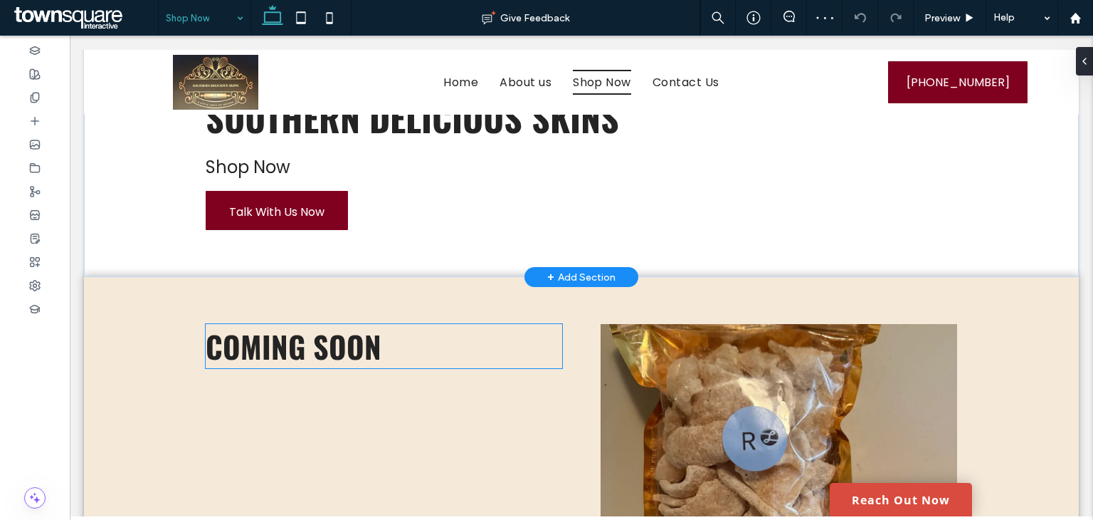
scroll to position [0, 0]
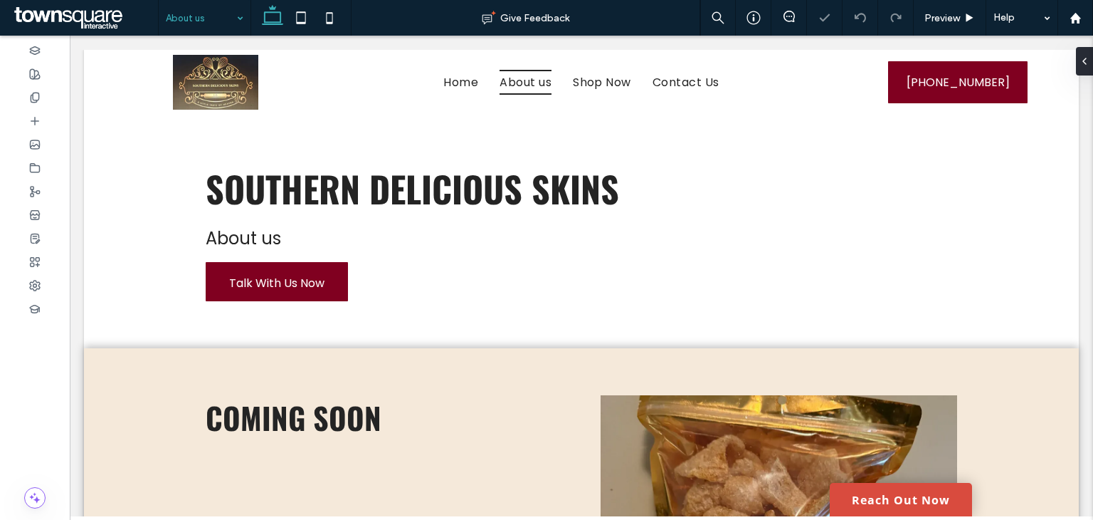
click at [291, 287] on span "Talk With Us Now" at bounding box center [276, 283] width 95 height 41
click at [291, 287] on div "Talk With Us Now" at bounding box center [277, 281] width 142 height 39
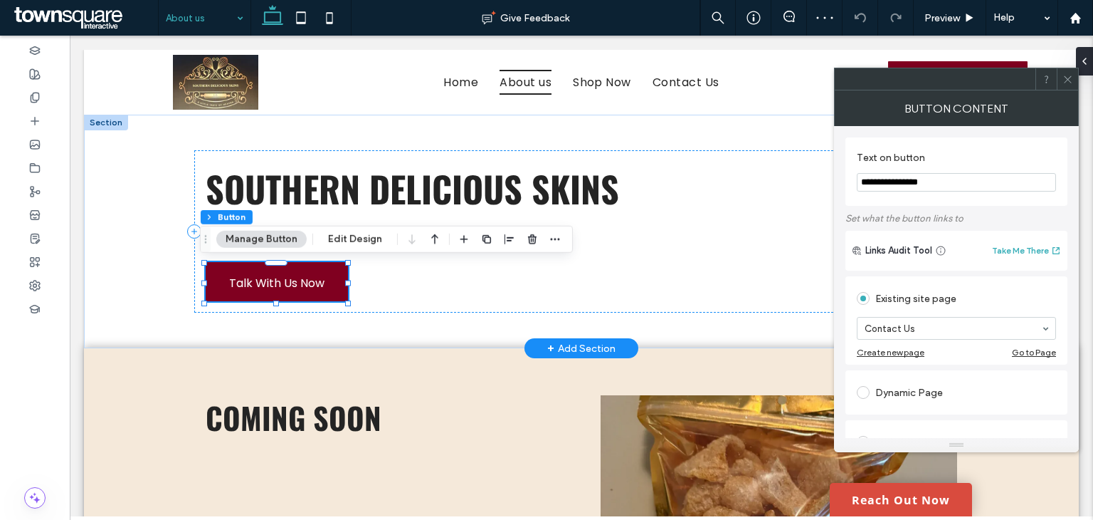
drag, startPoint x: 983, startPoint y: 218, endPoint x: 828, endPoint y: 184, distance: 158.2
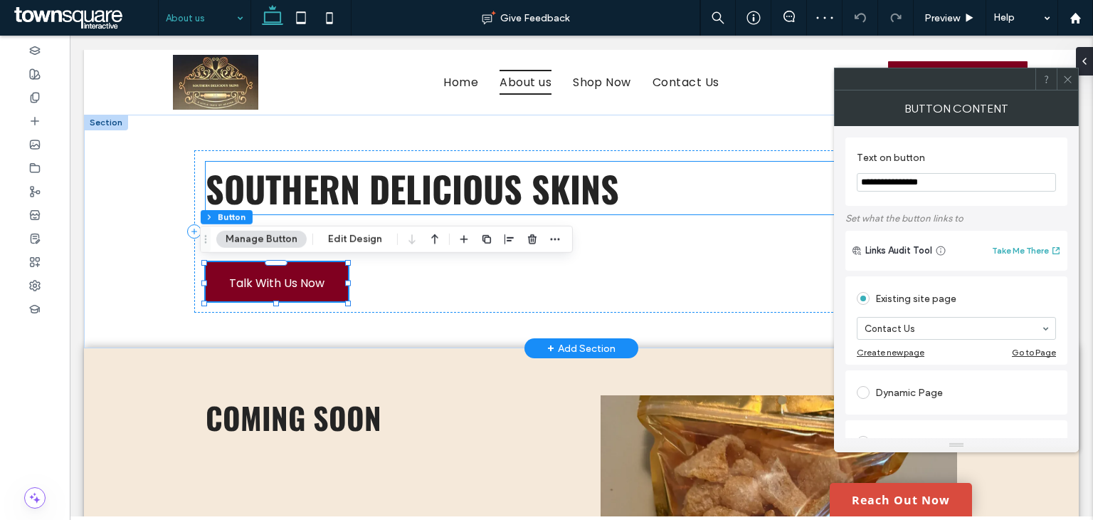
paste input "Text on button"
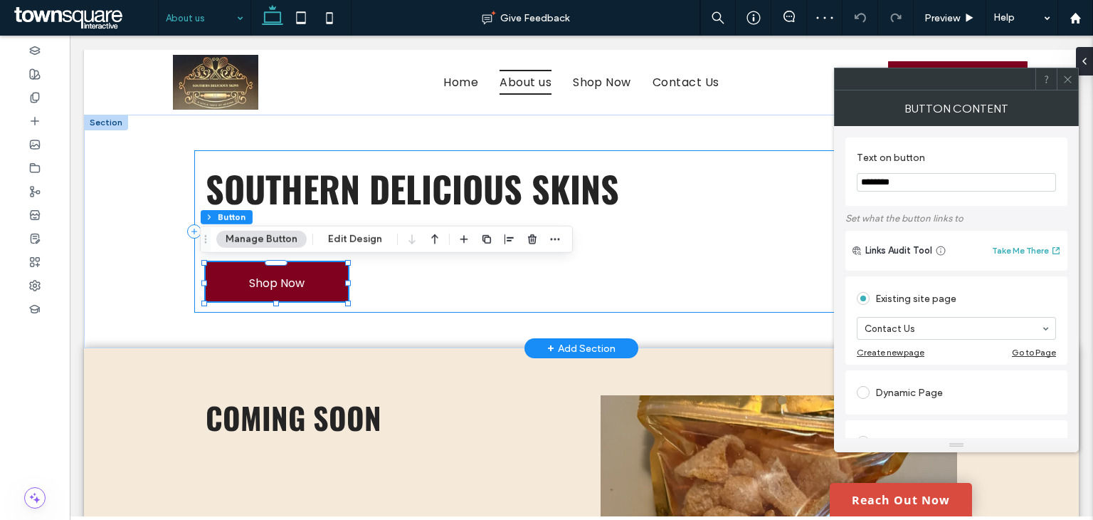
type input "********"
click at [705, 276] on div "Southern Delicious Skins About us Shop Now" at bounding box center [581, 231] width 774 height 162
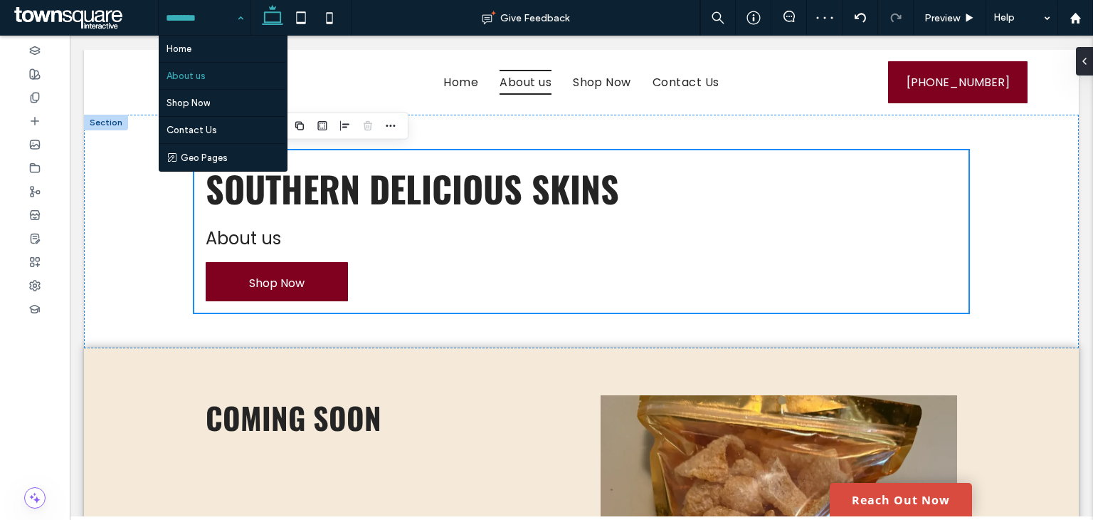
drag, startPoint x: 194, startPoint y: 19, endPoint x: 194, endPoint y: 28, distance: 9.3
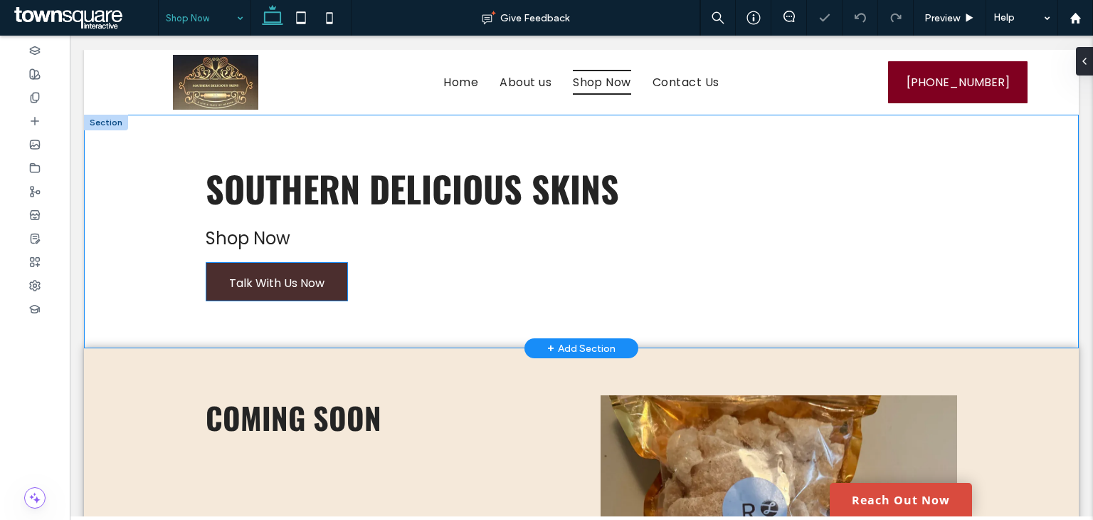
click at [283, 281] on span "Talk With Us Now" at bounding box center [276, 283] width 95 height 41
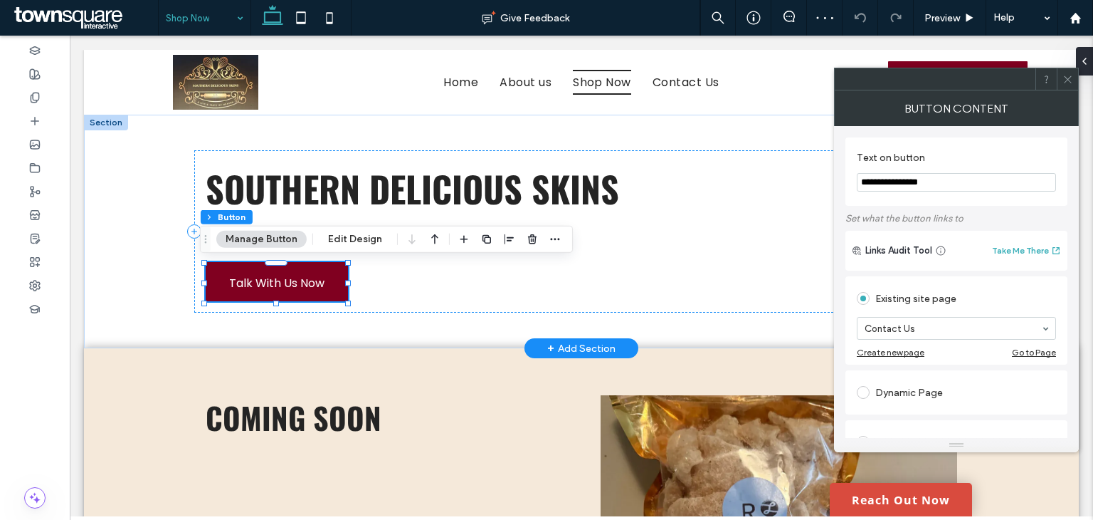
drag, startPoint x: 976, startPoint y: 218, endPoint x: 820, endPoint y: 184, distance: 159.6
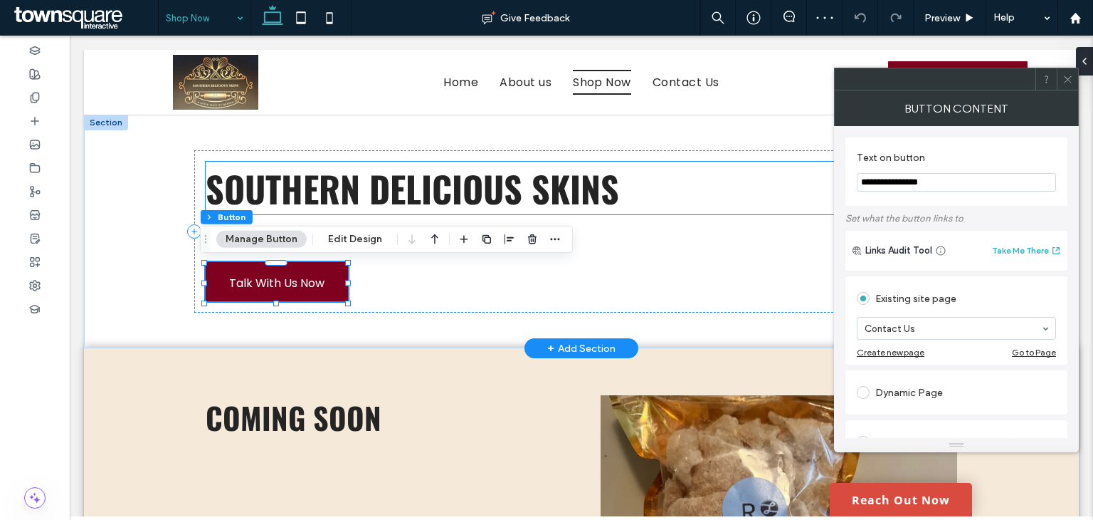
paste input "Text on button"
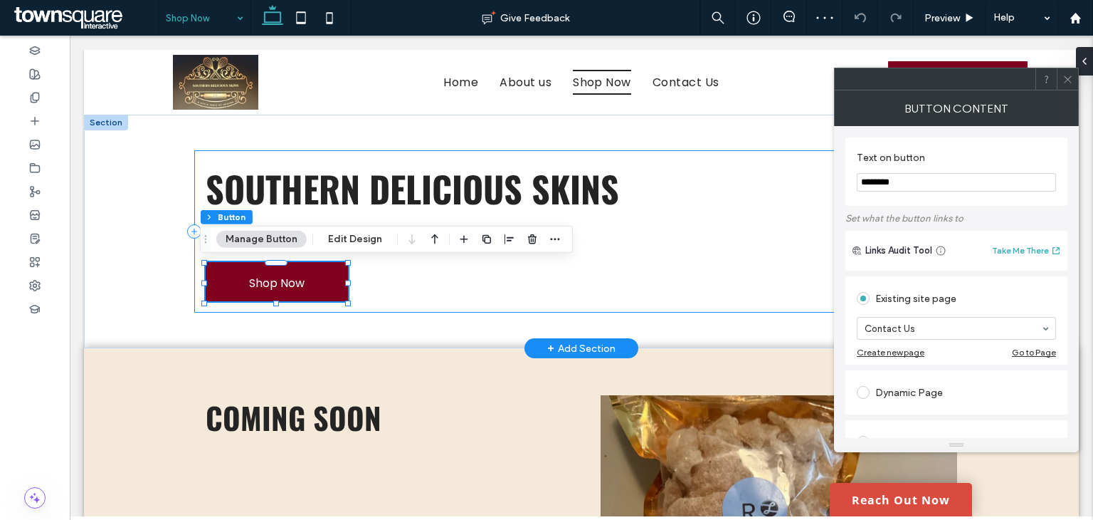
type input "********"
drag, startPoint x: 534, startPoint y: 291, endPoint x: 527, endPoint y: 291, distance: 7.8
click at [534, 291] on div "Southern Delicious Skins Shop Now Shop Now" at bounding box center [581, 231] width 774 height 162
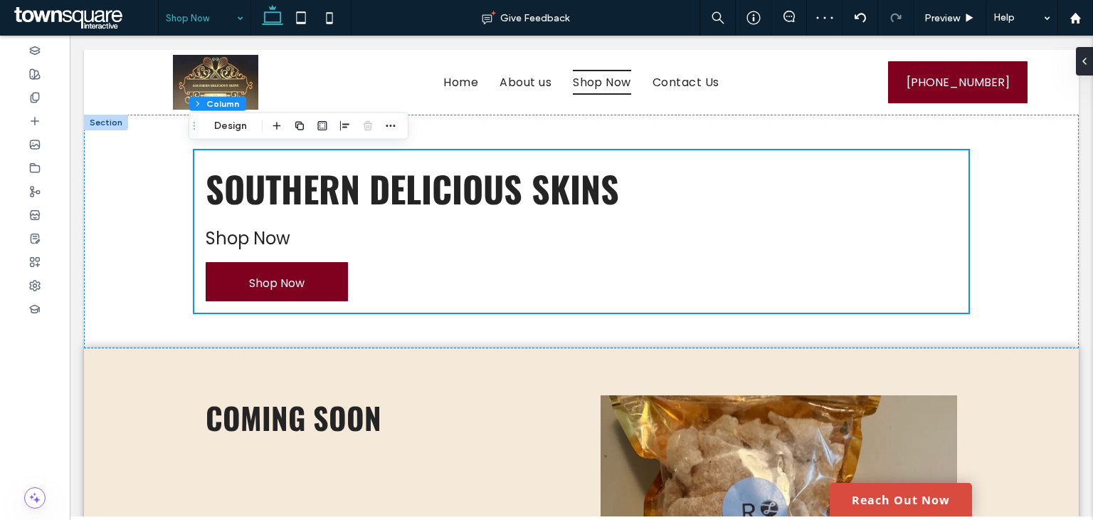
drag, startPoint x: 186, startPoint y: 21, endPoint x: 184, endPoint y: 29, distance: 8.8
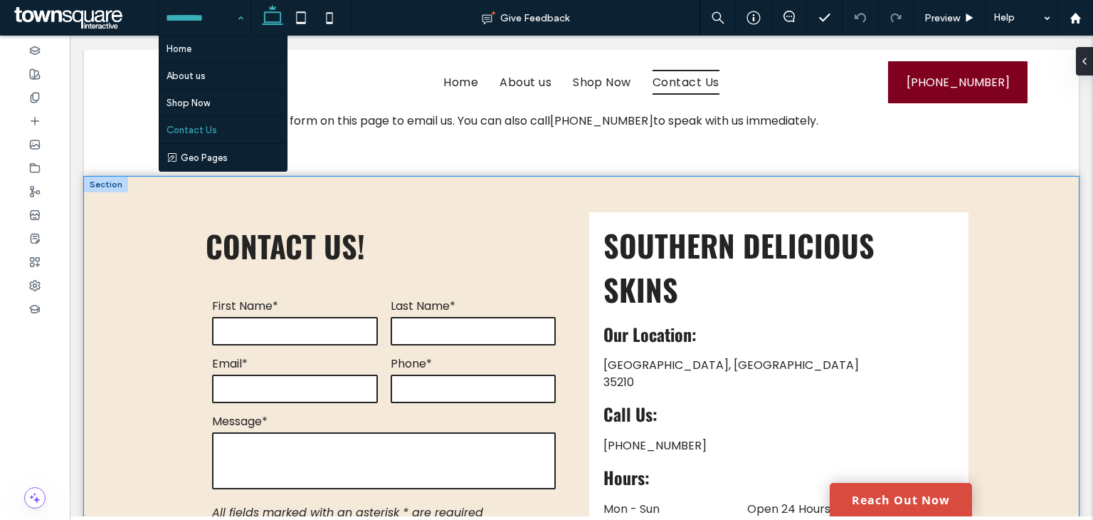
scroll to position [48, 0]
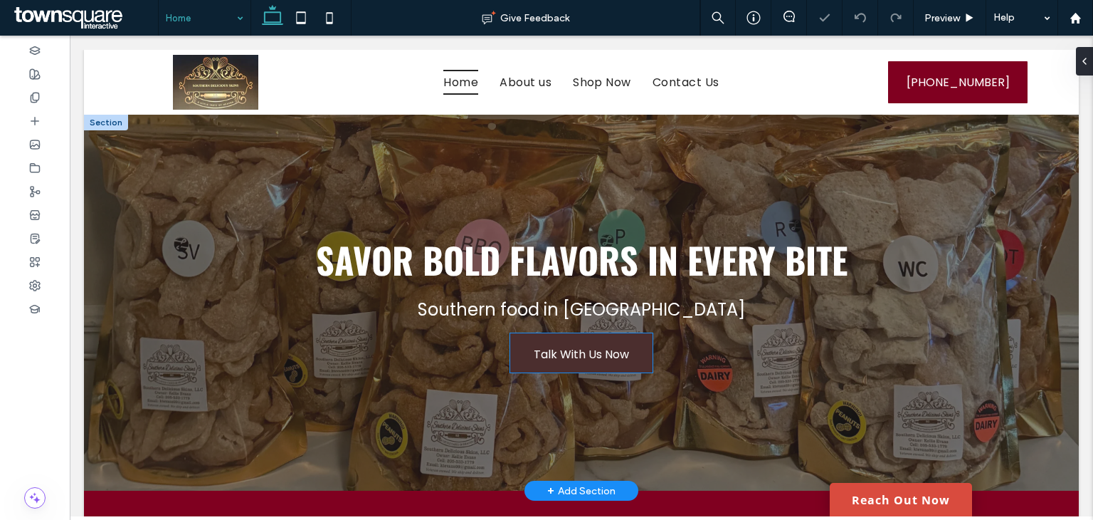
click at [569, 360] on span "Talk With Us Now" at bounding box center [581, 354] width 95 height 41
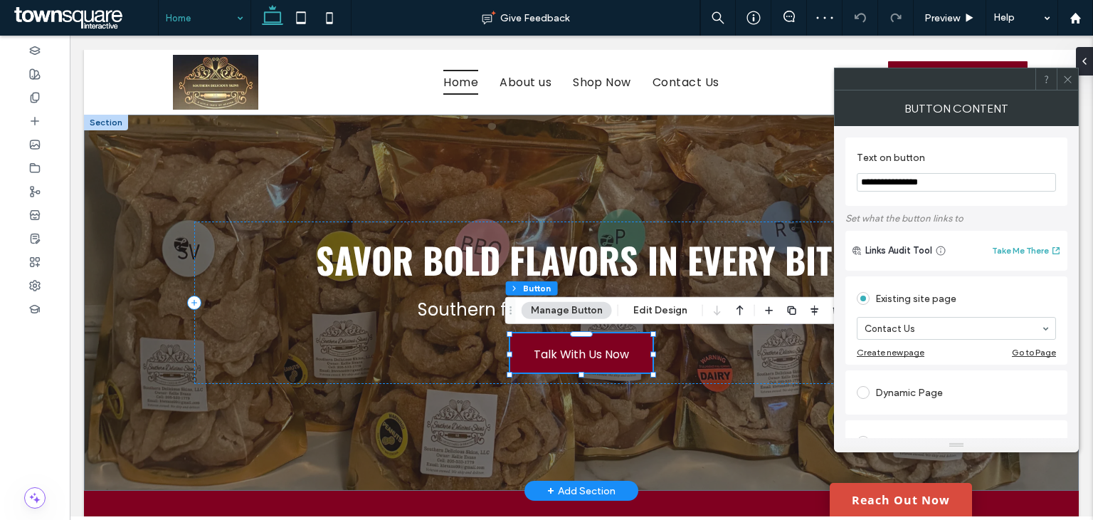
drag, startPoint x: 991, startPoint y: 216, endPoint x: 794, endPoint y: 184, distance: 199.6
paste input "Text on button"
type input "********"
click at [256, 411] on div "Savor Bold Flavors in Every Bite Southern food in [GEOGRAPHIC_DATA] Shop Now" at bounding box center [581, 303] width 854 height 376
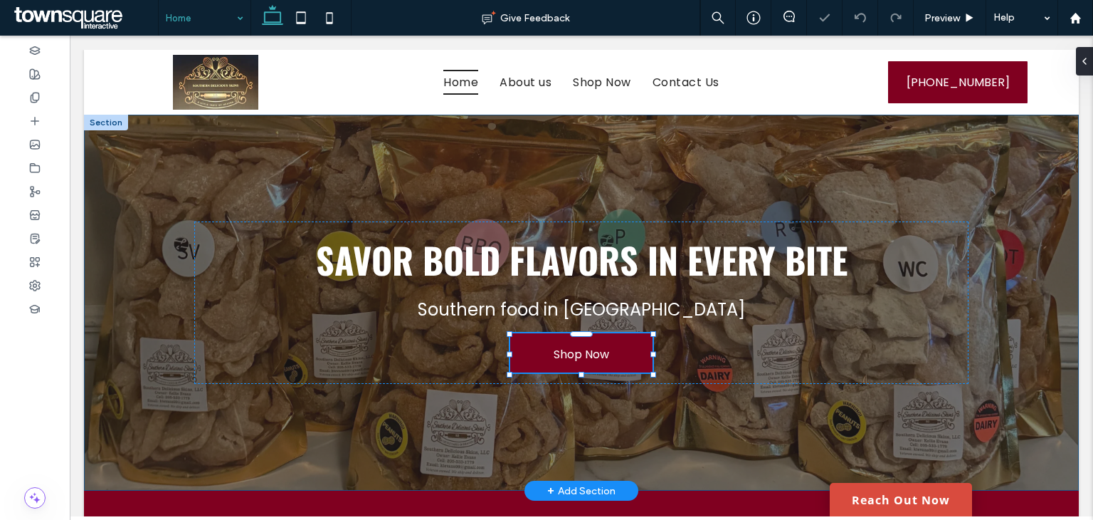
type input "**"
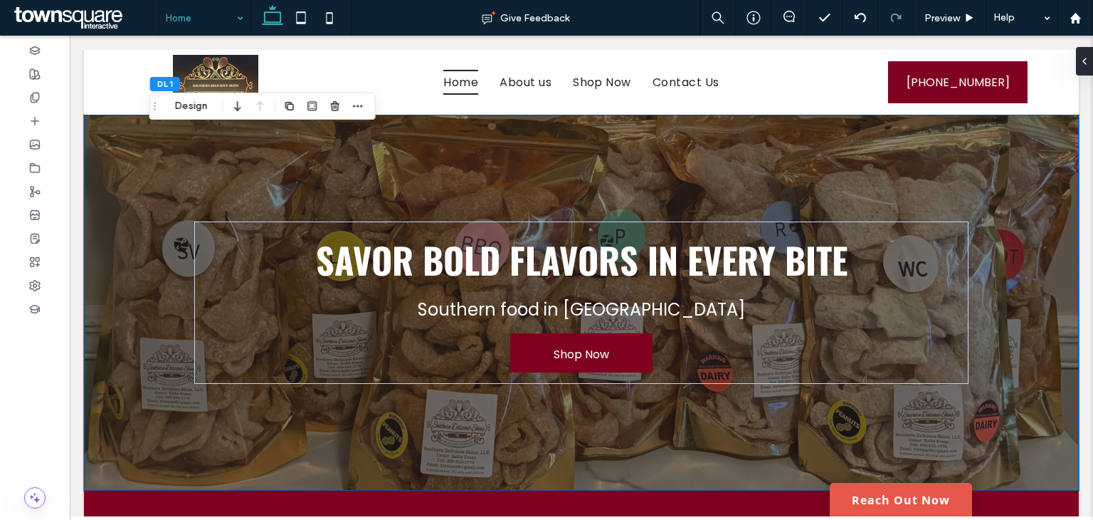
click at [922, 503] on link "Reach Out Now" at bounding box center [901, 499] width 142 height 33
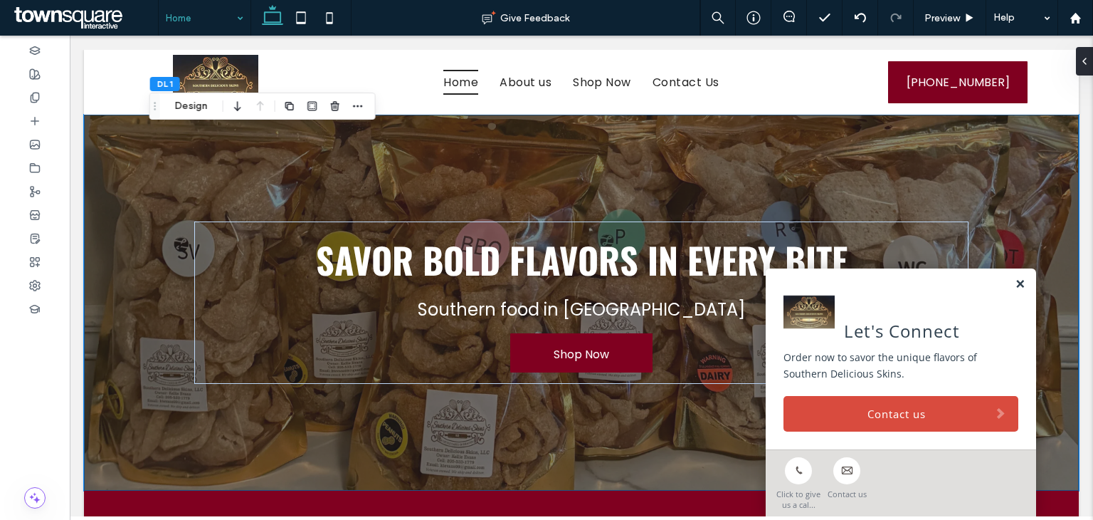
click at [1015, 284] on link at bounding box center [1020, 284] width 11 height 12
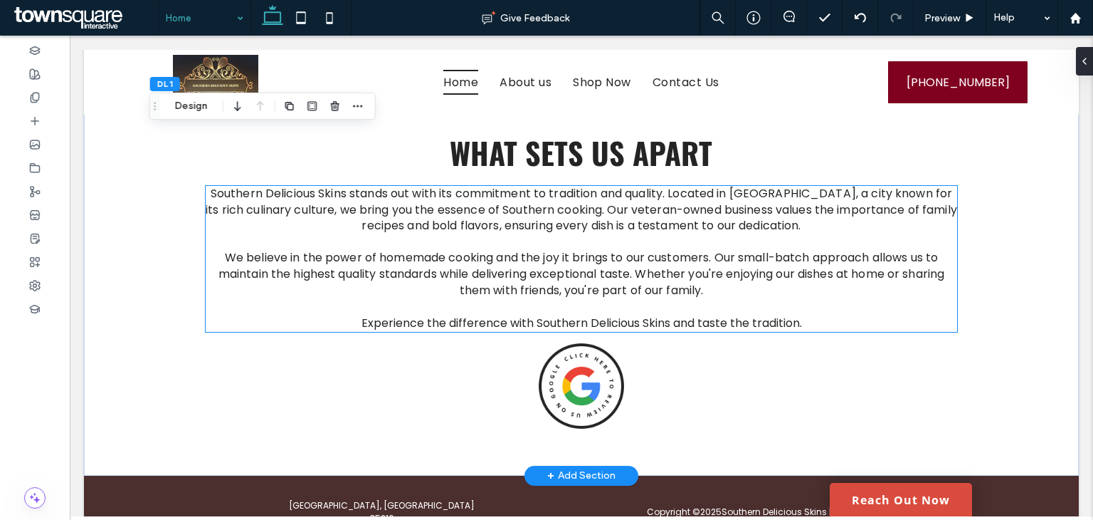
scroll to position [1973, 0]
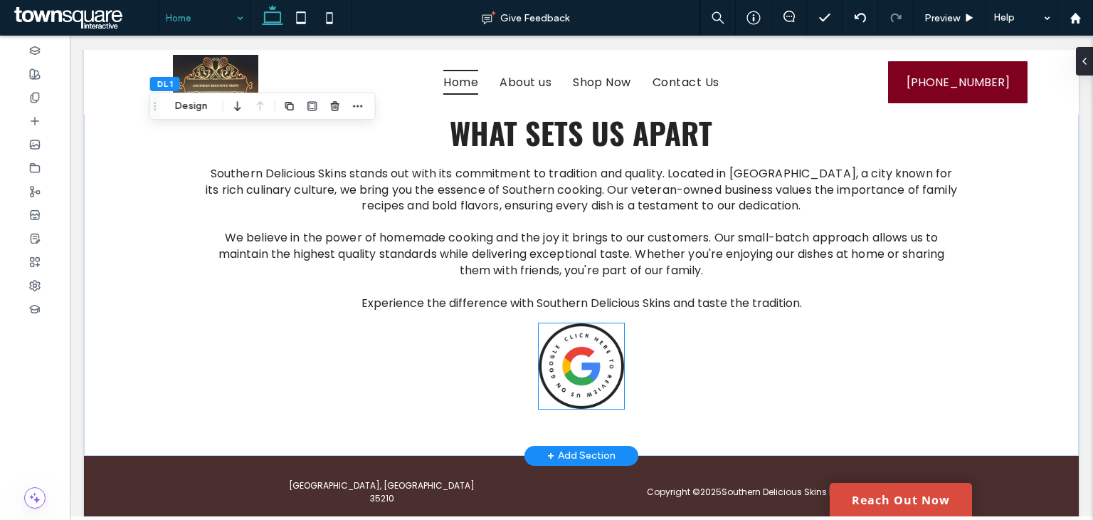
click at [577, 323] on img at bounding box center [581, 365] width 85 height 85
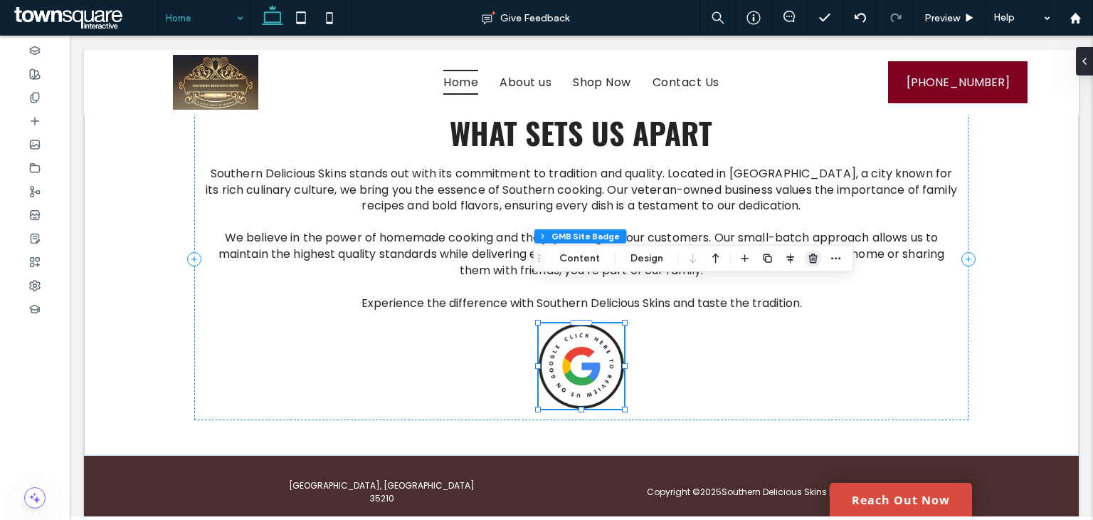
drag, startPoint x: 744, startPoint y: 223, endPoint x: 817, endPoint y: 258, distance: 81.2
click at [817, 258] on span "button" at bounding box center [813, 258] width 17 height 17
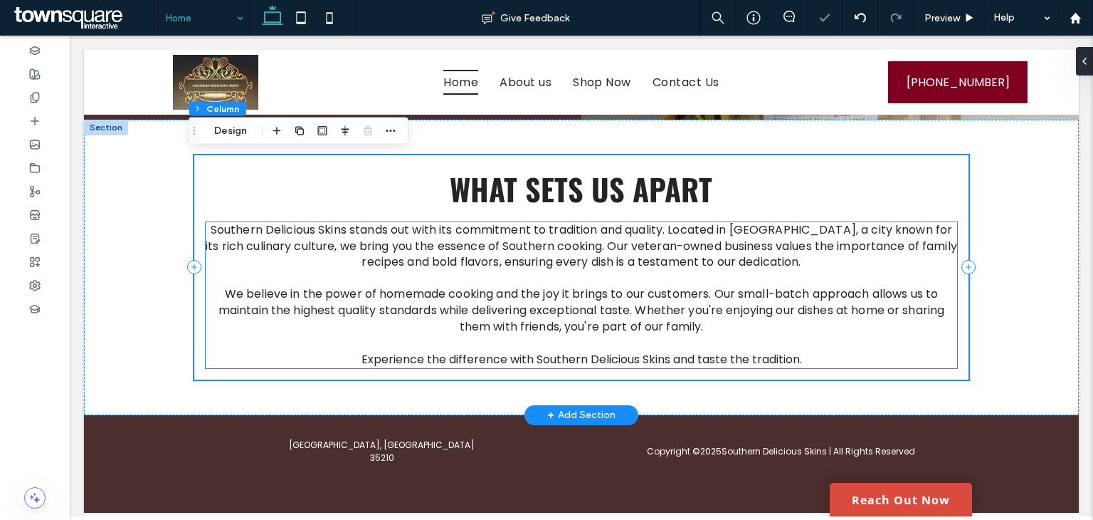
scroll to position [1876, 0]
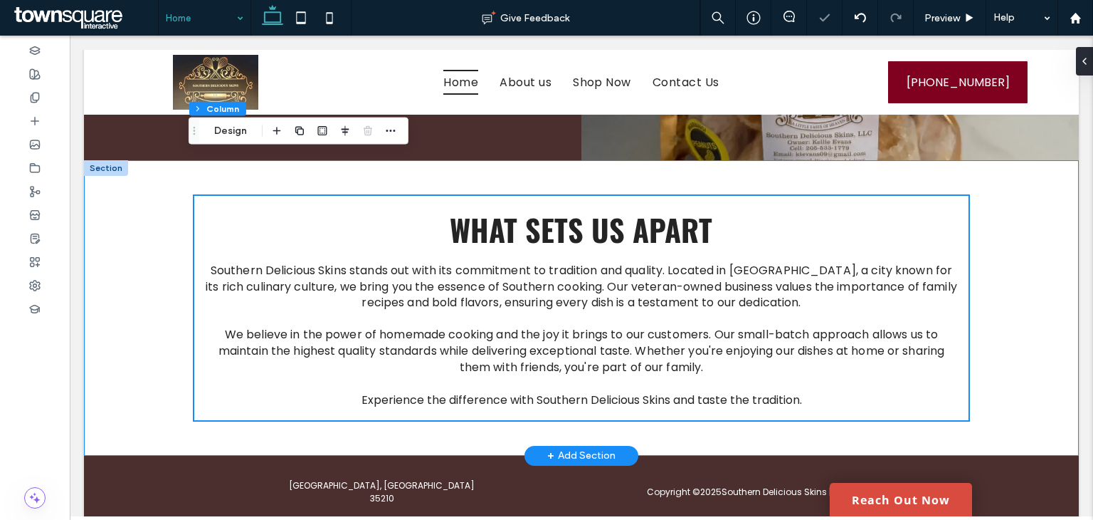
click at [1031, 330] on div "Southern Delicious Skins stands out with its commitment to tradition and qualit…" at bounding box center [581, 307] width 995 height 295
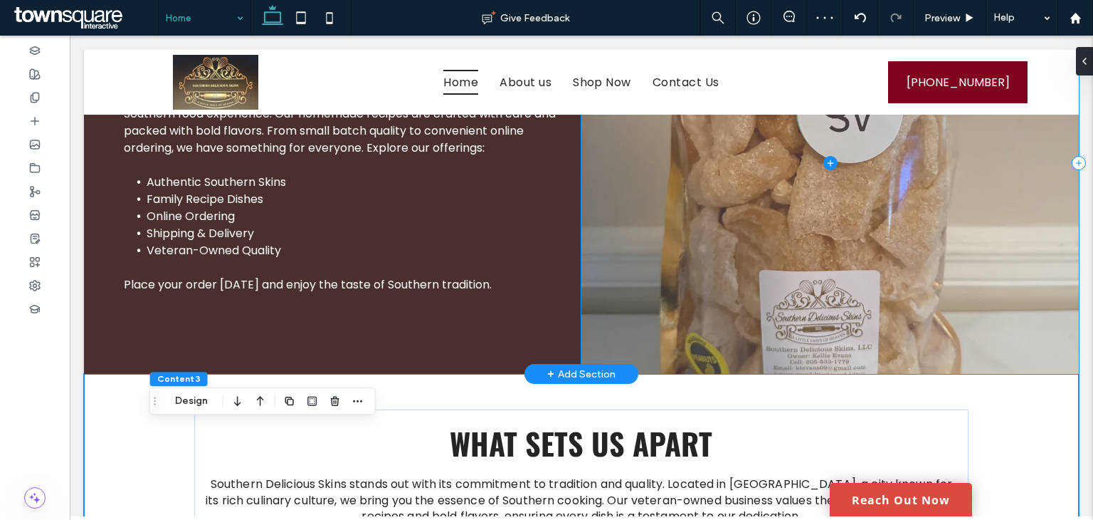
scroll to position [1449, 0]
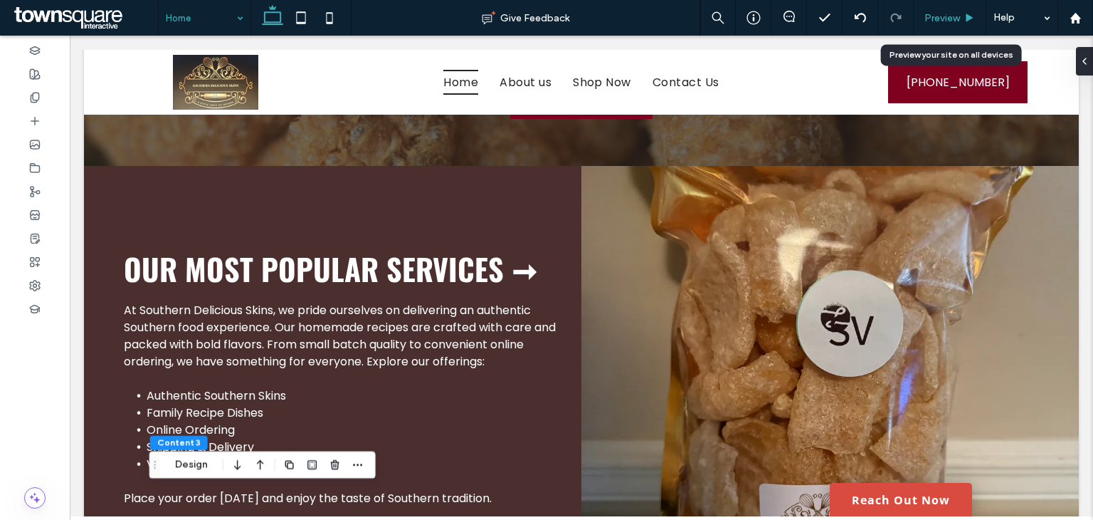
click at [951, 20] on span "Preview" at bounding box center [942, 18] width 36 height 12
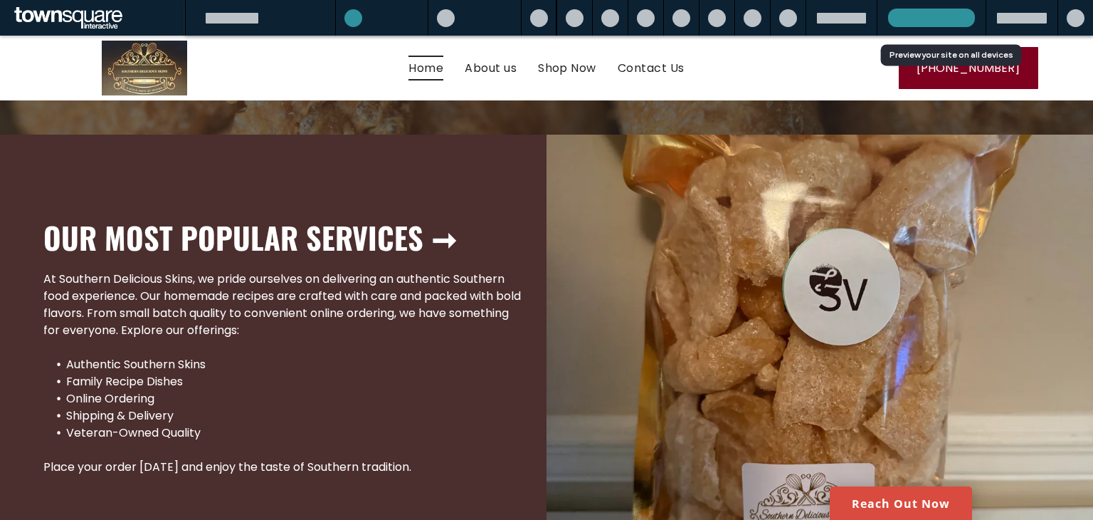
scroll to position [1418, 0]
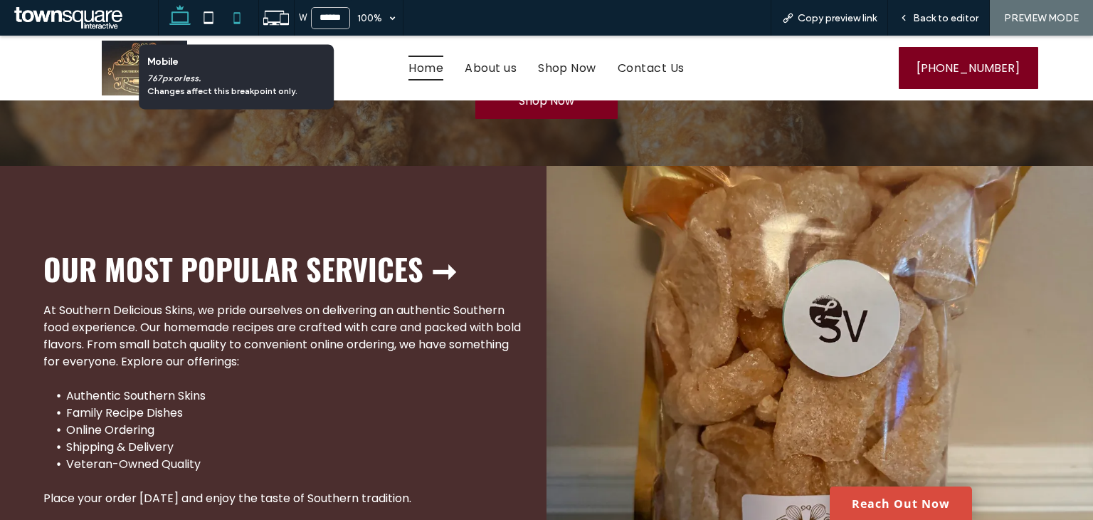
click at [231, 17] on icon at bounding box center [237, 18] width 28 height 28
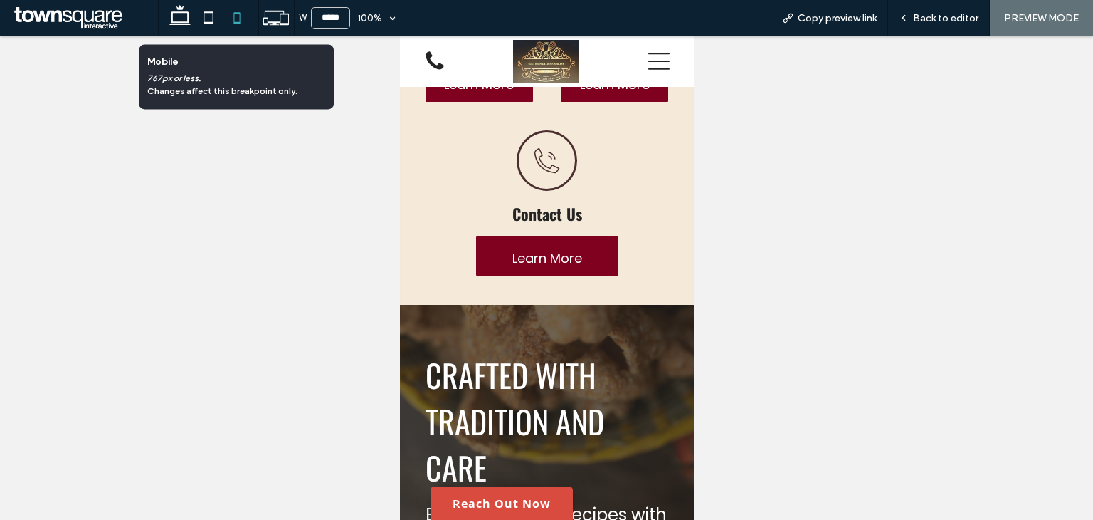
scroll to position [1890, 0]
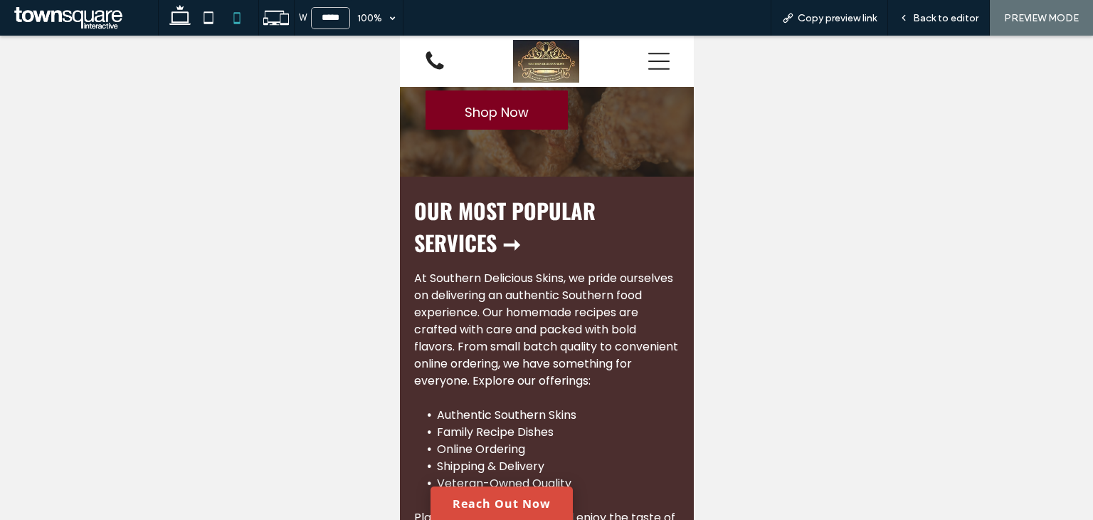
click at [648, 62] on icon at bounding box center [658, 61] width 21 height 21
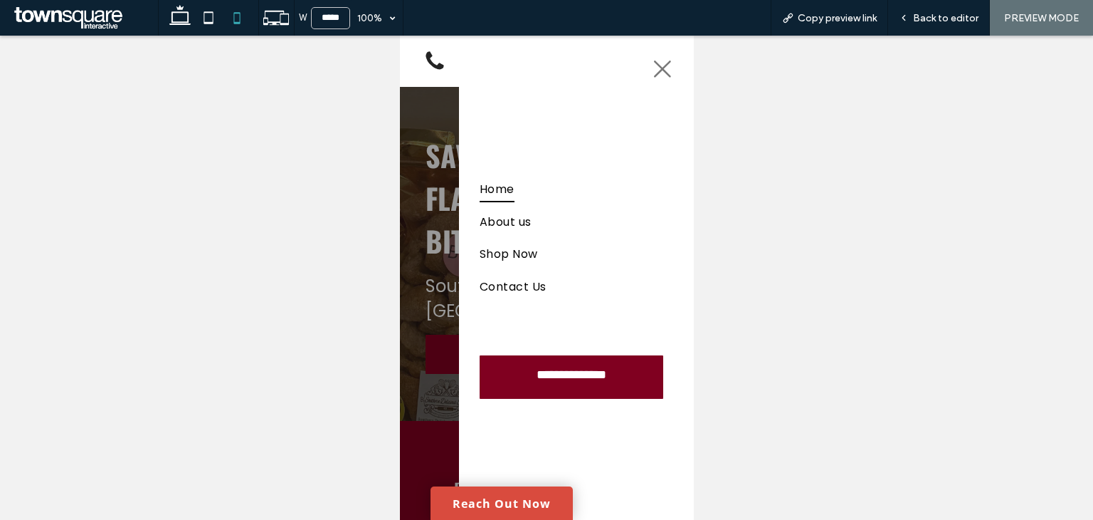
scroll to position [0, 0]
click at [652, 73] on icon at bounding box center [661, 68] width 21 height 21
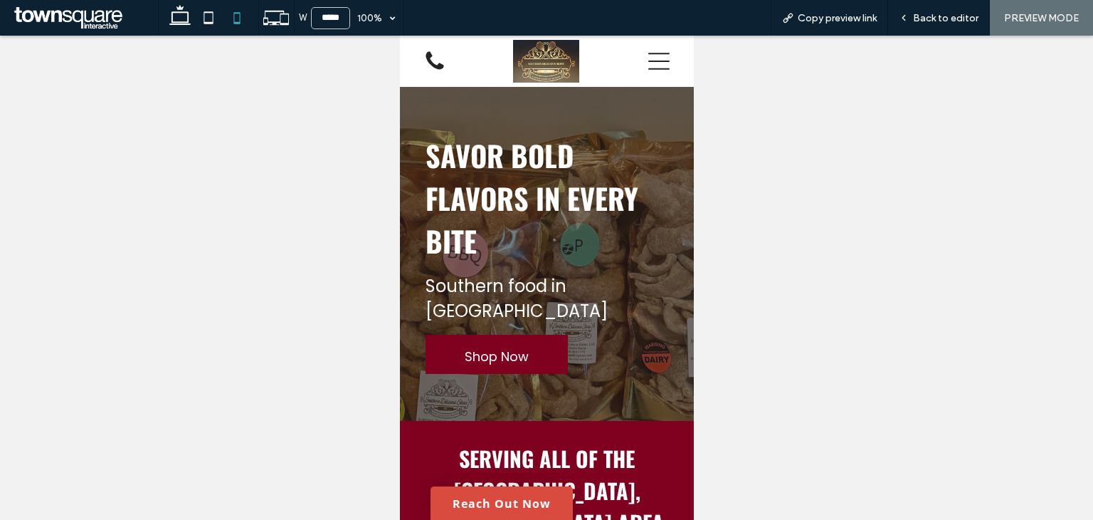
scroll to position [1890, 0]
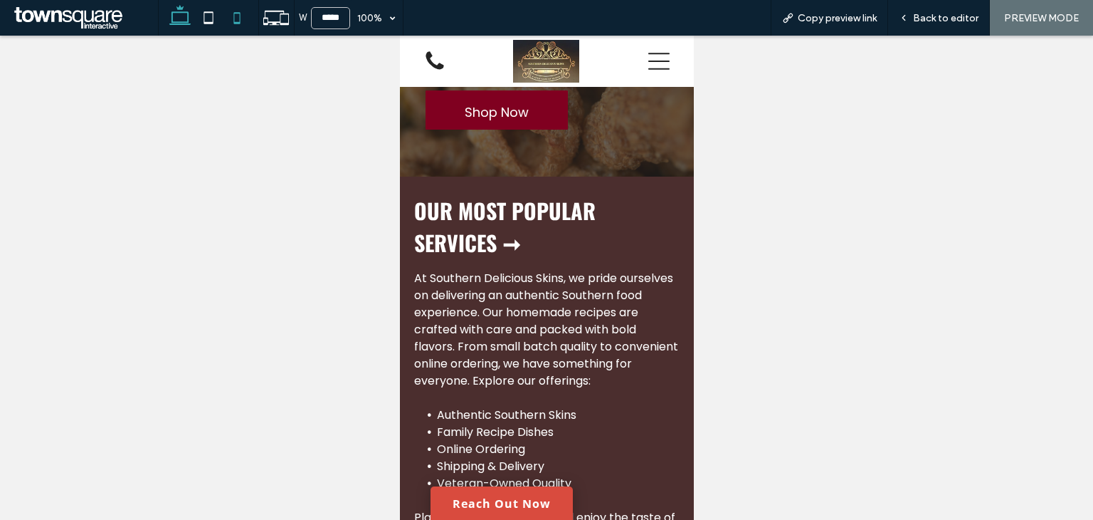
click at [175, 13] on icon at bounding box center [180, 18] width 28 height 28
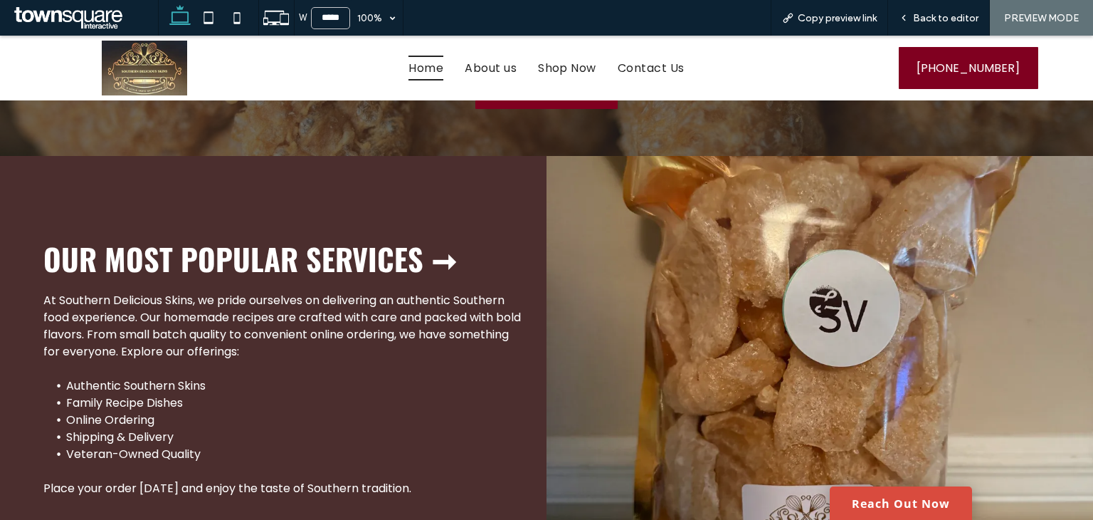
type input "******"
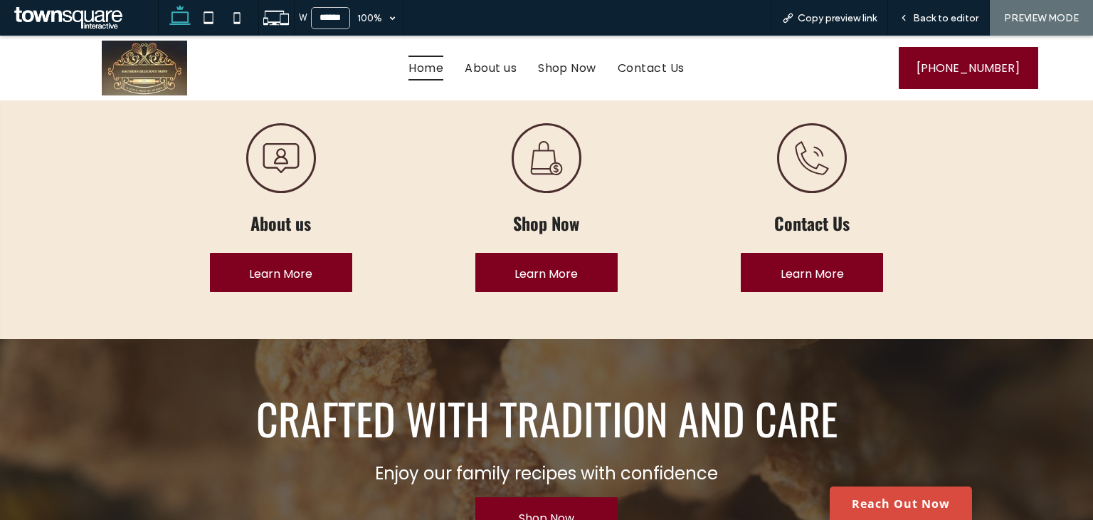
scroll to position [858, 0]
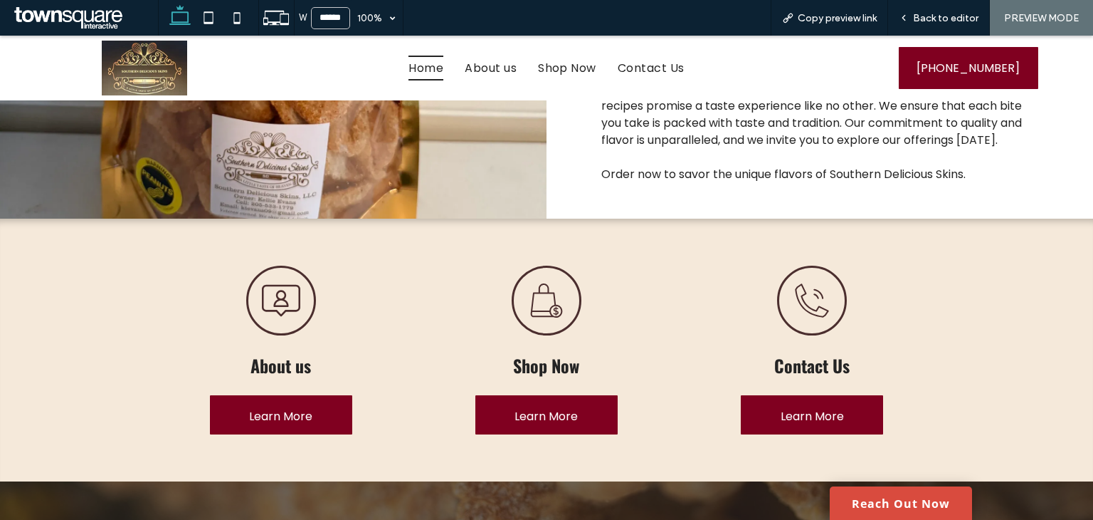
click at [280, 285] on icon at bounding box center [281, 301] width 38 height 32
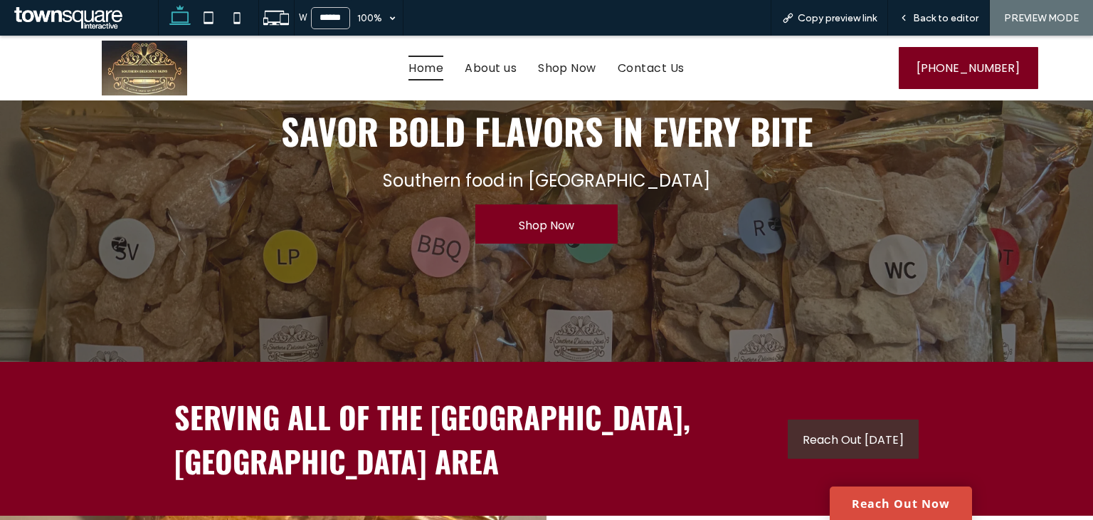
scroll to position [0, 0]
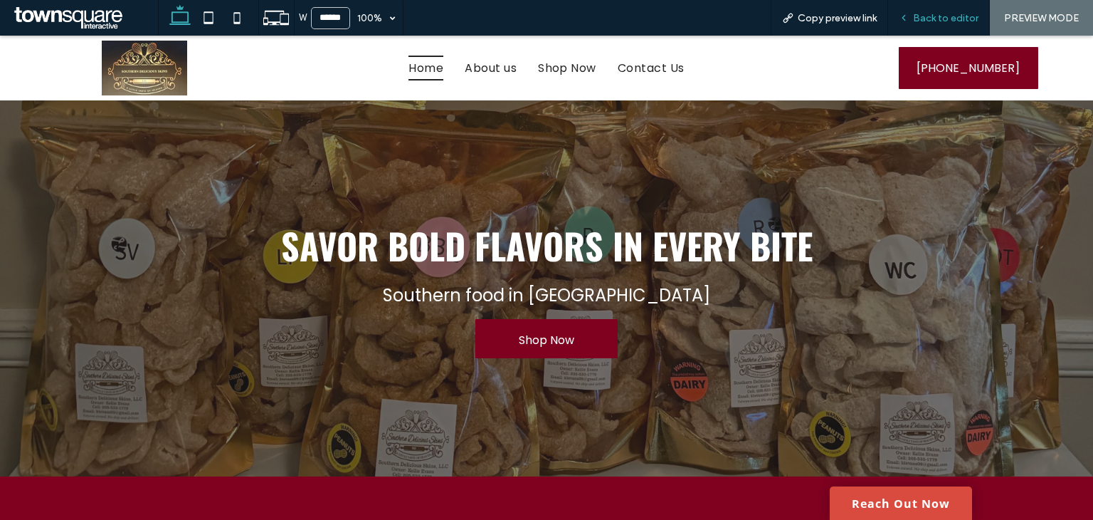
click at [921, 23] on span "Back to editor" at bounding box center [945, 18] width 65 height 12
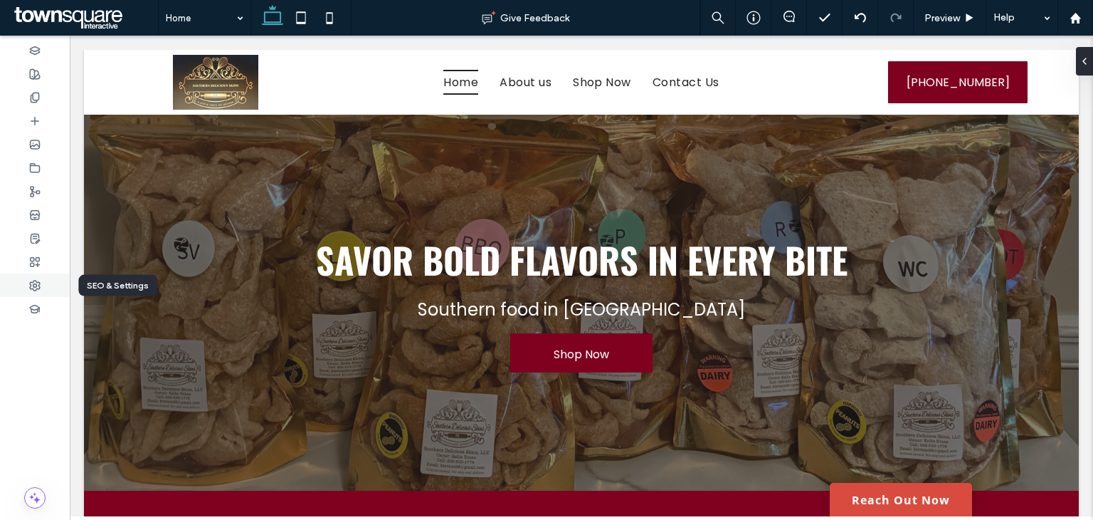
click at [41, 278] on div at bounding box center [35, 284] width 70 height 23
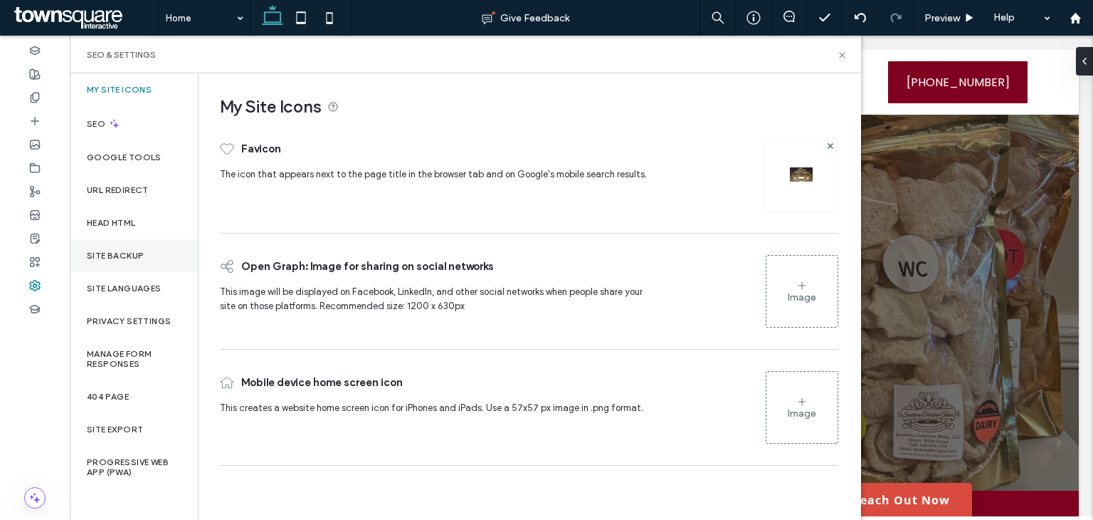
click at [121, 251] on label "Site Backup" at bounding box center [115, 256] width 57 height 10
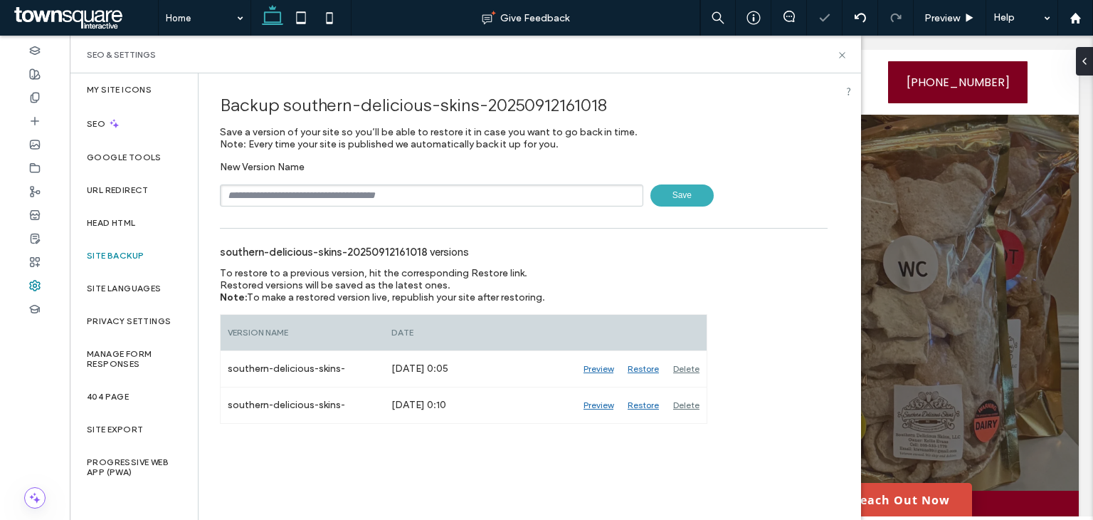
click at [272, 197] on input "text" at bounding box center [431, 195] width 423 height 22
type input "**********"
click at [695, 190] on span "Save" at bounding box center [681, 195] width 63 height 22
drag, startPoint x: 841, startPoint y: 56, endPoint x: 773, endPoint y: 27, distance: 73.4
click at [841, 56] on use at bounding box center [842, 55] width 6 height 6
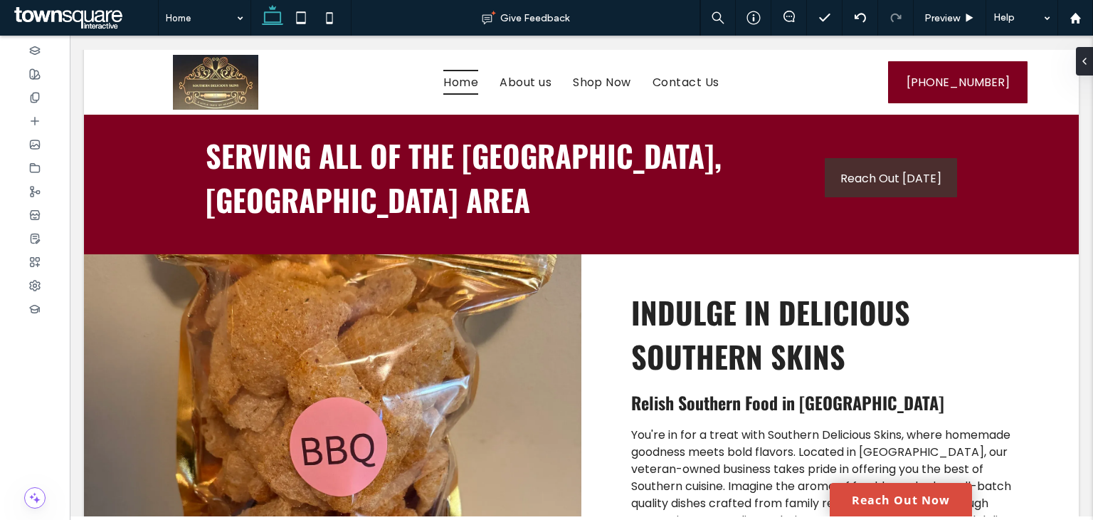
scroll to position [427, 0]
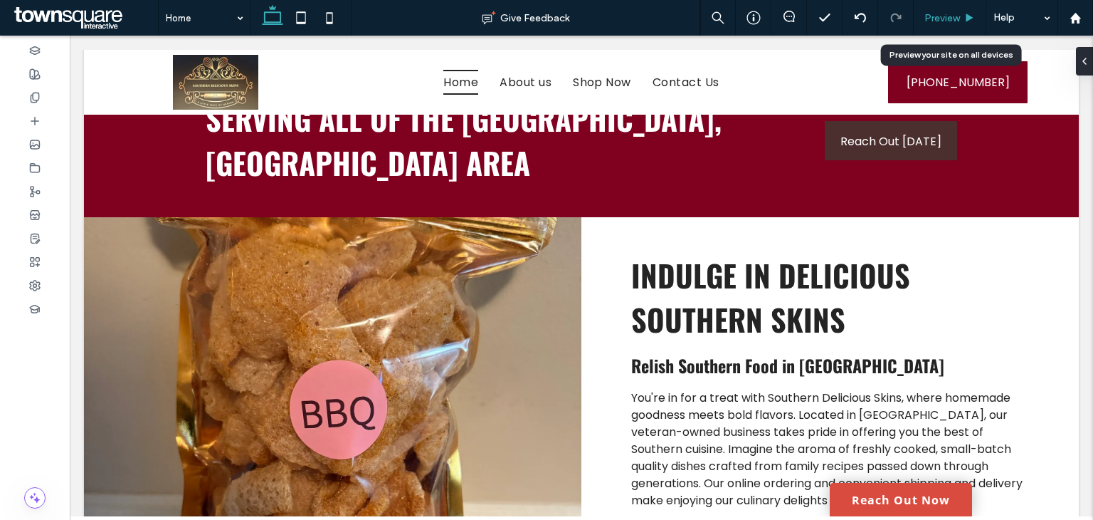
click at [943, 21] on span "Preview" at bounding box center [942, 18] width 36 height 12
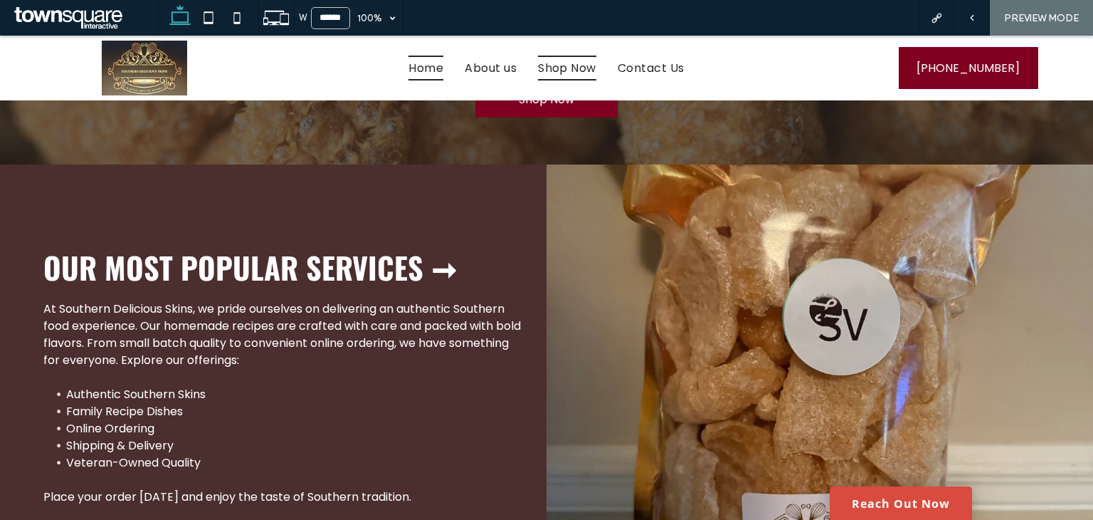
scroll to position [1409, 0]
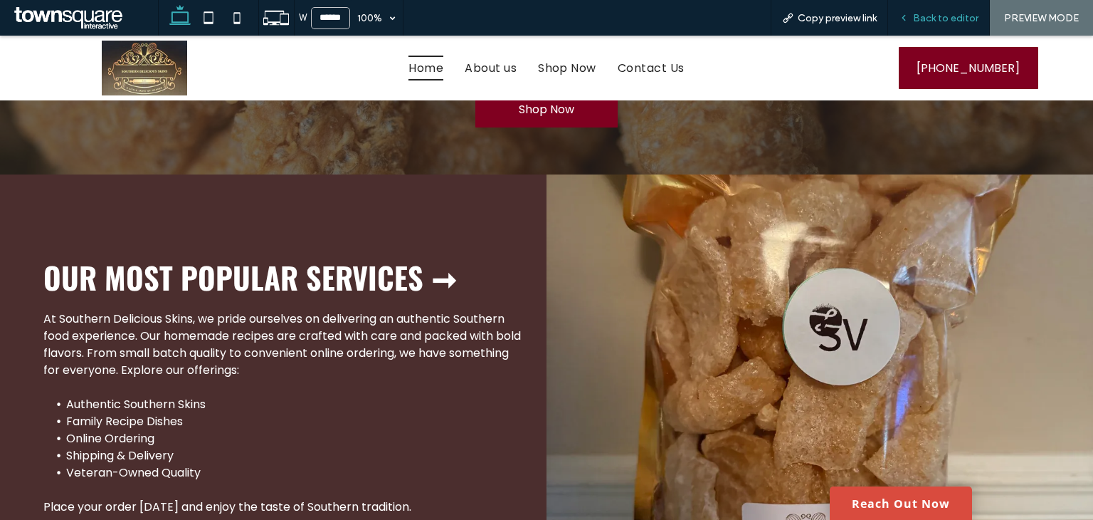
click at [943, 25] on div "Back to editor" at bounding box center [939, 18] width 102 height 36
click at [938, 15] on span "Back to editor" at bounding box center [945, 18] width 65 height 12
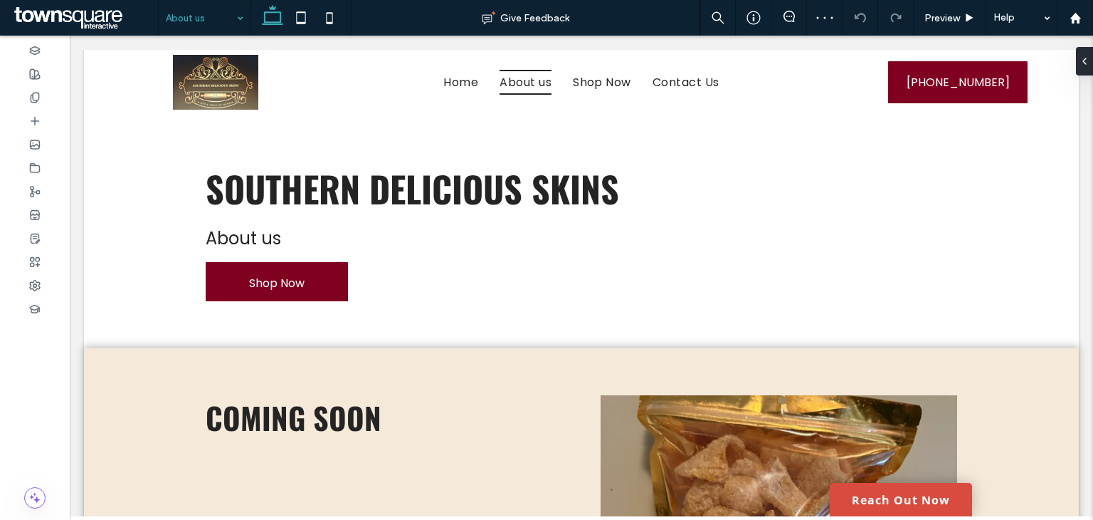
drag, startPoint x: 185, startPoint y: 17, endPoint x: 185, endPoint y: 29, distance: 12.1
click at [185, 18] on input at bounding box center [201, 18] width 70 height 36
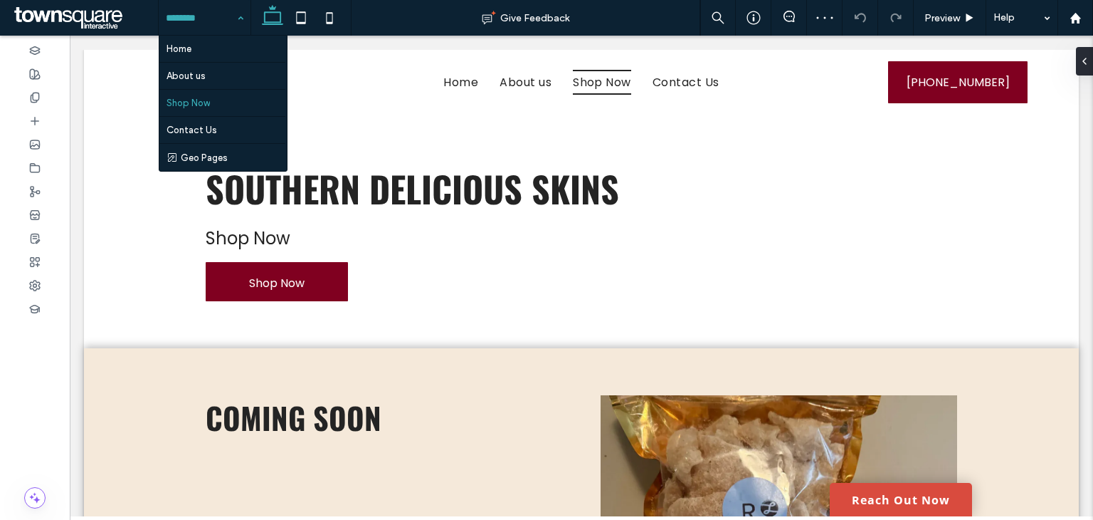
click at [206, 17] on input at bounding box center [201, 18] width 70 height 36
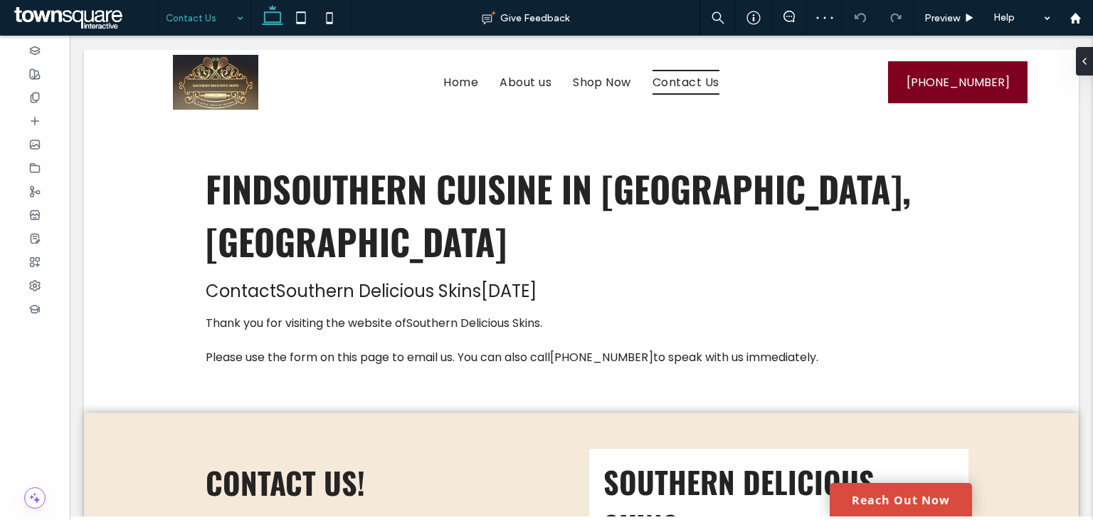
click at [201, 18] on input at bounding box center [201, 18] width 70 height 36
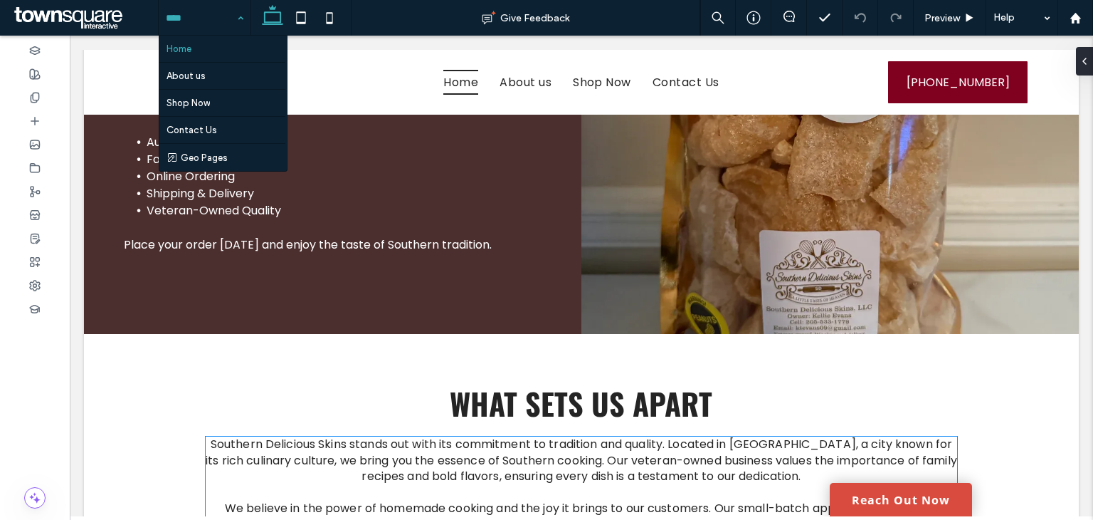
scroll to position [1591, 0]
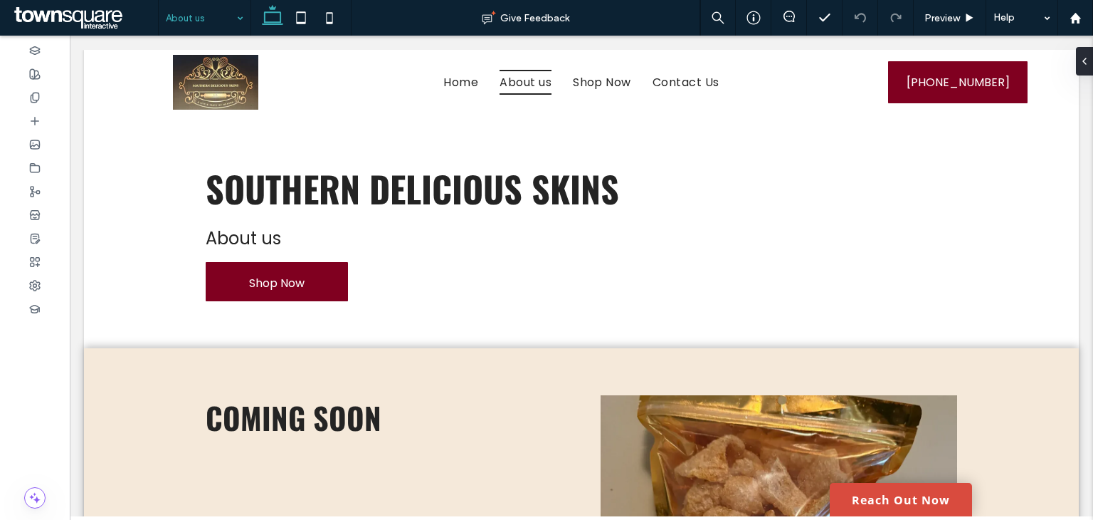
click at [199, 16] on input at bounding box center [201, 18] width 70 height 36
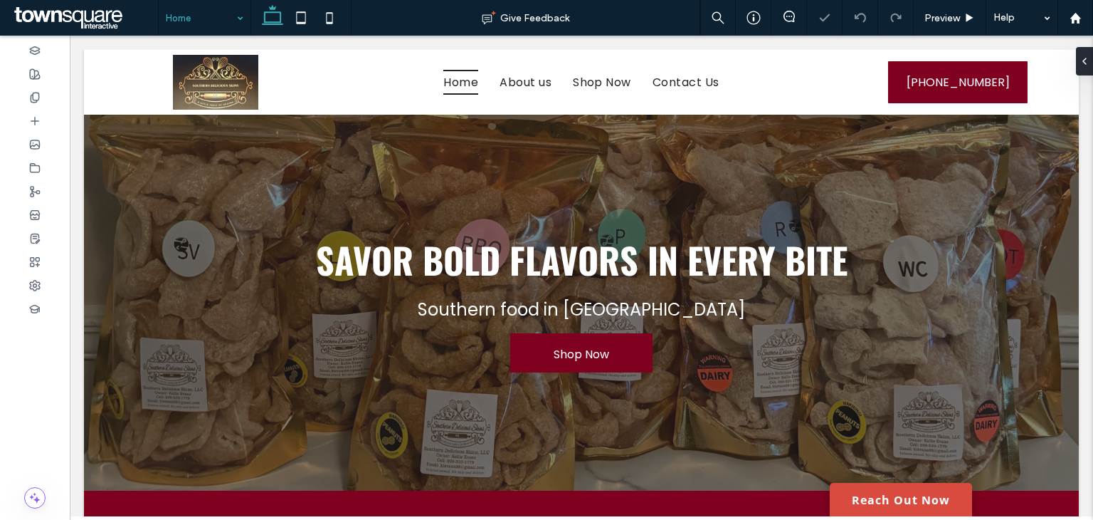
click at [197, 15] on input at bounding box center [201, 18] width 70 height 36
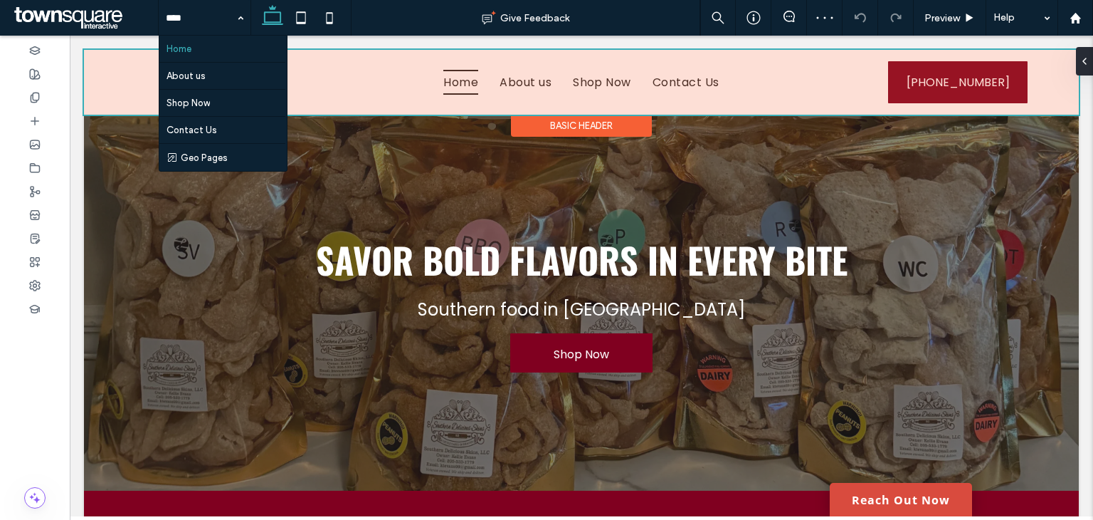
click at [578, 128] on div "Basic Header" at bounding box center [581, 126] width 141 height 22
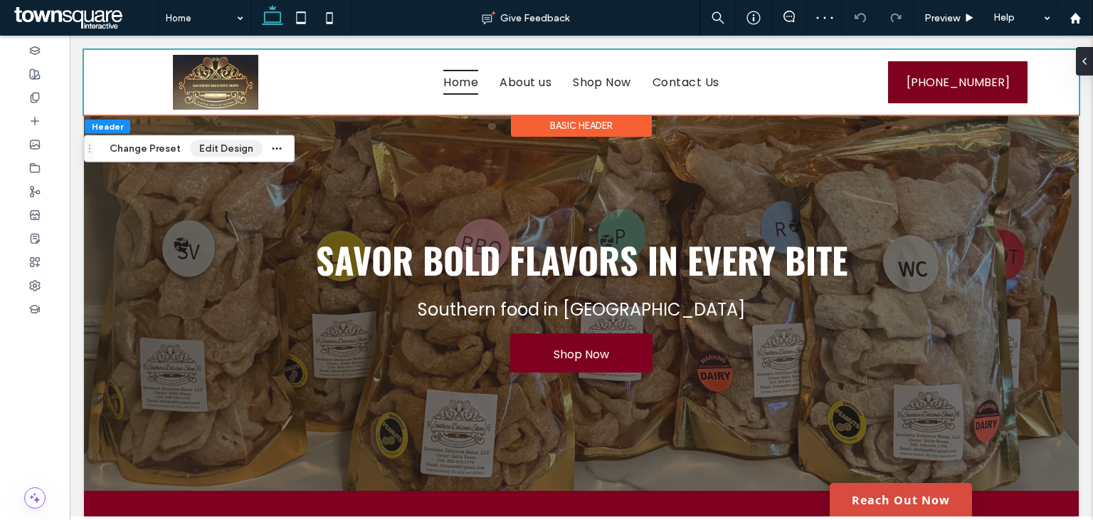
click at [218, 142] on button "Edit Design" at bounding box center [226, 148] width 73 height 17
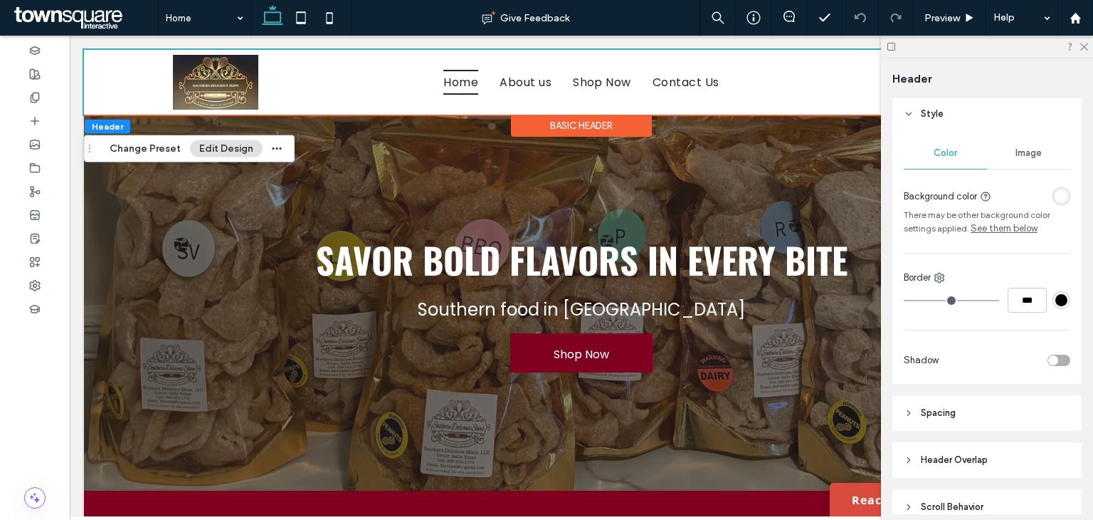
scroll to position [252, 0]
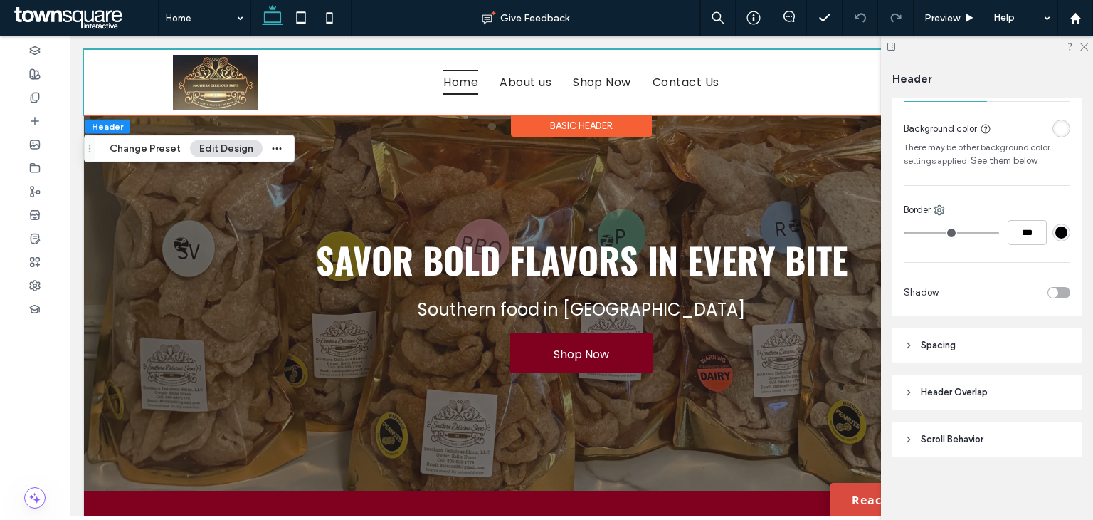
click at [1060, 290] on div "toggle" at bounding box center [1059, 292] width 23 height 11
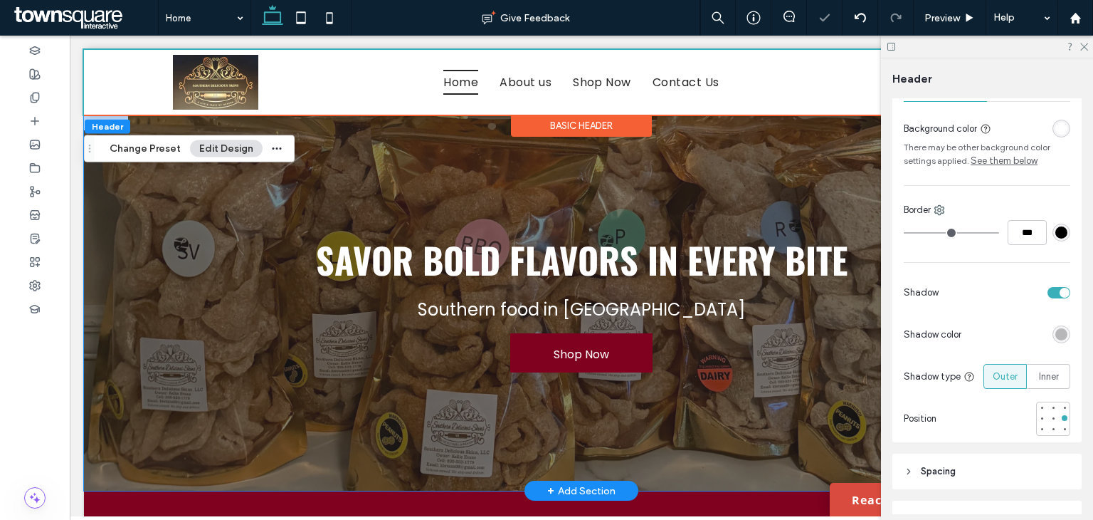
click at [154, 200] on div "Savor Bold Flavors in Every Bite Southern food in [GEOGRAPHIC_DATA] Shop Now" at bounding box center [581, 303] width 854 height 376
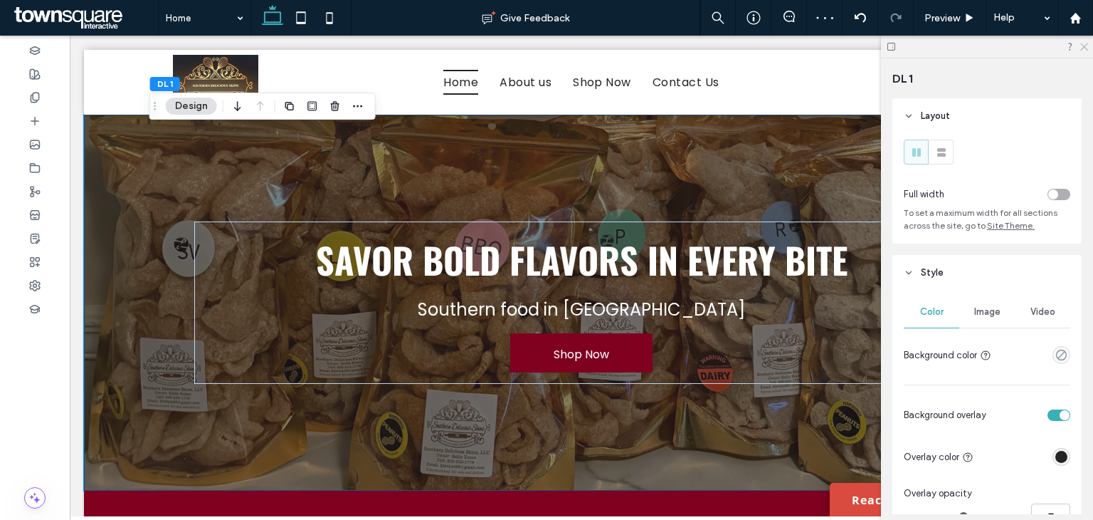
click at [1082, 45] on use at bounding box center [1084, 47] width 8 height 8
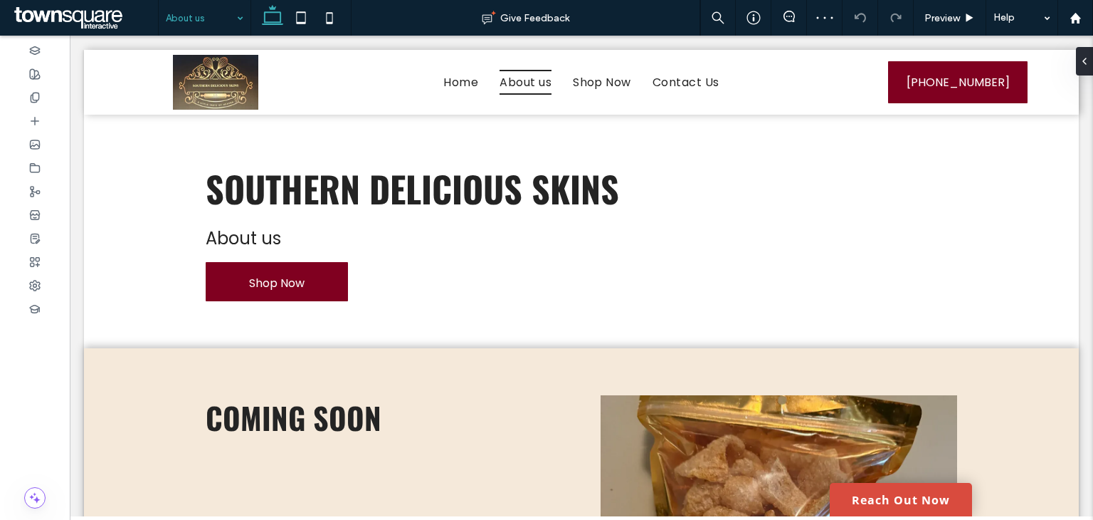
click at [202, 14] on input at bounding box center [201, 18] width 70 height 36
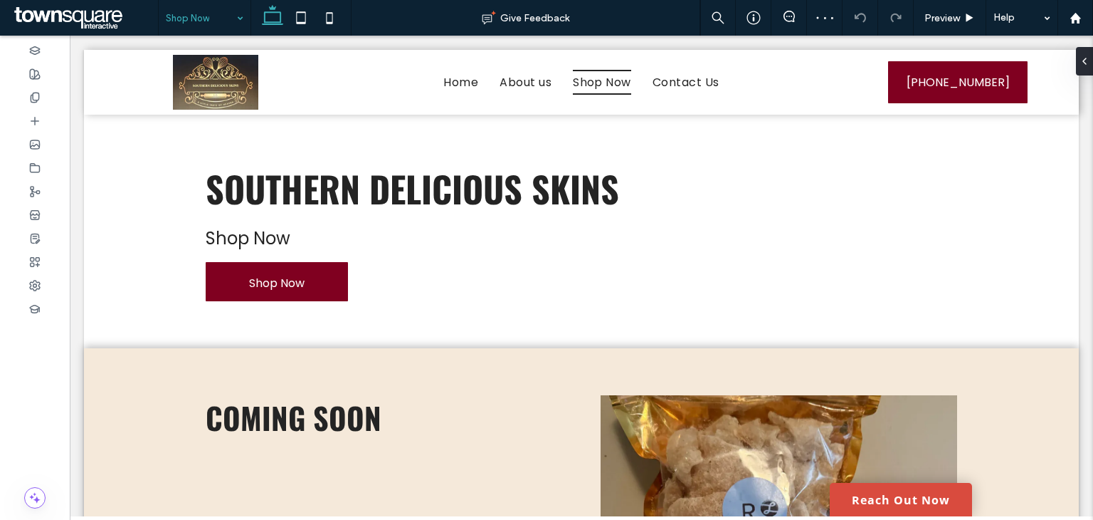
drag, startPoint x: 189, startPoint y: 18, endPoint x: 194, endPoint y: 33, distance: 15.8
click at [189, 18] on input at bounding box center [201, 18] width 70 height 36
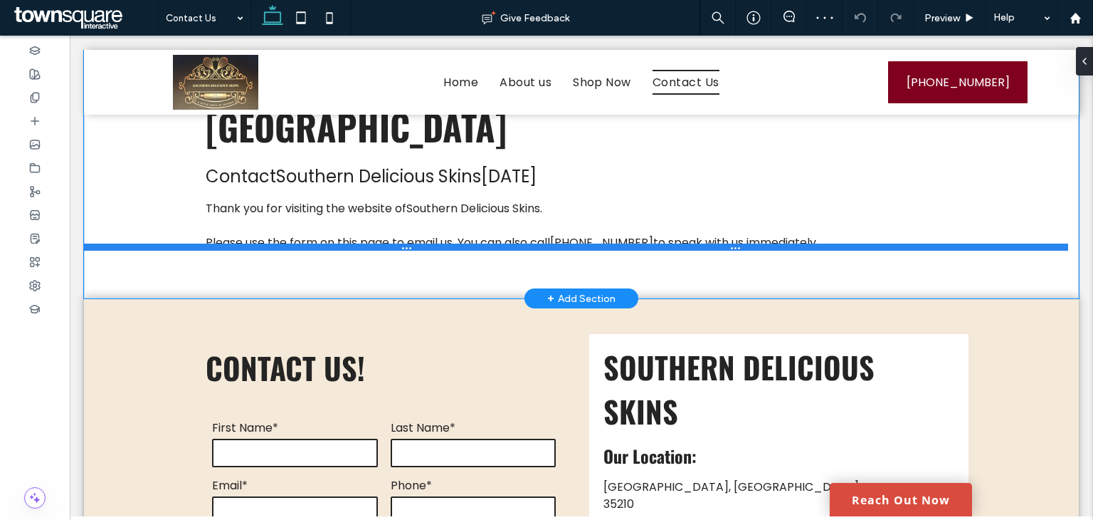
scroll to position [214, 0]
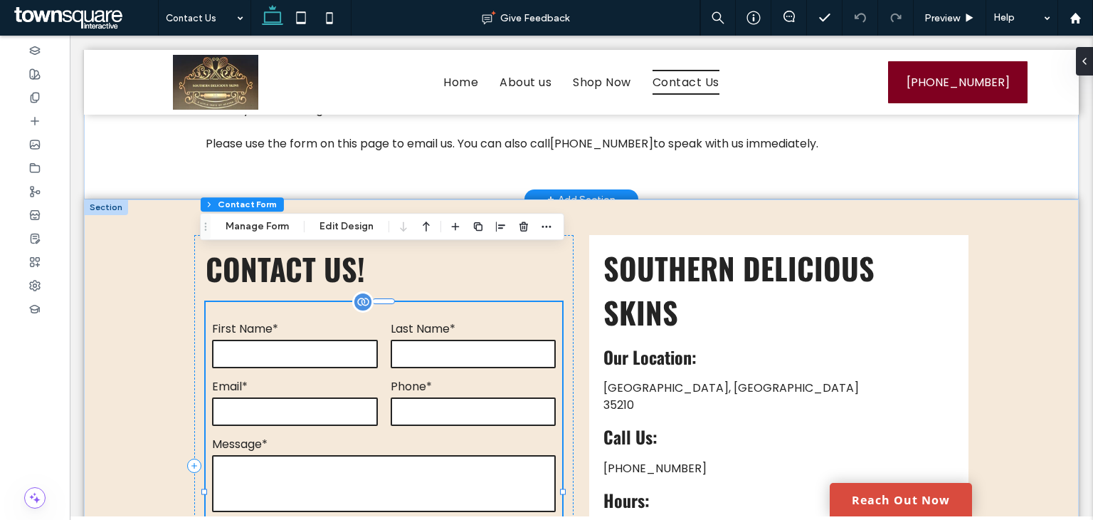
type input "*"
type input "***"
type input "*"
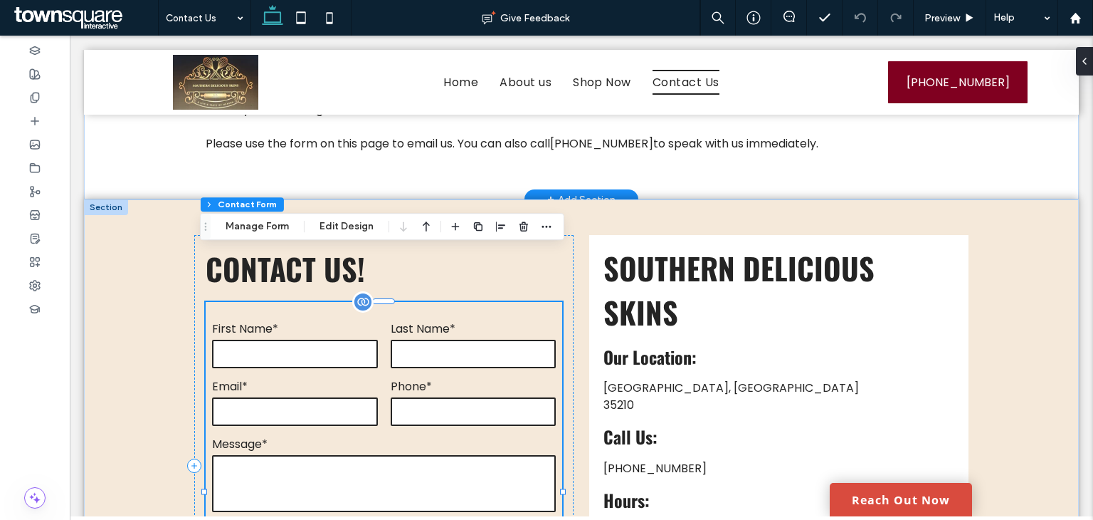
type input "***"
click at [342, 228] on button "Edit Design" at bounding box center [346, 226] width 73 height 17
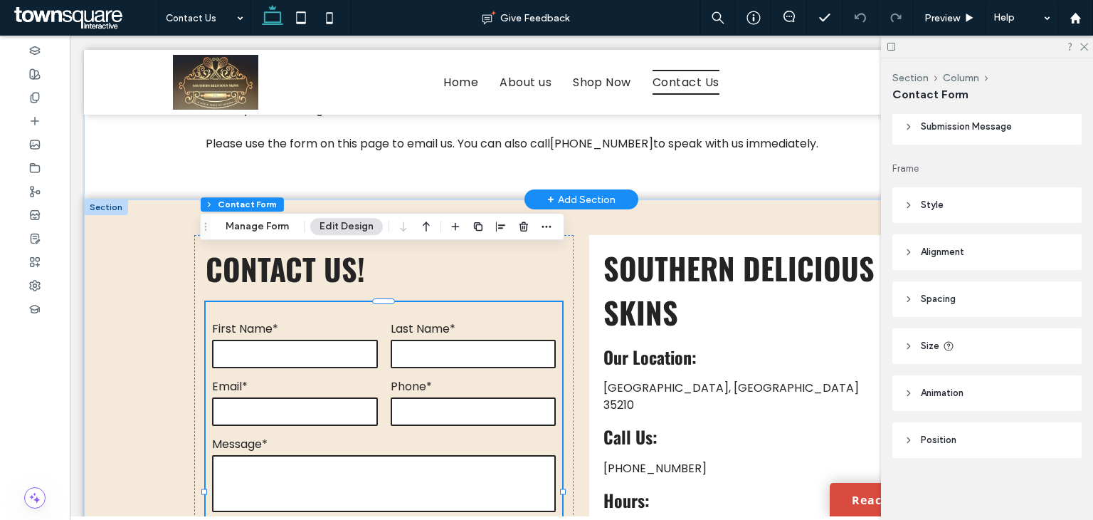
scroll to position [336, 0]
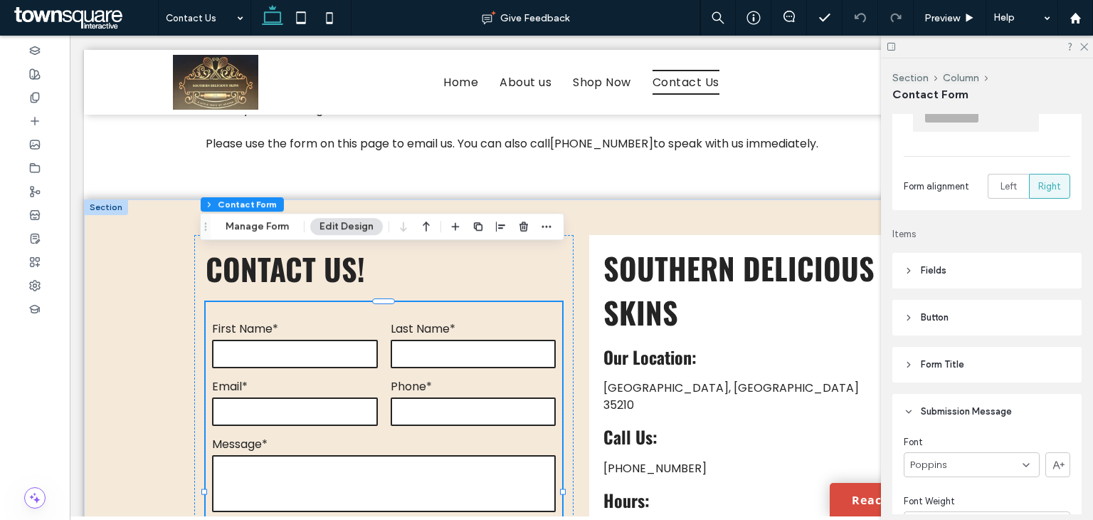
scroll to position [424, 0]
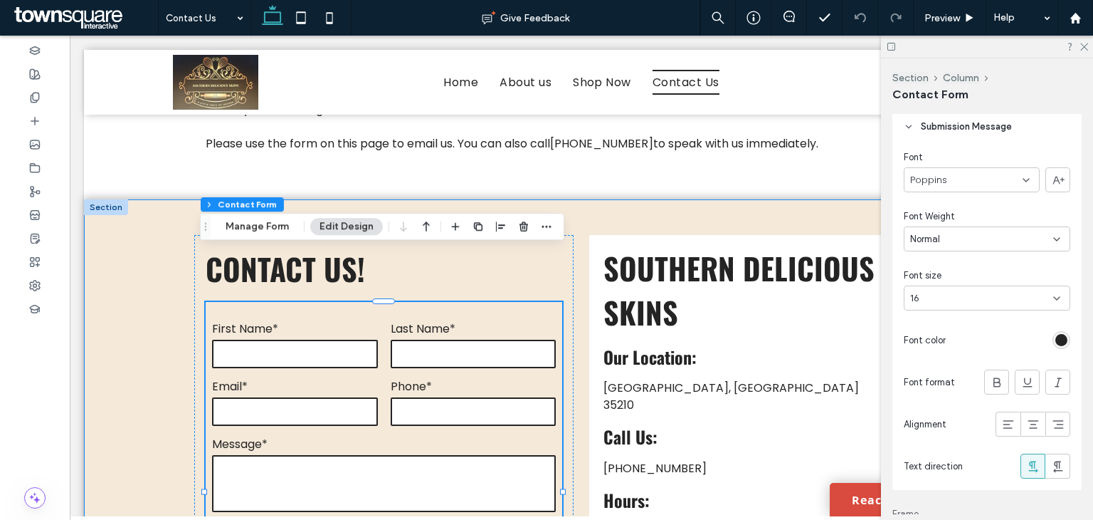
click at [142, 242] on div "**********" at bounding box center [581, 465] width 995 height 532
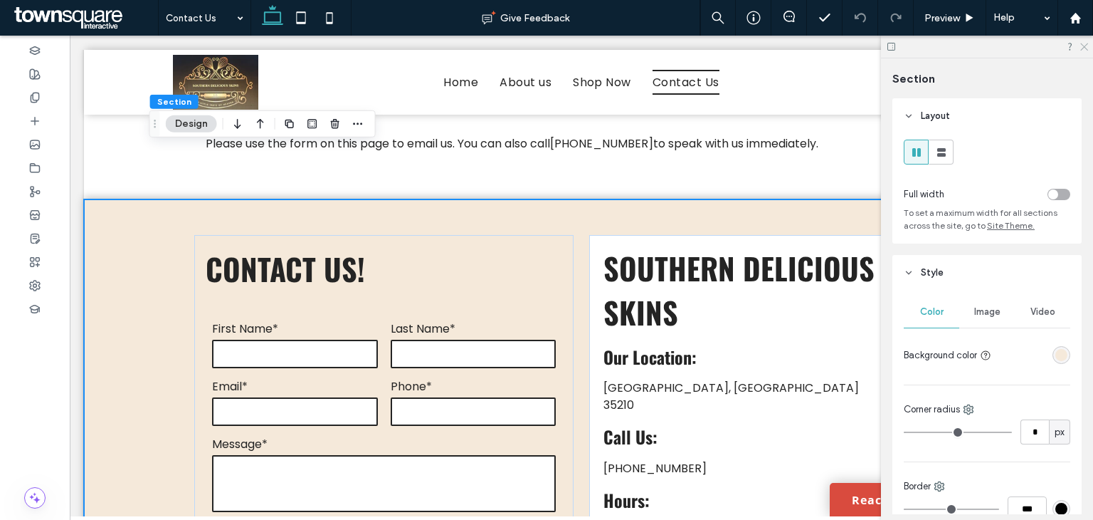
click at [1087, 44] on use at bounding box center [1084, 47] width 8 height 8
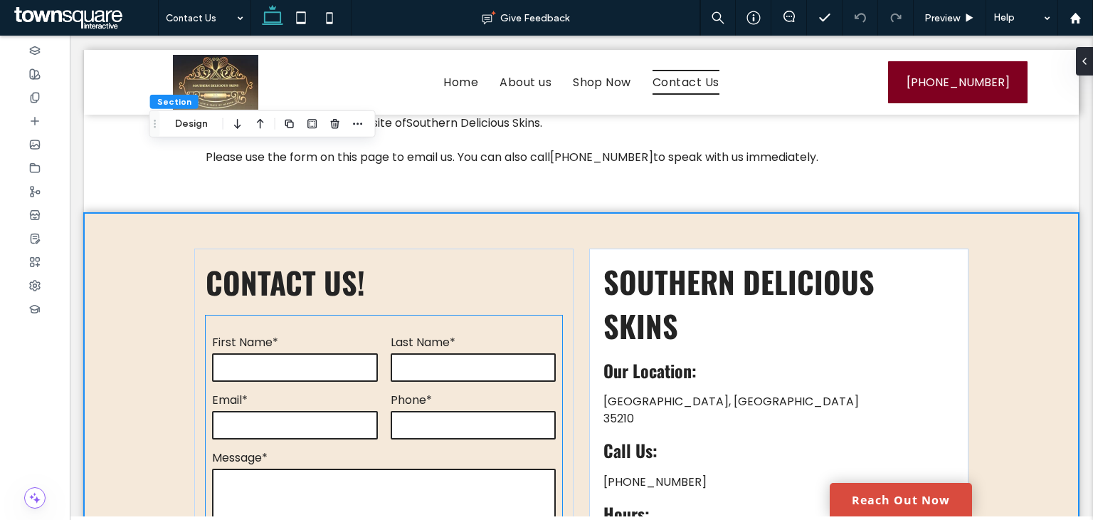
scroll to position [0, 0]
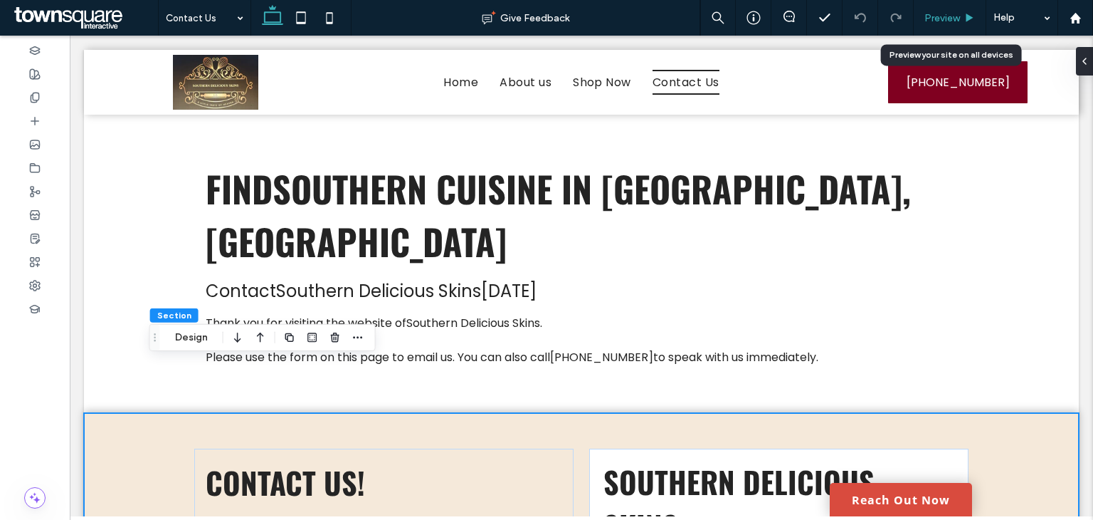
click at [948, 18] on span "Preview" at bounding box center [942, 18] width 36 height 12
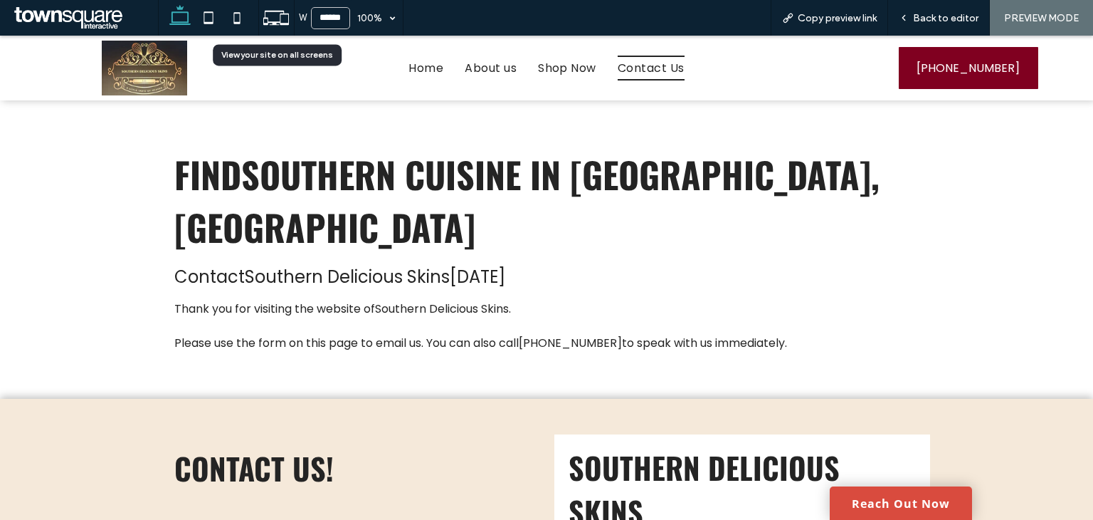
drag, startPoint x: 279, startPoint y: 23, endPoint x: 301, endPoint y: 43, distance: 30.2
click at [278, 23] on use at bounding box center [276, 18] width 26 height 14
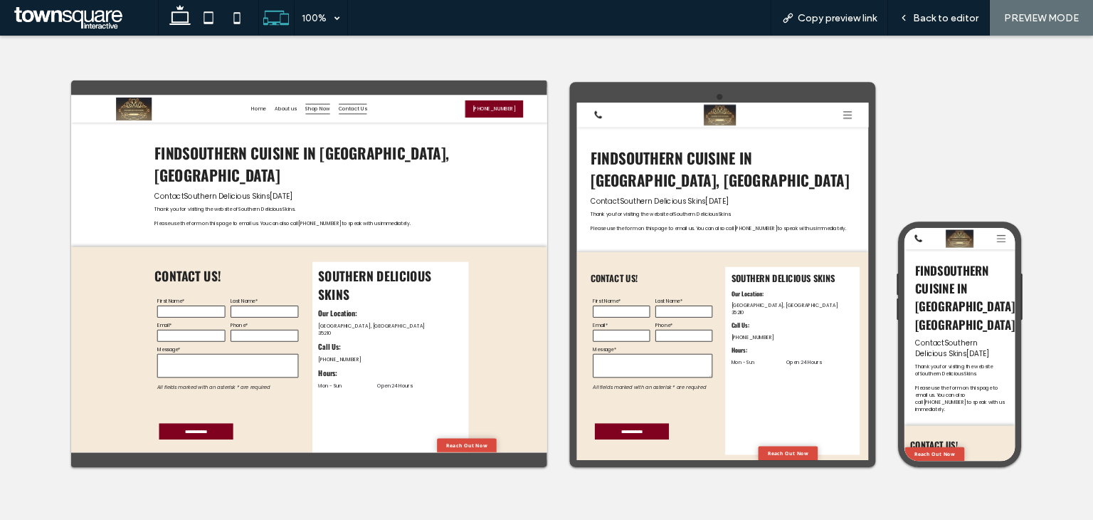
click at [670, 130] on span "Shop Now" at bounding box center [661, 127] width 58 height 25
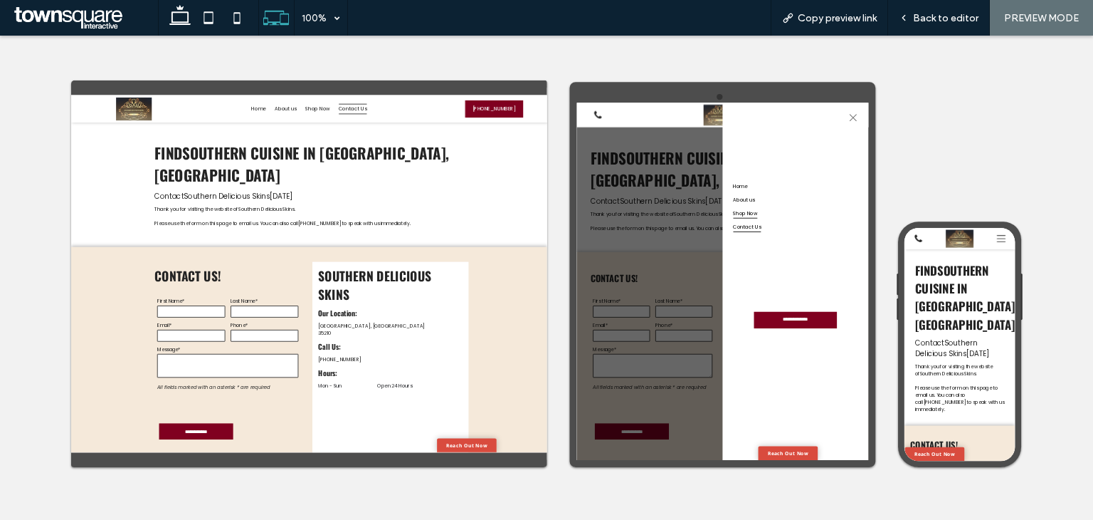
click at [989, 366] on span "Shop Now" at bounding box center [980, 366] width 58 height 25
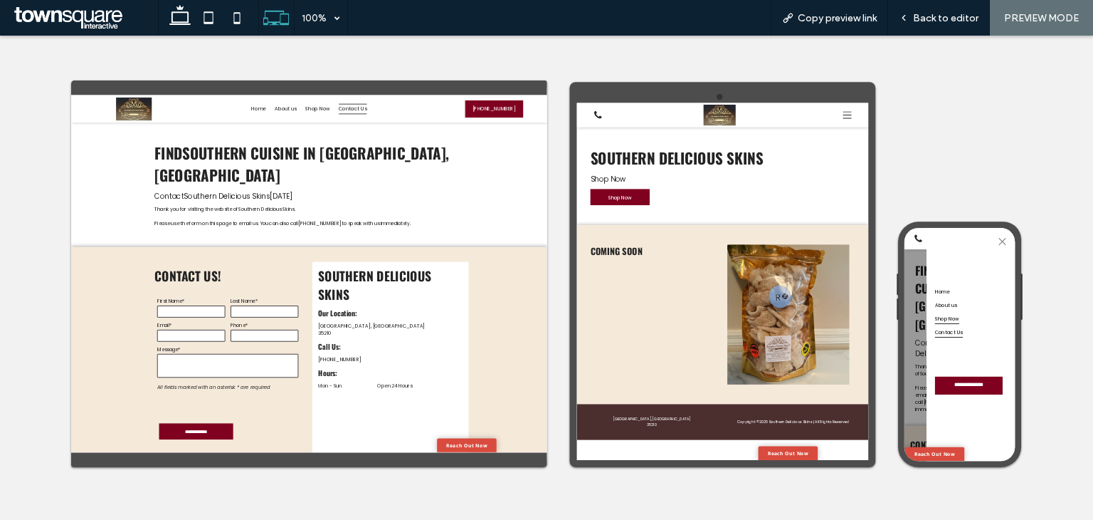
click at [1016, 433] on span "Shop Now" at bounding box center [1005, 445] width 58 height 25
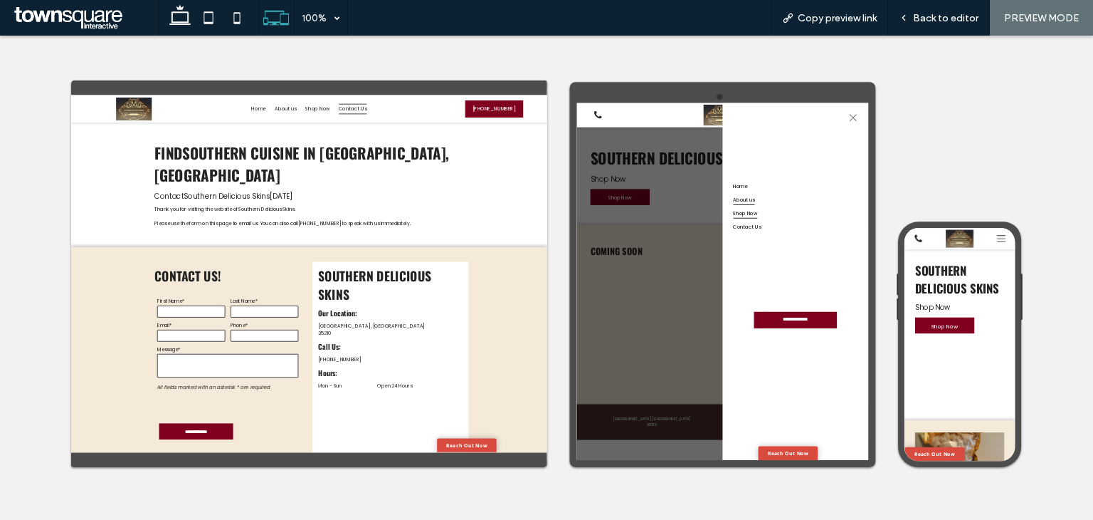
click at [994, 342] on span "About us" at bounding box center [977, 334] width 52 height 25
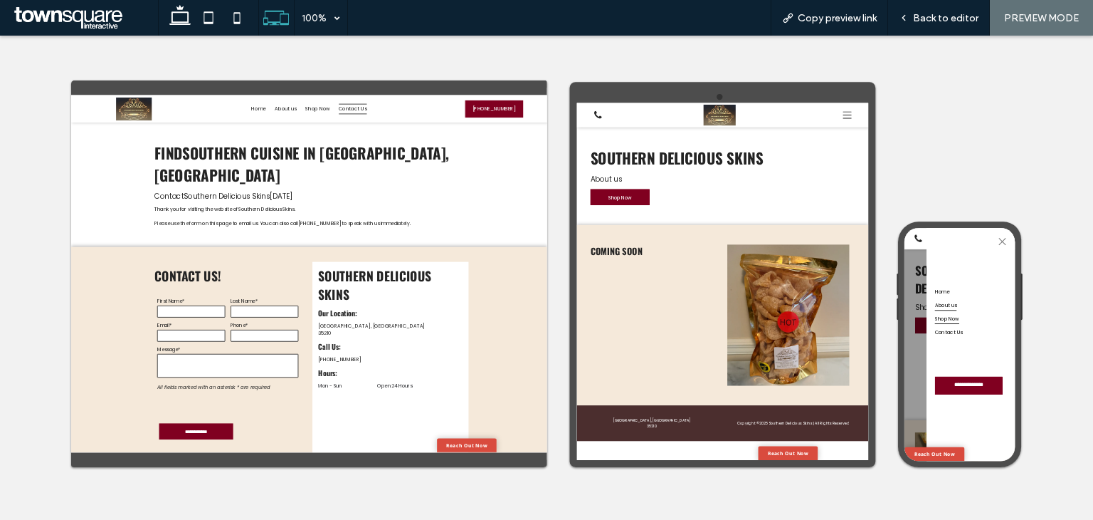
click at [1011, 413] on span "About us" at bounding box center [1002, 412] width 52 height 25
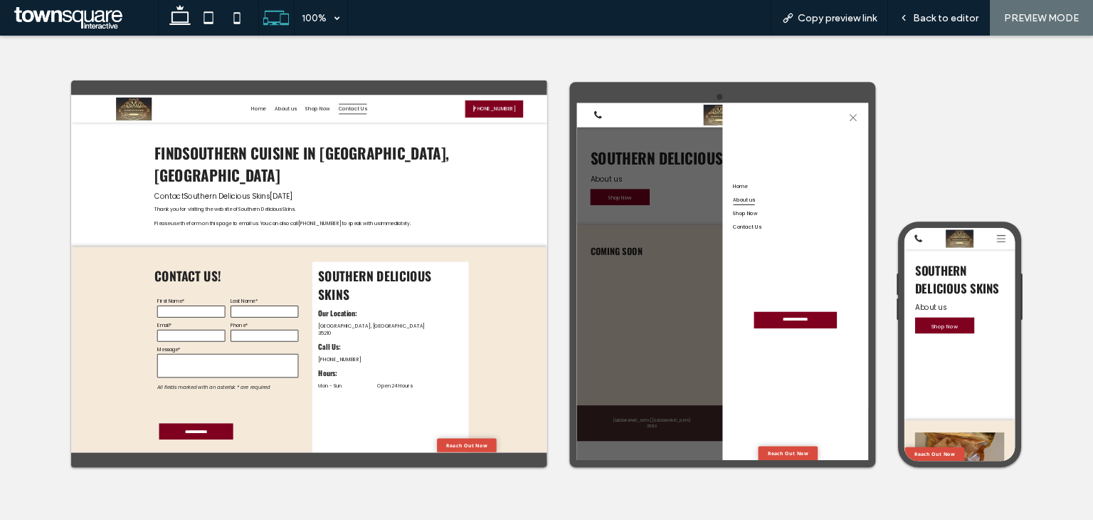
click at [976, 284] on div "Home About us Shop Now Contact Us" at bounding box center [1099, 381] width 321 height 215
click at [980, 299] on span "Home" at bounding box center [968, 301] width 35 height 25
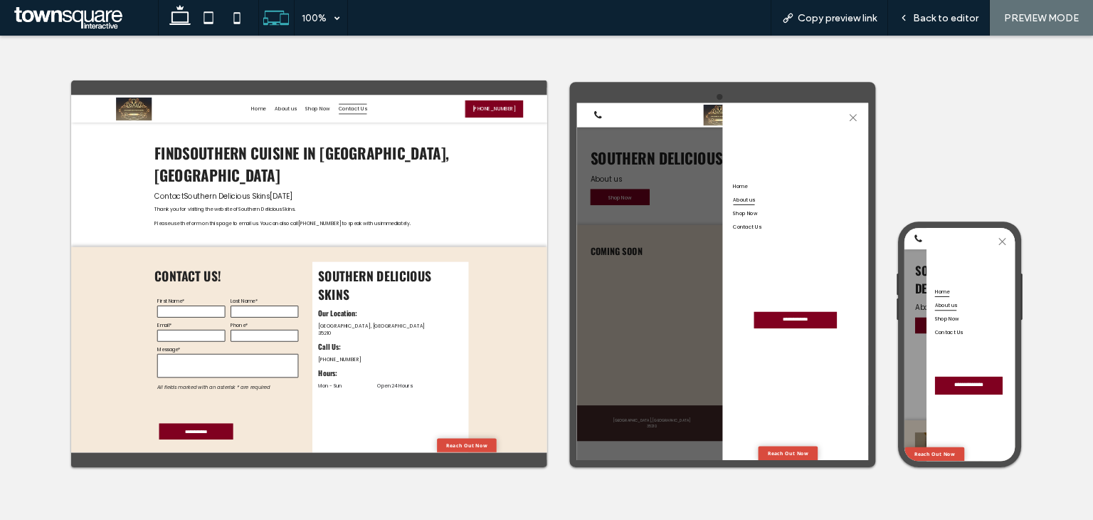
click at [979, 386] on span "Home" at bounding box center [993, 380] width 35 height 25
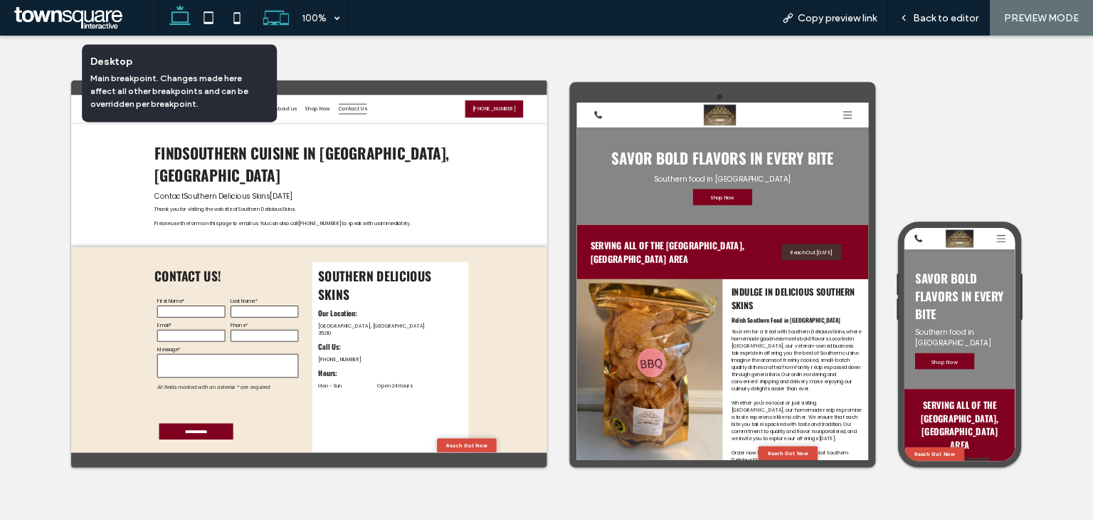
click at [186, 15] on icon at bounding box center [180, 18] width 28 height 28
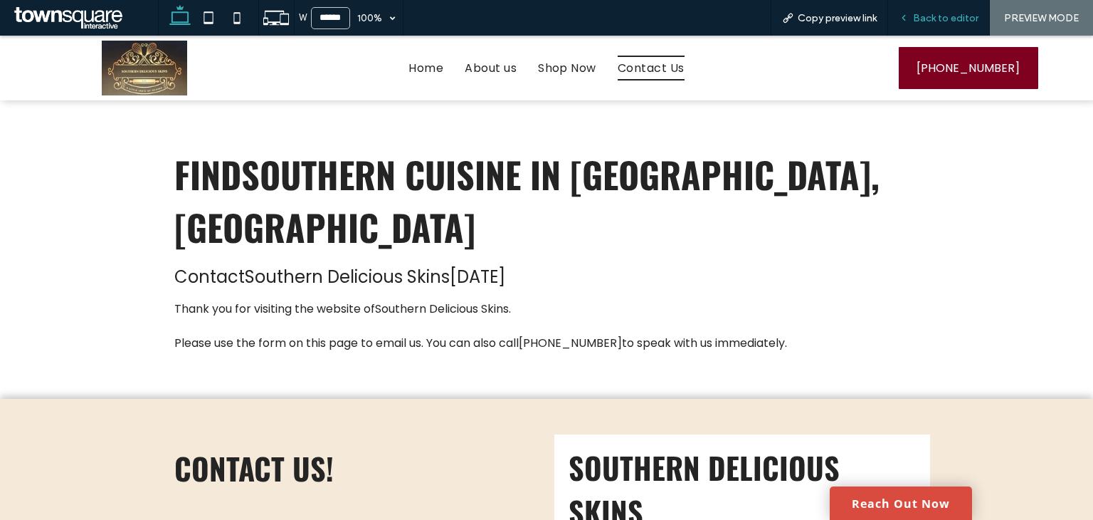
click at [911, 19] on div "Back to editor" at bounding box center [938, 18] width 101 height 12
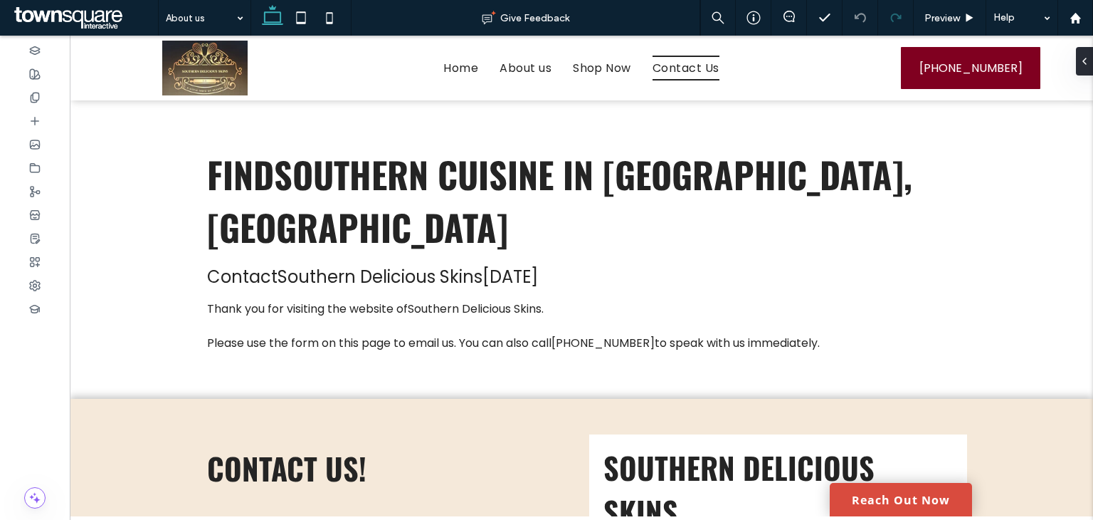
type input "***"
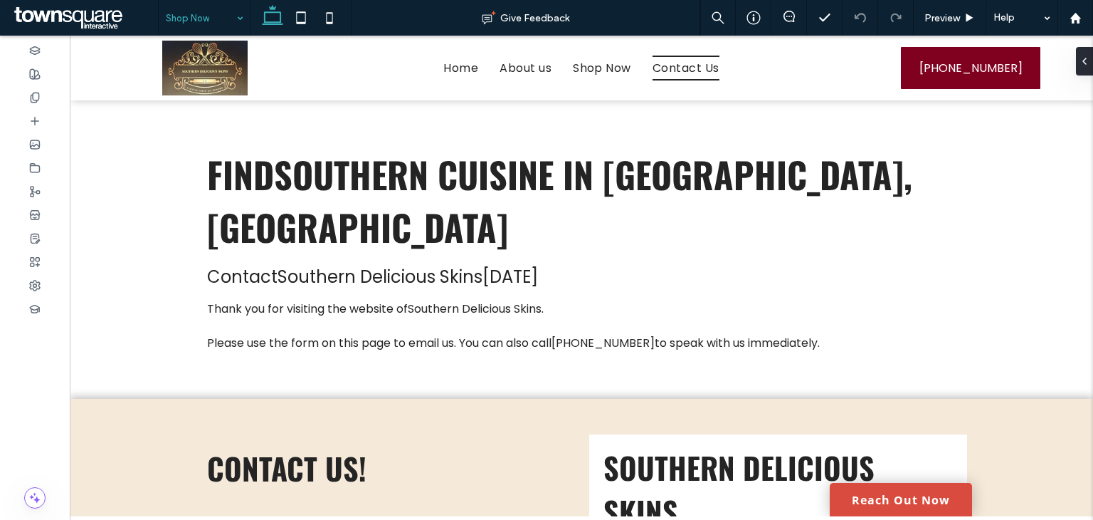
type input "***"
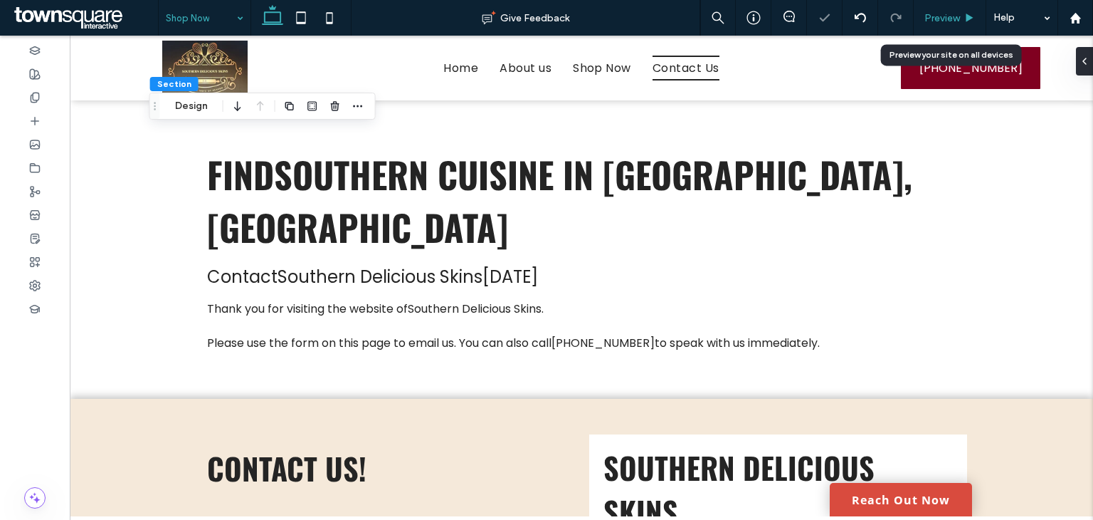
click at [954, 22] on span "Preview" at bounding box center [942, 18] width 36 height 12
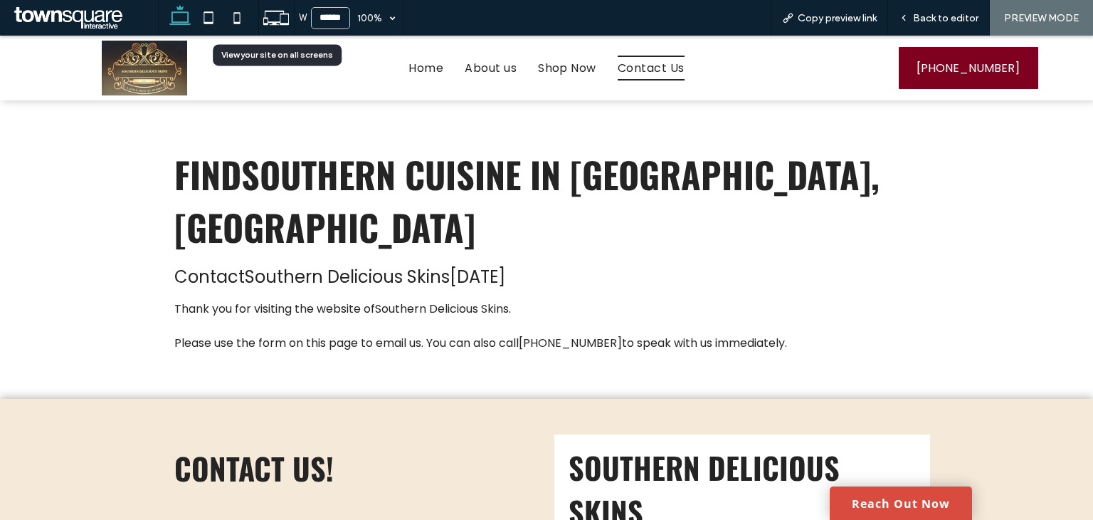
click at [265, 14] on use at bounding box center [276, 18] width 26 height 14
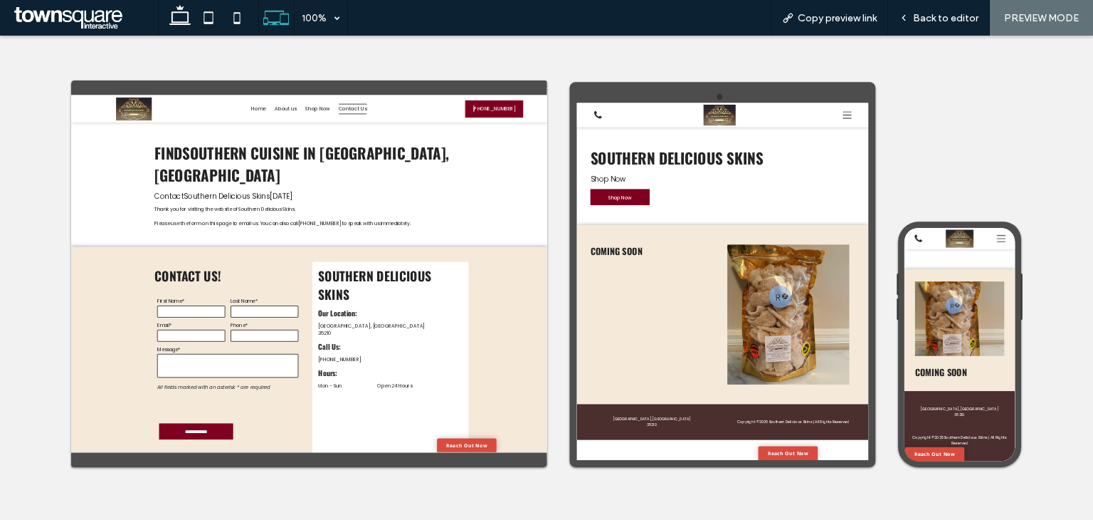
scroll to position [362, 0]
click at [930, 22] on span "Back to editor" at bounding box center [945, 18] width 65 height 12
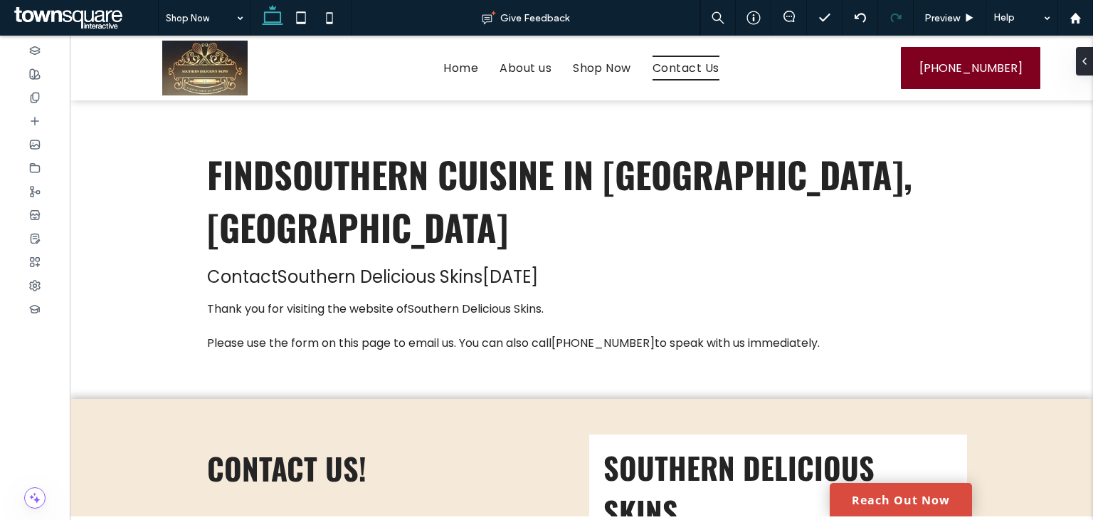
type input "***"
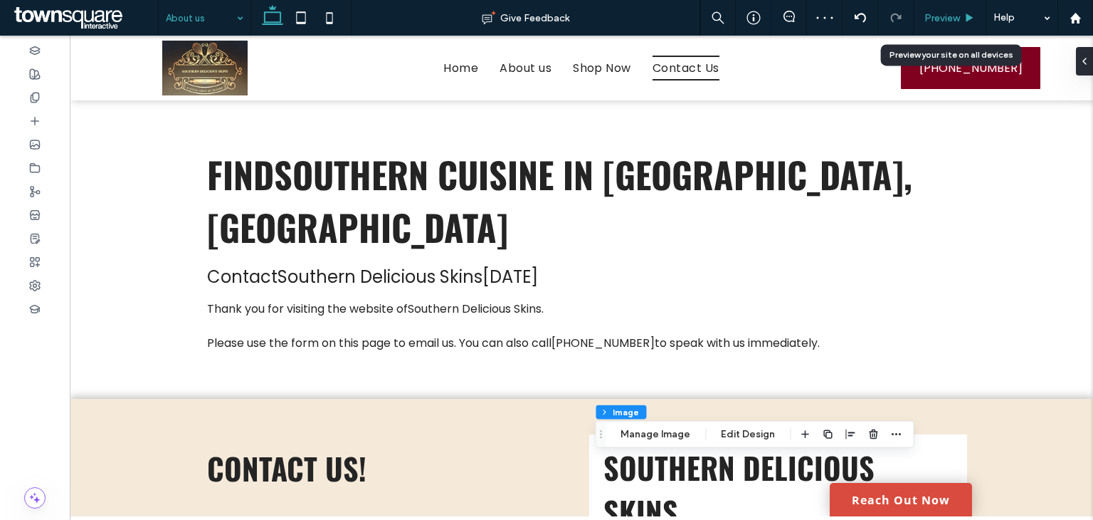
click at [939, 14] on span "Preview" at bounding box center [942, 18] width 36 height 12
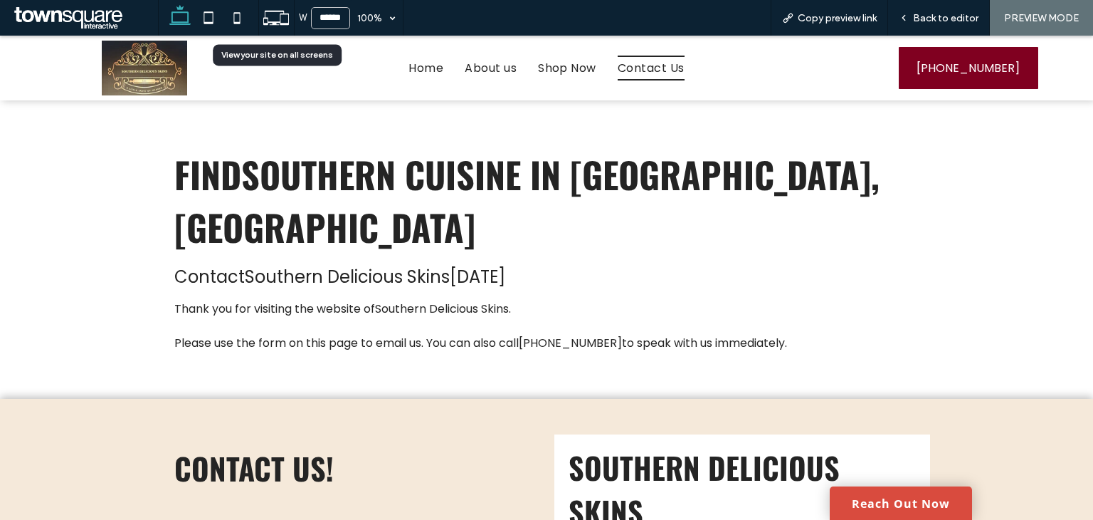
click at [284, 15] on icon at bounding box center [276, 17] width 27 height 27
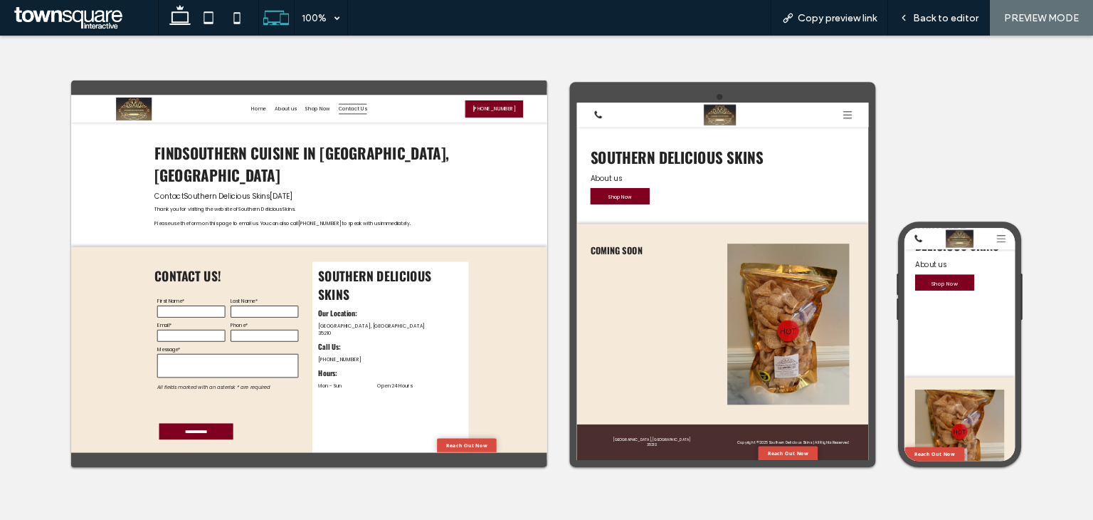
scroll to position [6, 0]
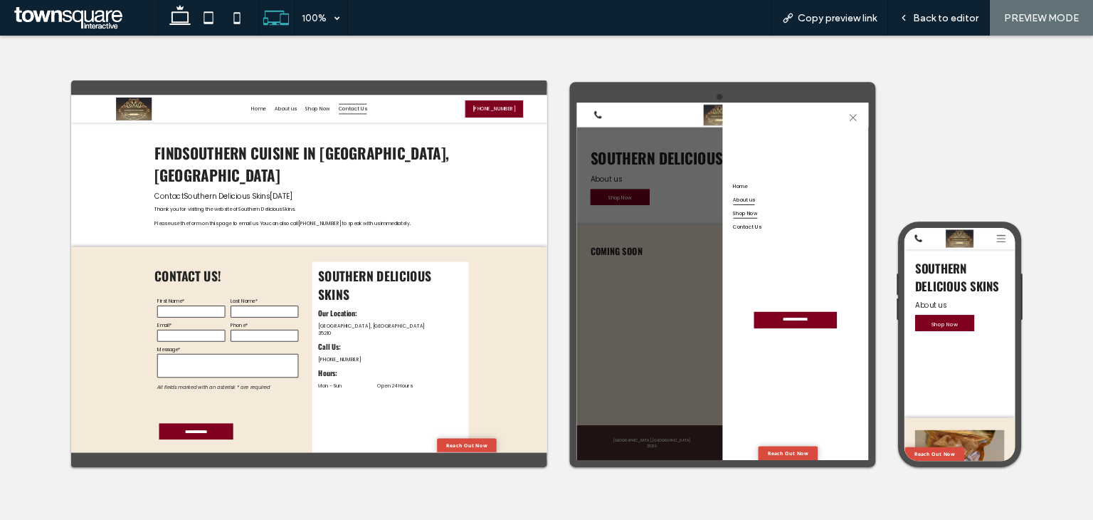
click at [969, 369] on span "Shop Now" at bounding box center [980, 366] width 58 height 25
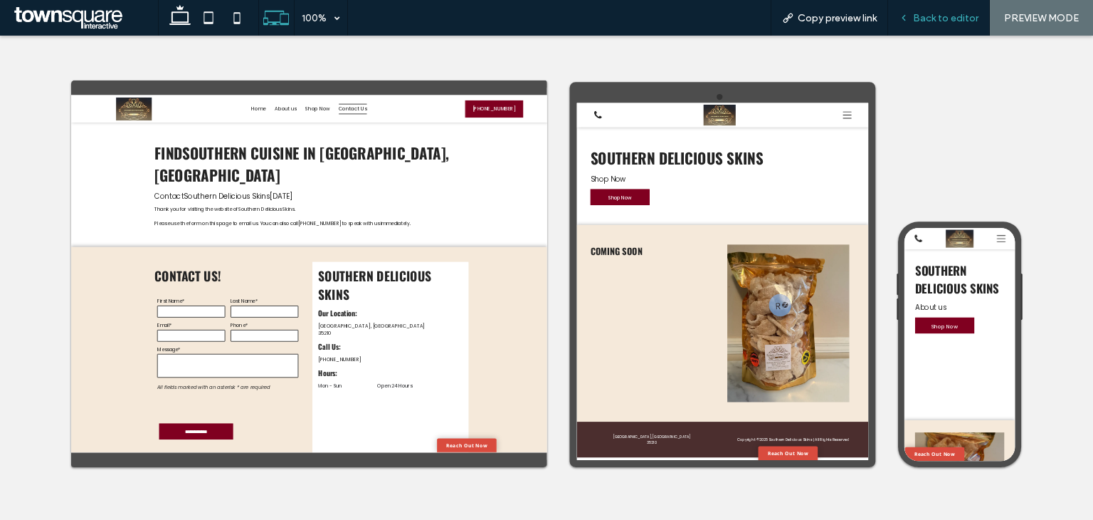
click at [941, 15] on span "Back to editor" at bounding box center [945, 18] width 65 height 12
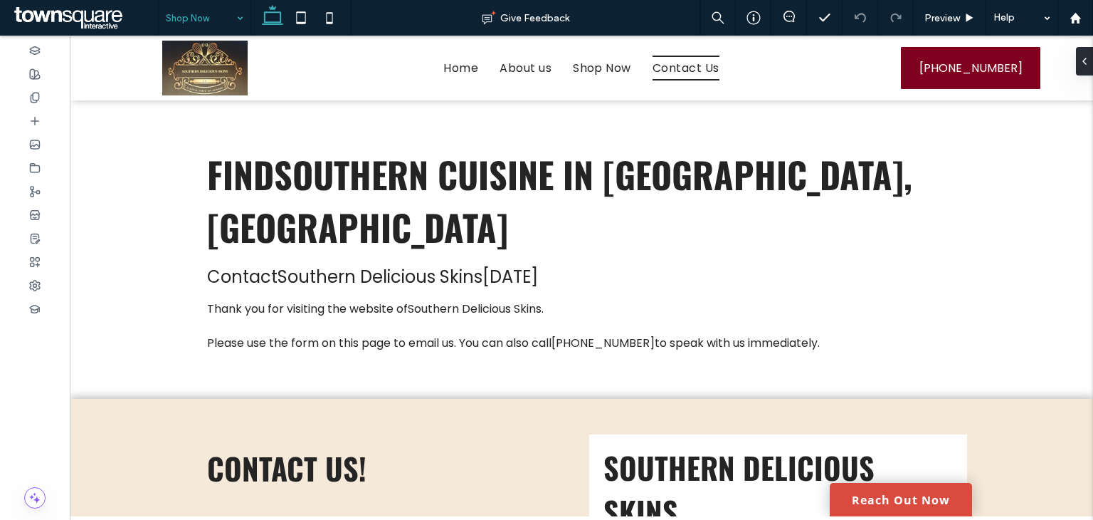
type input "***"
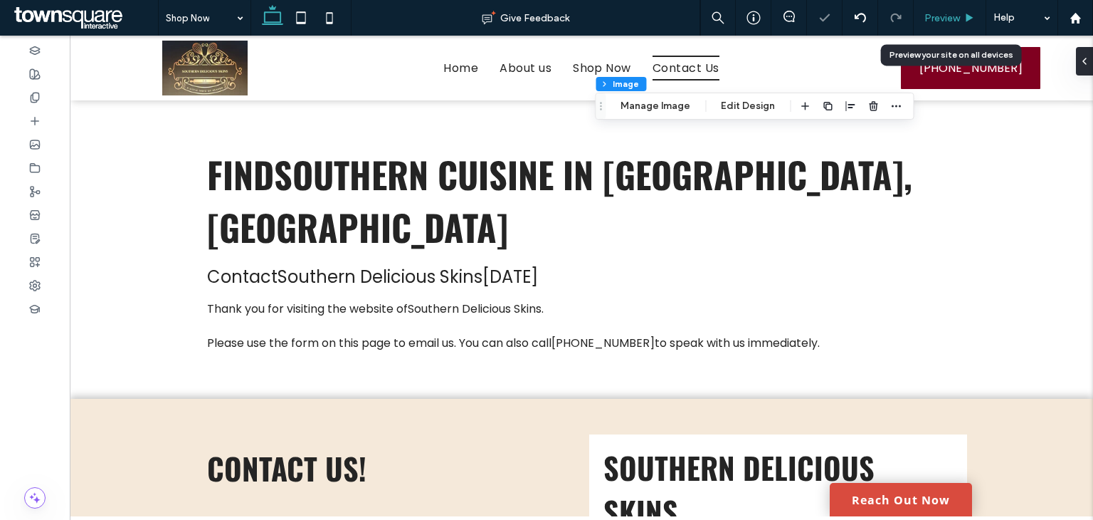
click at [948, 16] on span "Preview" at bounding box center [942, 18] width 36 height 12
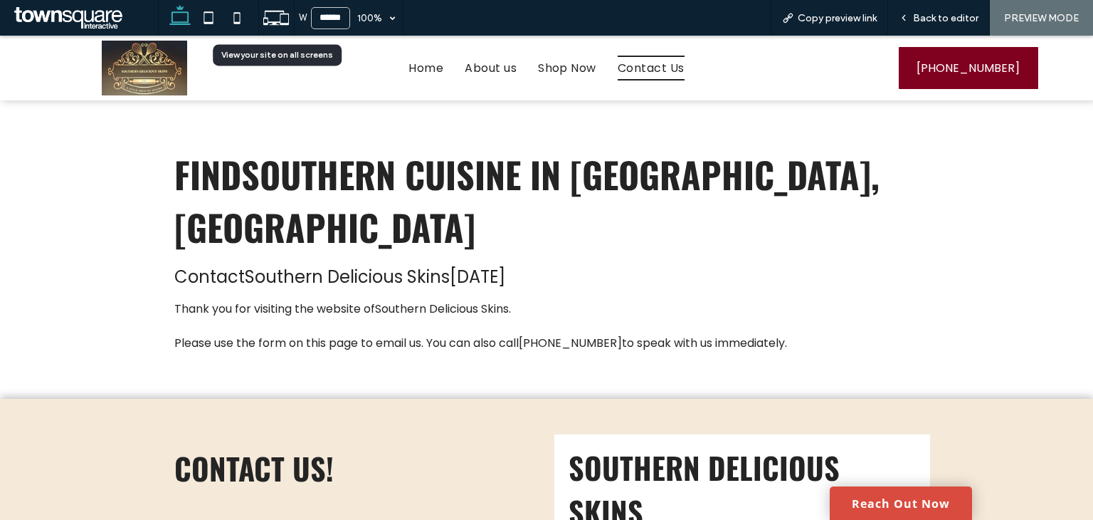
click at [273, 11] on use at bounding box center [276, 18] width 26 height 14
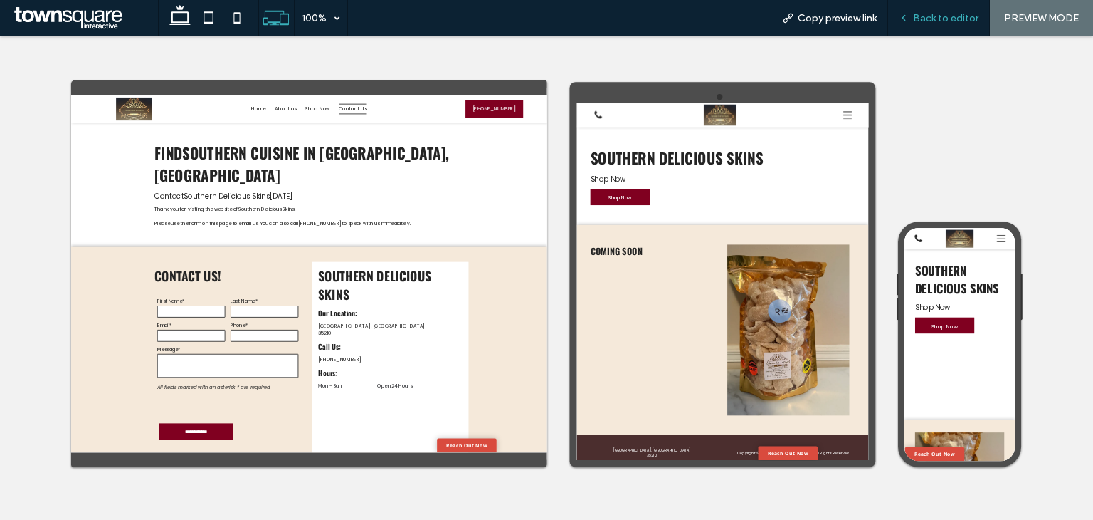
click at [946, 13] on span "Back to editor" at bounding box center [945, 18] width 65 height 12
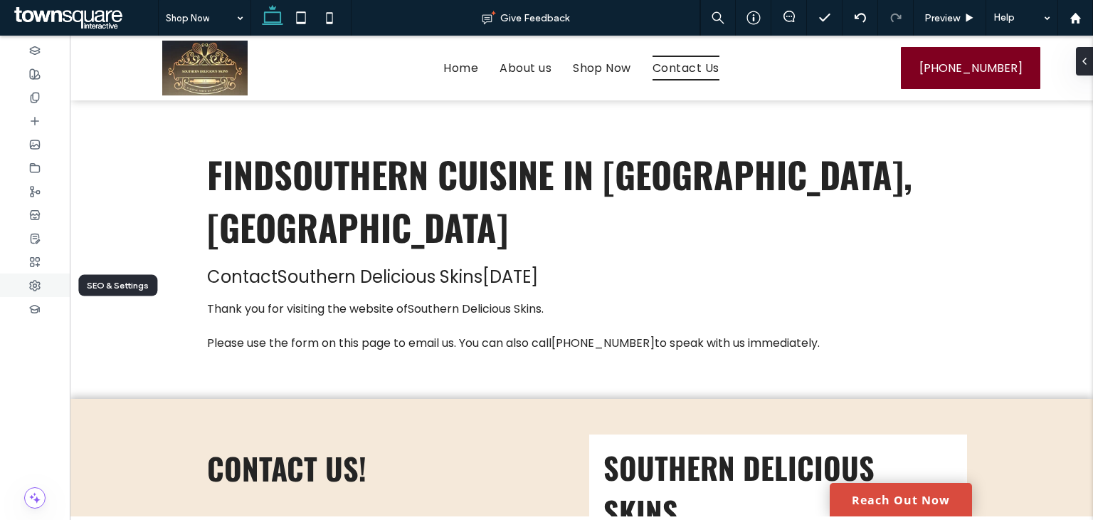
click at [46, 285] on div at bounding box center [35, 284] width 70 height 23
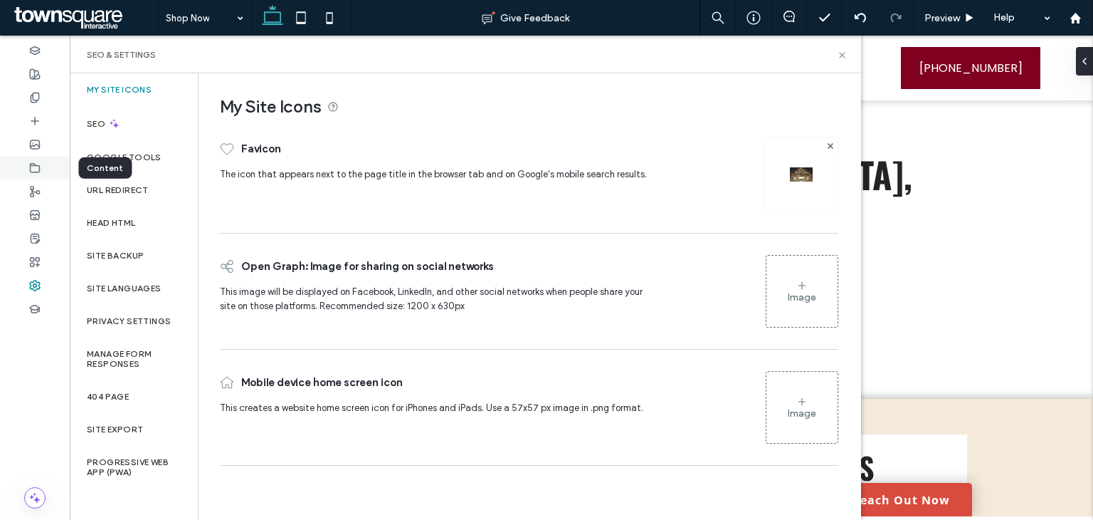
click at [41, 162] on div at bounding box center [35, 167] width 70 height 23
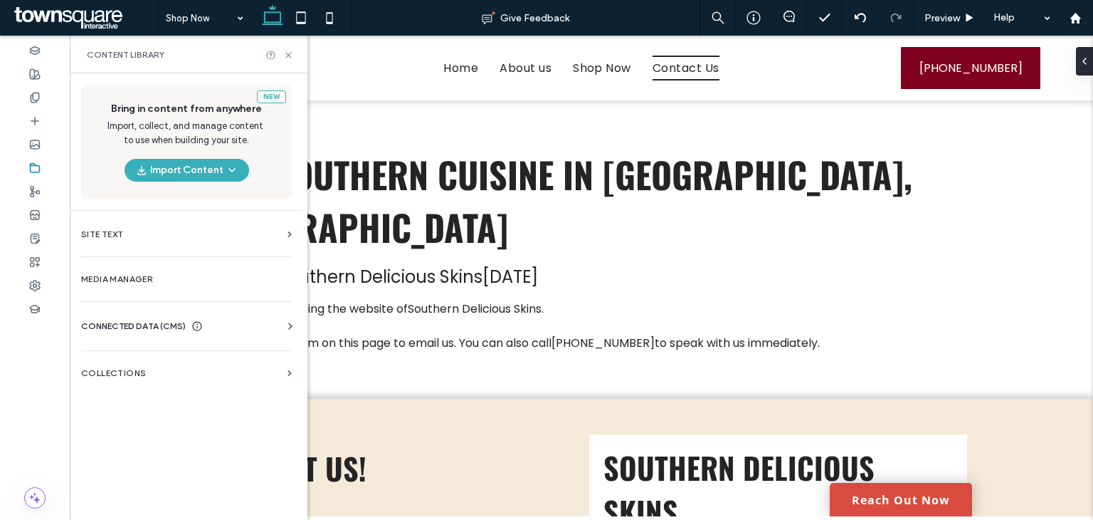
click at [134, 328] on span "CONNECTED DATA (CMS)" at bounding box center [133, 326] width 105 height 14
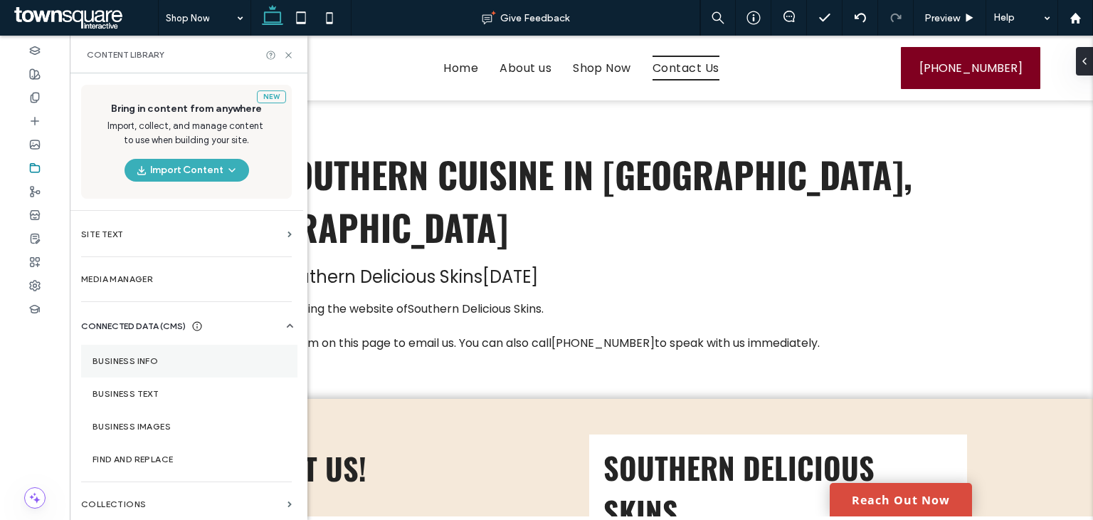
click at [154, 367] on section "Business Info" at bounding box center [189, 360] width 216 height 33
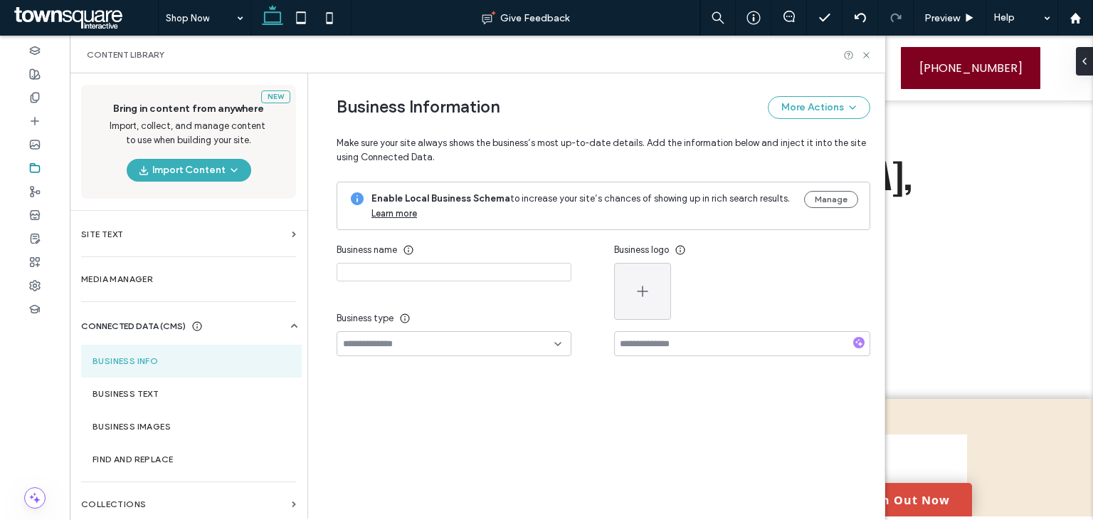
type input "**********"
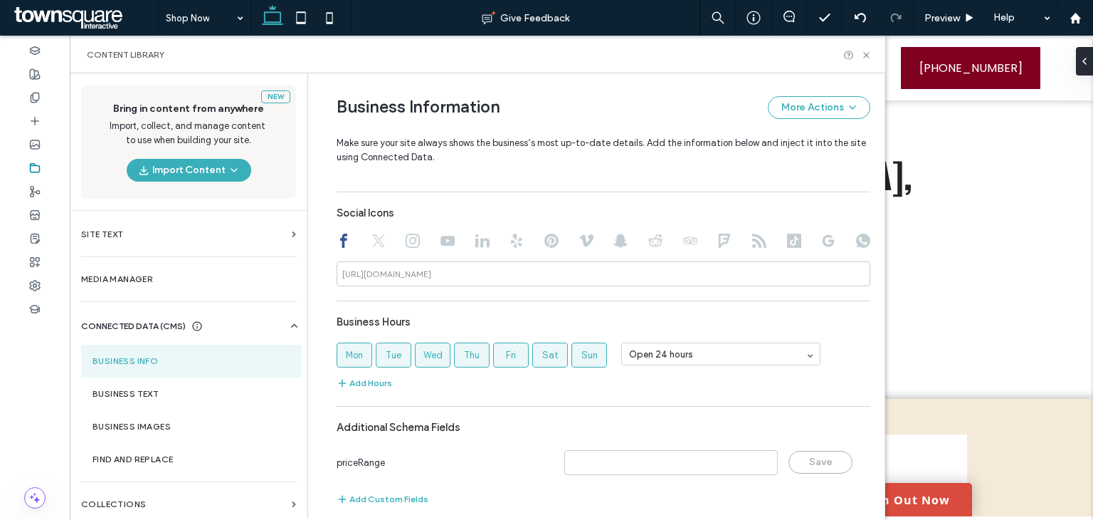
scroll to position [680, 0]
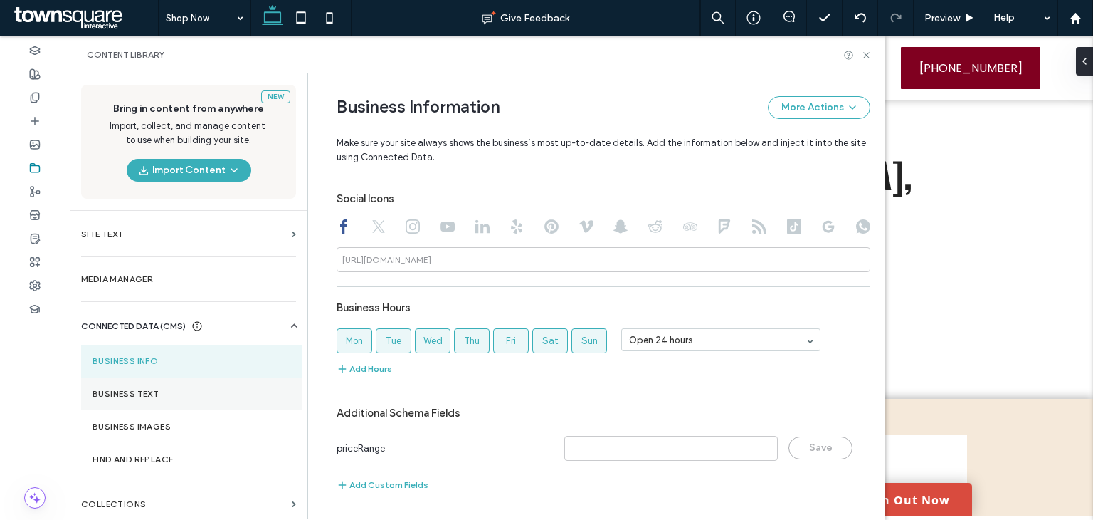
drag, startPoint x: 172, startPoint y: 387, endPoint x: 252, endPoint y: 398, distance: 81.1
click at [172, 387] on section "Business Text" at bounding box center [191, 393] width 221 height 33
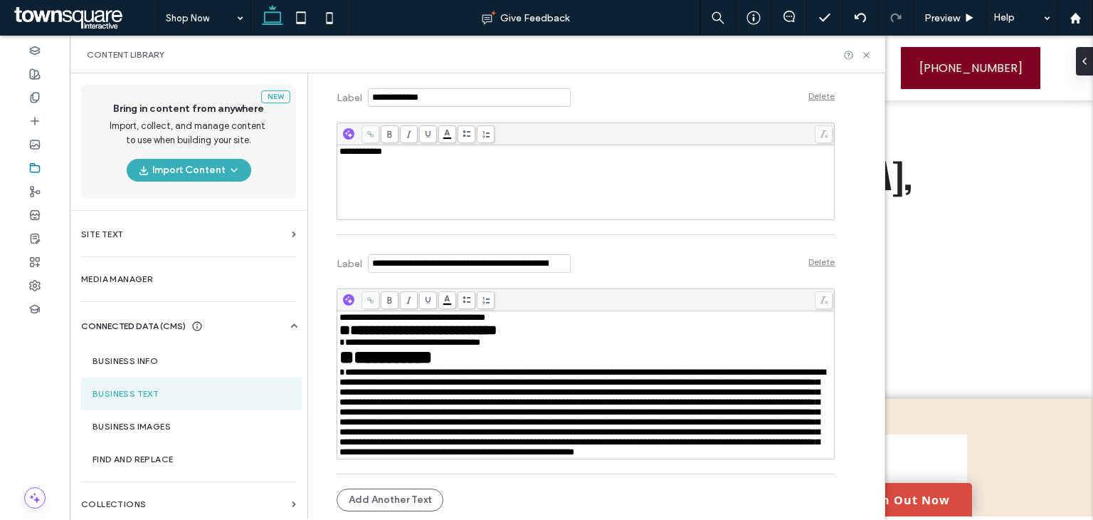
scroll to position [7054, 0]
click at [34, 102] on use at bounding box center [35, 97] width 8 height 9
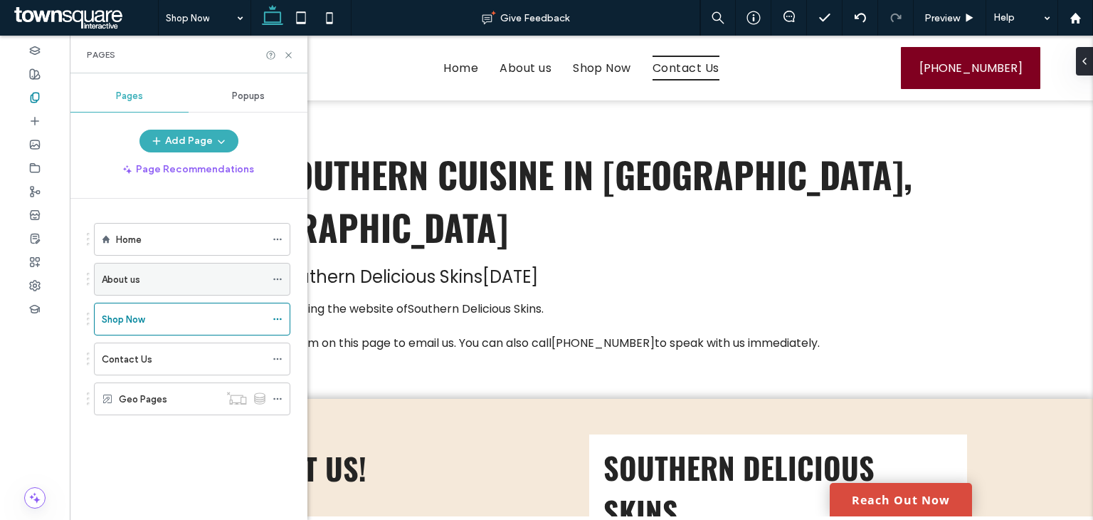
click at [278, 276] on icon at bounding box center [278, 279] width 10 height 10
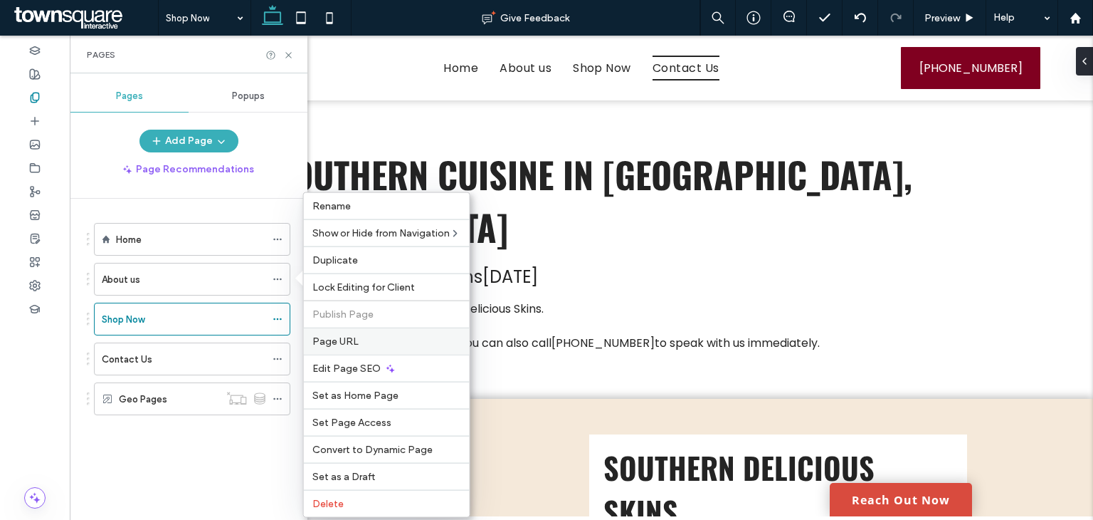
click at [356, 333] on div "Page URL" at bounding box center [387, 340] width 166 height 27
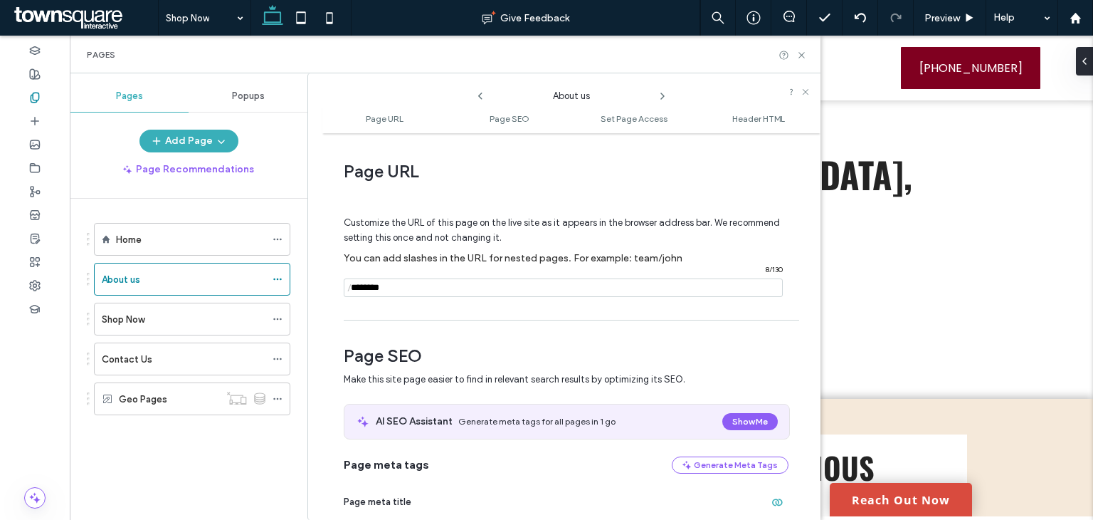
click at [664, 95] on icon at bounding box center [662, 95] width 11 height 11
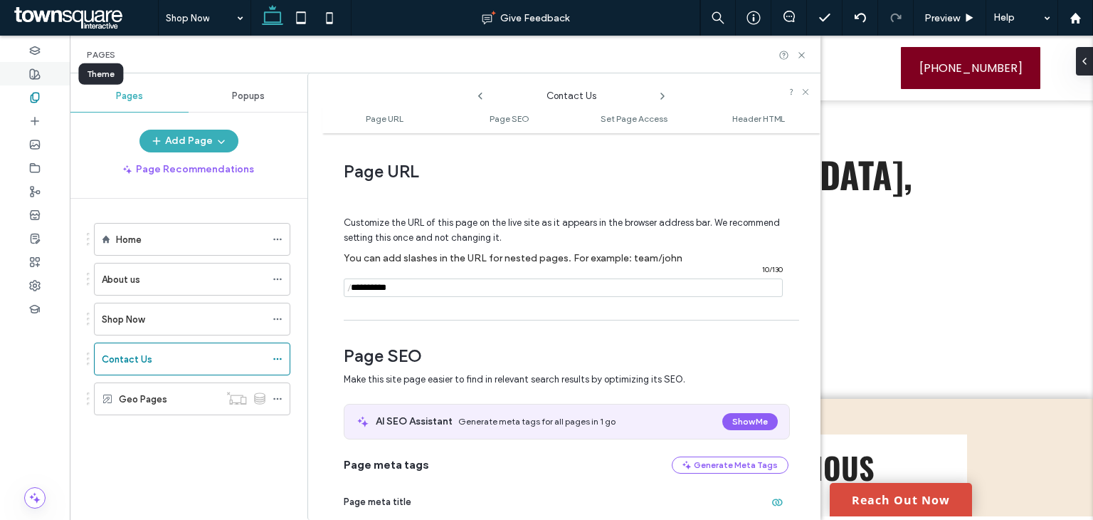
click at [38, 73] on use at bounding box center [35, 74] width 10 height 10
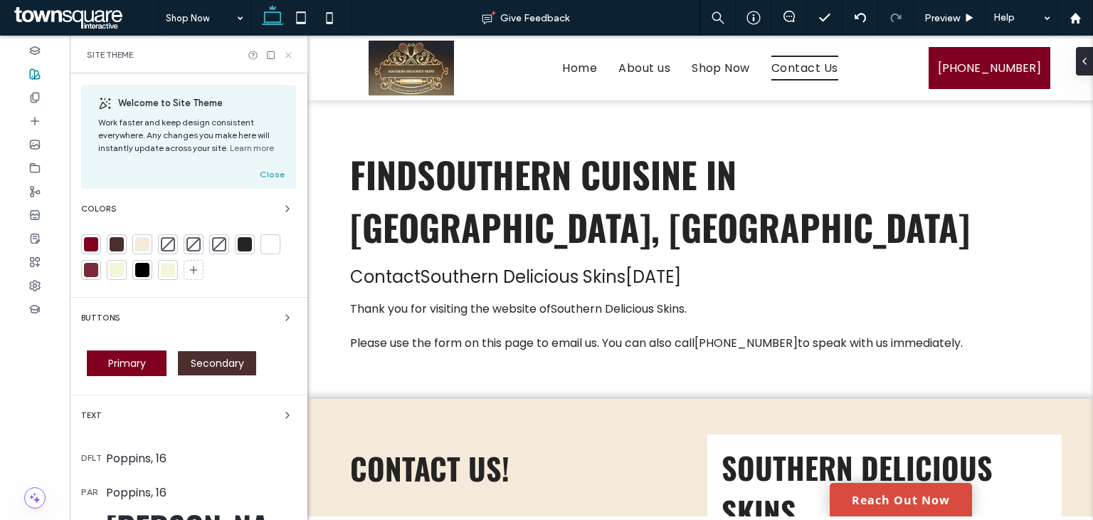
click at [290, 56] on icon at bounding box center [288, 55] width 11 height 11
